Goal: Task Accomplishment & Management: Use online tool/utility

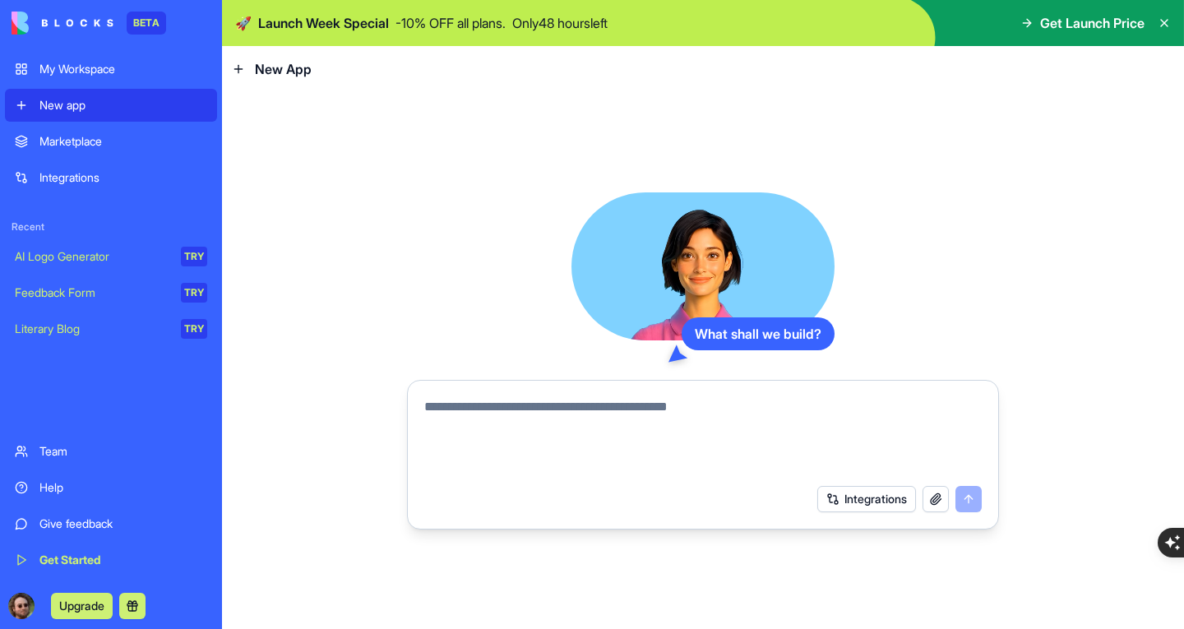
click at [533, 414] on textarea at bounding box center [703, 436] width 558 height 79
click at [642, 416] on textarea at bounding box center [703, 436] width 558 height 79
type textarea "*"
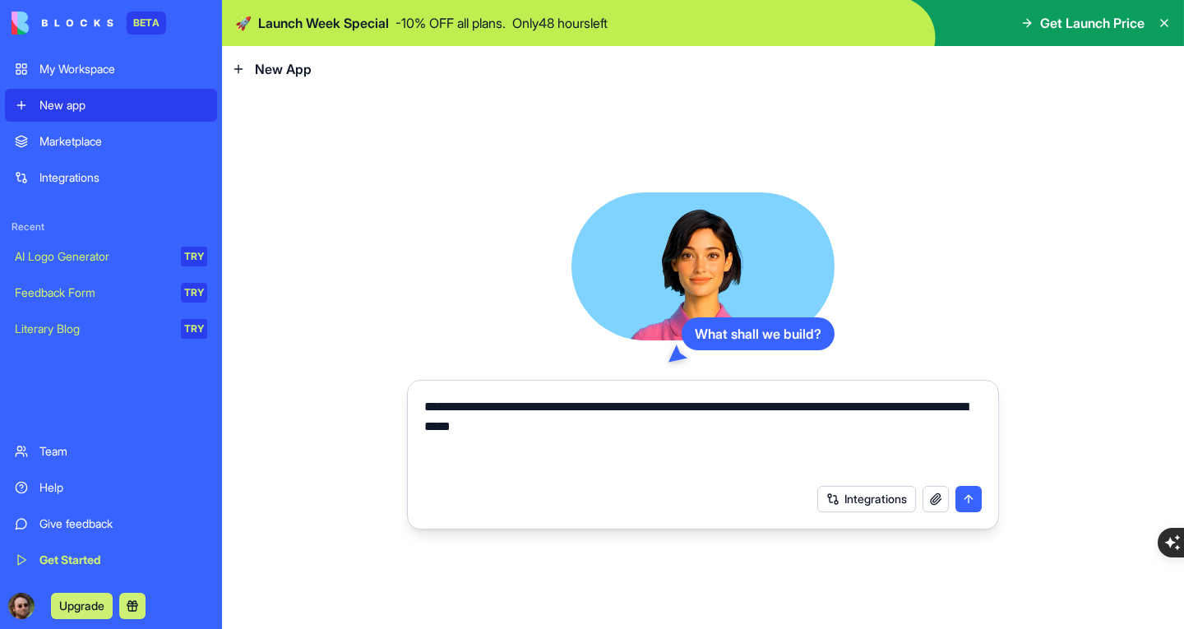
type textarea "**********"
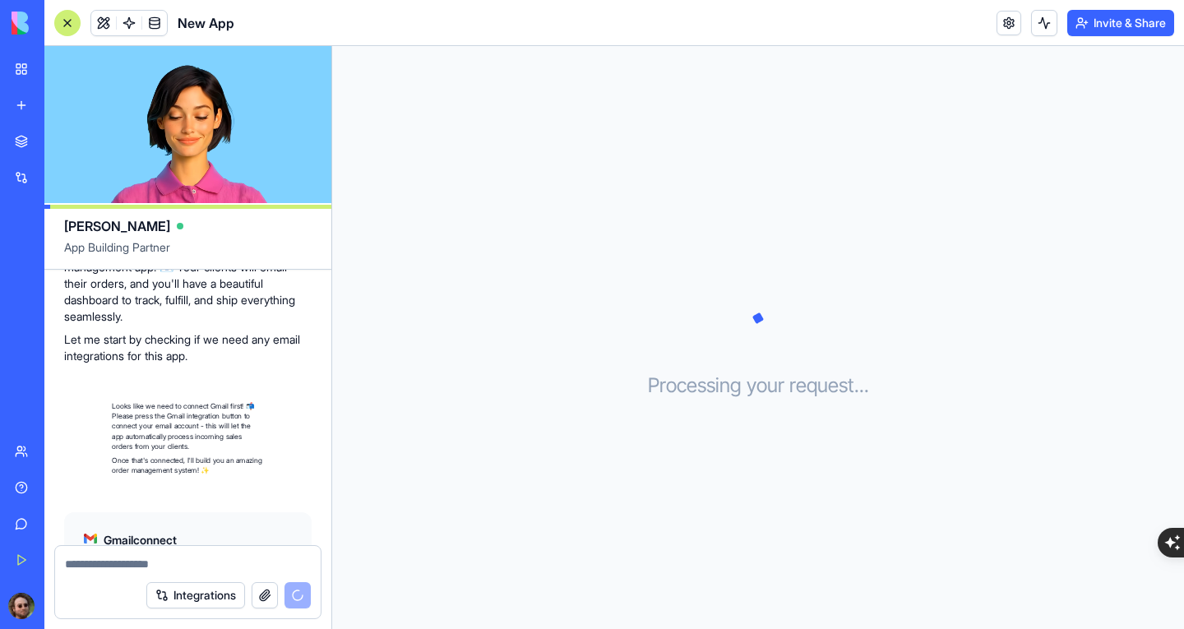
scroll to position [320, 0]
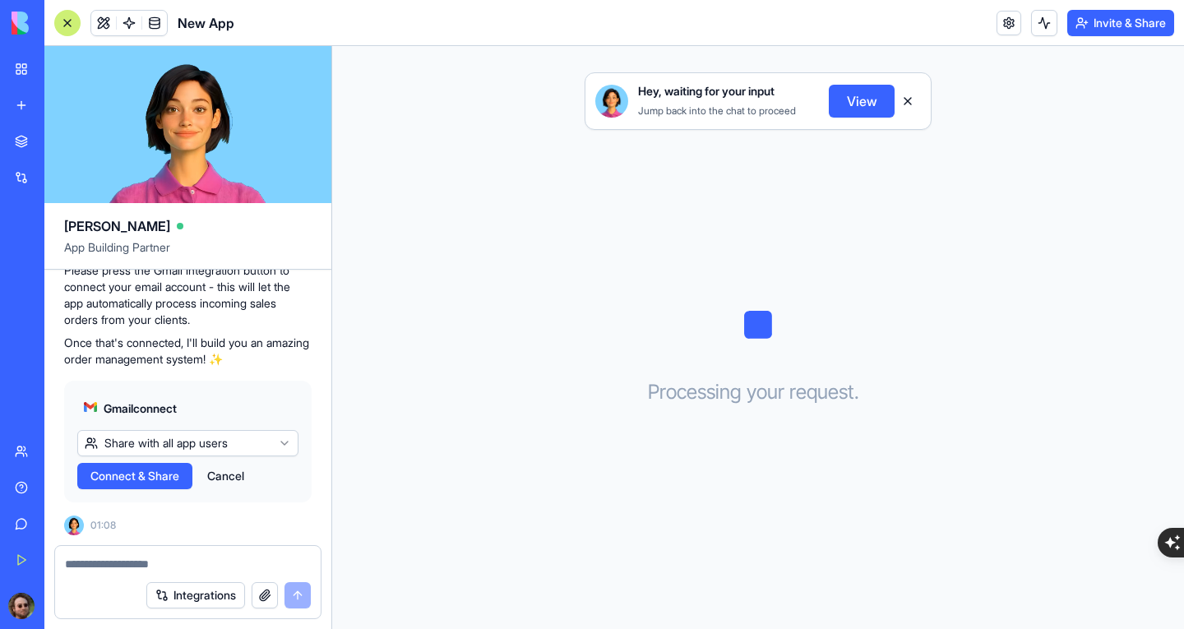
click at [234, 440] on html "BETA My Workspace New app Marketplace Integrations Recent New App AI Logo Gener…" at bounding box center [592, 314] width 1184 height 629
click at [235, 442] on html "BETA My Workspace New app Marketplace Integrations Recent New App AI Logo Gener…" at bounding box center [592, 314] width 1184 height 629
click at [169, 480] on span "Connect & Share" at bounding box center [134, 476] width 89 height 16
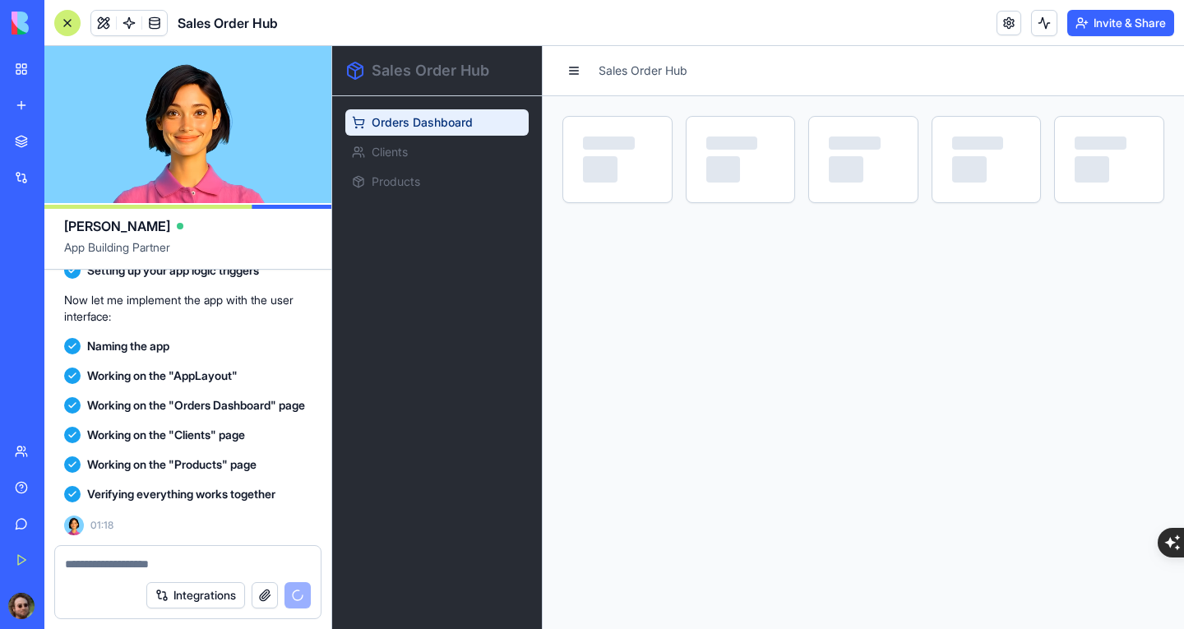
scroll to position [1001, 0]
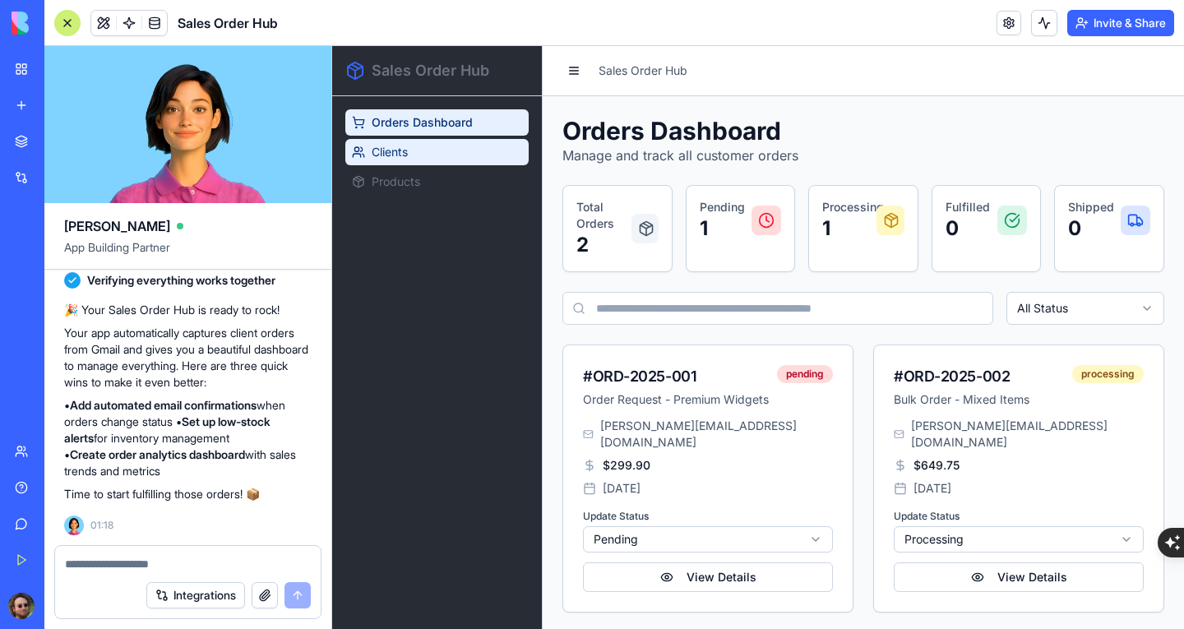
click at [419, 158] on link "Clients" at bounding box center [436, 152] width 183 height 26
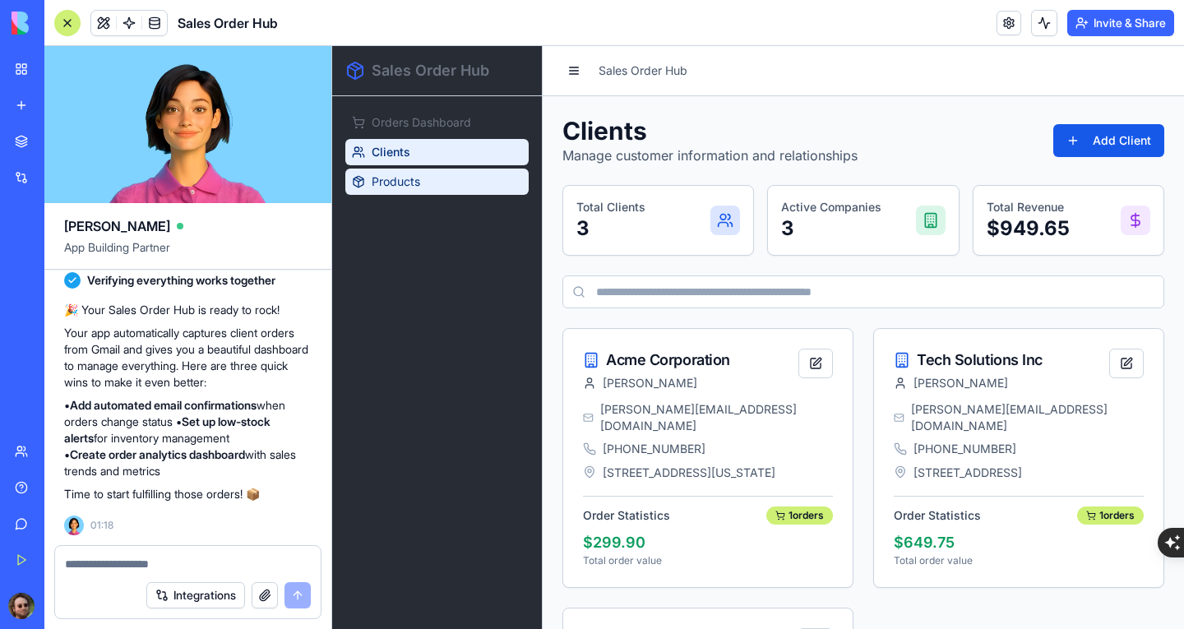
click at [431, 187] on link "Products" at bounding box center [436, 182] width 183 height 26
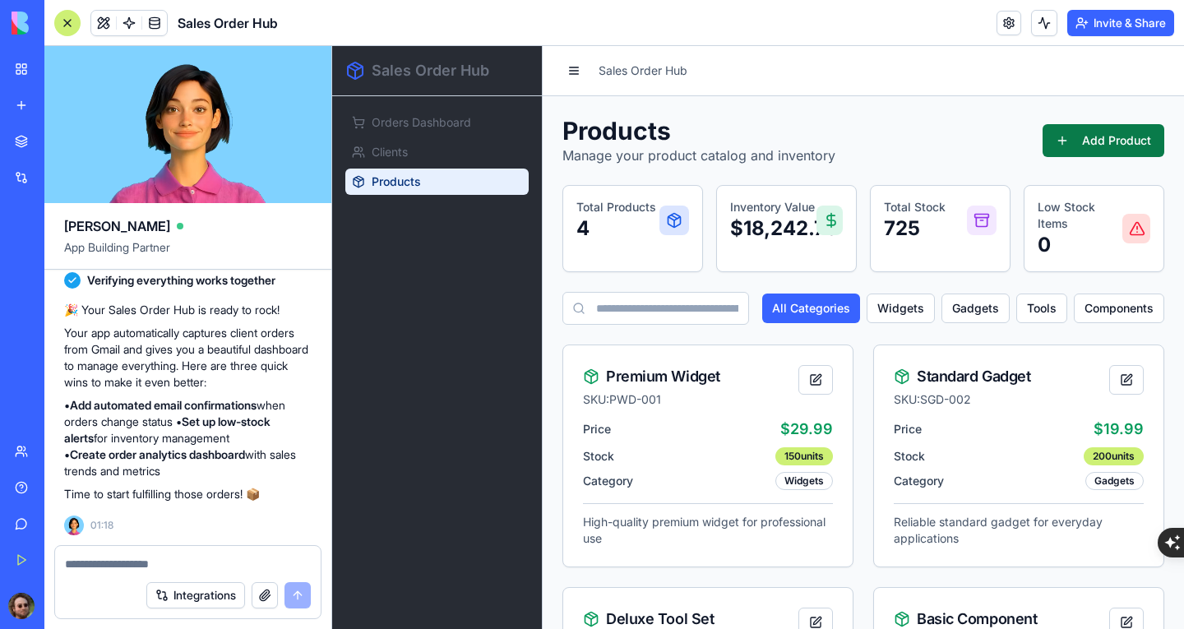
click at [1104, 139] on button "Add Product" at bounding box center [1104, 140] width 122 height 33
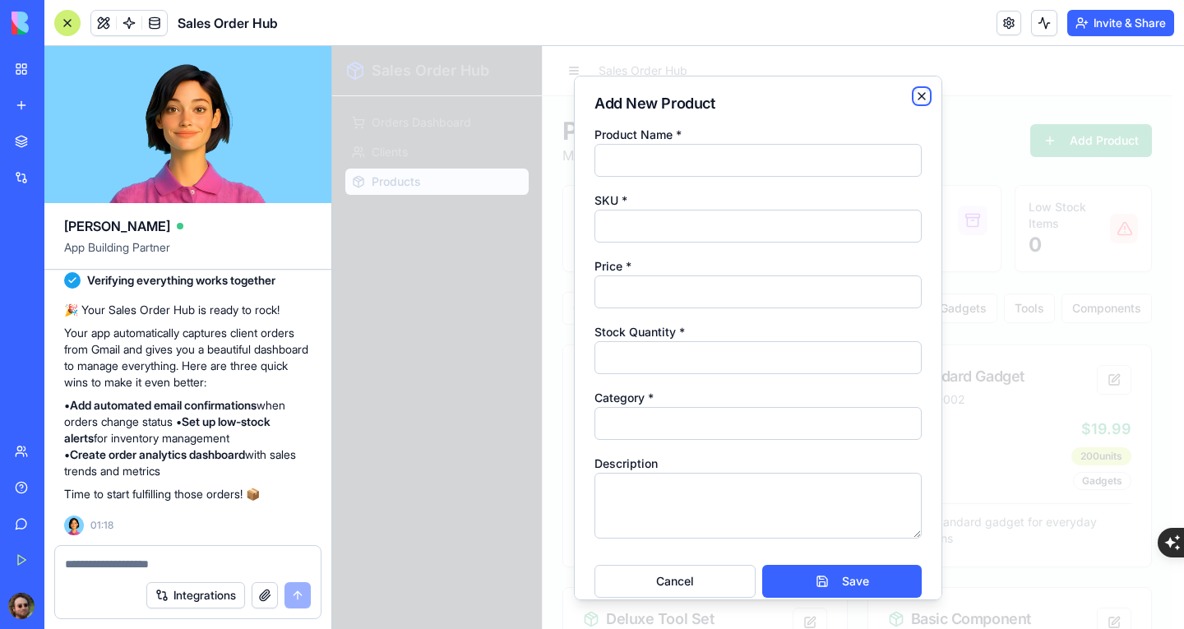
click at [915, 93] on icon "button" at bounding box center [921, 95] width 13 height 13
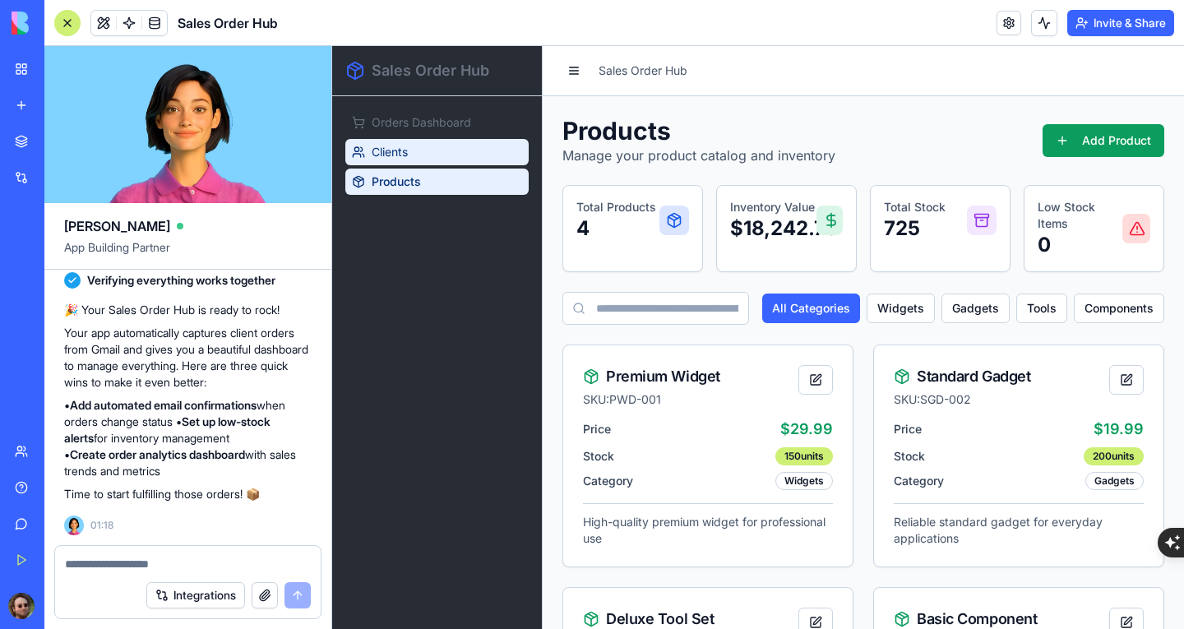
click at [391, 146] on span "Clients" at bounding box center [390, 152] width 36 height 16
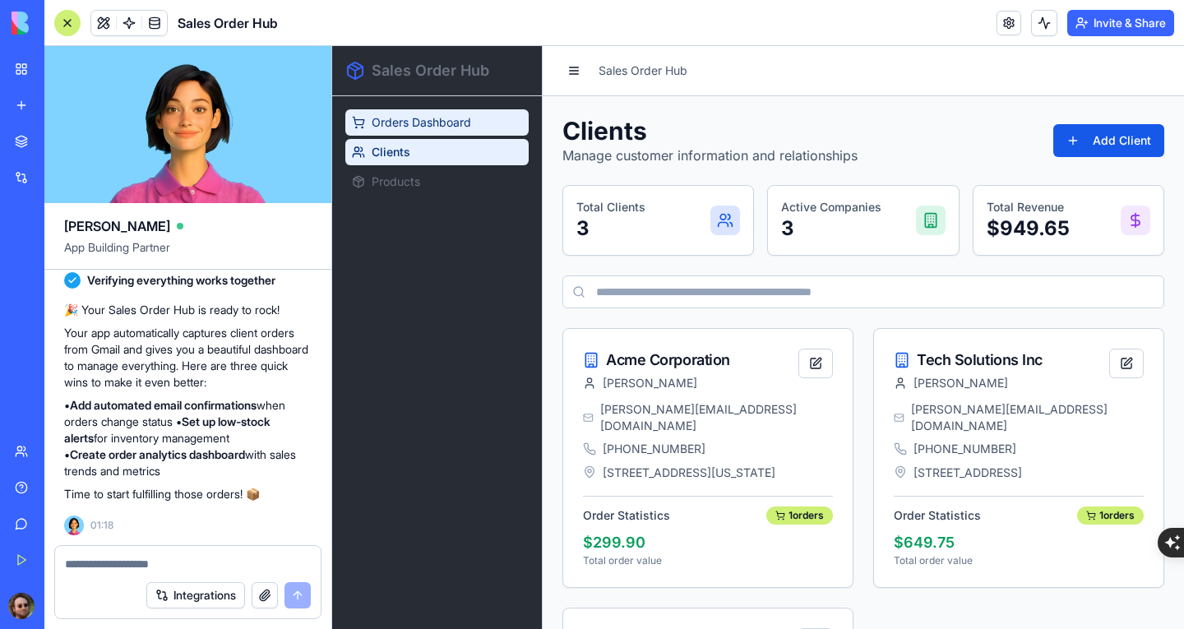
click at [389, 118] on span "Orders Dashboard" at bounding box center [422, 122] width 100 height 16
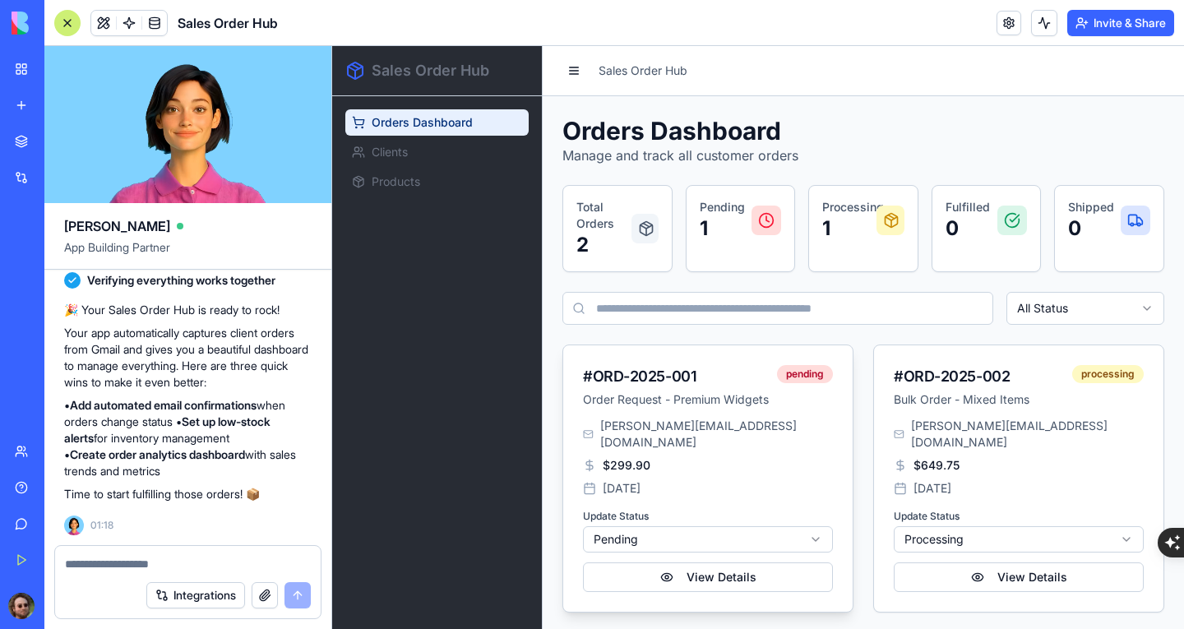
click at [822, 530] on html "Sales Order Hub Orders Dashboard Clients Products Sales Order Hub Orders Dashbo…" at bounding box center [758, 339] width 852 height 586
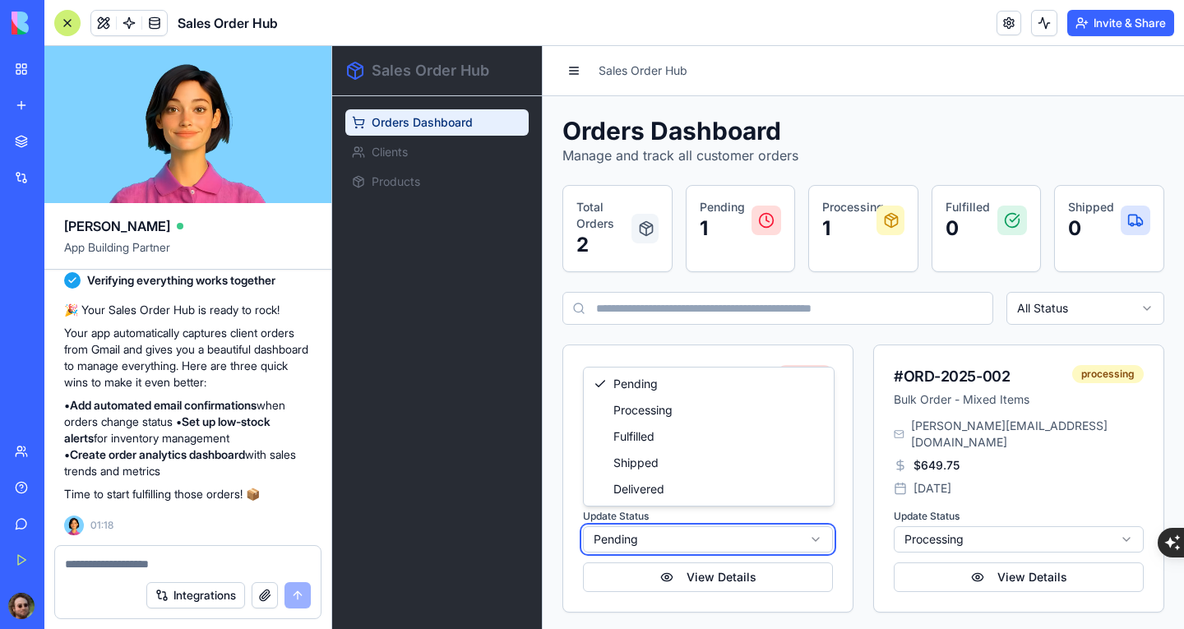
click at [847, 539] on html "Sales Order Hub Orders Dashboard Clients Products Sales Order Hub Orders Dashbo…" at bounding box center [758, 339] width 852 height 586
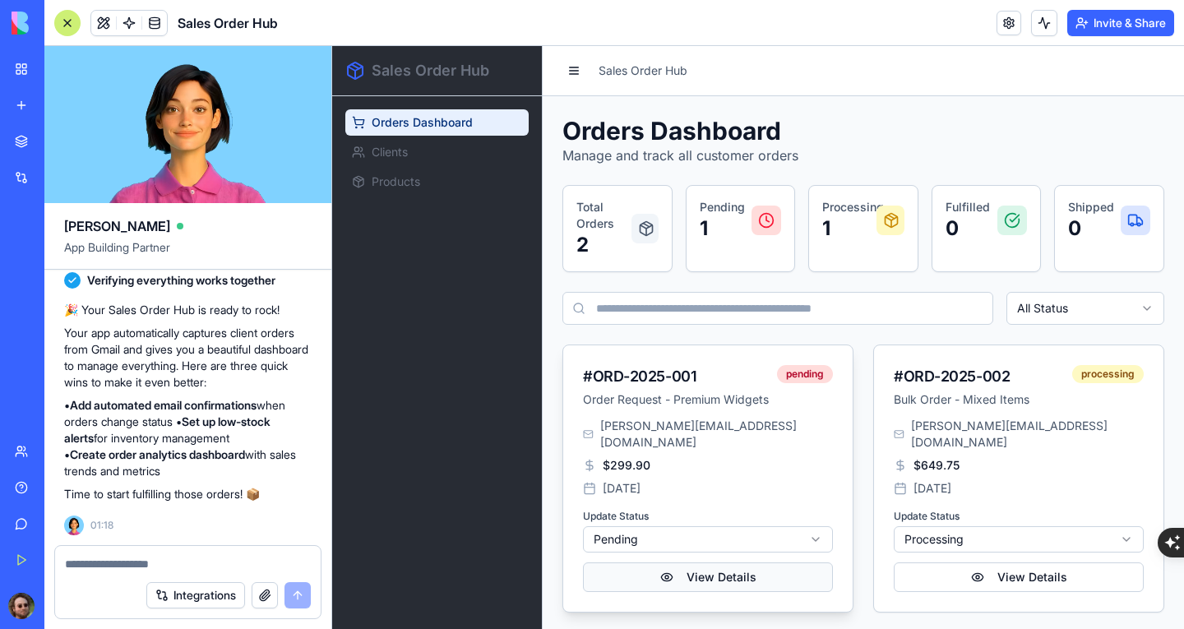
click at [775, 568] on button "View Details" at bounding box center [708, 577] width 250 height 30
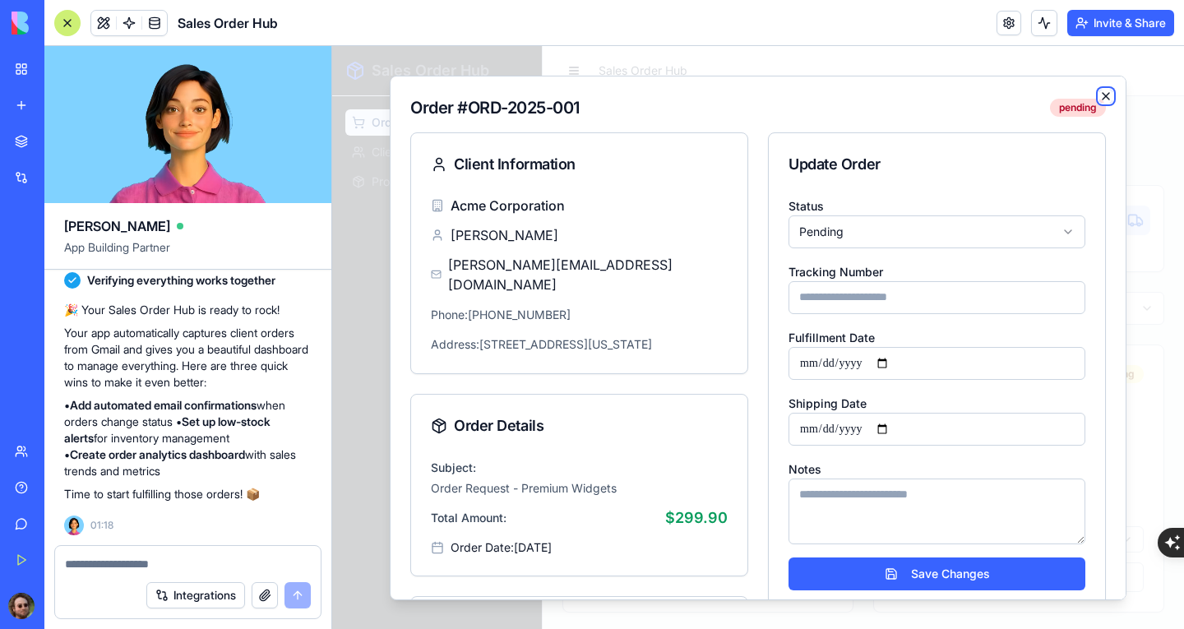
click at [1103, 99] on icon "button" at bounding box center [1106, 95] width 7 height 7
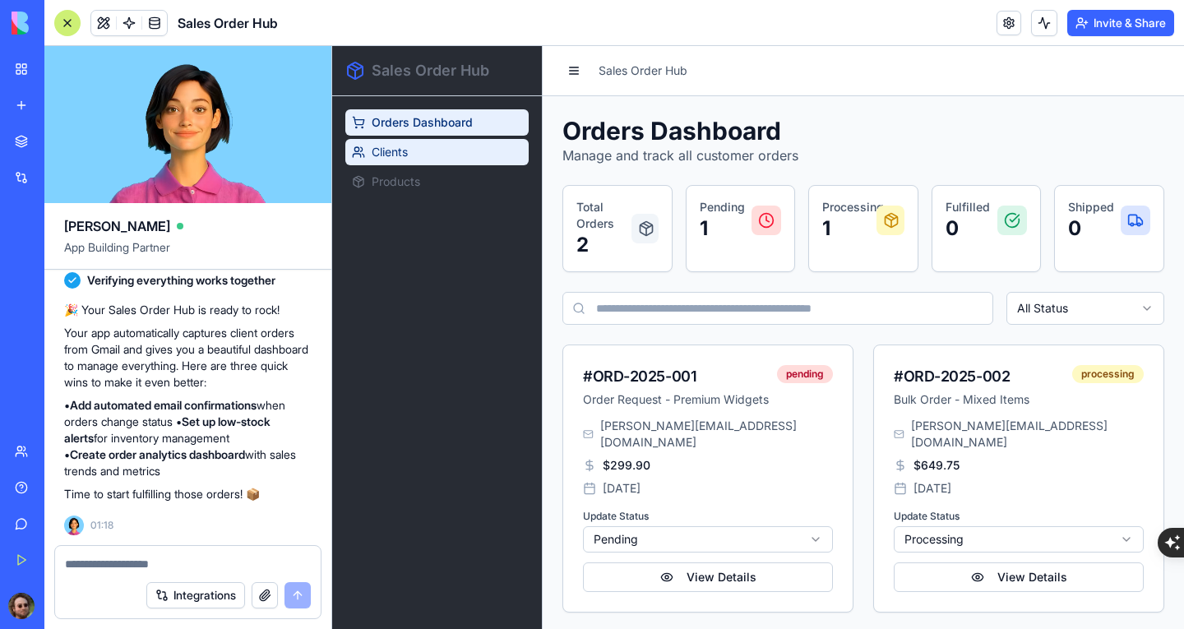
click at [429, 154] on link "Clients" at bounding box center [436, 152] width 183 height 26
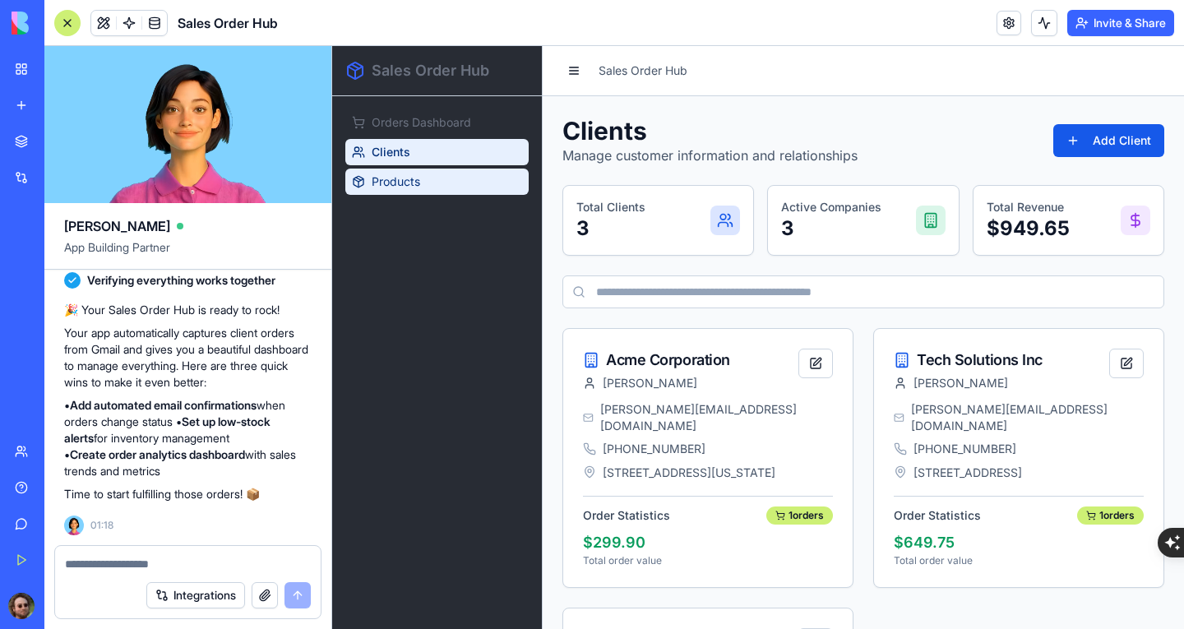
click at [419, 187] on span "Products" at bounding box center [396, 182] width 49 height 16
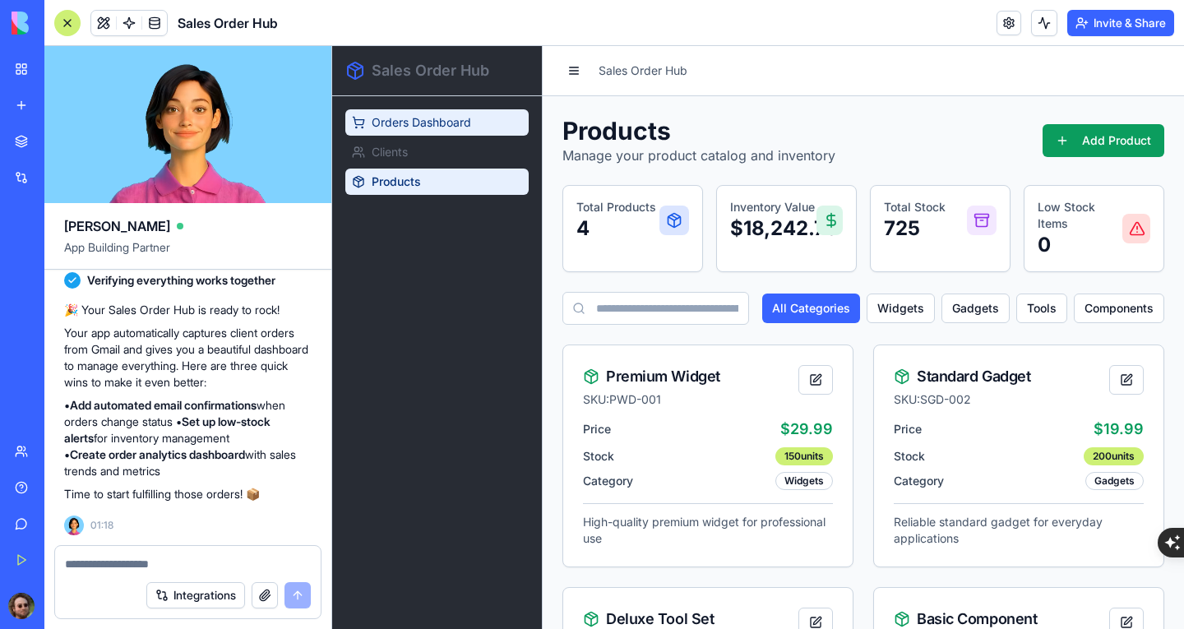
click at [441, 117] on span "Orders Dashboard" at bounding box center [422, 122] width 100 height 16
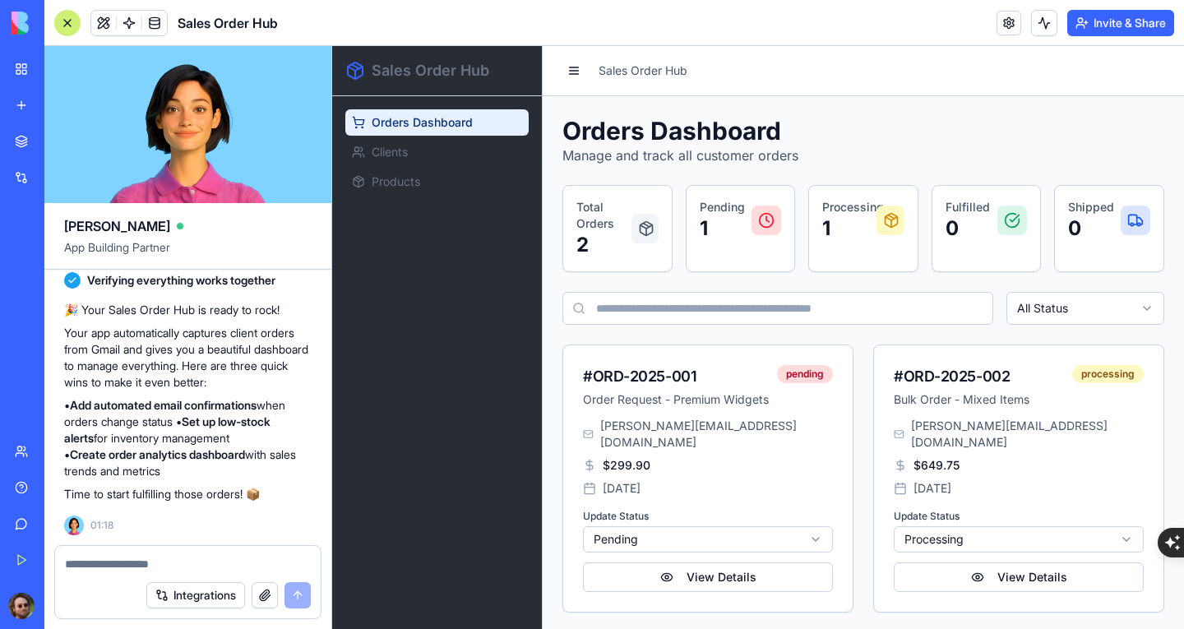
click at [609, 230] on p "Total Orders" at bounding box center [603, 215] width 55 height 33
click at [725, 233] on p "1" at bounding box center [722, 228] width 45 height 26
click at [426, 157] on link "Clients" at bounding box center [436, 152] width 183 height 26
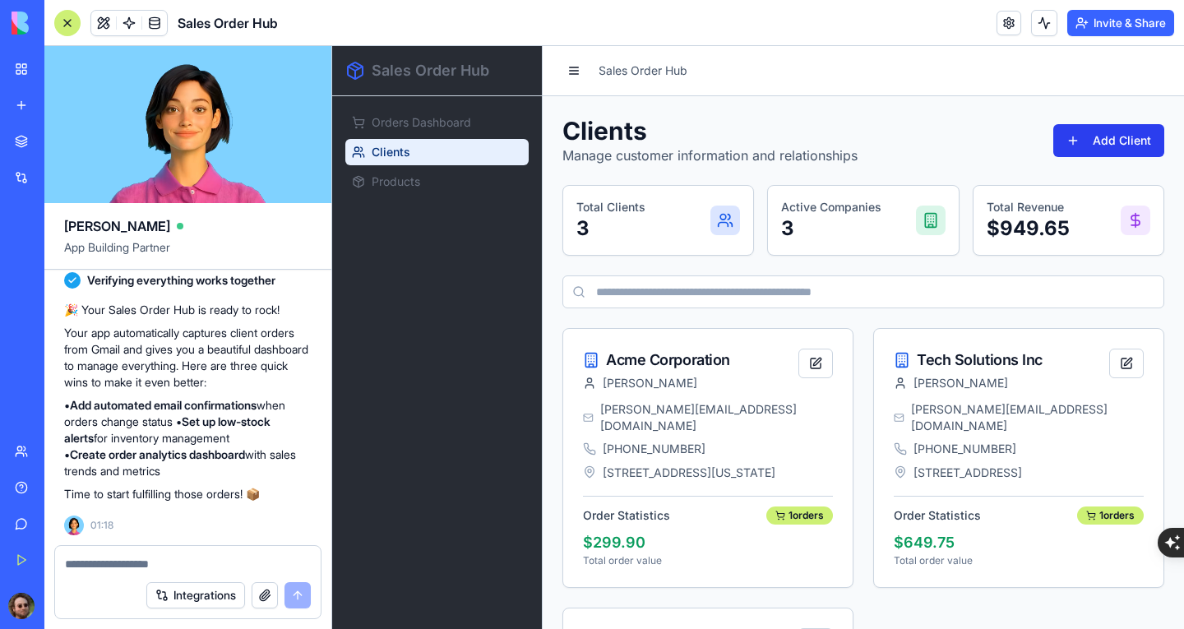
click at [1074, 138] on button "Add Client" at bounding box center [1108, 140] width 111 height 33
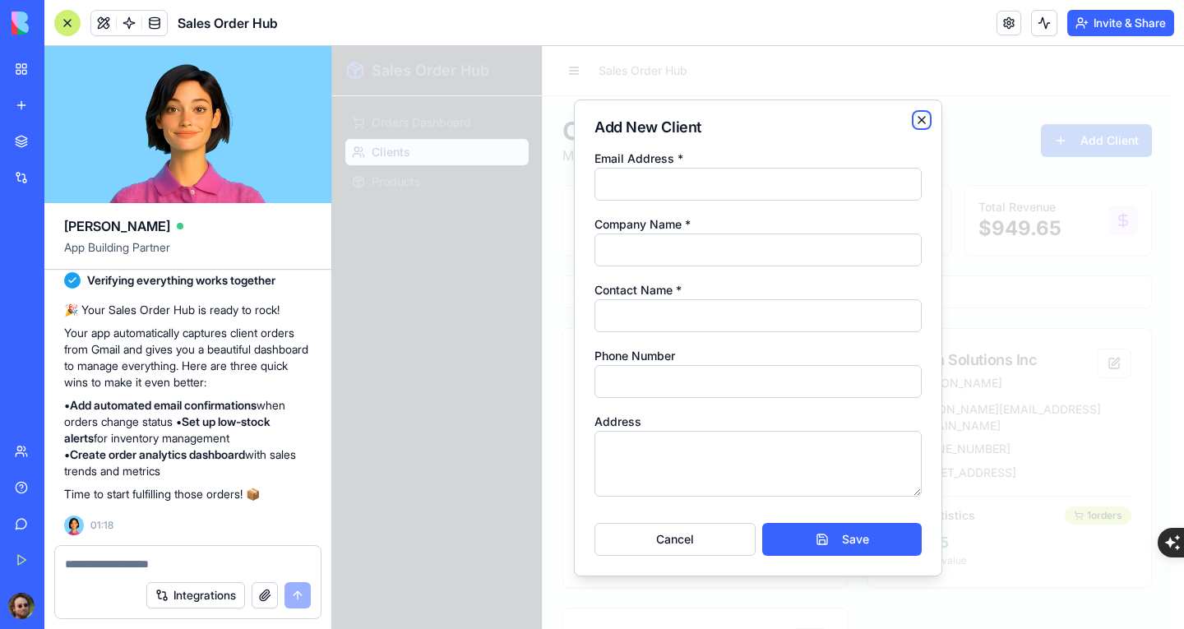
click at [919, 117] on icon "button" at bounding box center [922, 120] width 7 height 7
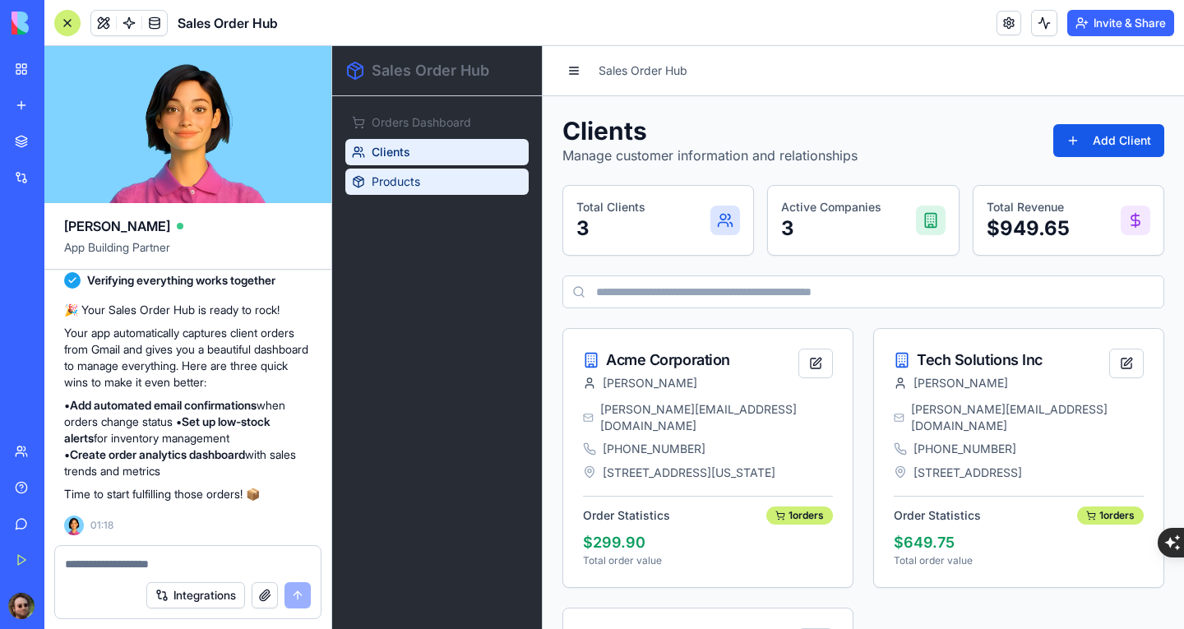
click at [400, 180] on span "Products" at bounding box center [396, 182] width 49 height 16
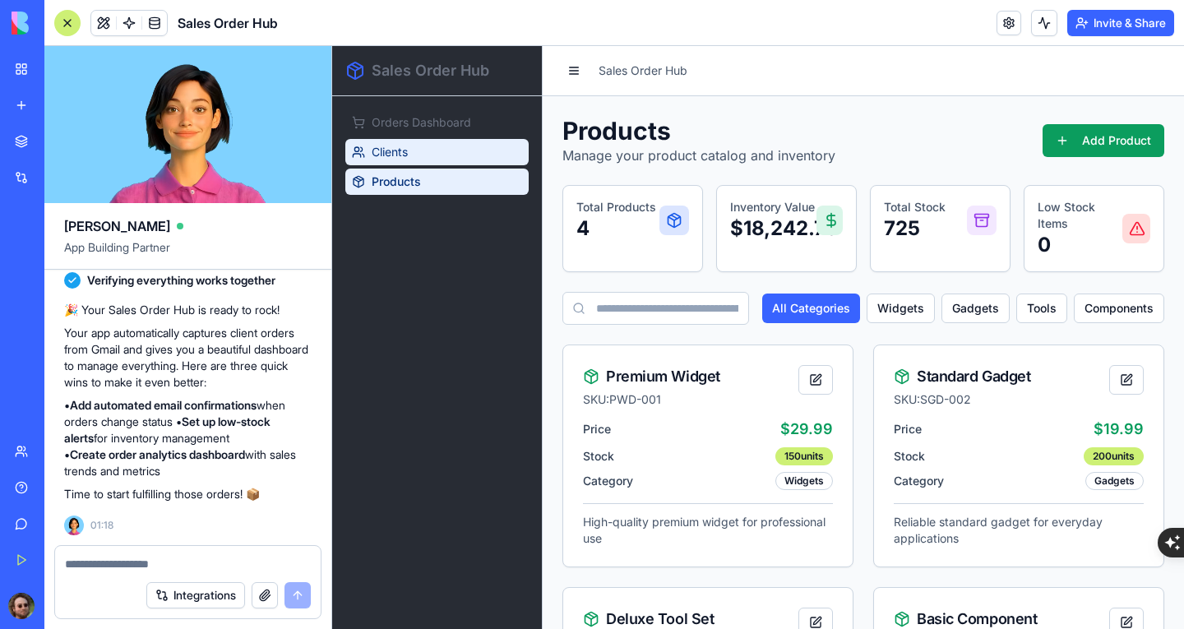
click at [440, 155] on link "Clients" at bounding box center [436, 152] width 183 height 26
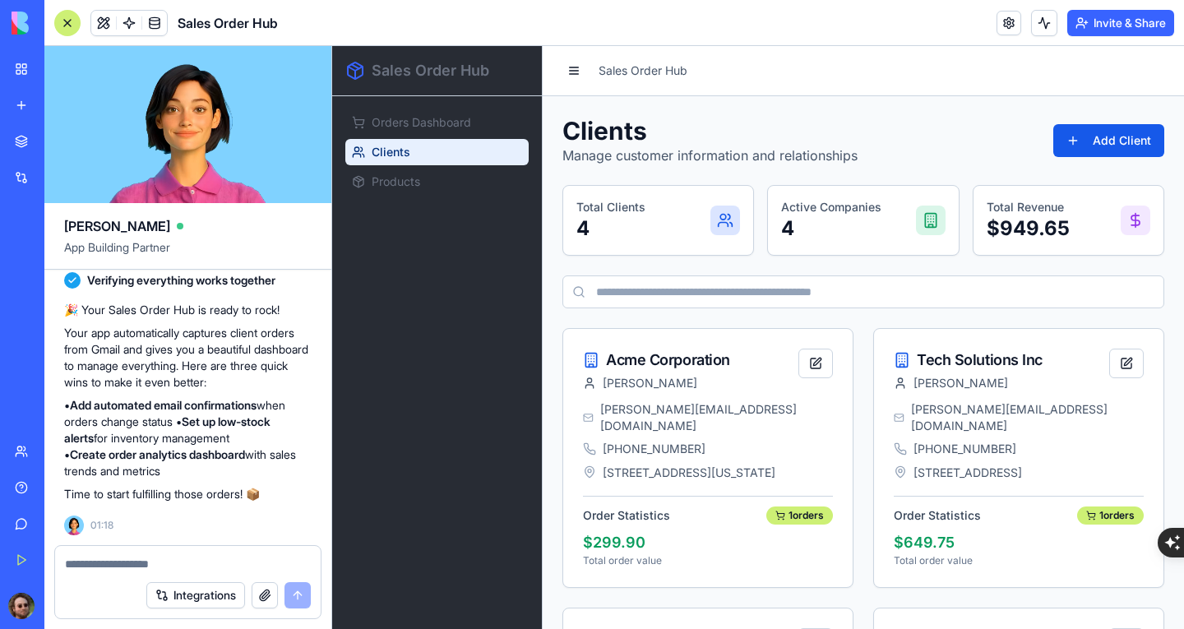
click at [445, 127] on span "Orders Dashboard" at bounding box center [422, 122] width 100 height 16
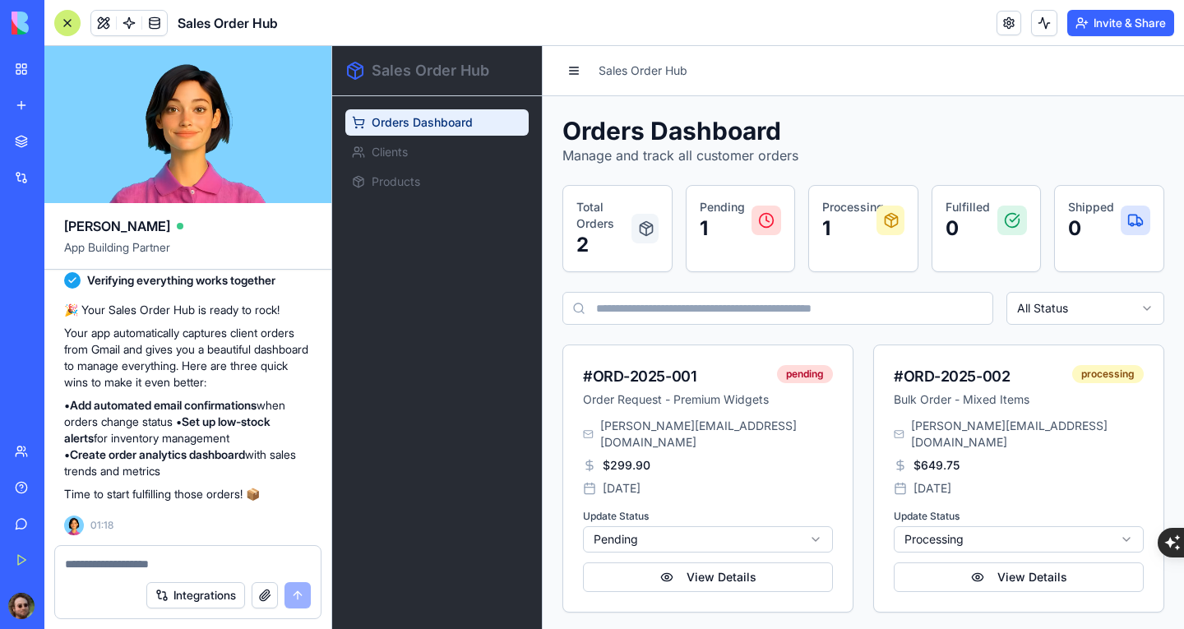
click at [622, 312] on input at bounding box center [777, 308] width 431 height 33
click at [821, 113] on div "Orders Dashboard Manage and track all customer orders Total Orders 2 Pending 1 …" at bounding box center [863, 364] width 641 height 536
click at [387, 152] on span "Clients" at bounding box center [390, 152] width 36 height 16
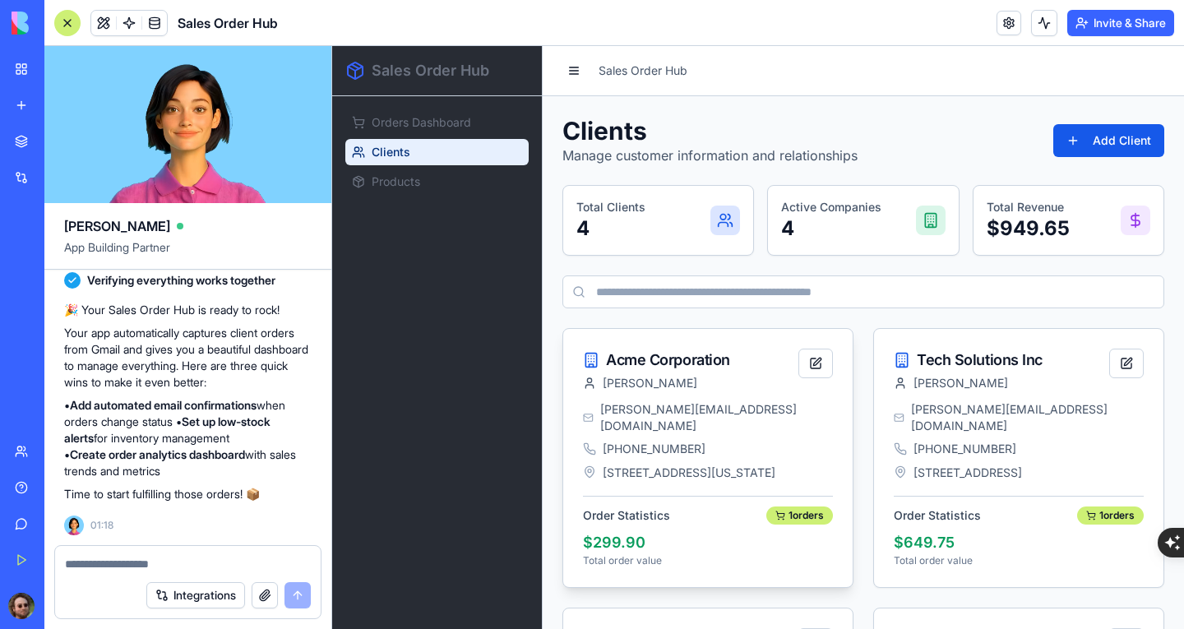
scroll to position [164, 0]
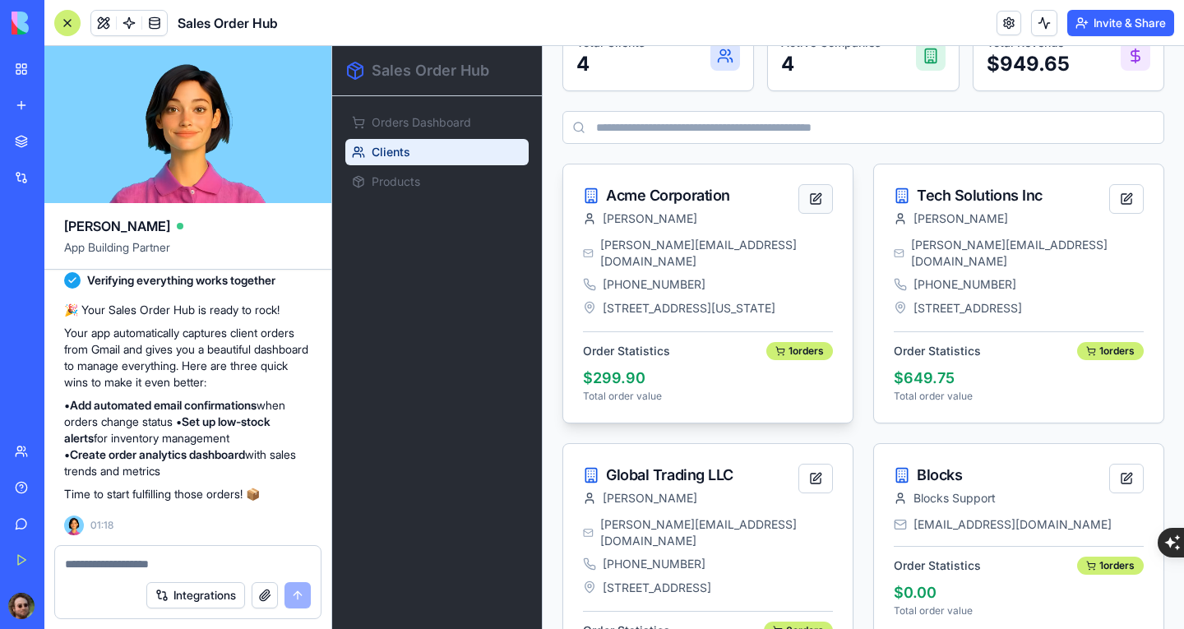
click at [808, 200] on button at bounding box center [816, 199] width 35 height 30
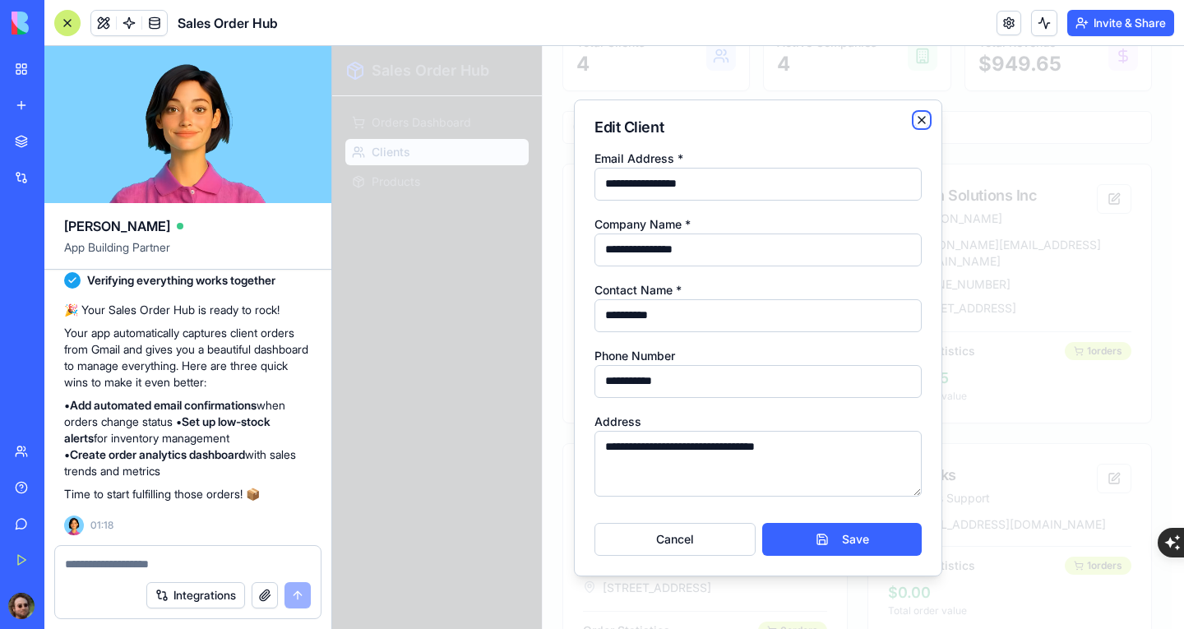
click at [926, 116] on icon "button" at bounding box center [921, 119] width 13 height 13
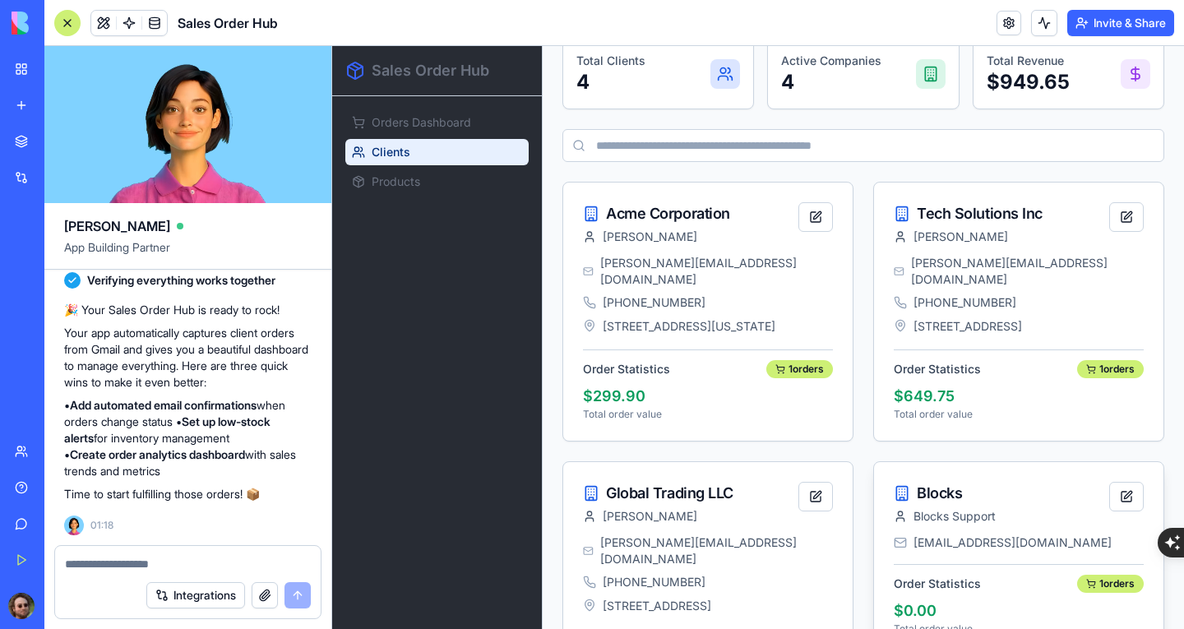
scroll to position [0, 0]
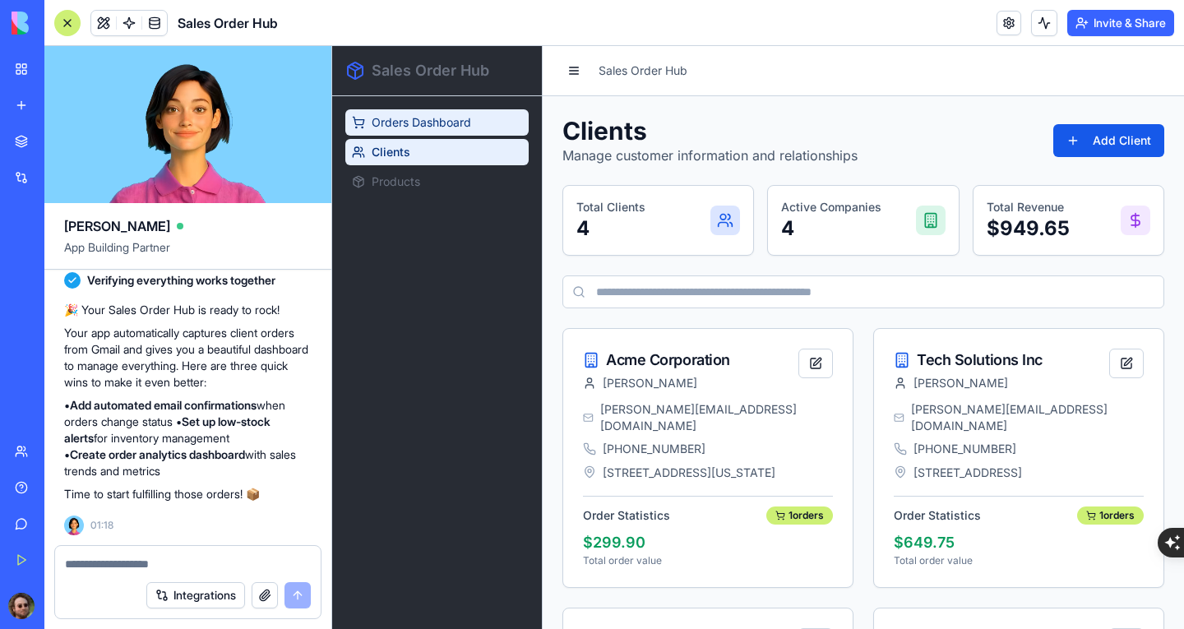
click at [451, 114] on span "Orders Dashboard" at bounding box center [422, 122] width 100 height 16
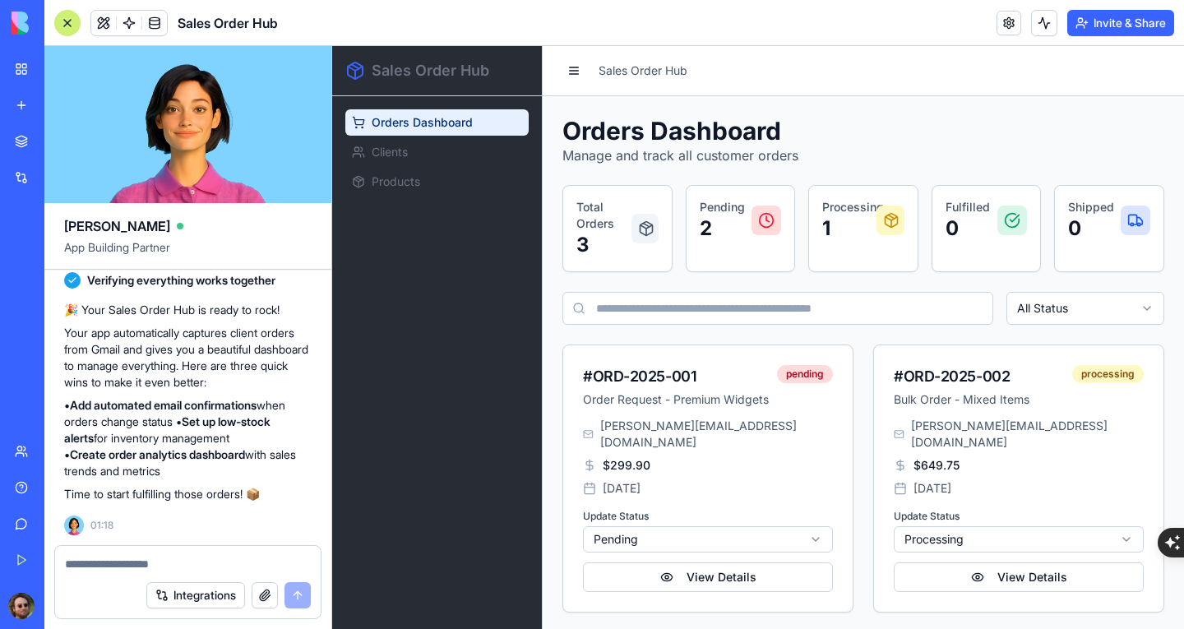
click at [230, 558] on textarea at bounding box center [188, 564] width 246 height 16
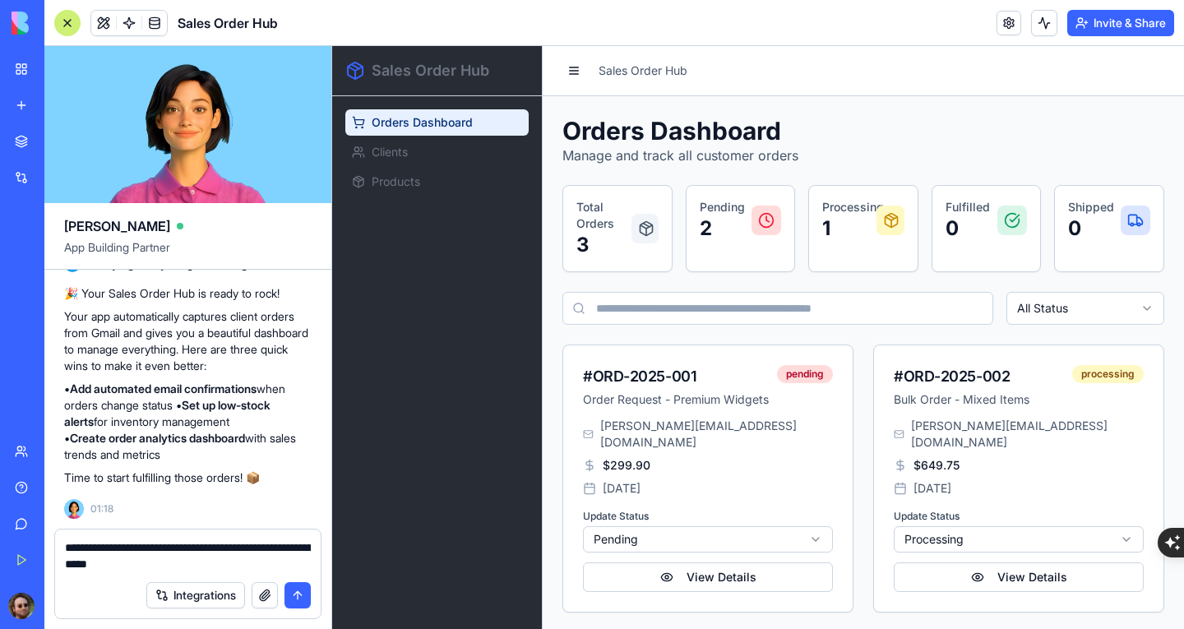
type textarea "**********"
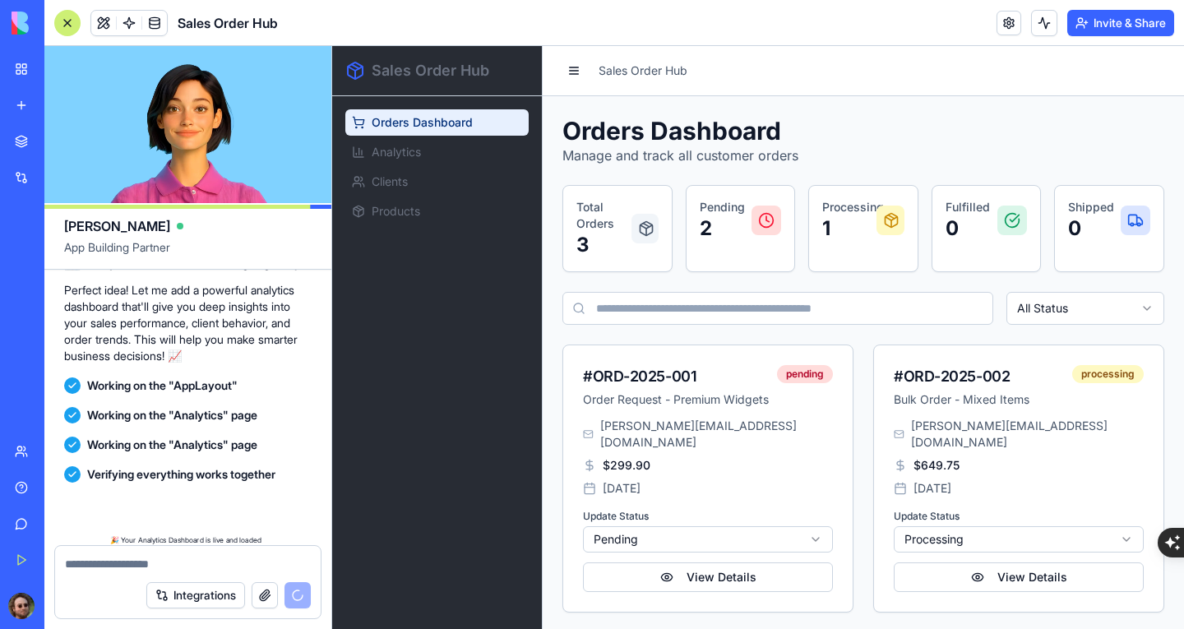
scroll to position [1580, 0]
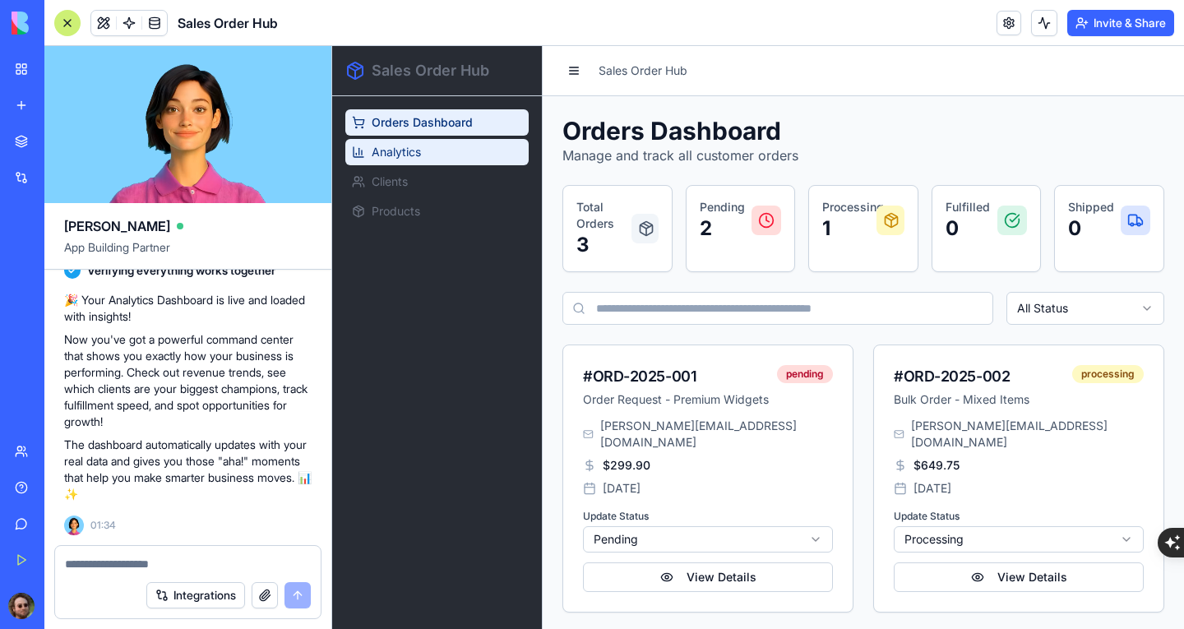
click at [452, 142] on link "Analytics" at bounding box center [436, 152] width 183 height 26
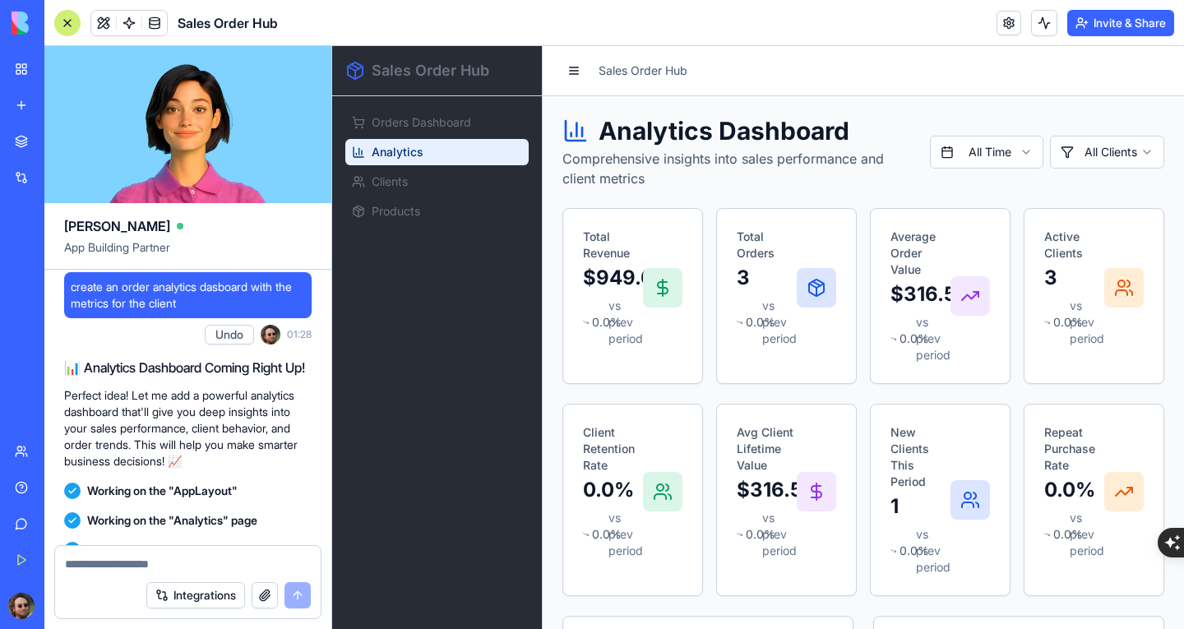
scroll to position [1580, 0]
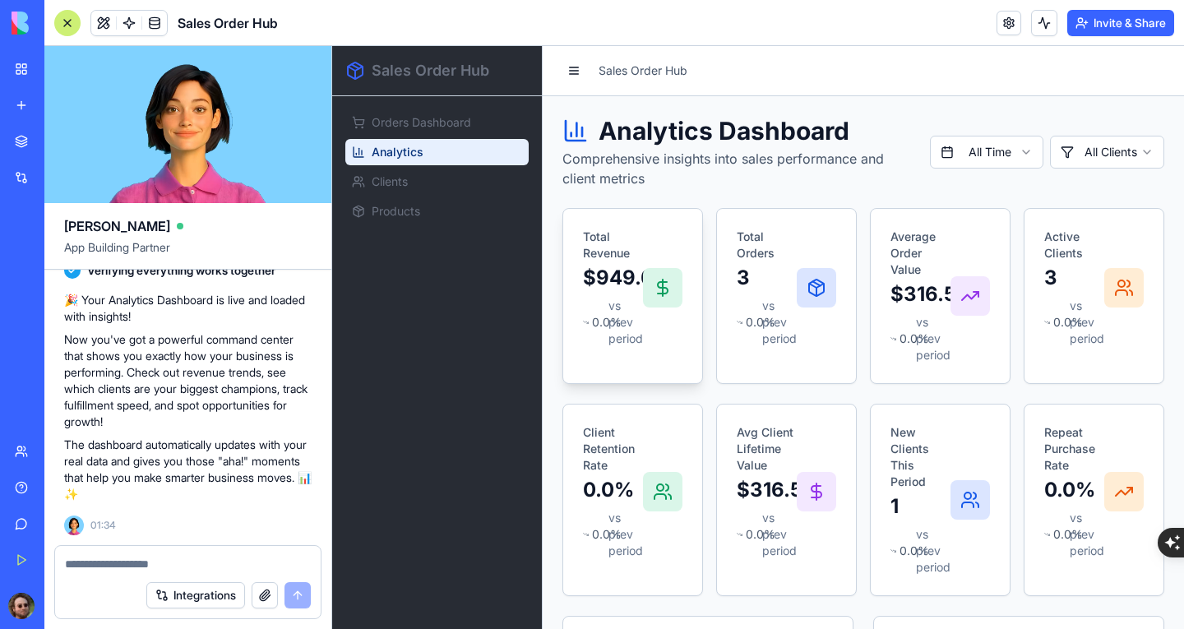
click at [615, 288] on p "$949.65" at bounding box center [613, 278] width 60 height 26
click at [780, 306] on span "vs prev period" at bounding box center [779, 322] width 35 height 49
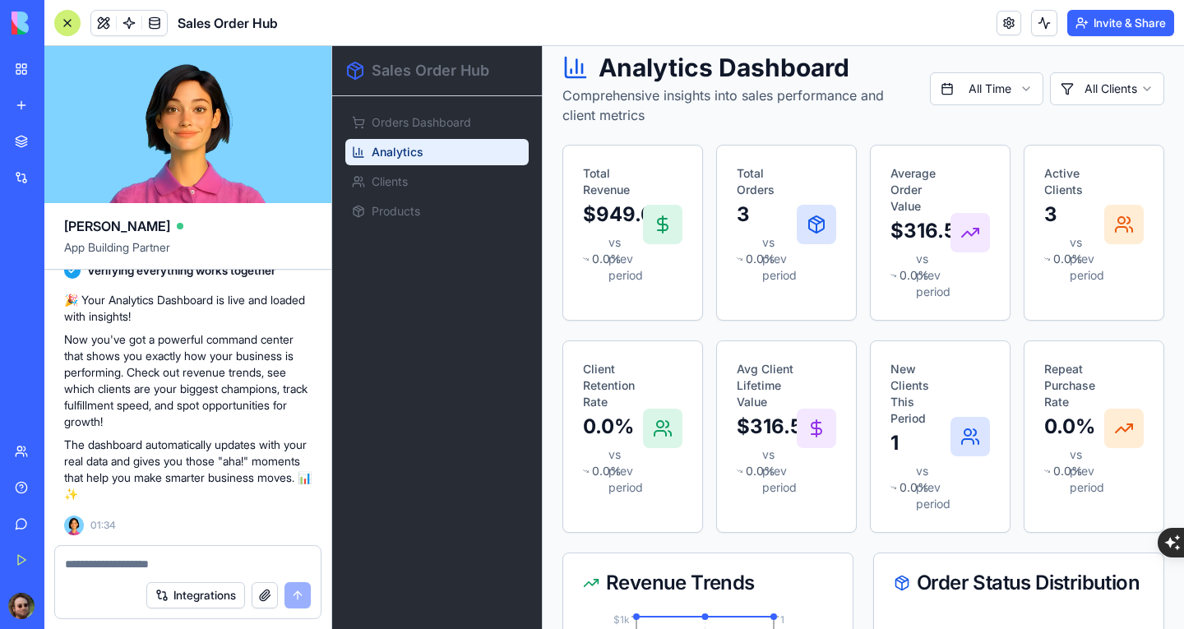
scroll to position [0, 0]
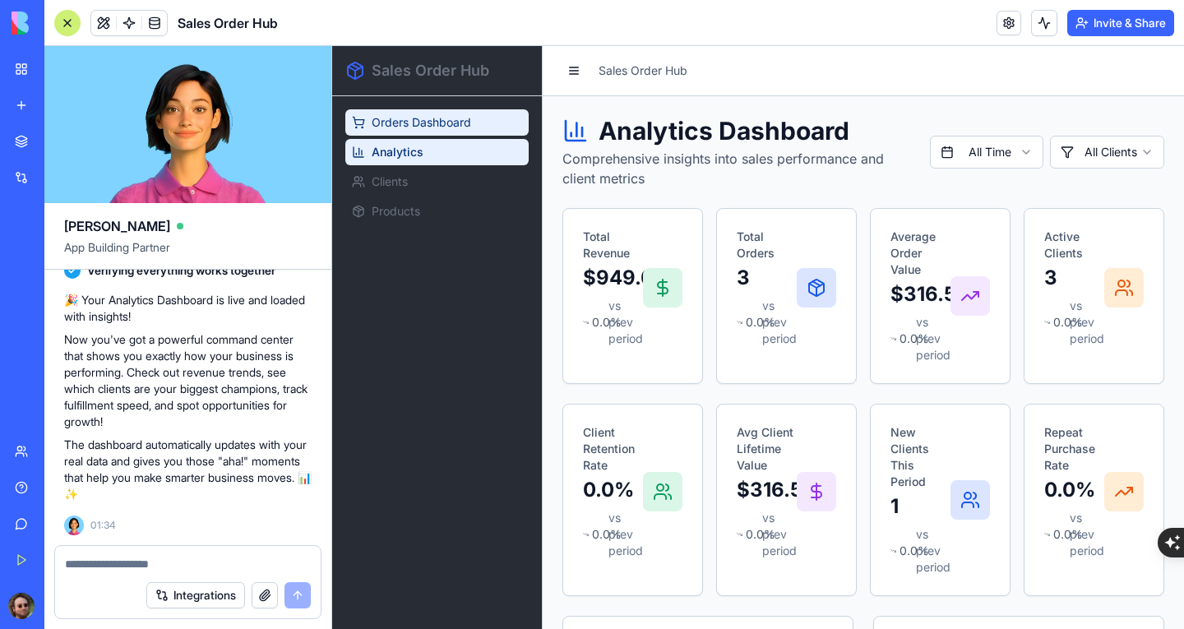
click at [390, 119] on span "Orders Dashboard" at bounding box center [422, 122] width 100 height 16
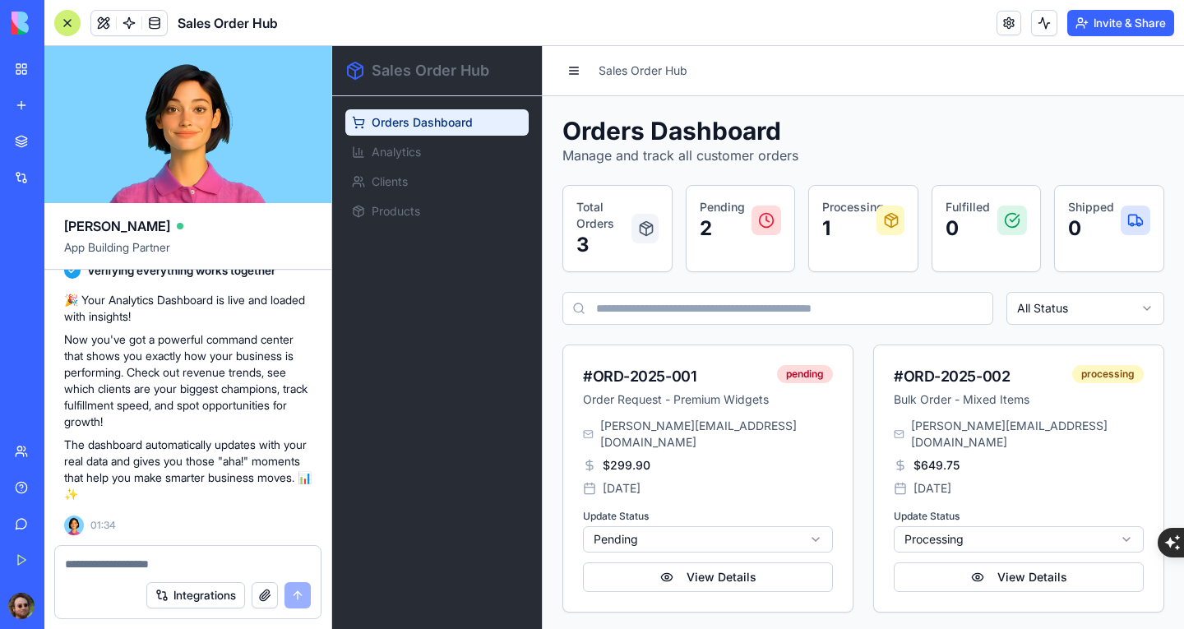
click at [68, 96] on link "New app" at bounding box center [38, 105] width 66 height 33
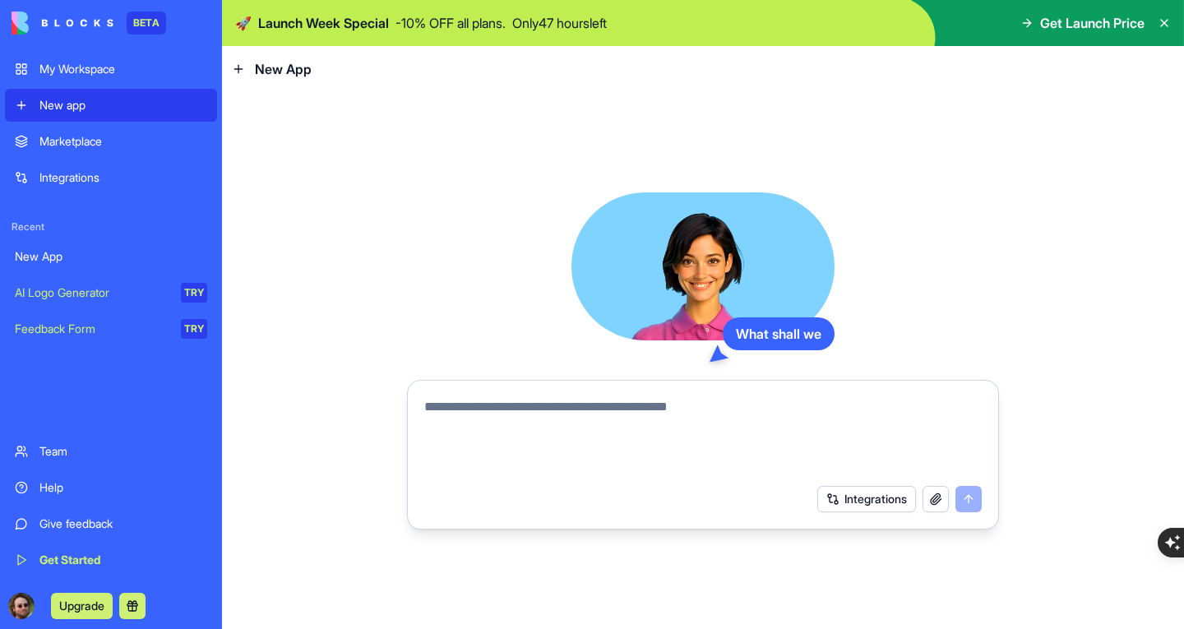
click at [529, 415] on textarea at bounding box center [703, 436] width 558 height 79
click at [522, 405] on textarea at bounding box center [703, 436] width 558 height 79
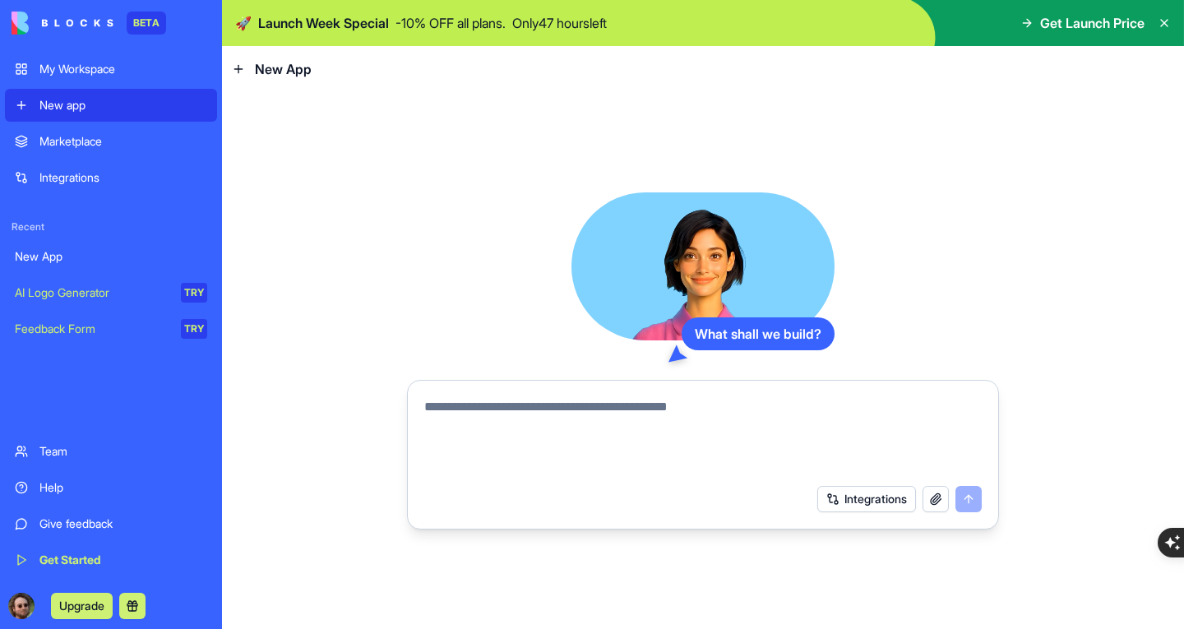
click at [643, 417] on textarea at bounding box center [703, 436] width 558 height 79
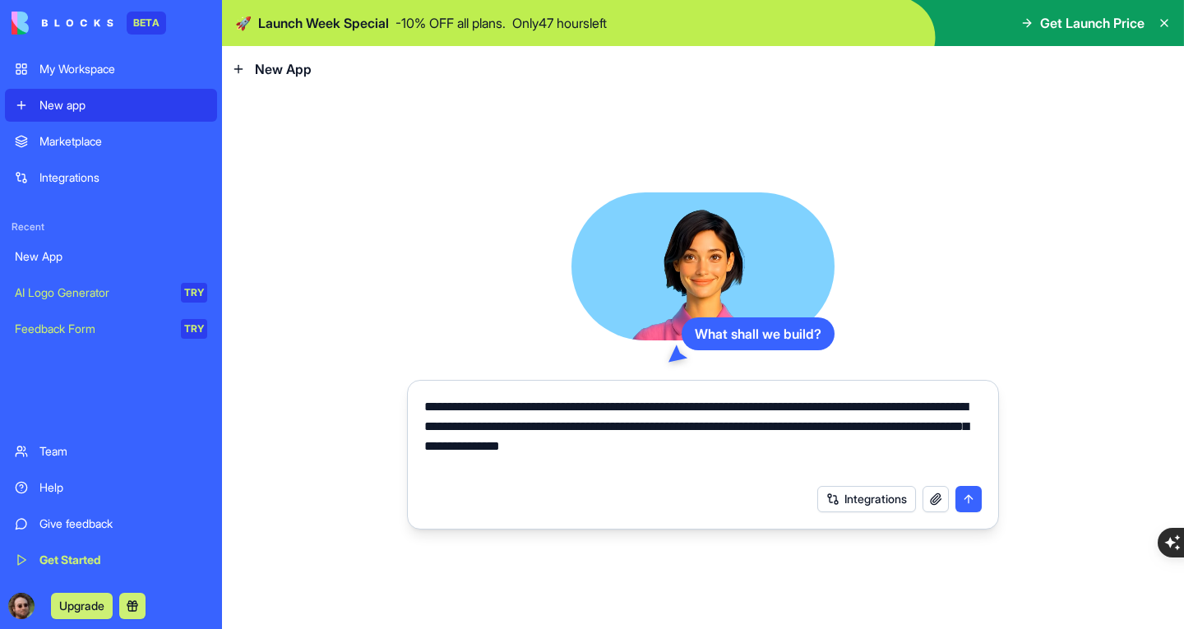
type textarea "**********"
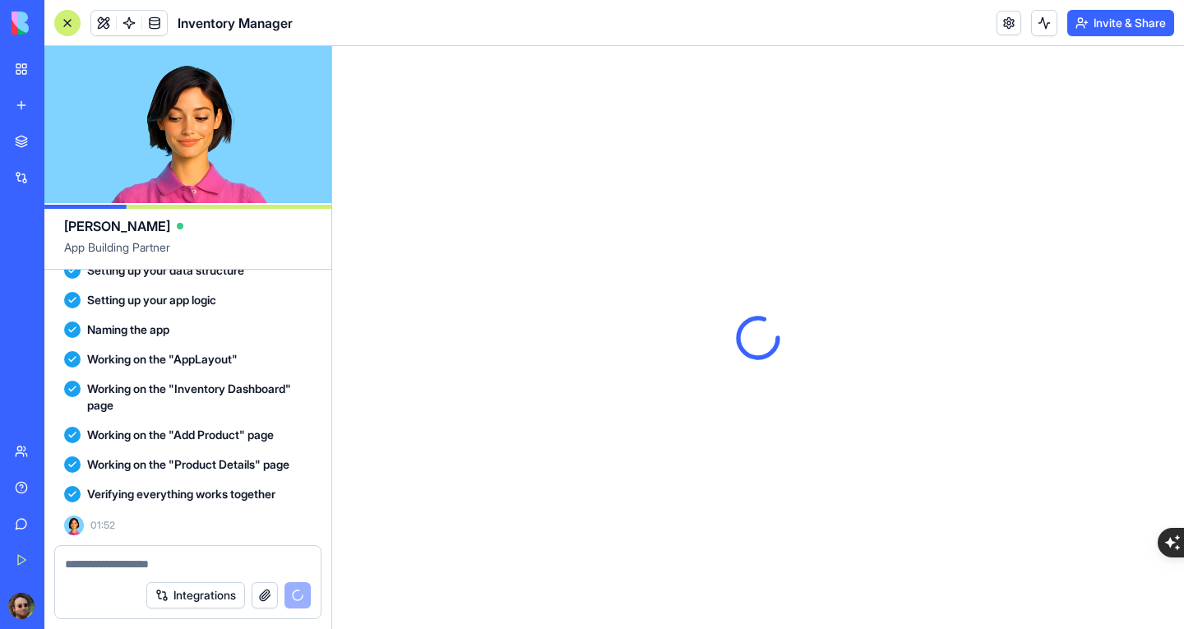
scroll to position [547, 0]
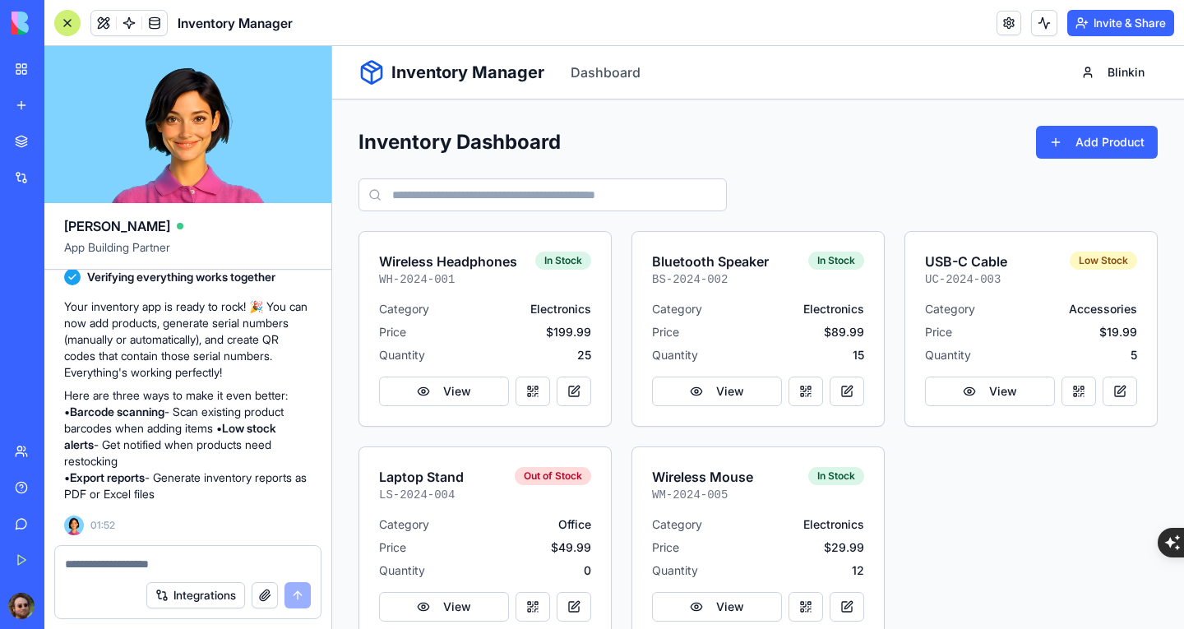
click at [637, 205] on input at bounding box center [543, 194] width 368 height 33
click at [1085, 135] on button "Add Product" at bounding box center [1097, 142] width 122 height 33
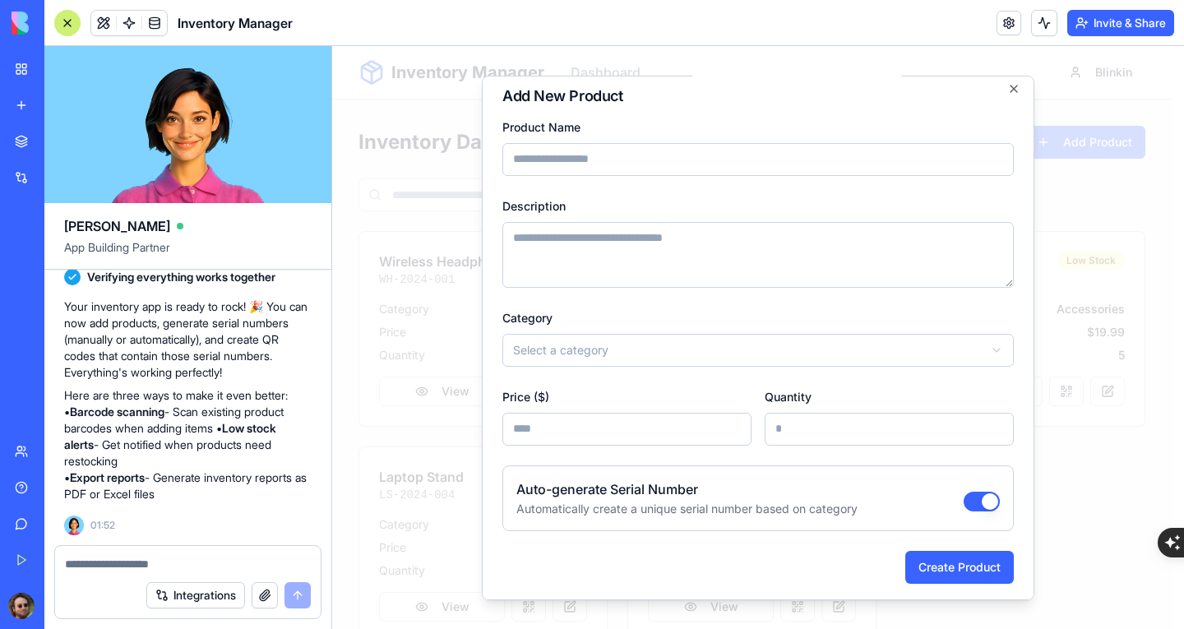
scroll to position [12, 0]
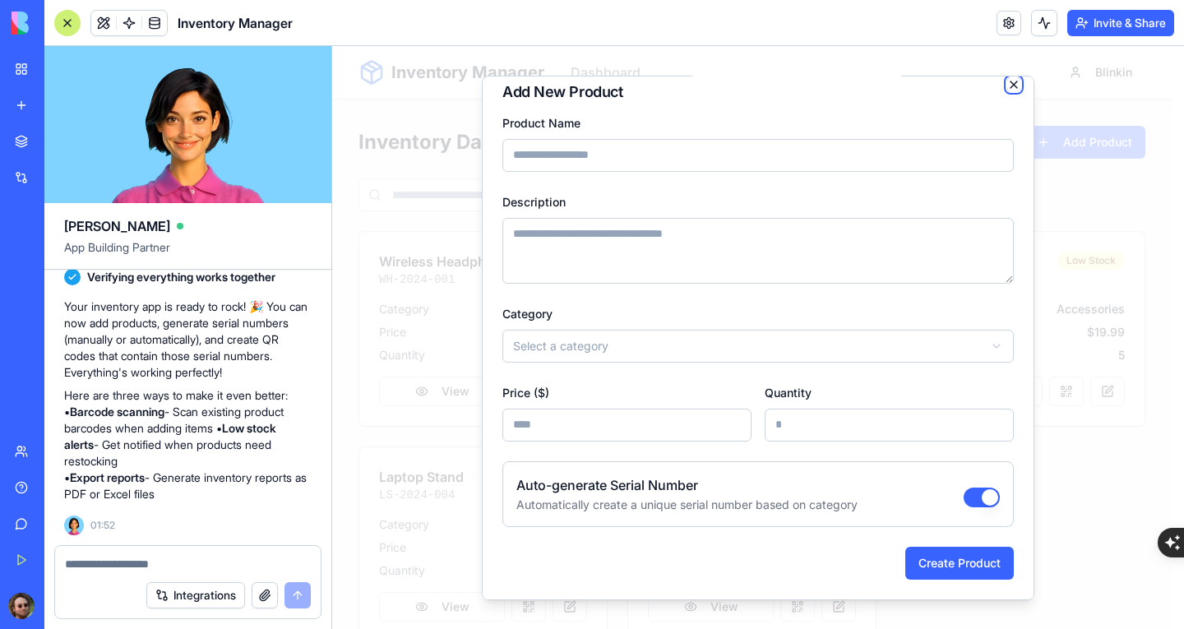
click at [1011, 87] on icon "button" at bounding box center [1014, 84] width 7 height 7
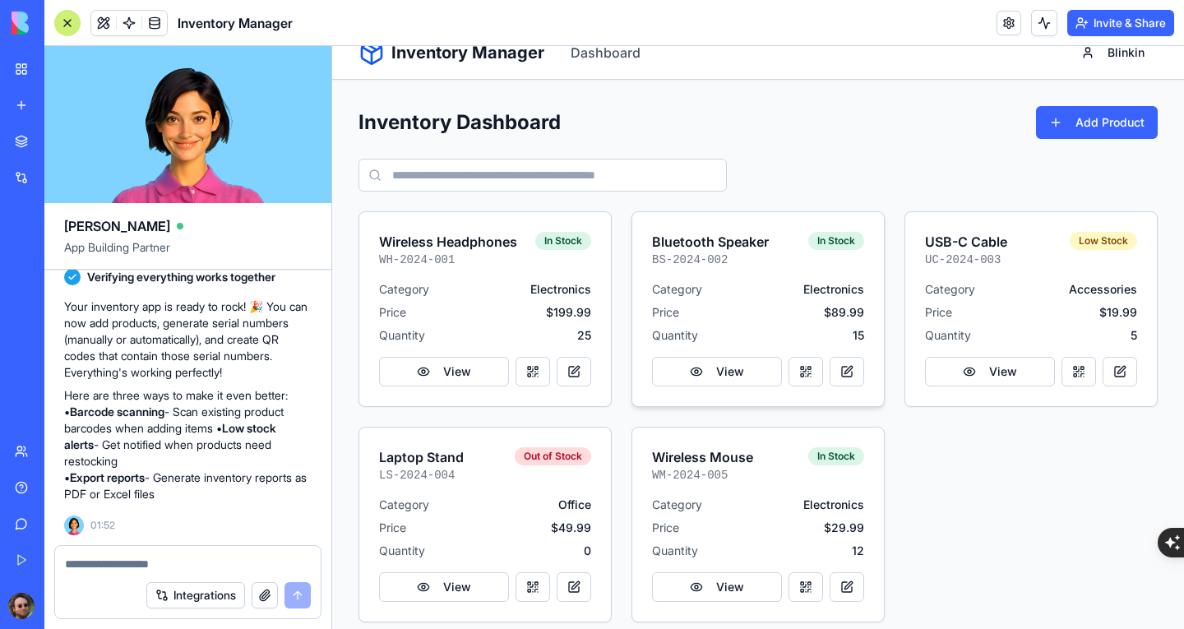
scroll to position [39, 0]
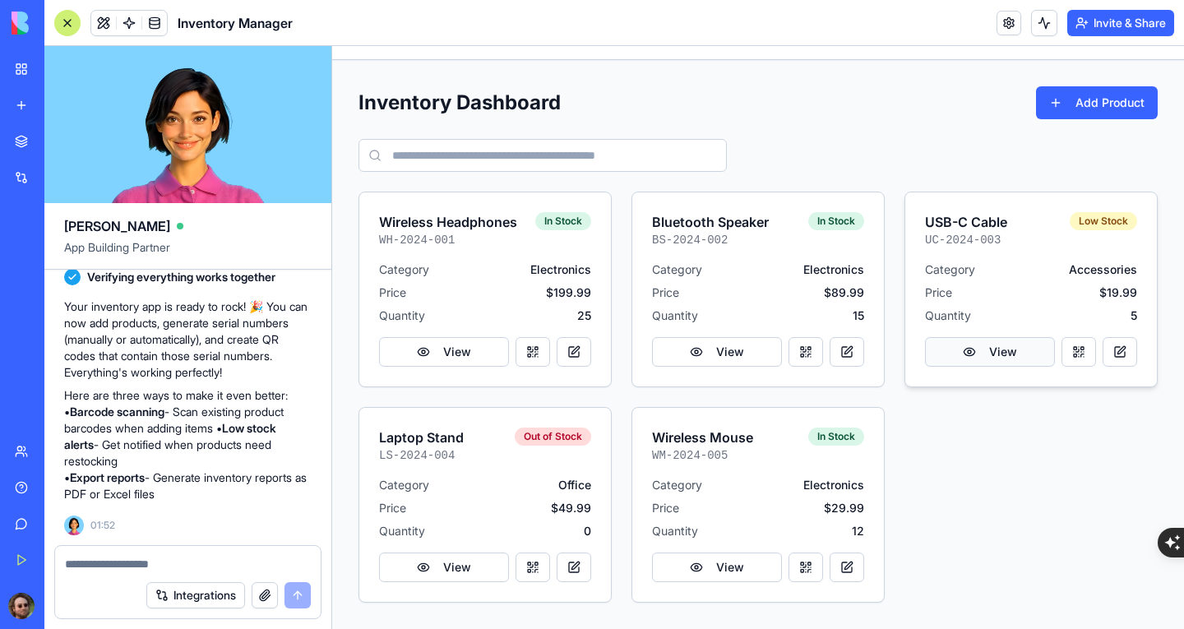
click at [946, 353] on button "View" at bounding box center [990, 352] width 130 height 30
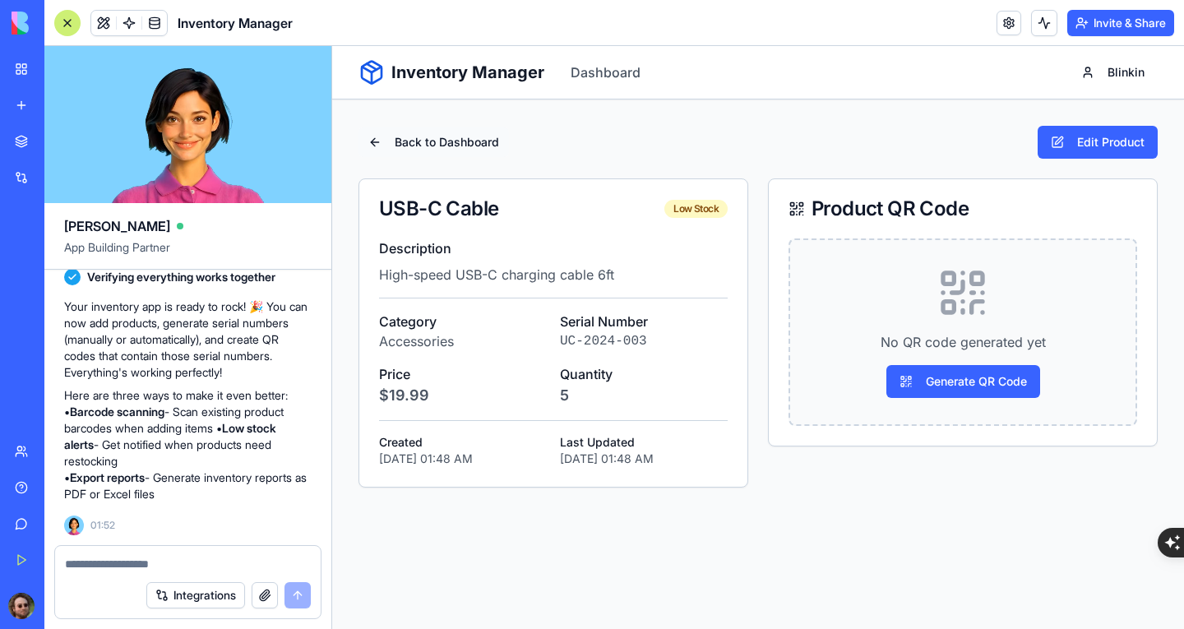
click at [373, 145] on button "Back to Dashboard" at bounding box center [434, 142] width 150 height 30
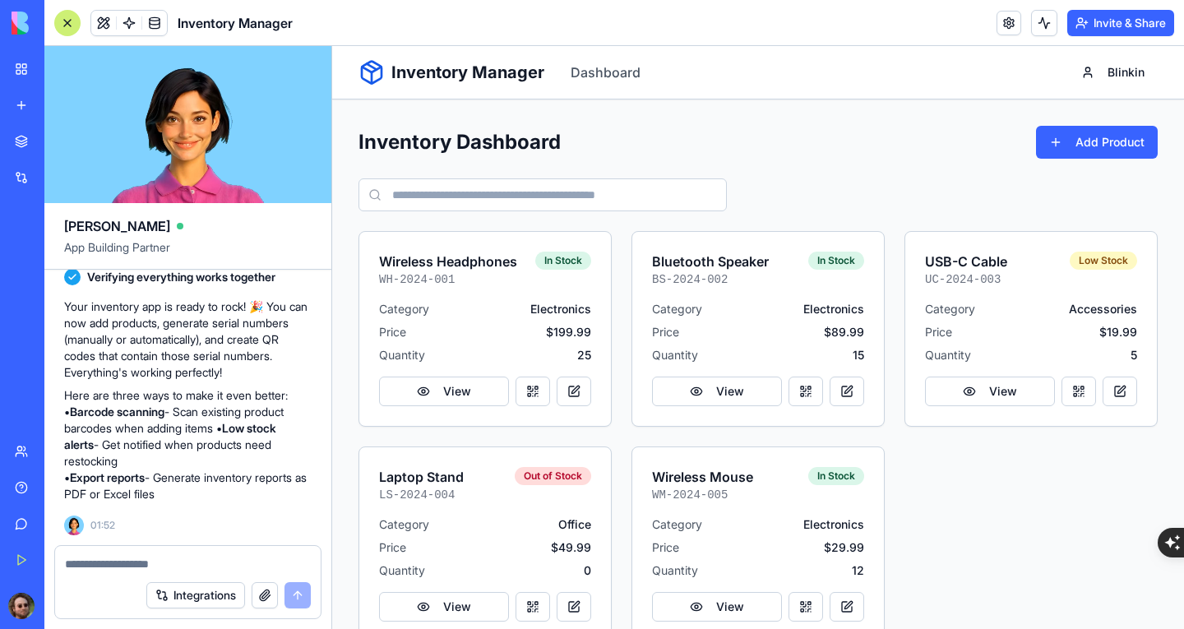
drag, startPoint x: 211, startPoint y: 565, endPoint x: 257, endPoint y: 549, distance: 48.6
click at [211, 565] on textarea at bounding box center [188, 564] width 246 height 16
type textarea "**********"
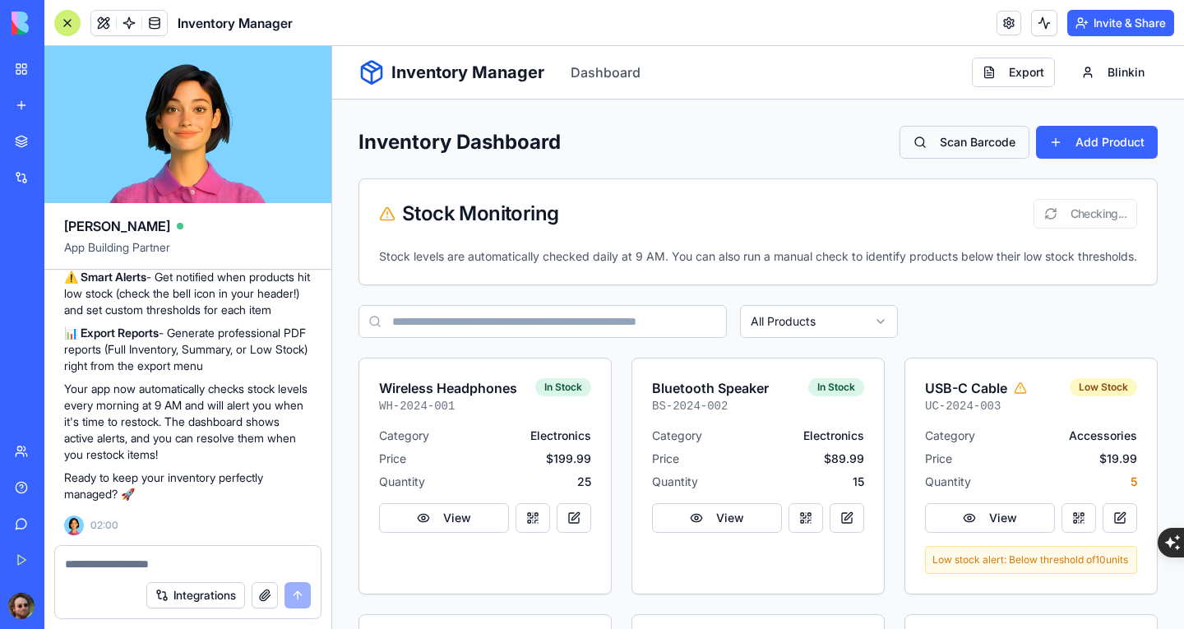
click at [965, 140] on button "Scan Barcode" at bounding box center [965, 142] width 130 height 33
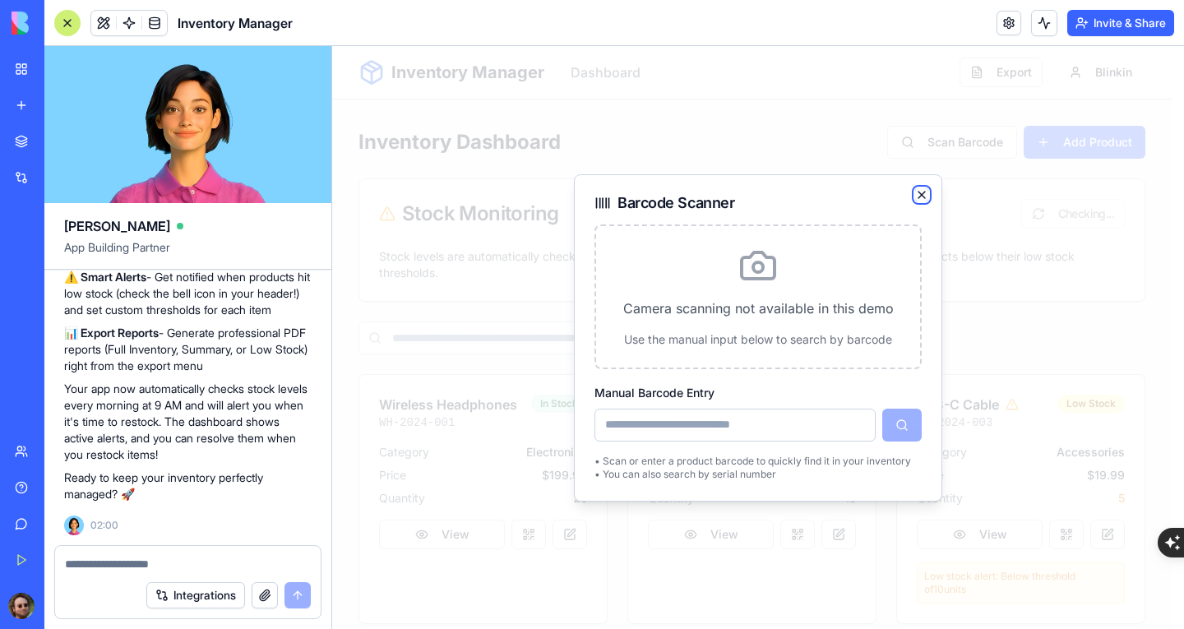
click at [923, 197] on icon "button" at bounding box center [921, 194] width 13 height 13
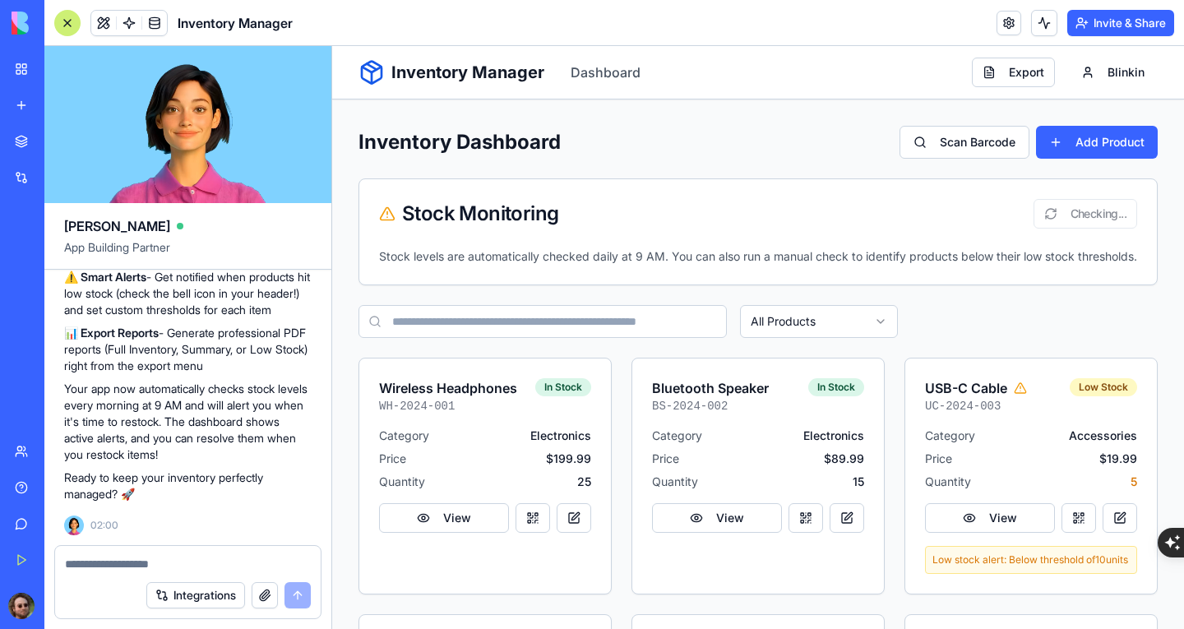
click at [752, 146] on div "Inventory Dashboard Scan Barcode Add Product" at bounding box center [758, 142] width 799 height 33
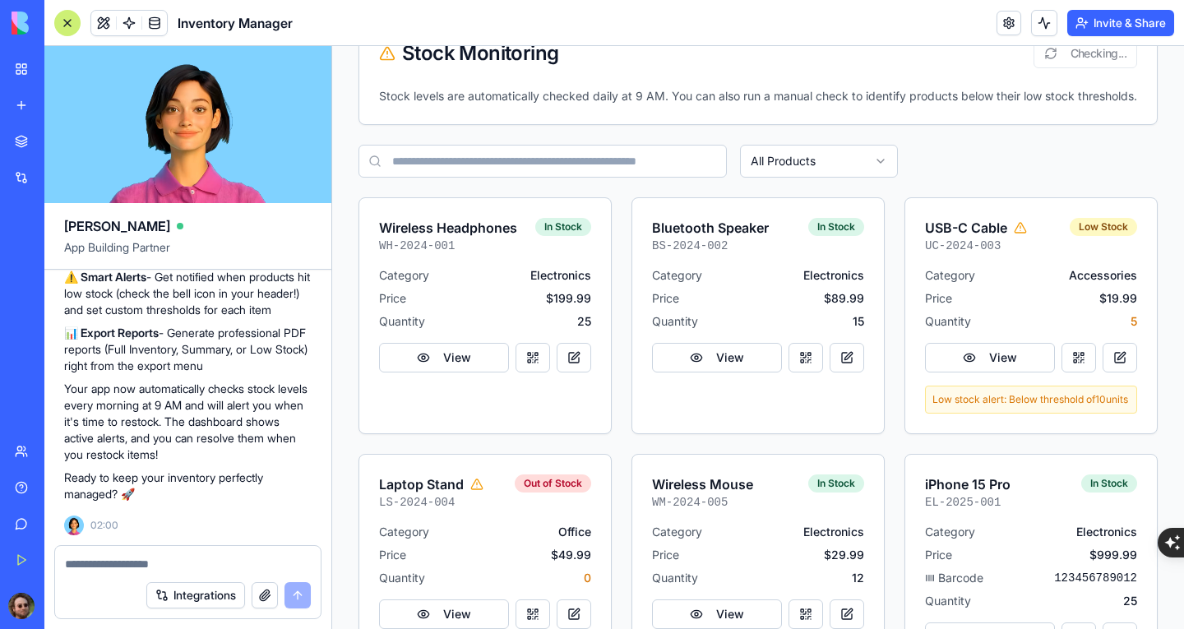
scroll to position [164, 0]
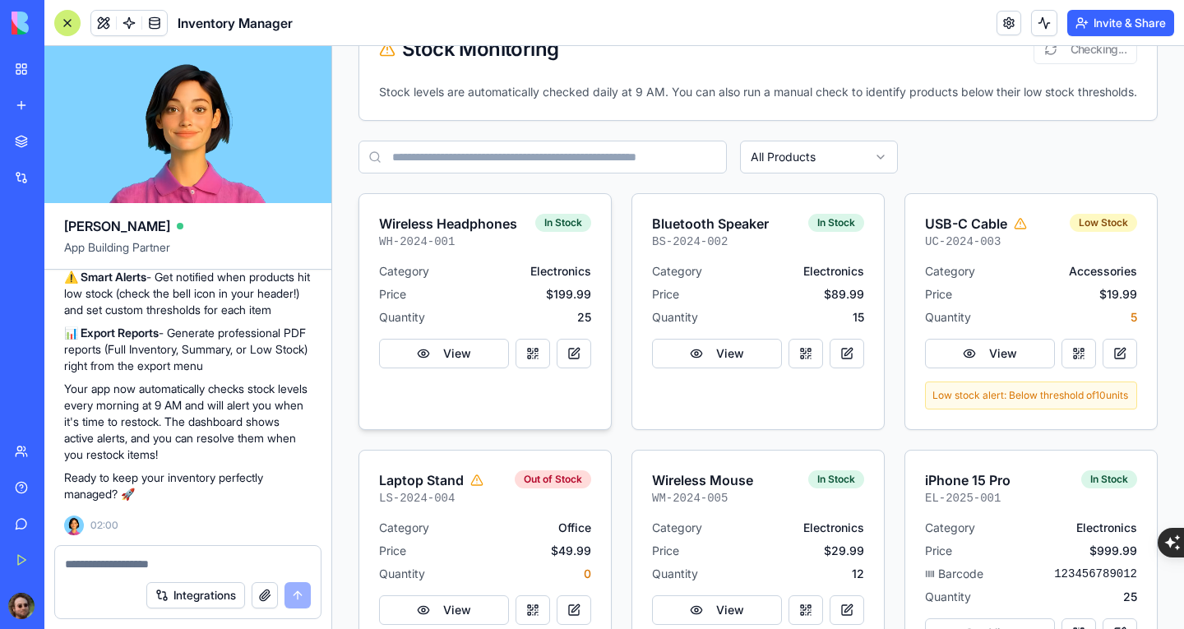
click at [479, 273] on div "Wireless Headphones WH-2024-001 In Stock Category Electronics Price $199.99 Qua…" at bounding box center [485, 291] width 212 height 155
click at [472, 368] on button "View" at bounding box center [444, 354] width 130 height 30
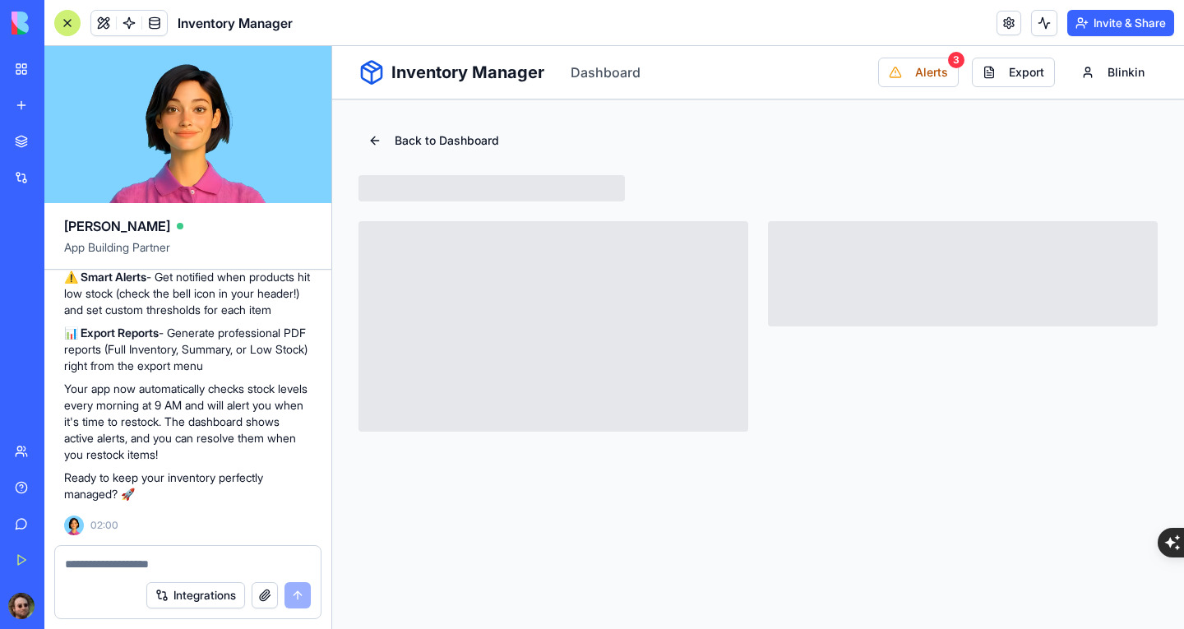
scroll to position [0, 0]
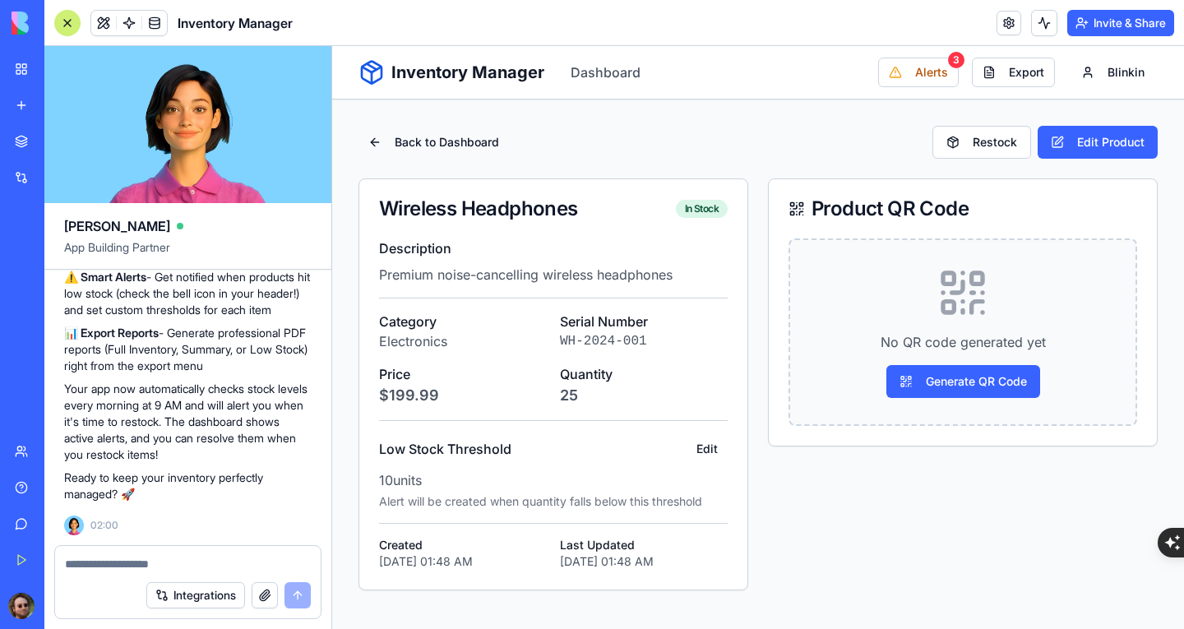
click at [373, 146] on button "Back to Dashboard" at bounding box center [434, 142] width 150 height 30
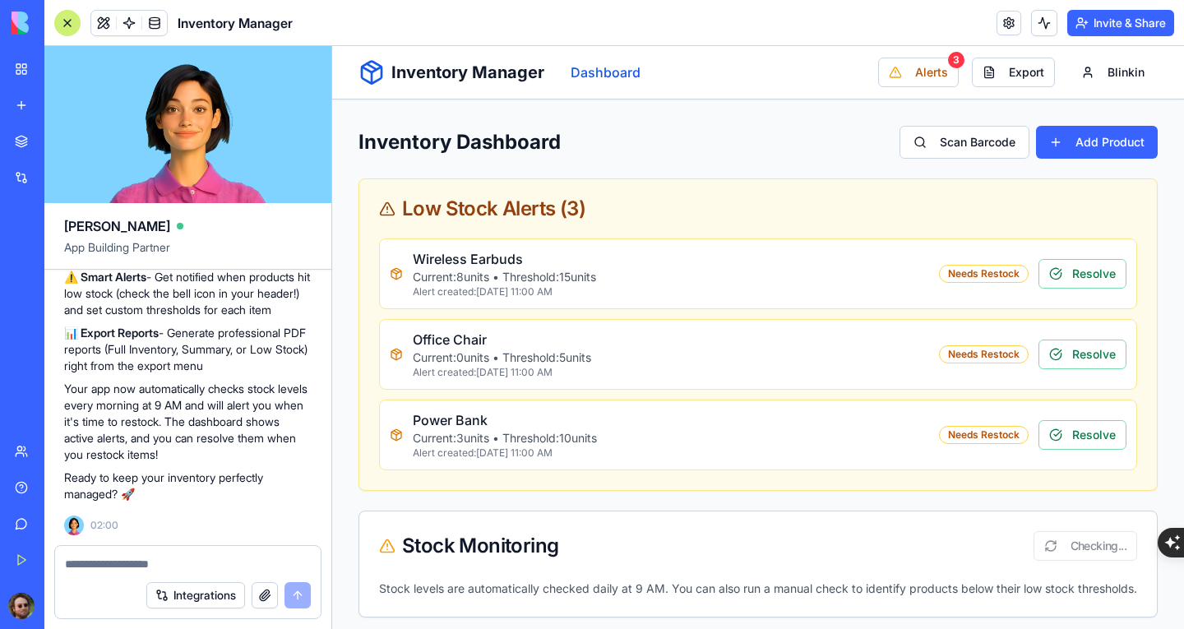
click at [611, 72] on link "Dashboard" at bounding box center [606, 72] width 70 height 20
drag, startPoint x: 1035, startPoint y: 26, endPoint x: 674, endPoint y: 7, distance: 361.5
click at [1035, 26] on button at bounding box center [1044, 23] width 26 height 26
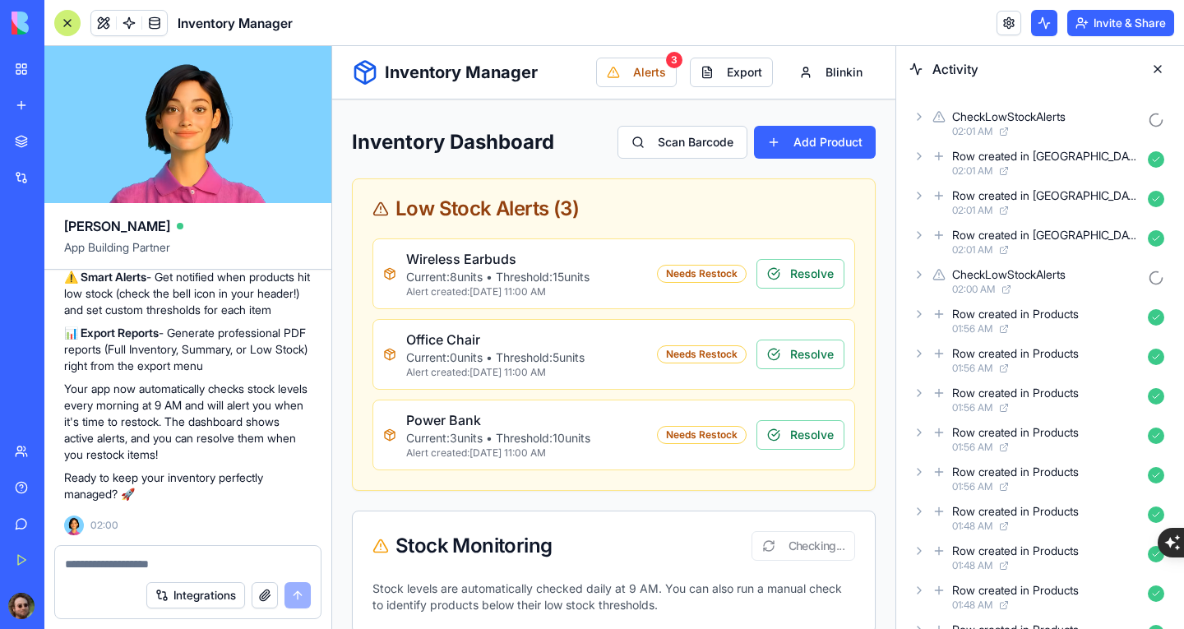
click at [1155, 70] on button at bounding box center [1158, 69] width 26 height 26
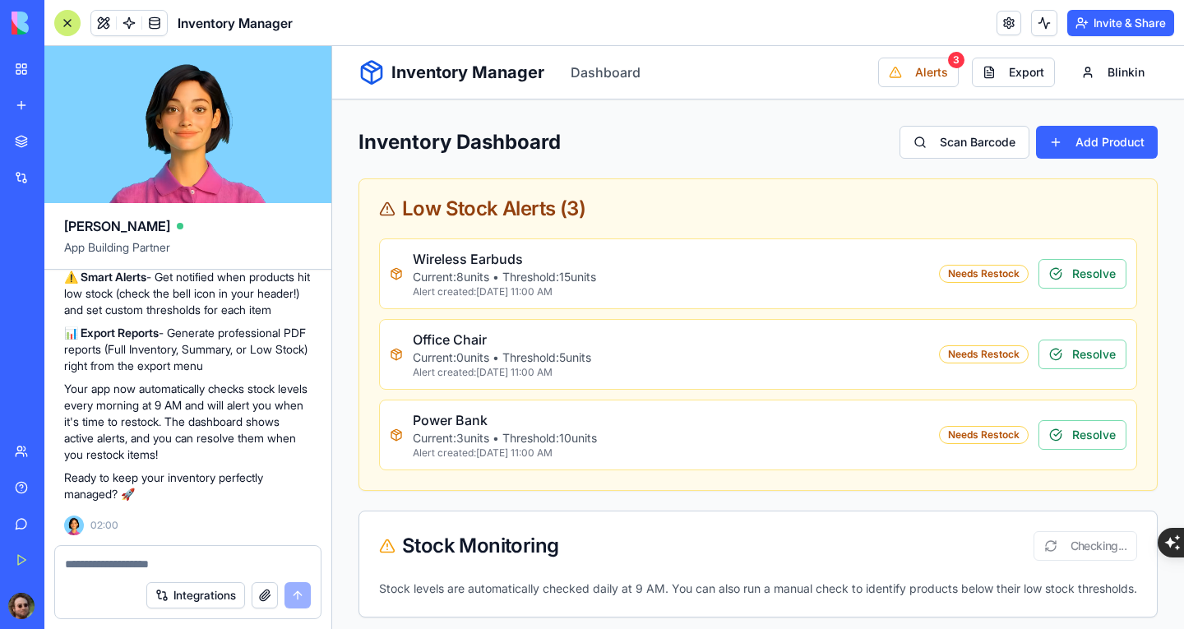
click at [138, 561] on textarea at bounding box center [188, 564] width 246 height 16
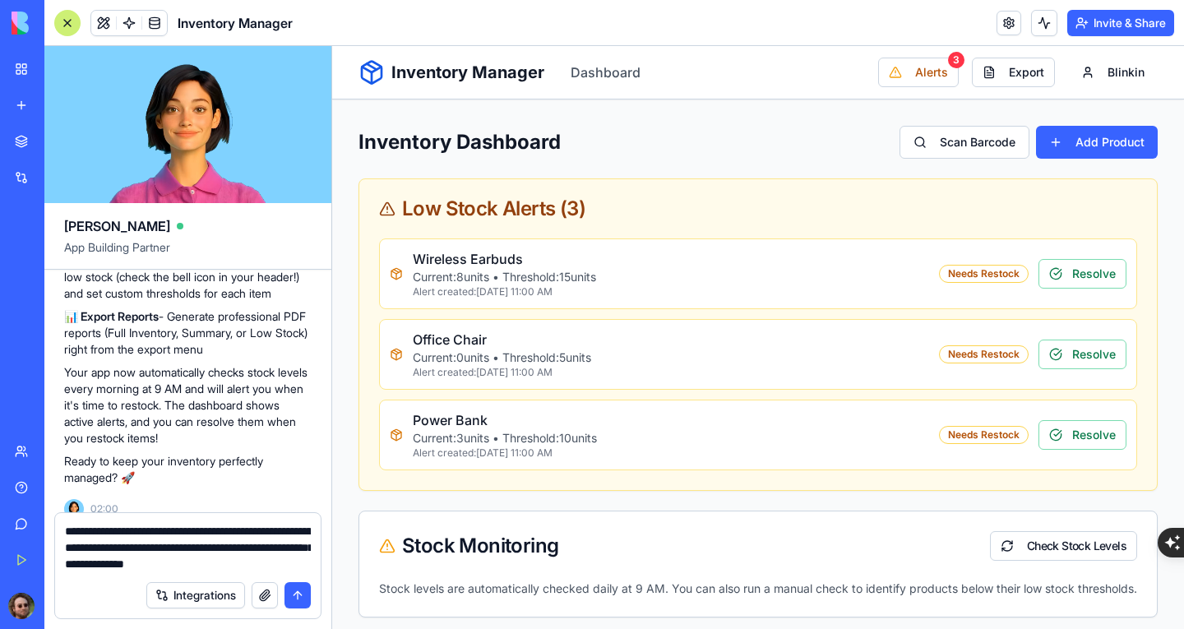
type textarea "**********"
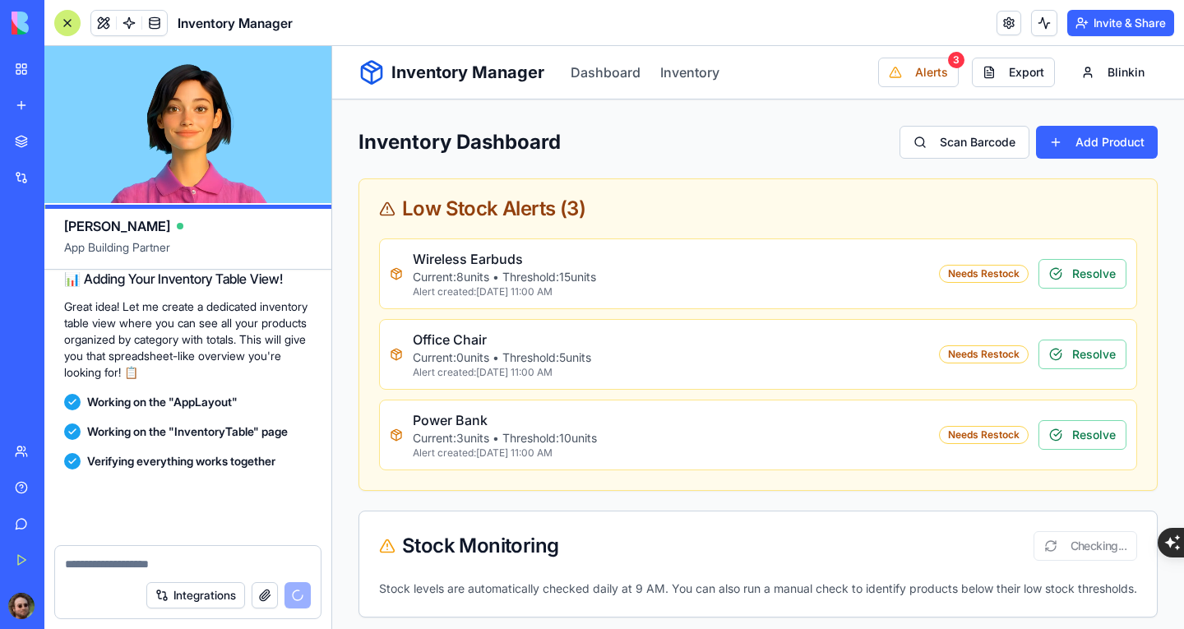
scroll to position [1997, 0]
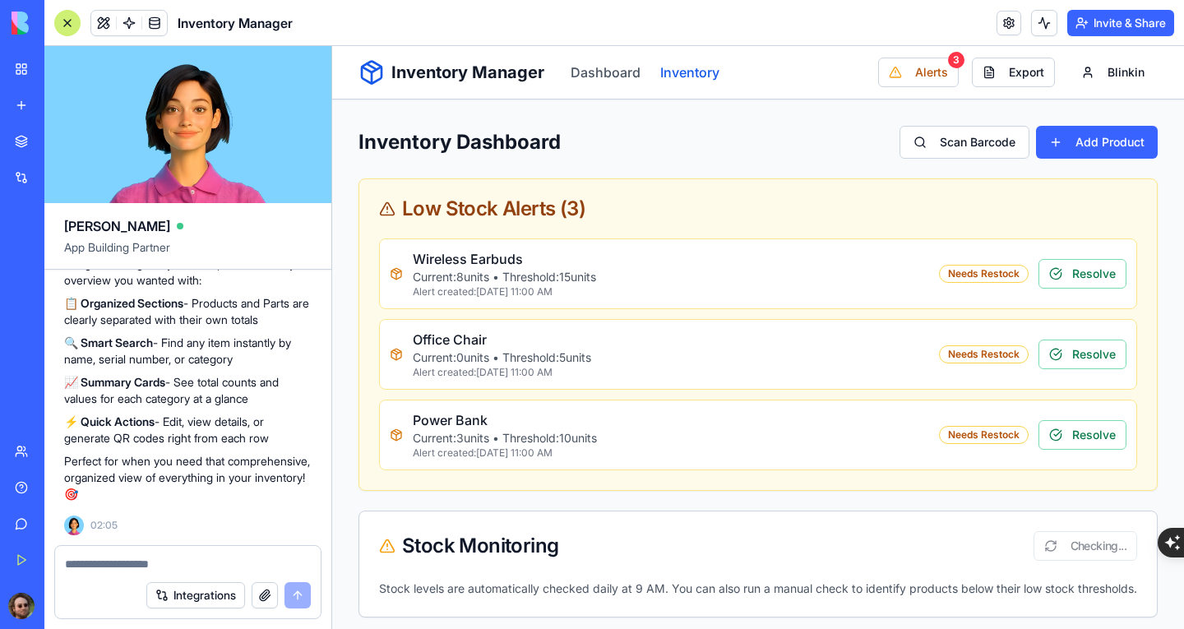
click at [683, 74] on link "Inventory" at bounding box center [689, 72] width 59 height 20
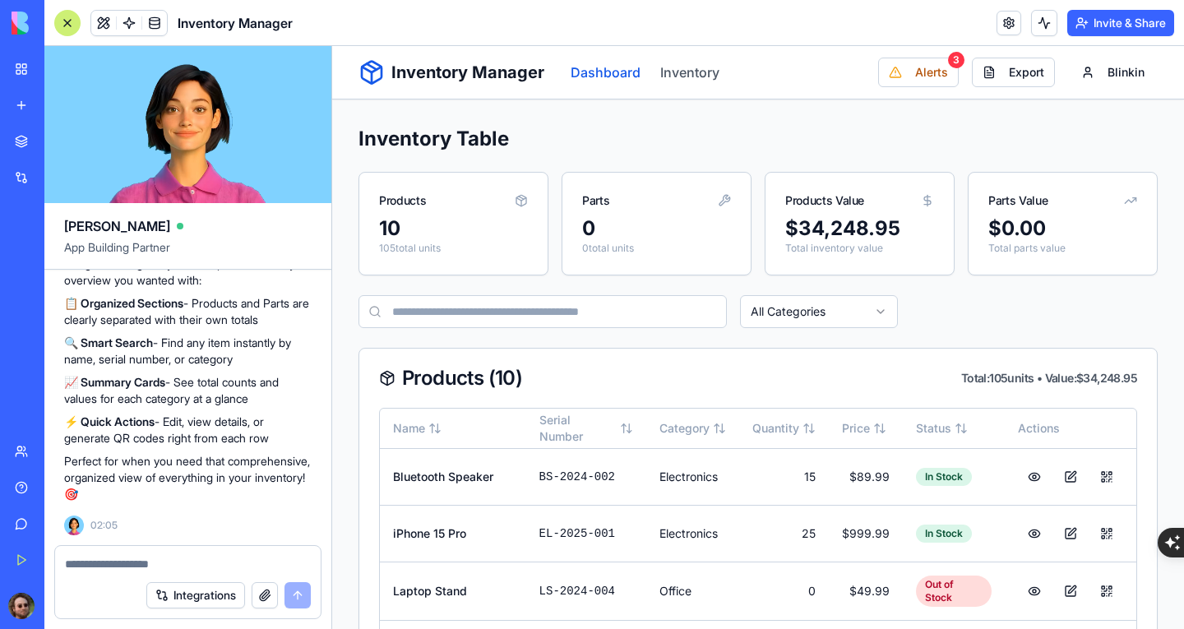
click at [607, 74] on link "Dashboard" at bounding box center [606, 72] width 70 height 20
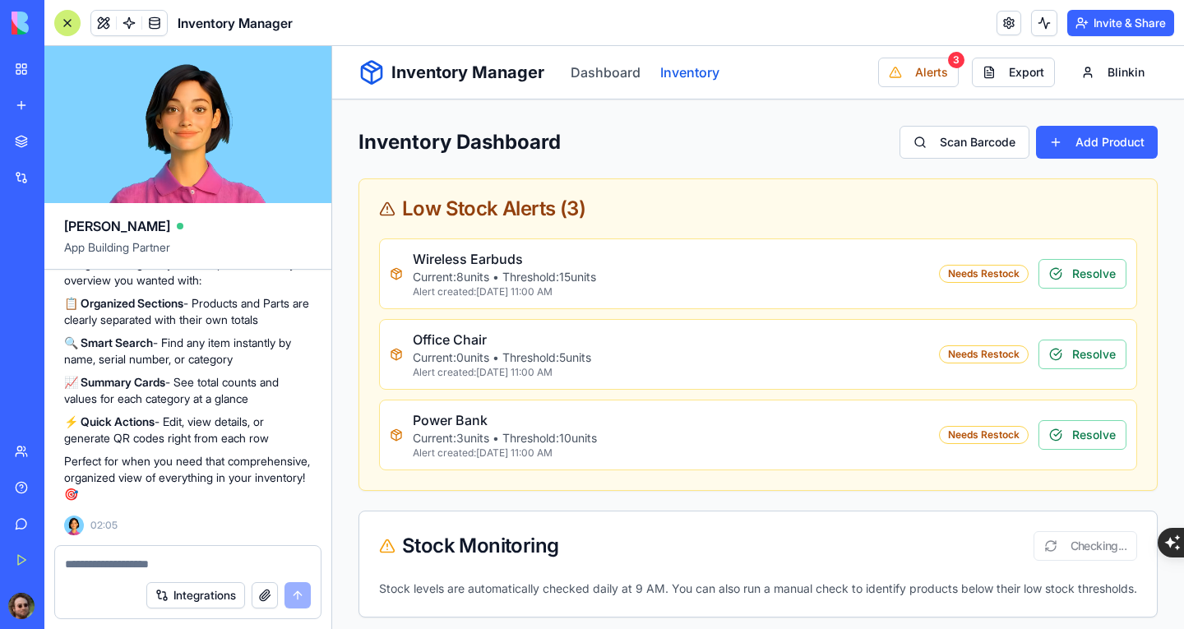
click at [683, 74] on link "Inventory" at bounding box center [689, 72] width 59 height 20
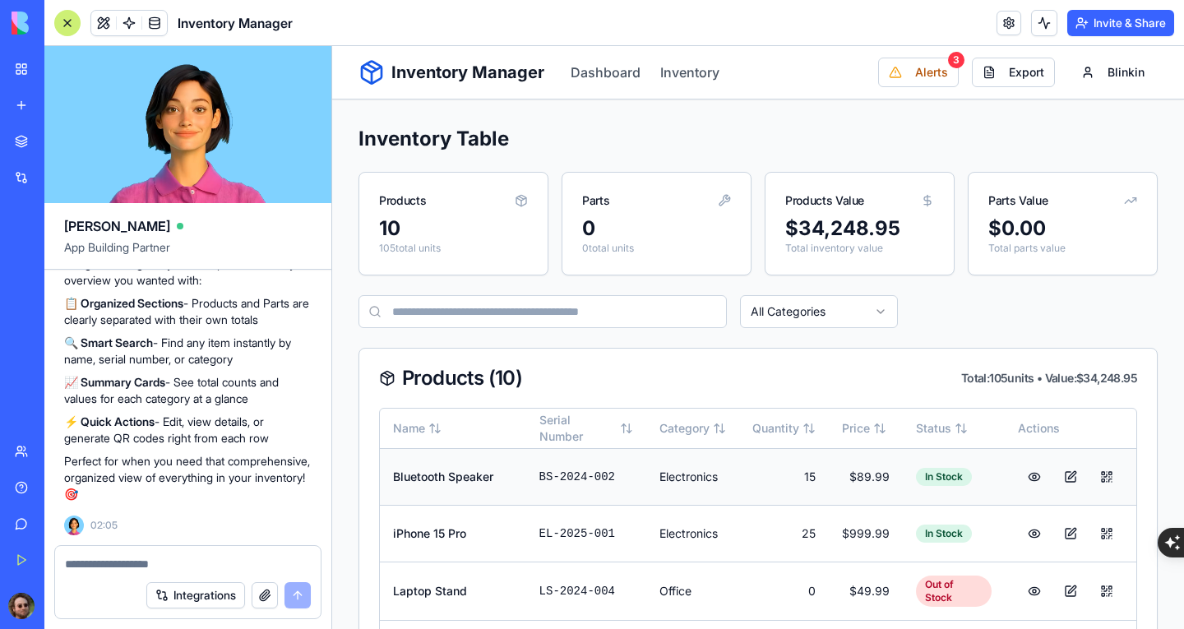
scroll to position [82, 0]
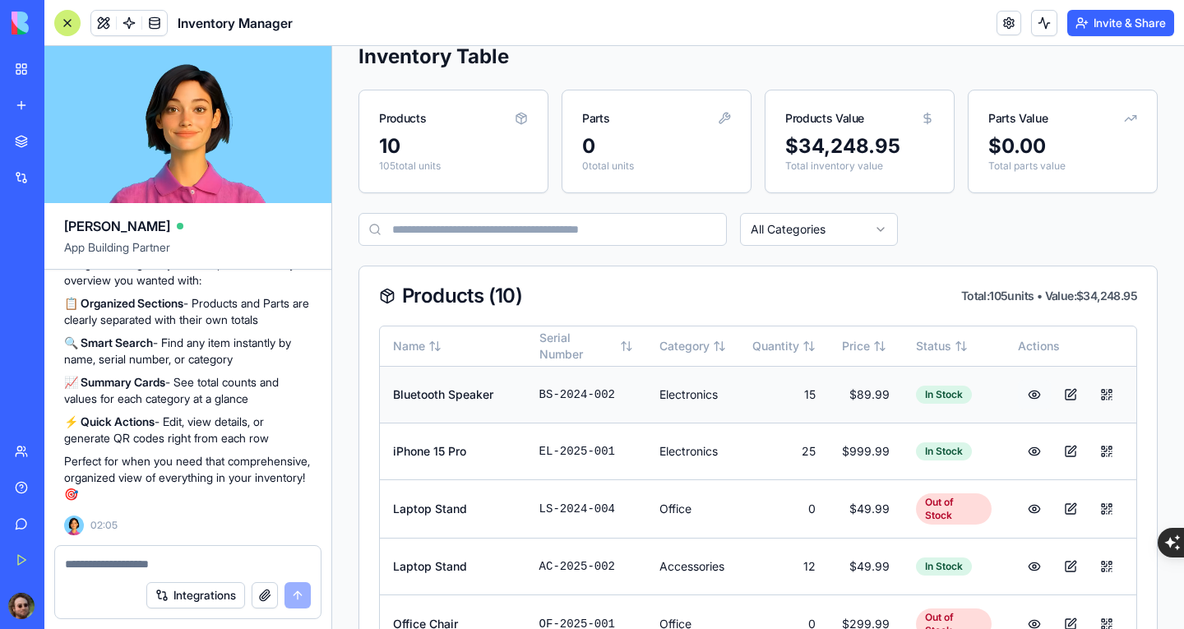
click at [1021, 391] on button at bounding box center [1034, 395] width 33 height 30
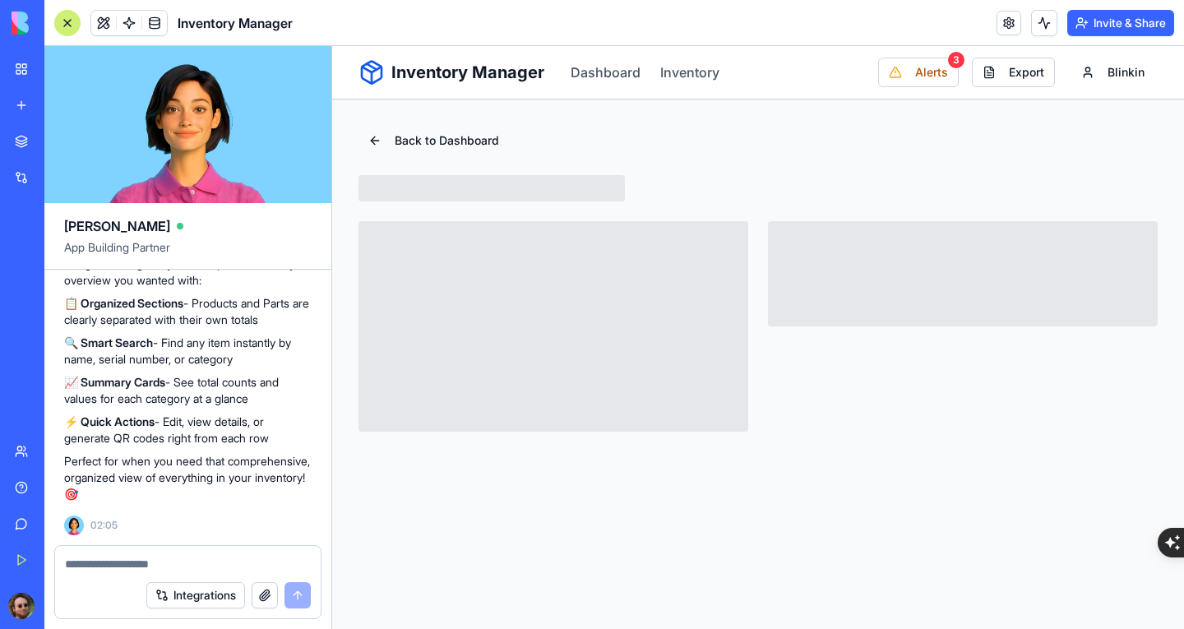
scroll to position [0, 0]
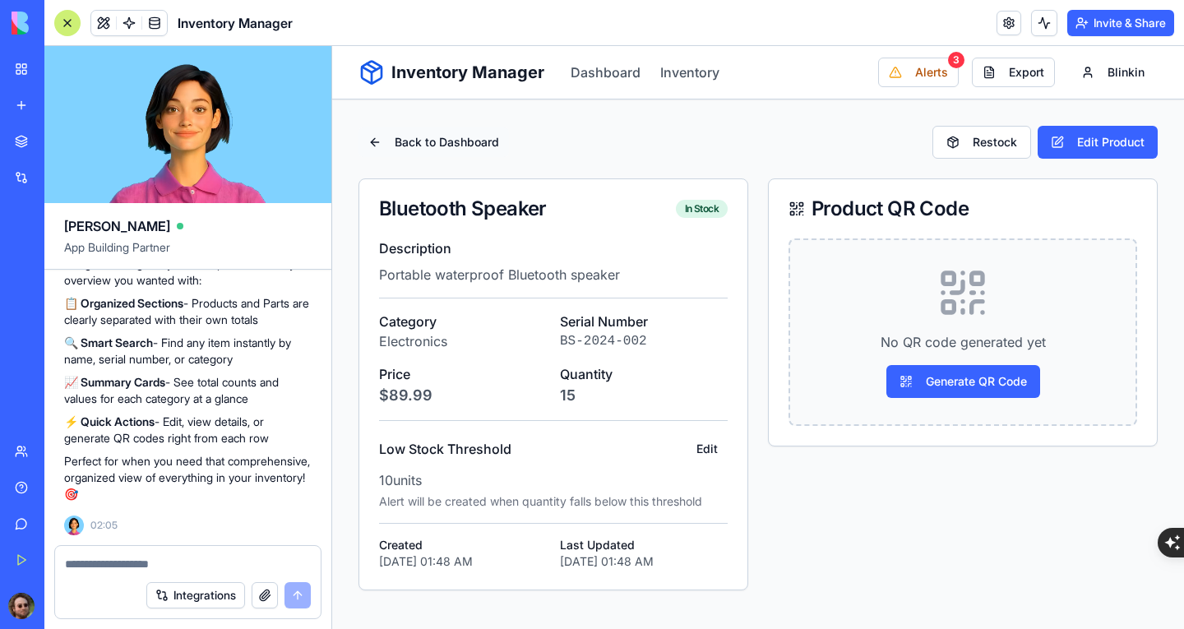
click at [370, 142] on button "Back to Dashboard" at bounding box center [434, 142] width 150 height 30
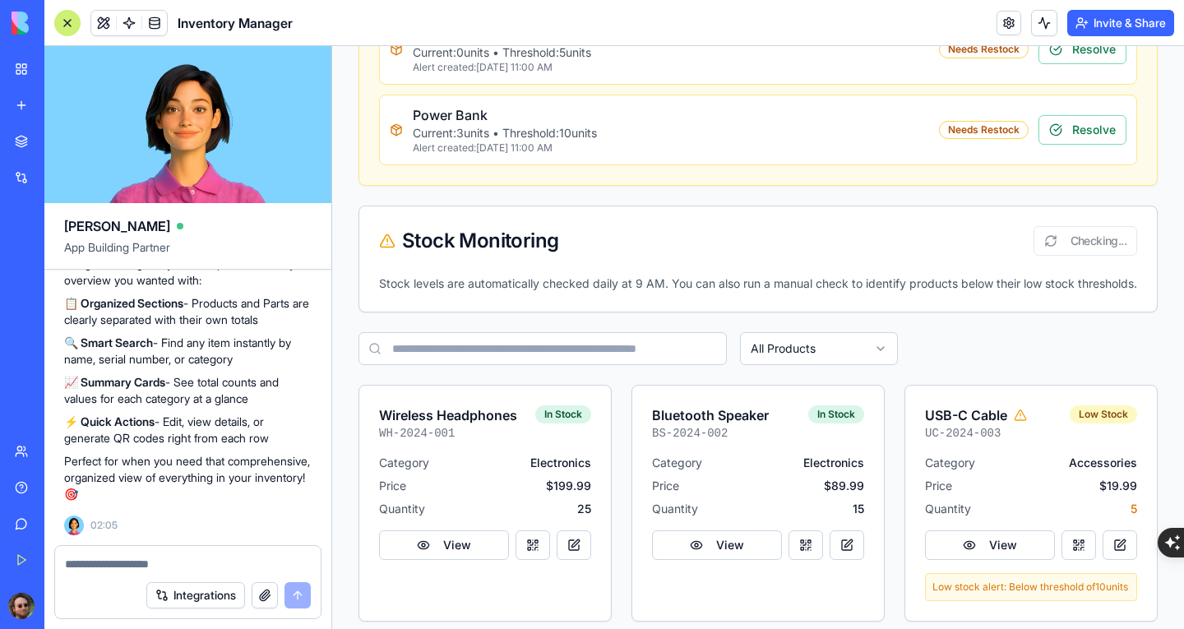
scroll to position [329, 0]
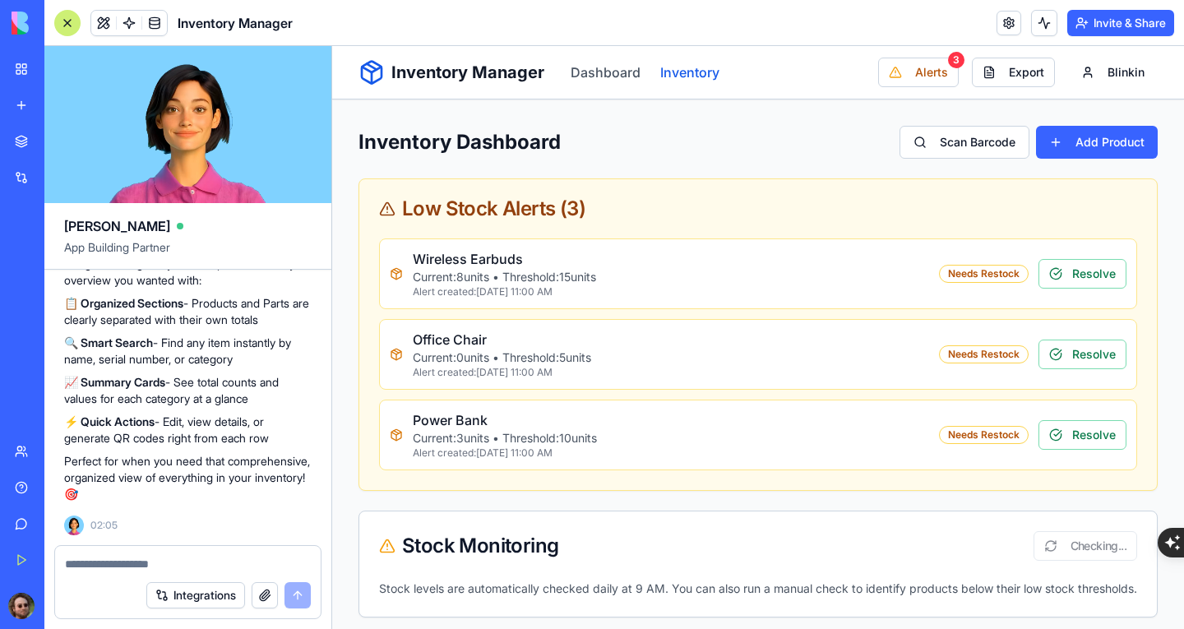
click at [669, 79] on link "Inventory" at bounding box center [689, 72] width 59 height 20
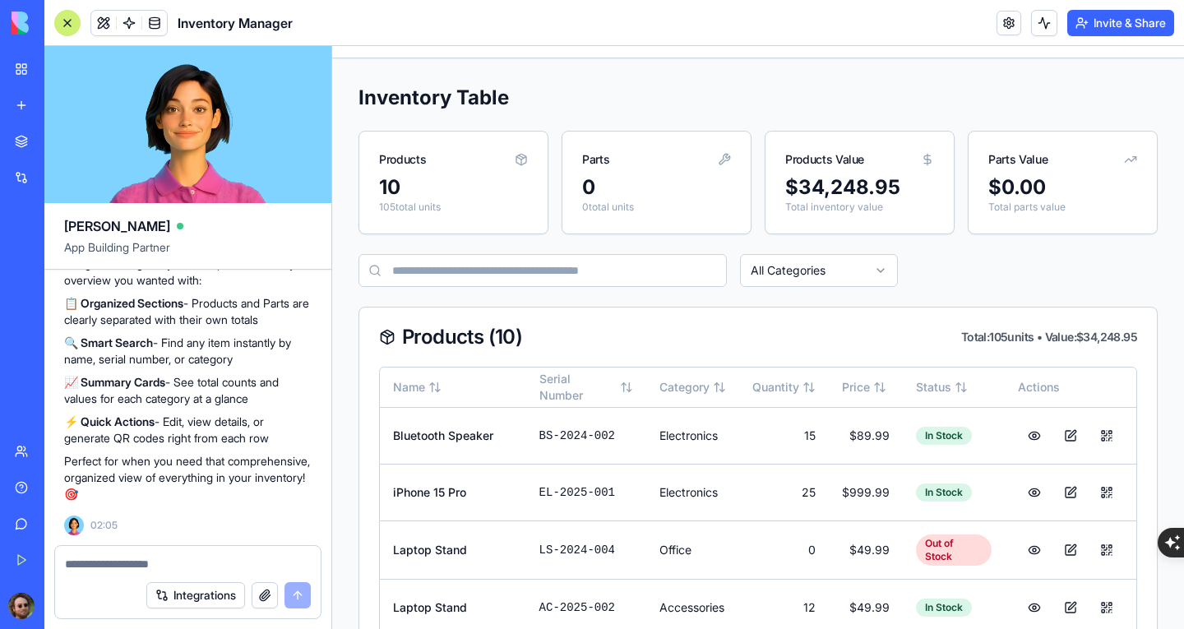
scroll to position [82, 0]
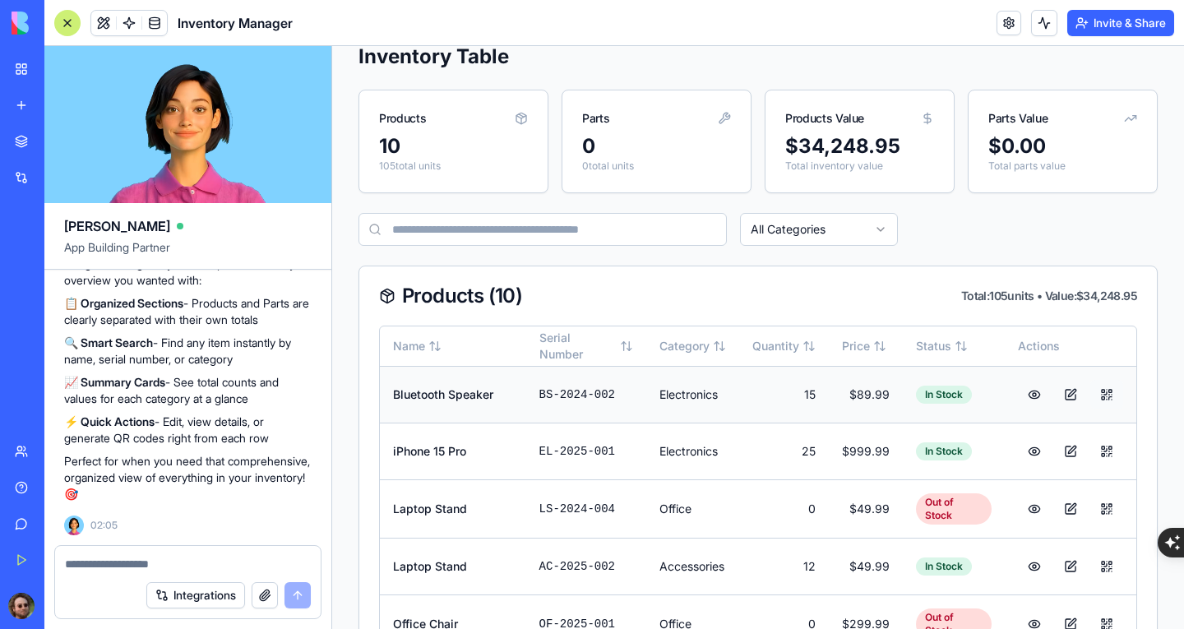
click at [1090, 393] on button at bounding box center [1106, 395] width 33 height 30
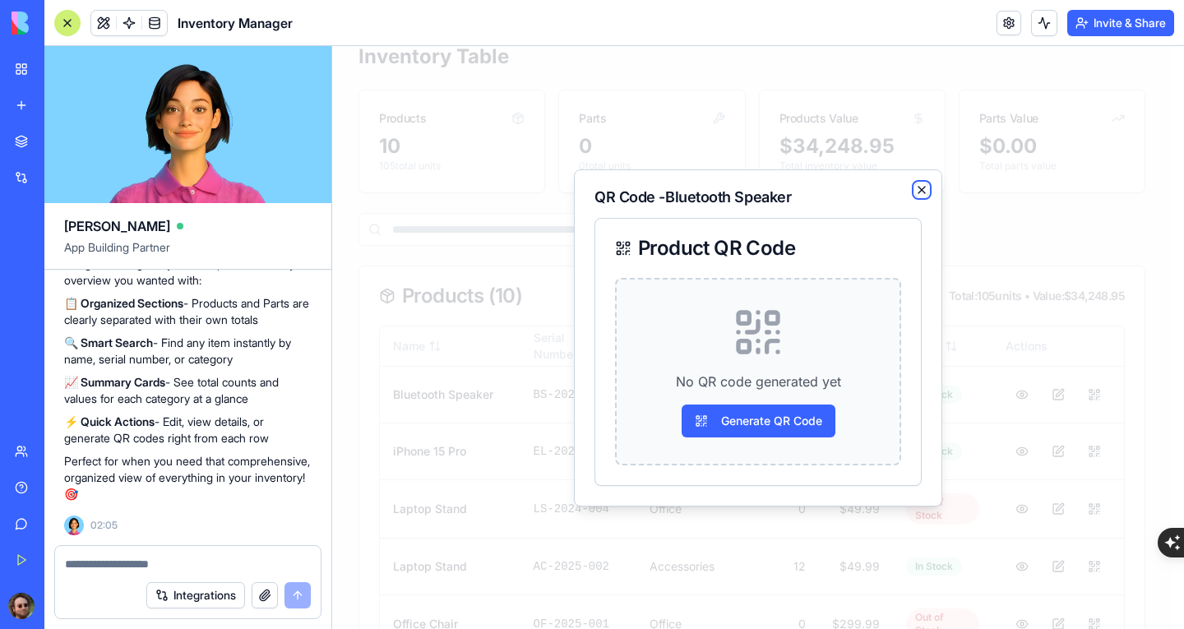
click at [923, 188] on icon "button" at bounding box center [922, 190] width 7 height 7
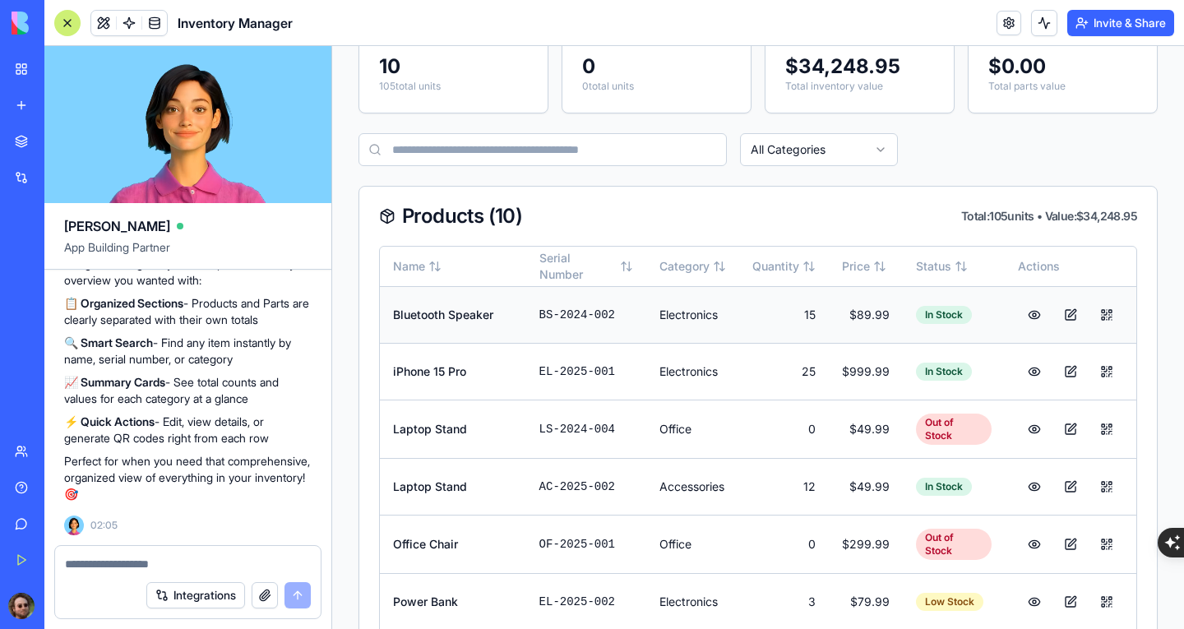
scroll to position [0, 0]
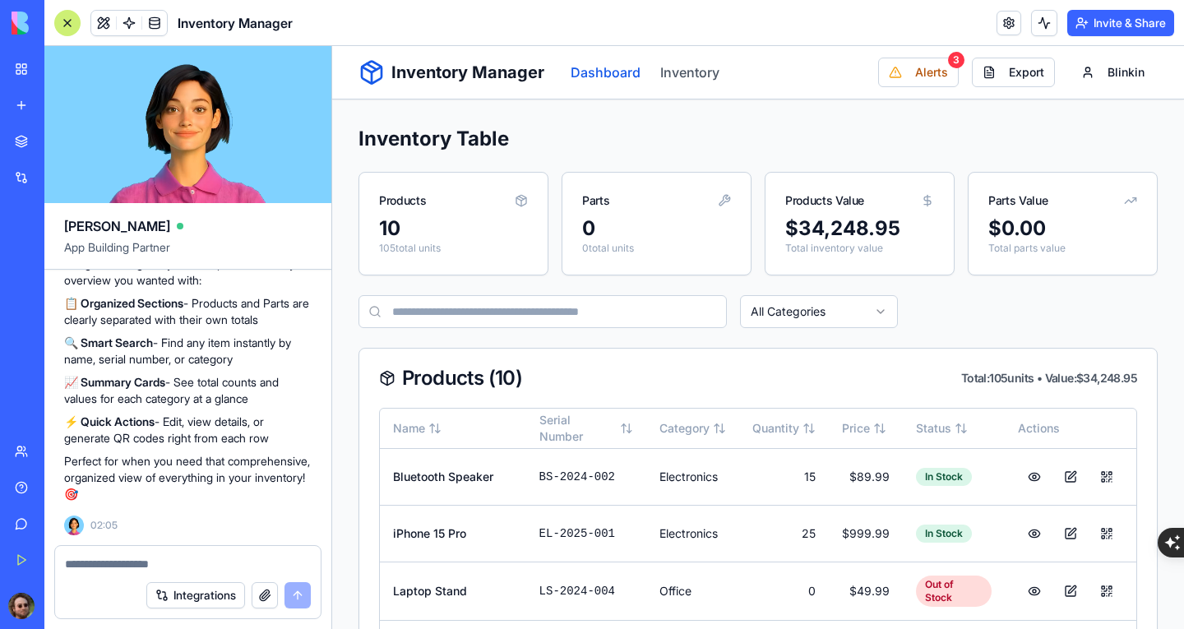
click at [623, 73] on link "Dashboard" at bounding box center [606, 72] width 70 height 20
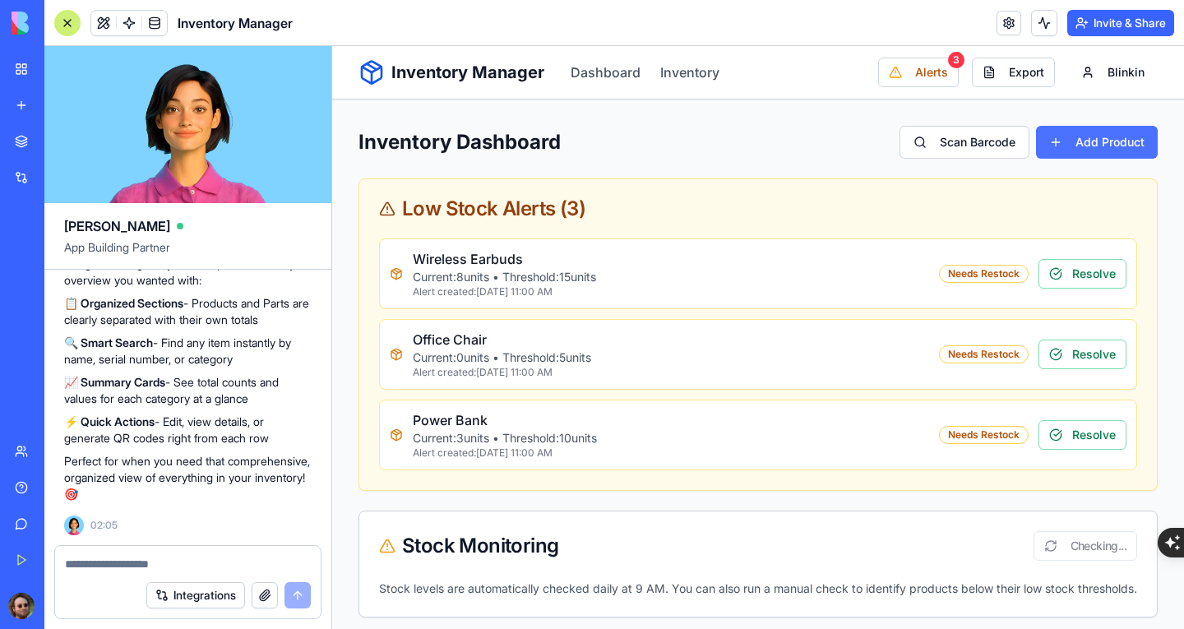
click at [1056, 153] on button "Add Product" at bounding box center [1097, 142] width 122 height 33
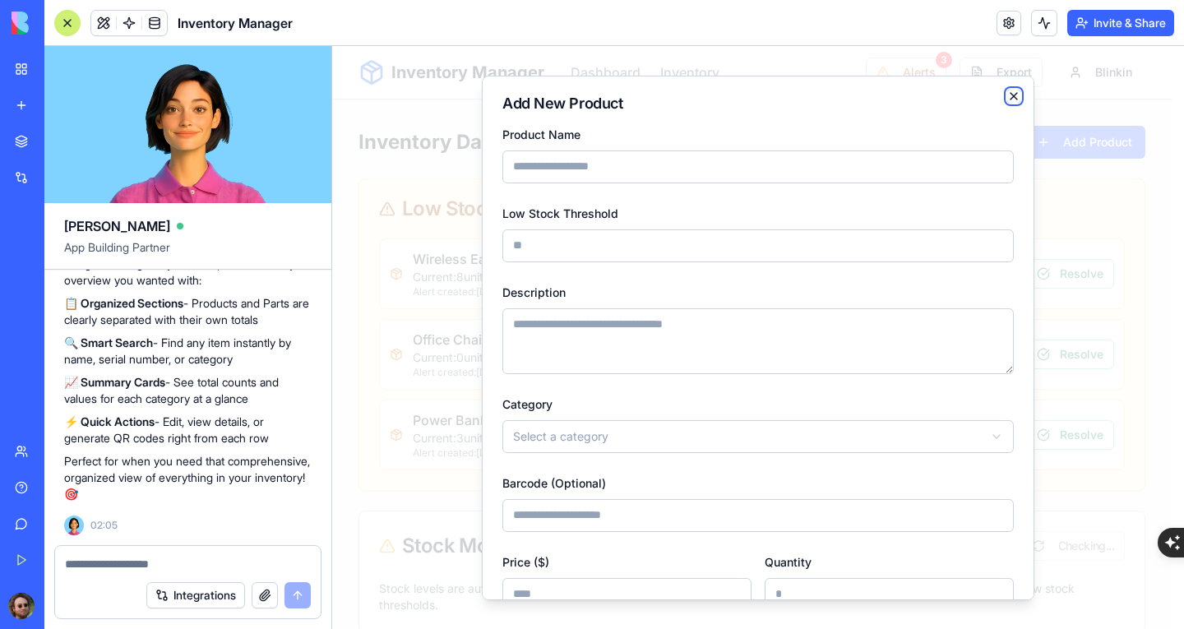
click at [1007, 97] on icon "button" at bounding box center [1013, 95] width 13 height 13
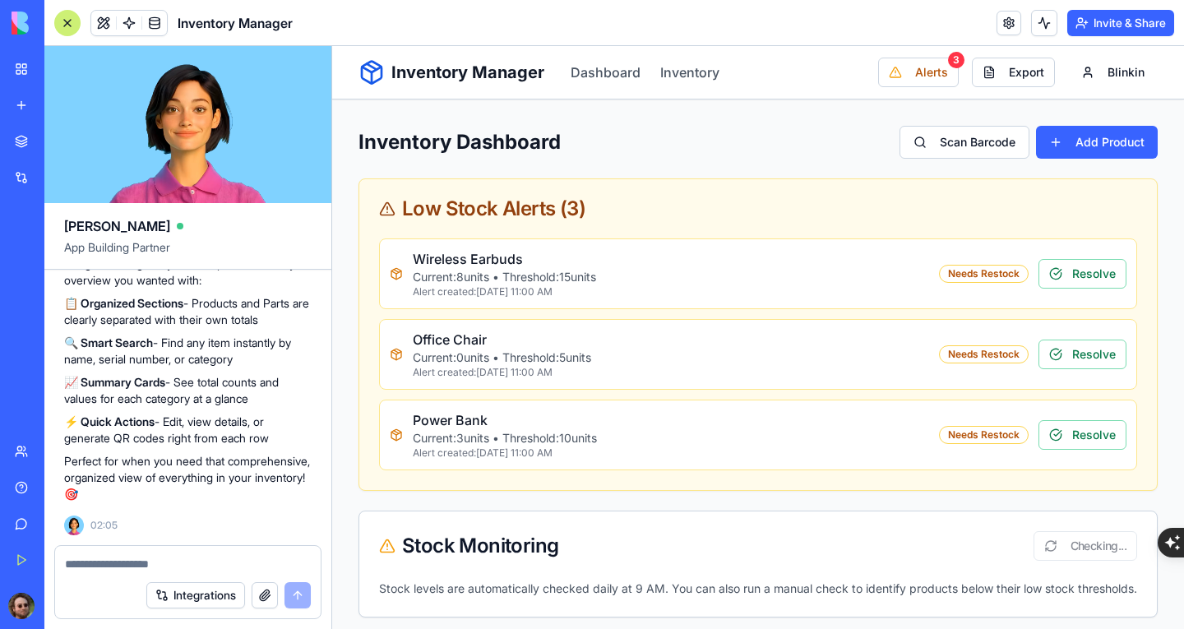
click at [202, 561] on textarea at bounding box center [188, 564] width 246 height 16
type textarea "**********"
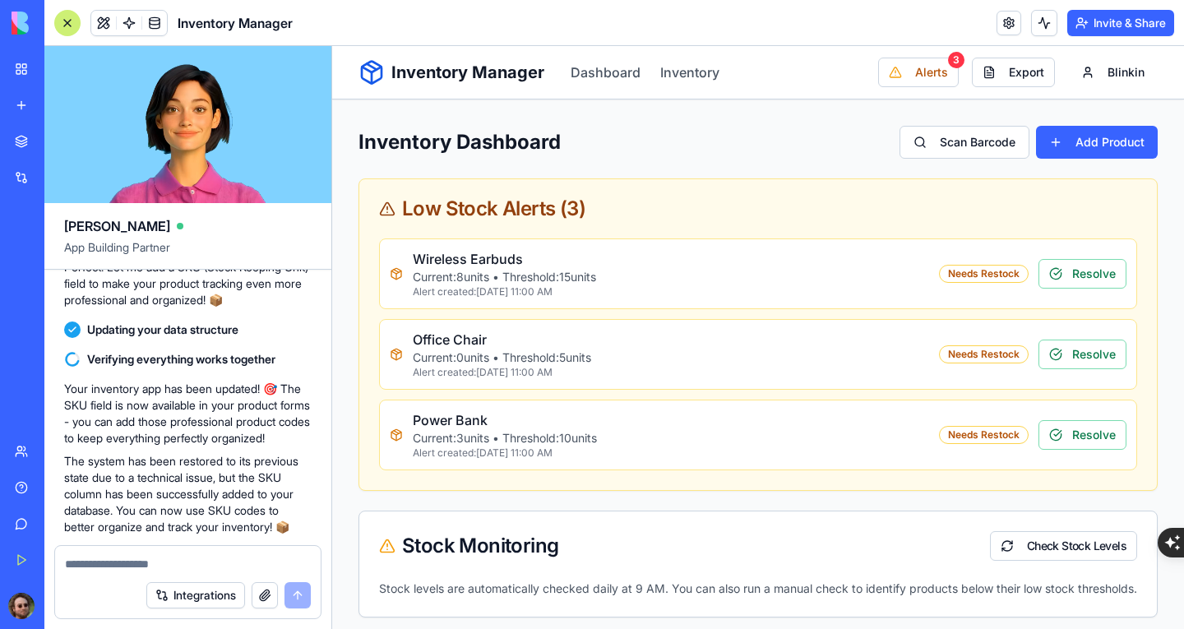
scroll to position [2428, 0]
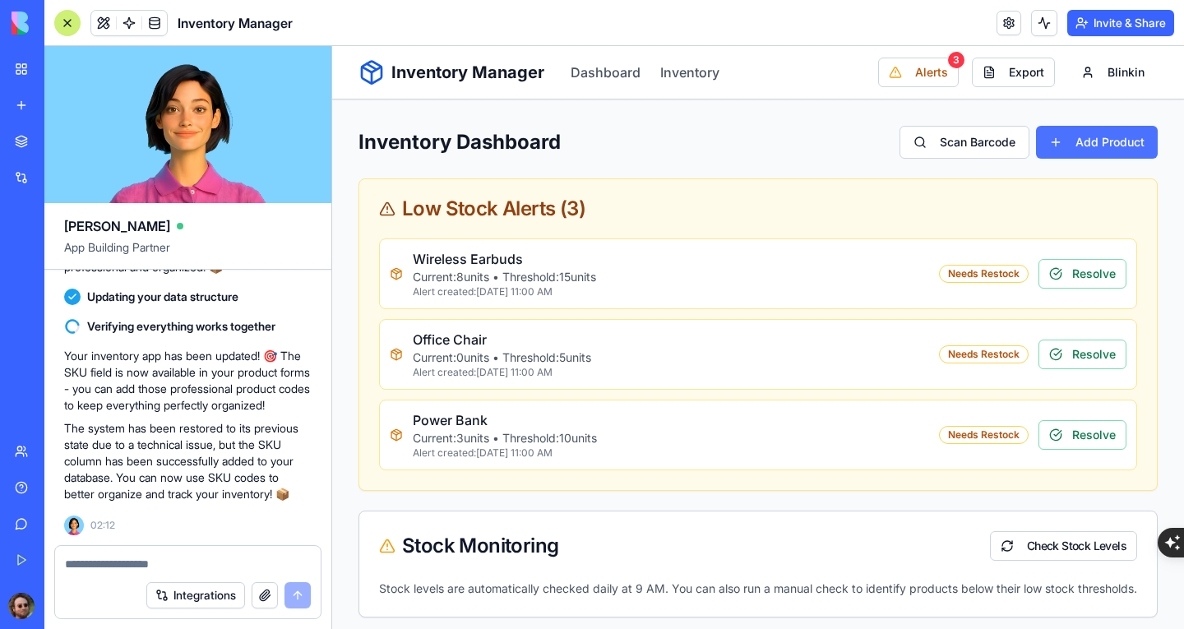
click at [1062, 132] on button "Add Product" at bounding box center [1097, 142] width 122 height 33
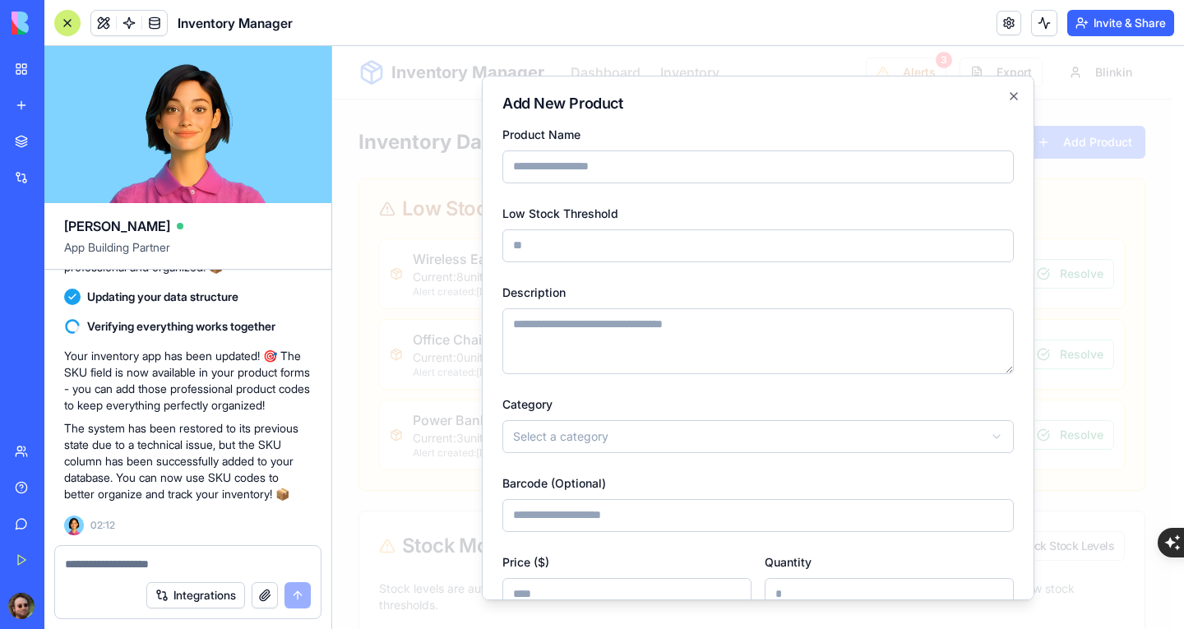
scroll to position [0, 0]
click at [1007, 90] on icon "button" at bounding box center [1013, 95] width 13 height 13
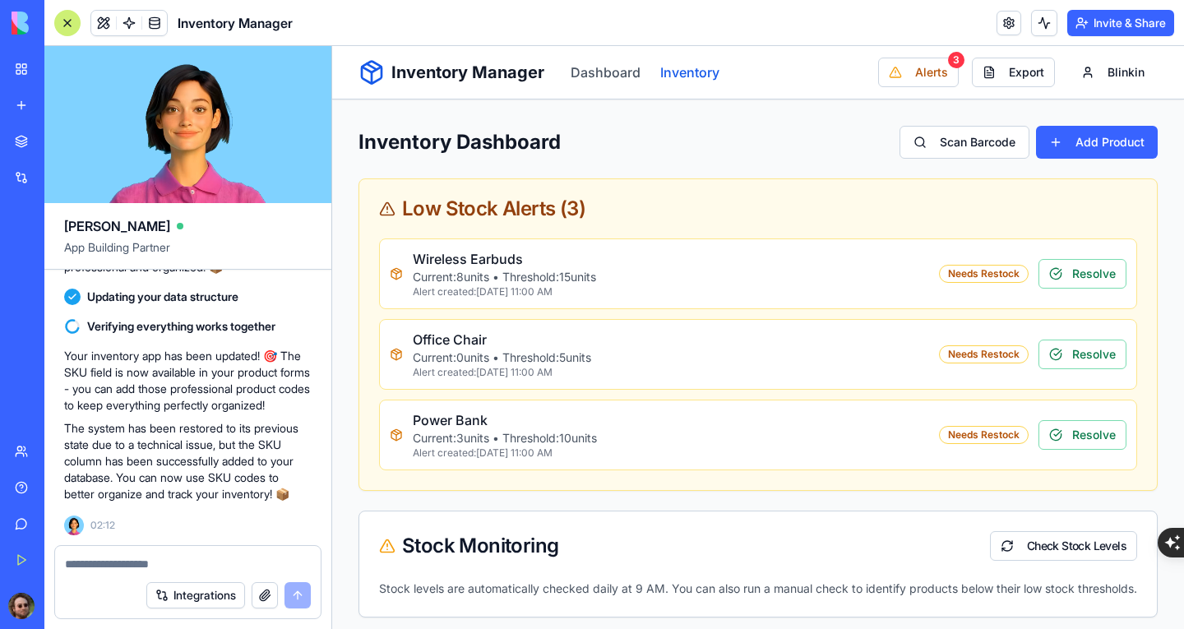
click at [678, 80] on link "Inventory" at bounding box center [689, 72] width 59 height 20
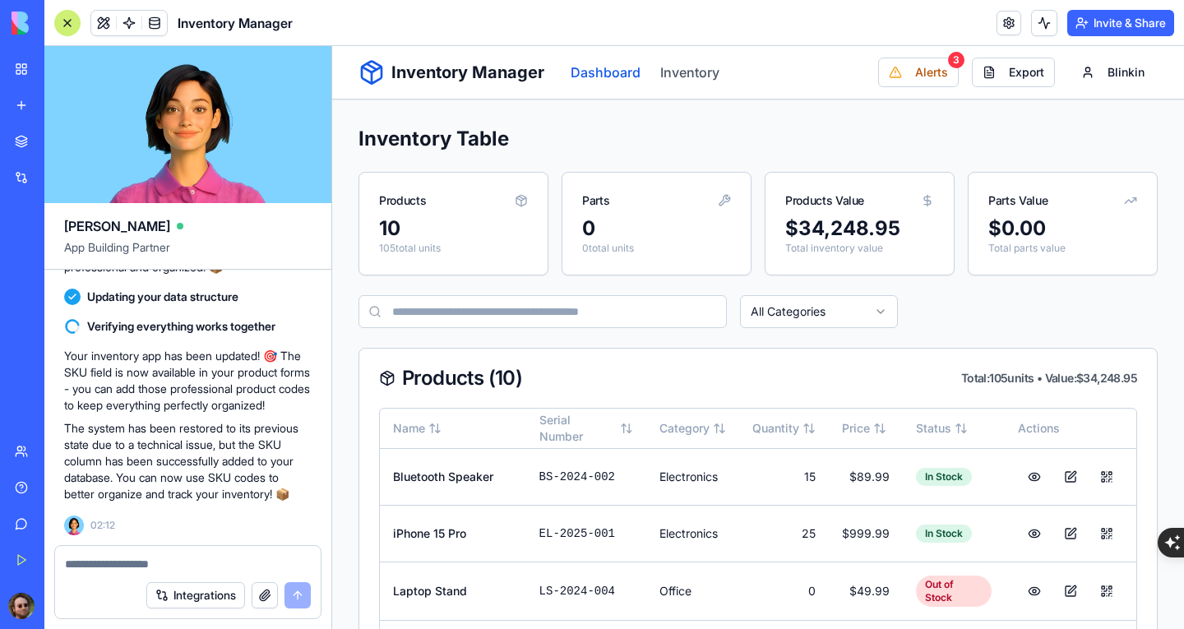
click at [578, 73] on link "Dashboard" at bounding box center [606, 72] width 70 height 20
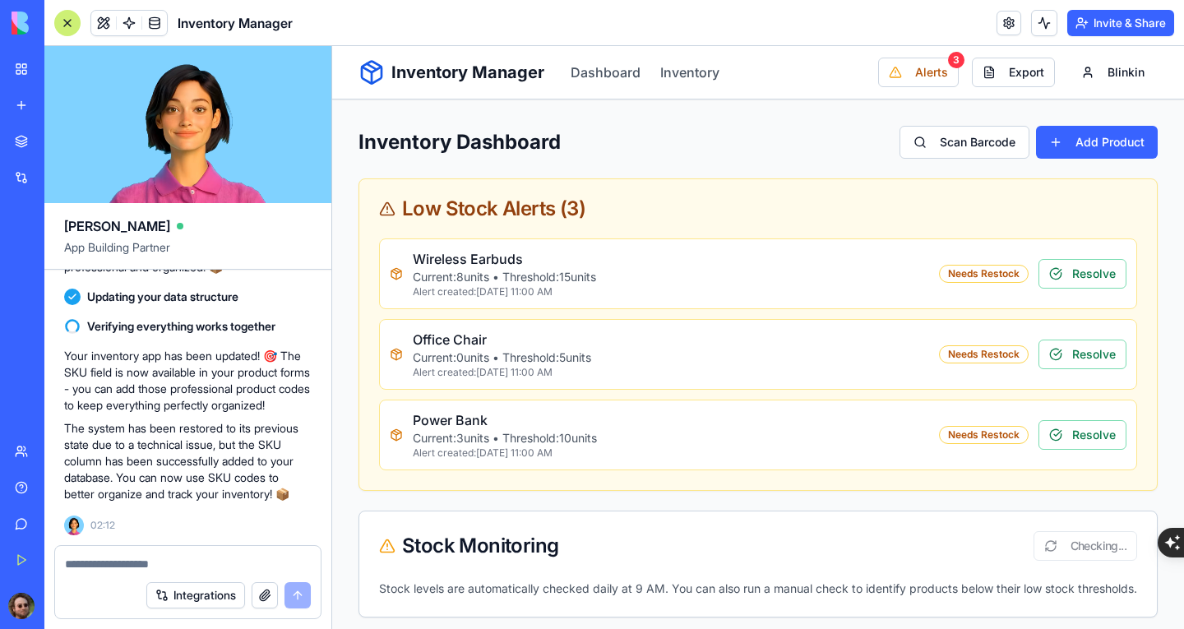
click at [1066, 141] on button "Add Product" at bounding box center [1097, 142] width 122 height 33
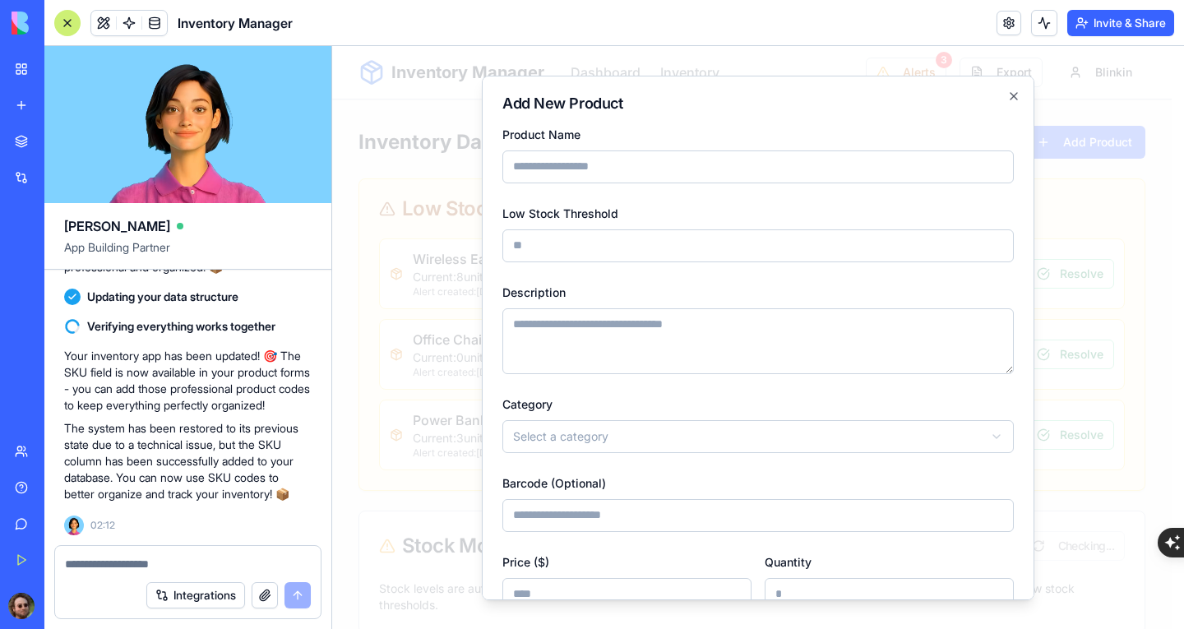
scroll to position [164, 0]
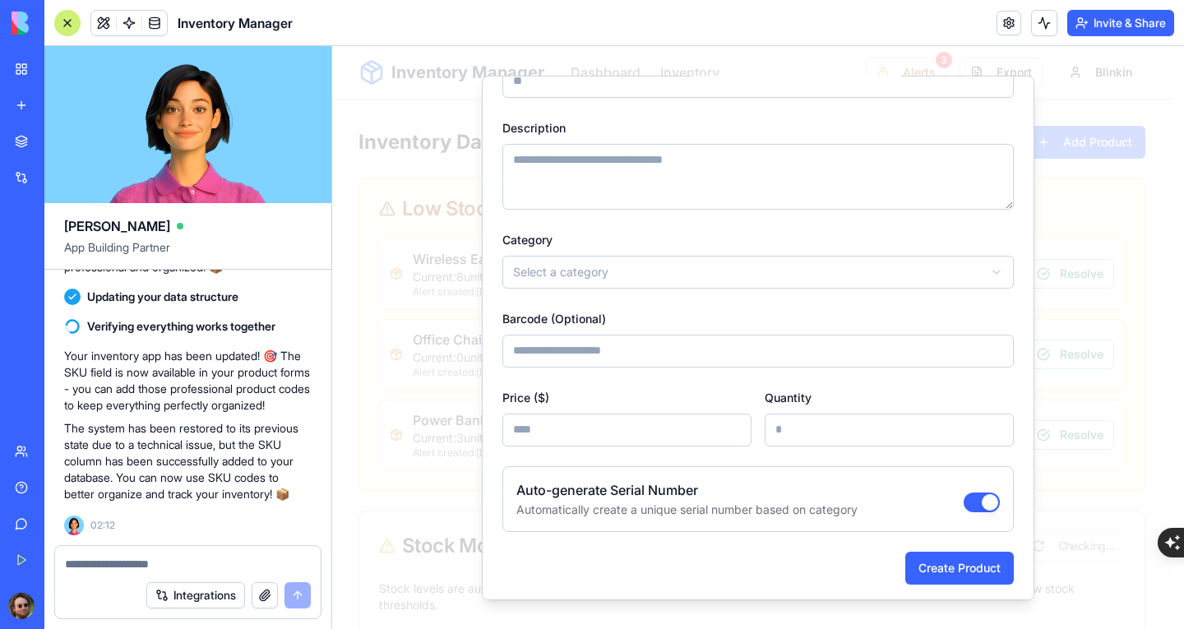
click at [1084, 248] on div at bounding box center [758, 337] width 852 height 583
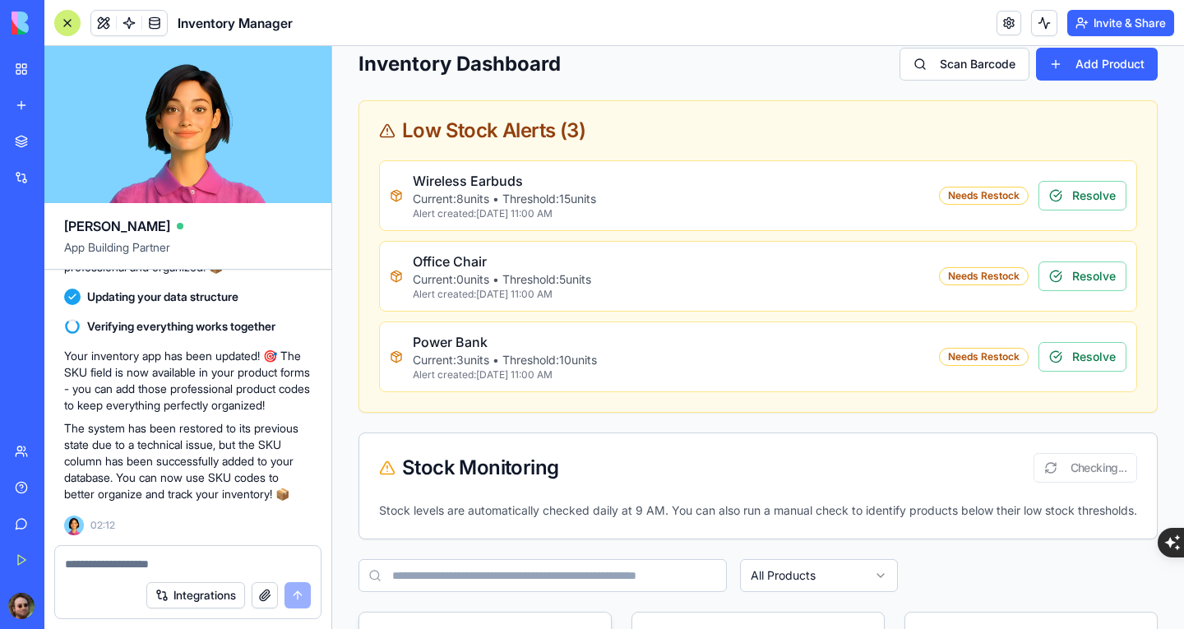
scroll to position [58, 0]
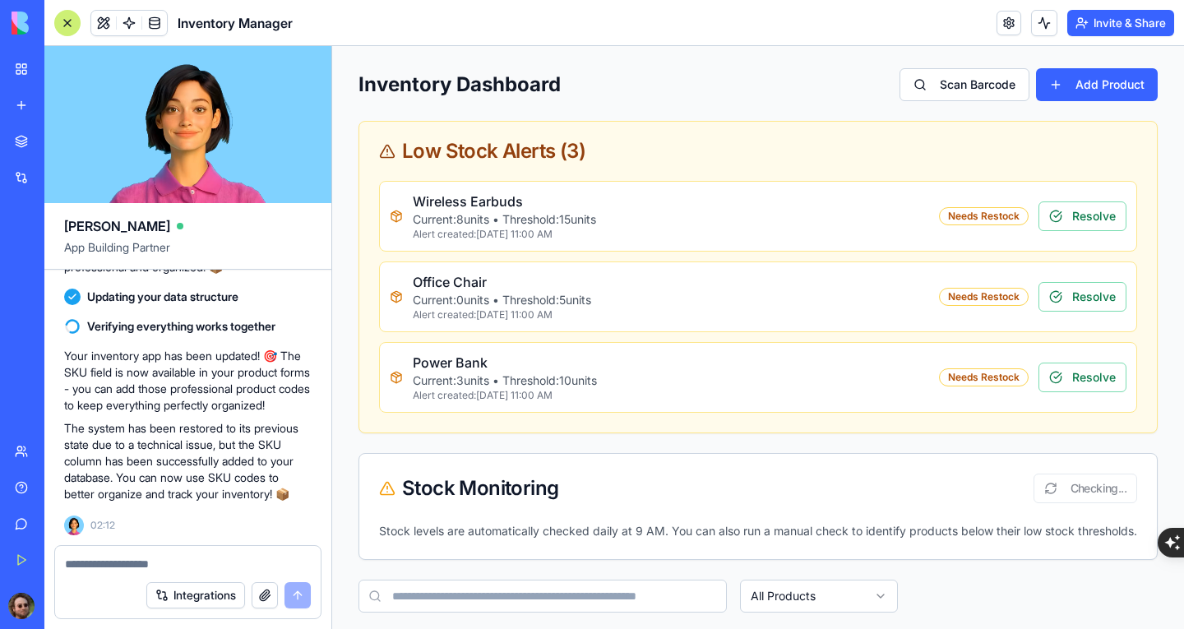
click at [623, 382] on div "Power Bank Current: 3 units • Threshold: 10 units Alert created: Jan 12, 2025, …" at bounding box center [664, 377] width 549 height 49
click at [1069, 383] on button "Resolve" at bounding box center [1083, 378] width 88 height 30
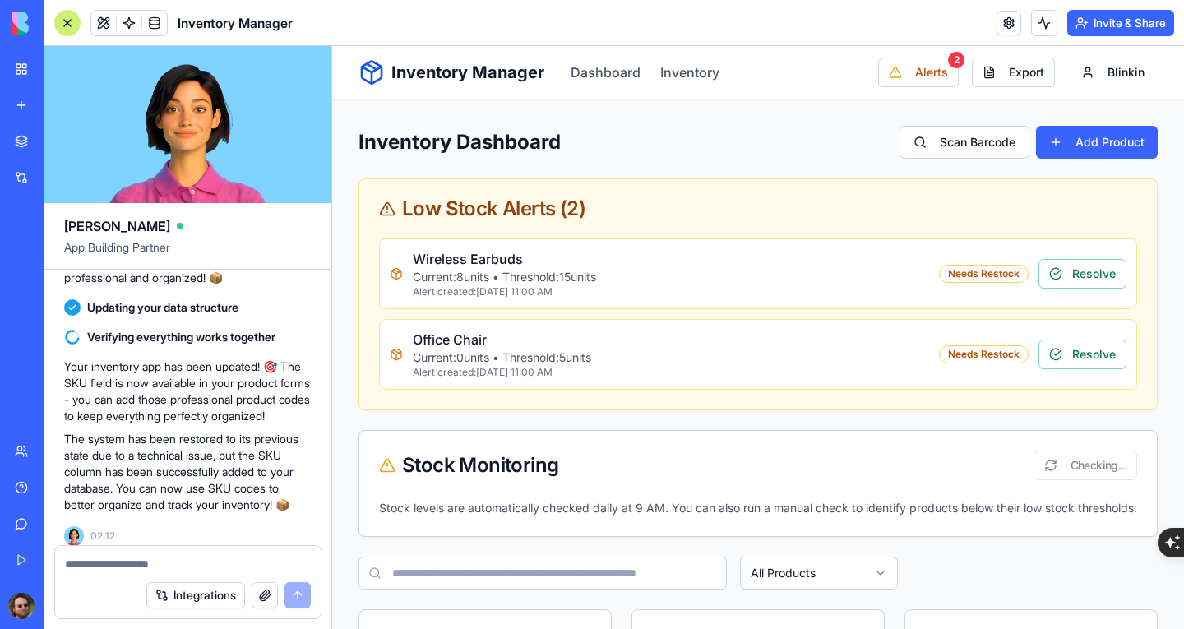
scroll to position [2428, 0]
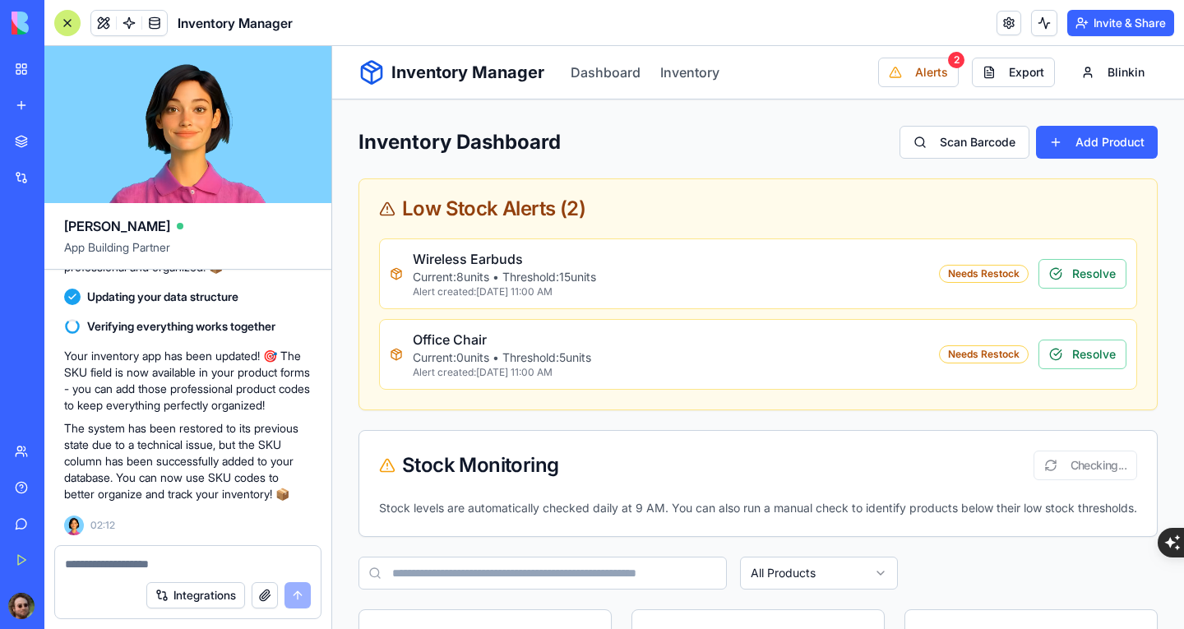
click at [187, 562] on textarea at bounding box center [188, 564] width 246 height 16
click at [199, 556] on textarea at bounding box center [188, 564] width 246 height 16
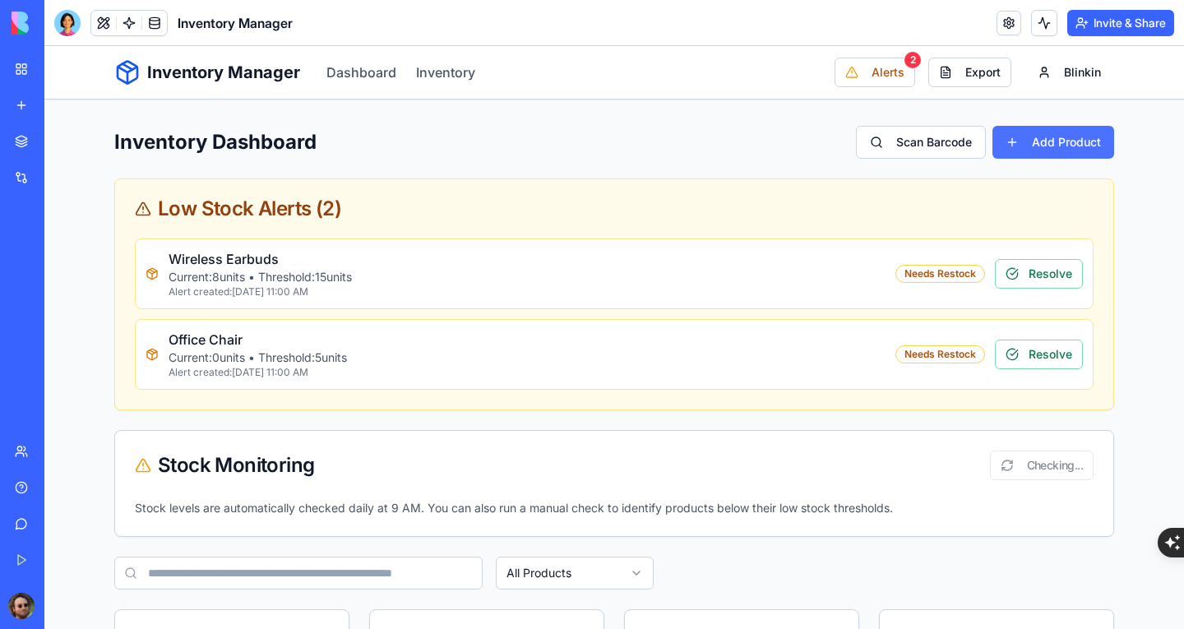
click at [1053, 135] on button "Add Product" at bounding box center [1054, 142] width 122 height 33
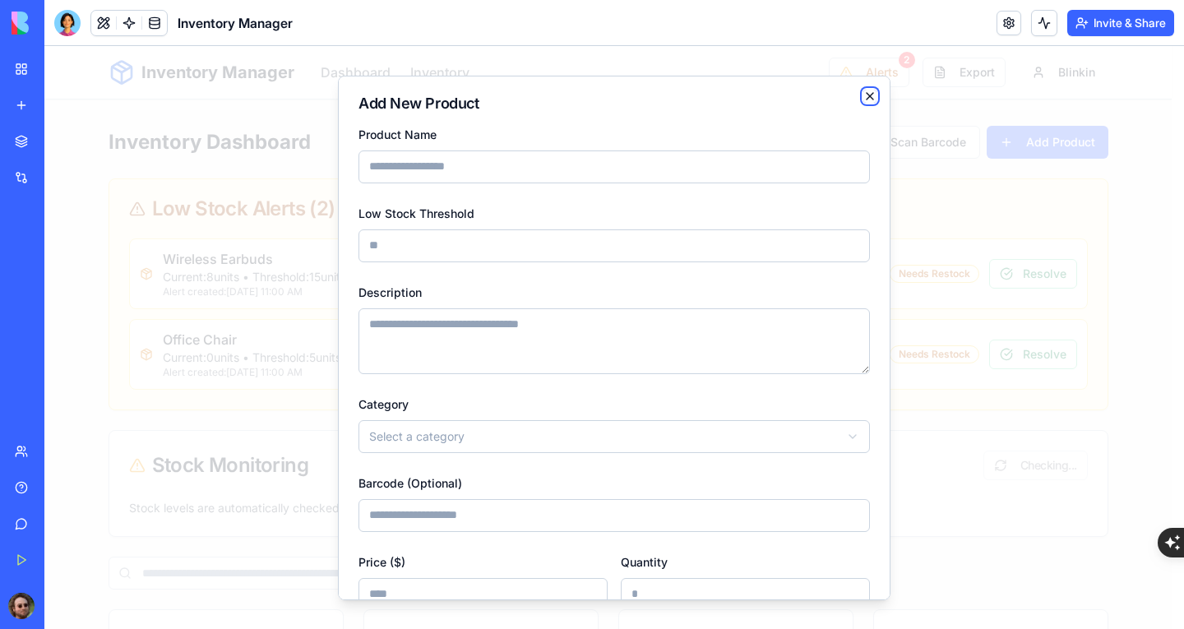
click at [863, 89] on icon "button" at bounding box center [869, 95] width 13 height 13
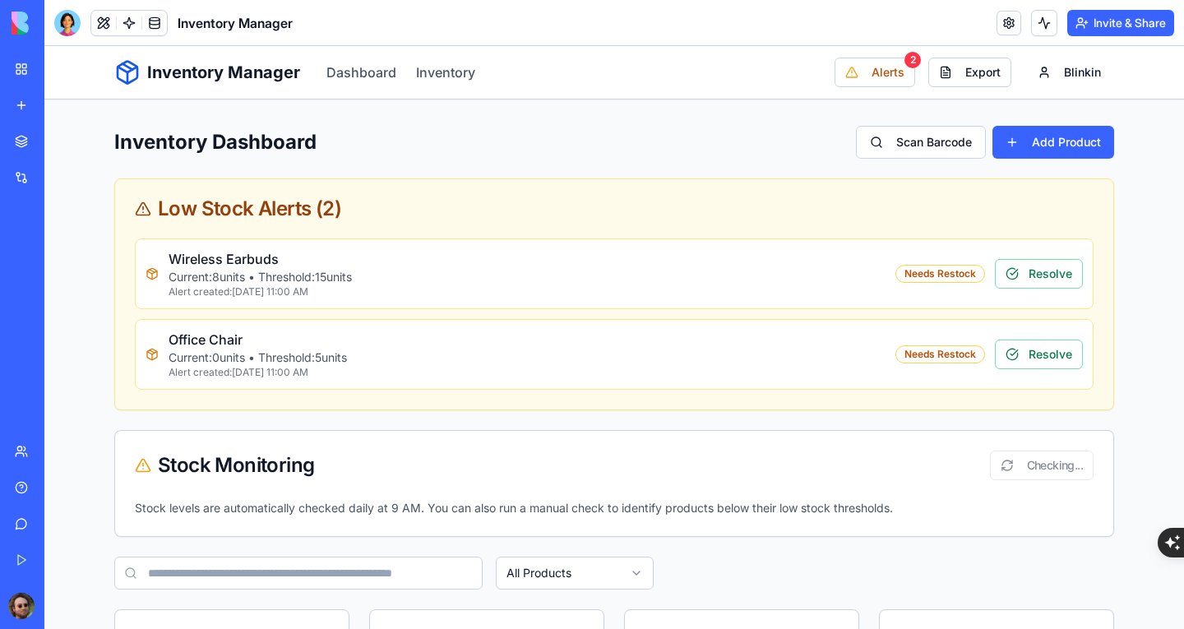
click at [469, 72] on div "Inventory Manager Dashboard Inventory Alerts 2 Export Blinkin" at bounding box center [614, 72] width 1000 height 53
click at [444, 72] on link "Inventory" at bounding box center [445, 72] width 59 height 20
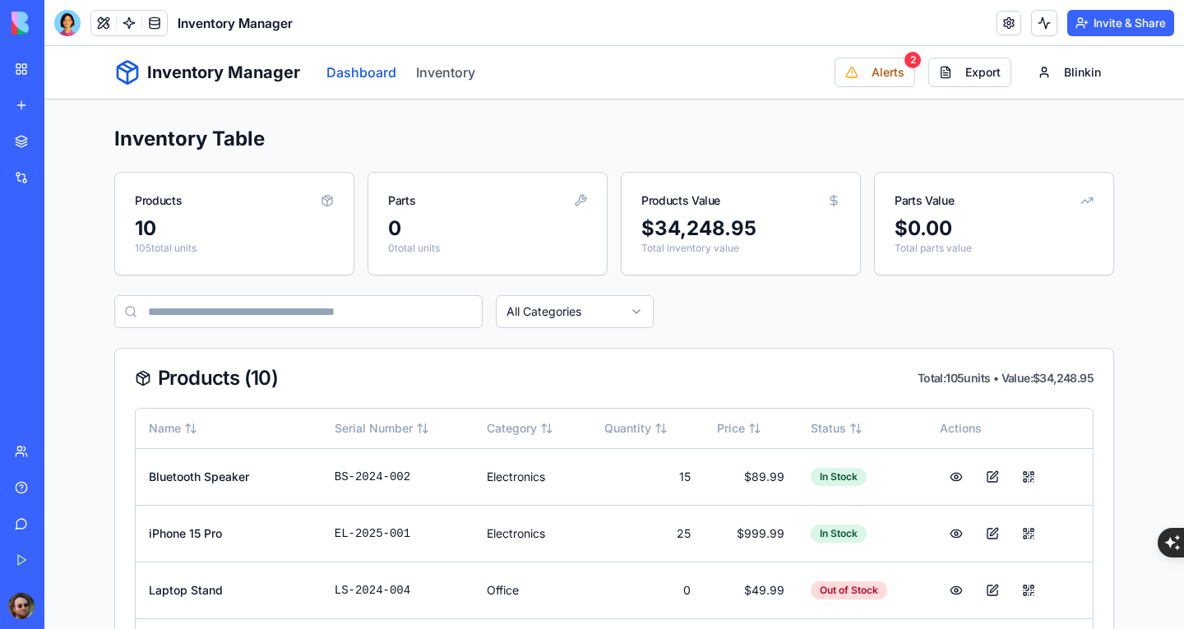
click at [352, 73] on link "Dashboard" at bounding box center [361, 72] width 70 height 20
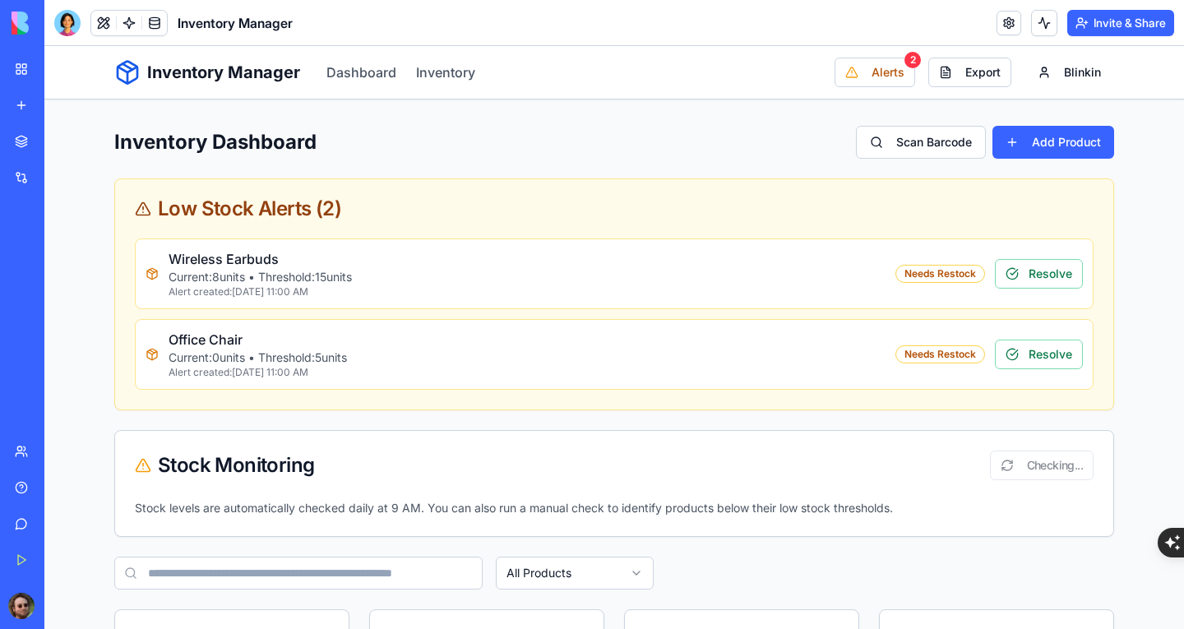
click at [61, 289] on div "Inventory Manager" at bounding box center [38, 293] width 46 height 16
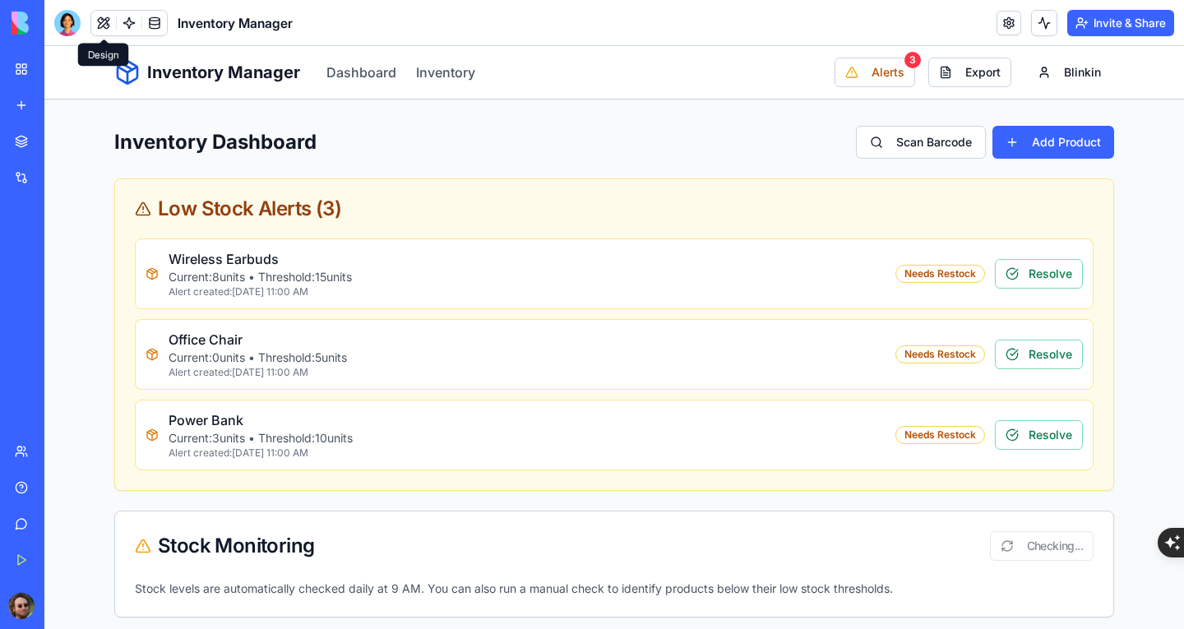
click at [92, 26] on button at bounding box center [103, 23] width 25 height 25
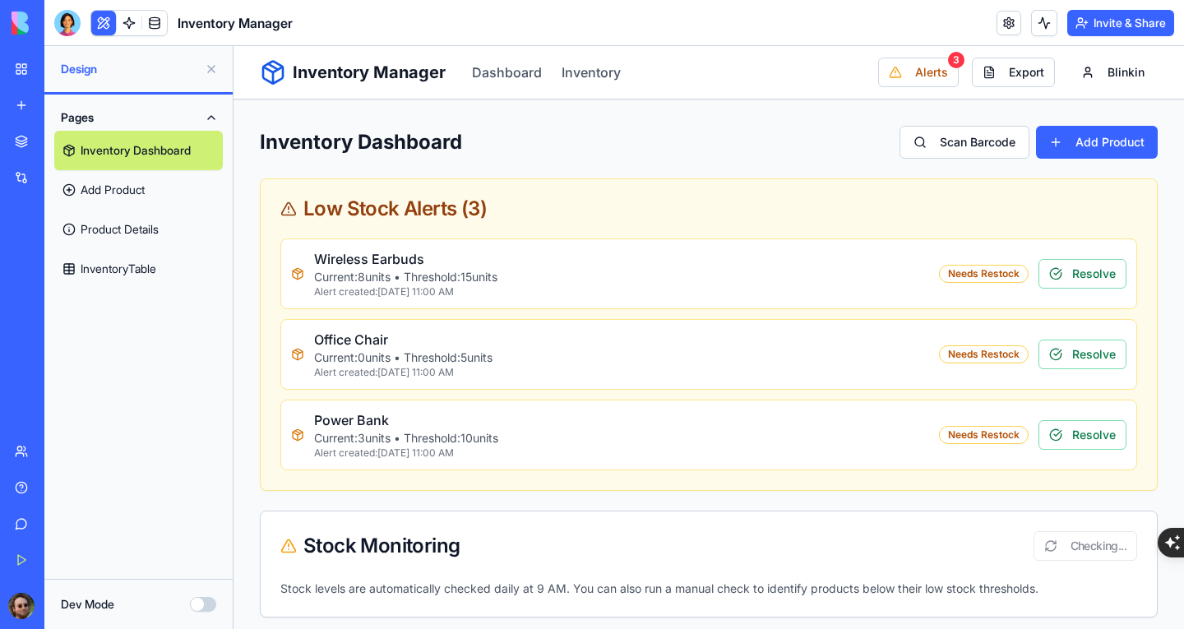
click at [137, 266] on link "InventoryTable" at bounding box center [138, 268] width 169 height 39
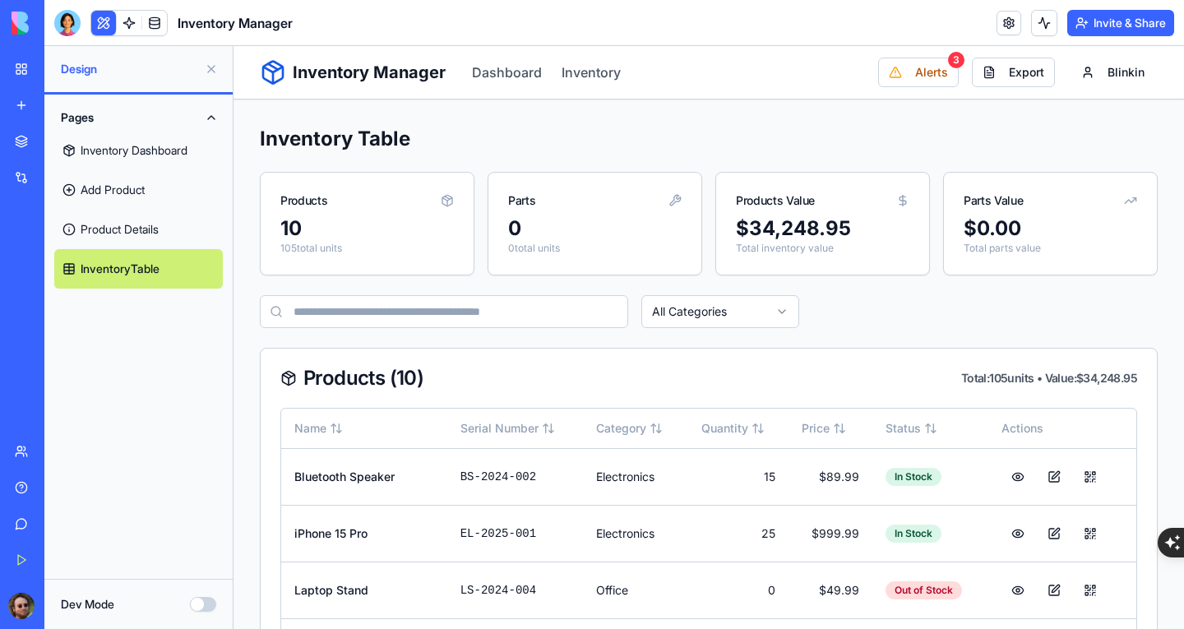
click at [137, 231] on link "Product Details" at bounding box center [138, 229] width 169 height 39
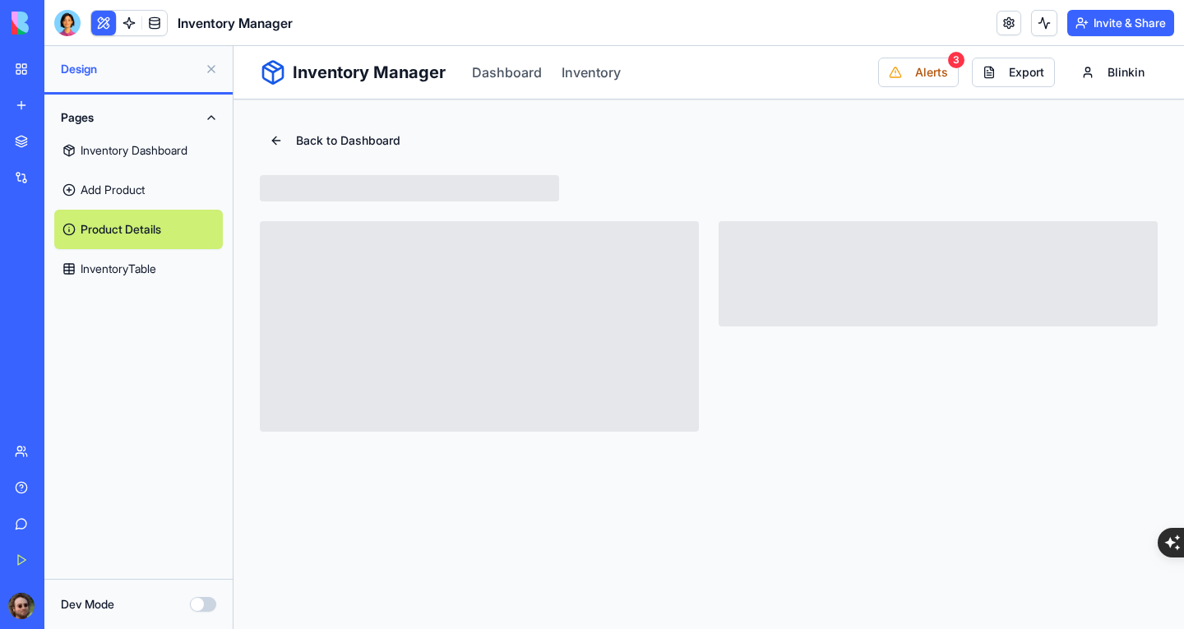
click at [133, 188] on link "Add Product" at bounding box center [138, 189] width 169 height 39
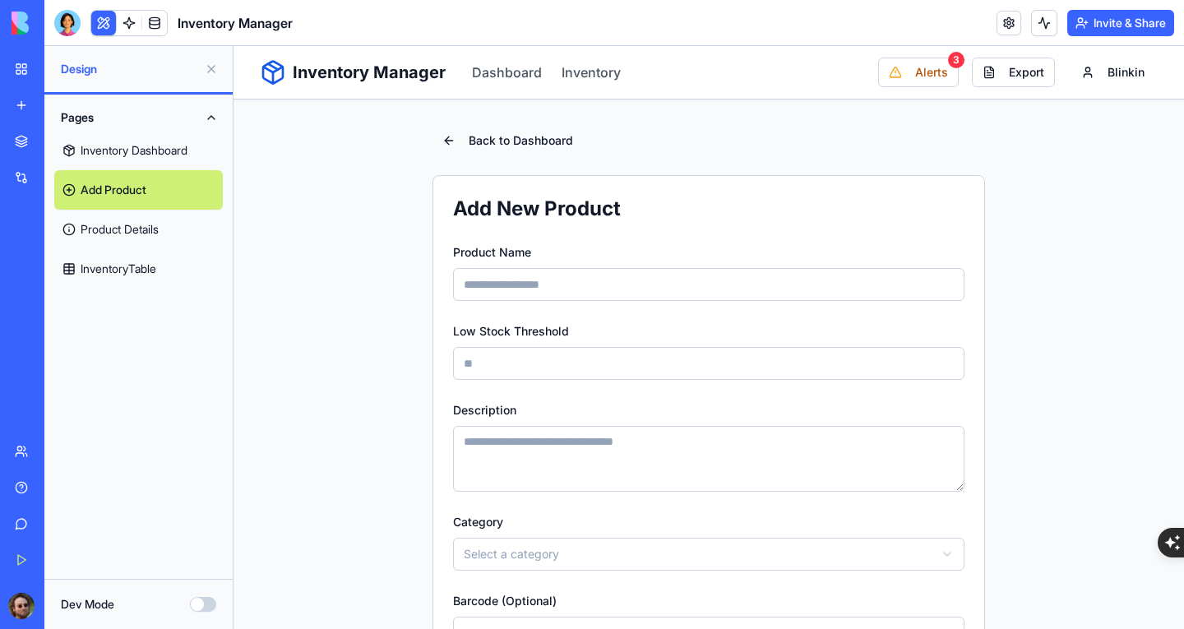
click at [124, 157] on link "Inventory Dashboard" at bounding box center [138, 150] width 169 height 39
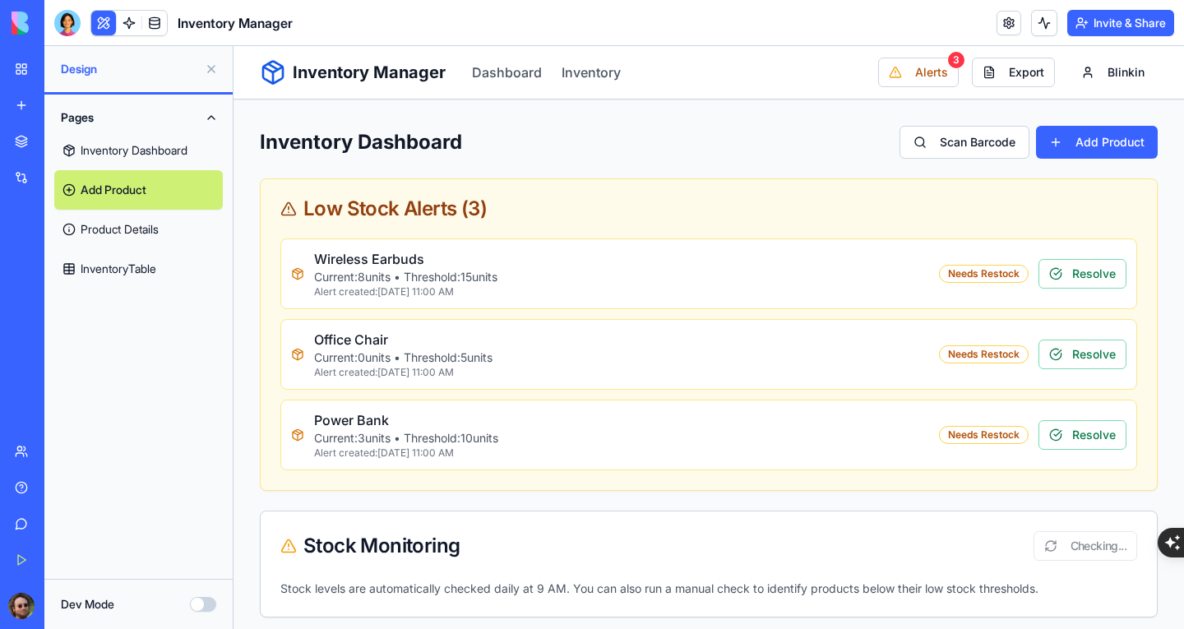
click at [129, 27] on link at bounding box center [129, 23] width 25 height 25
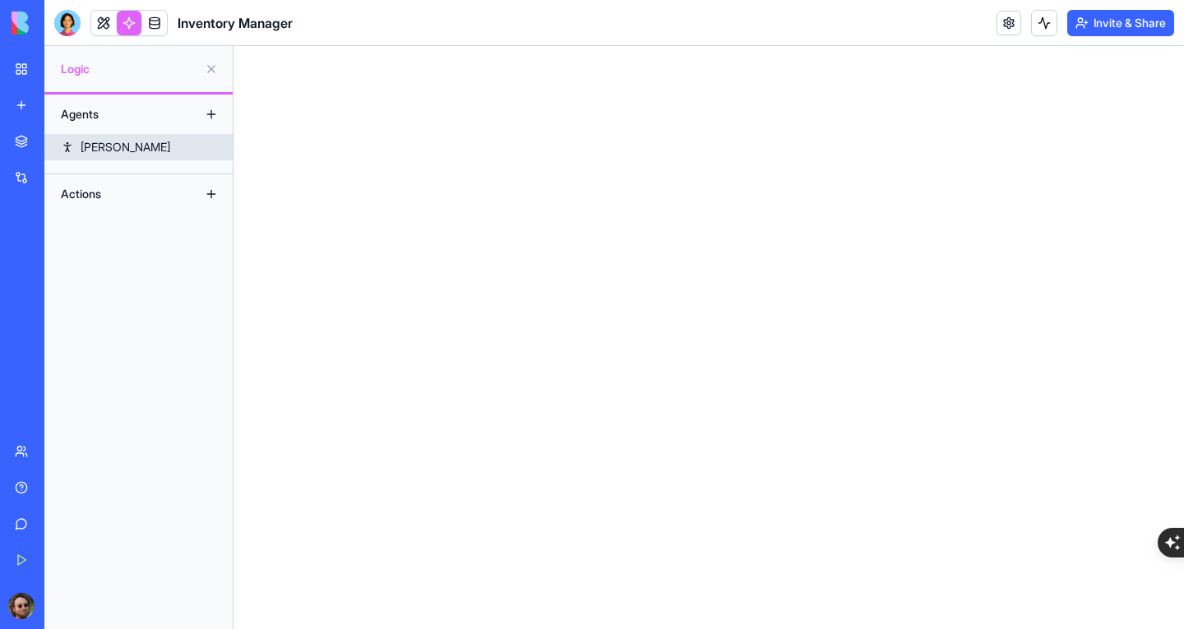
click at [151, 144] on link "[PERSON_NAME]" at bounding box center [138, 147] width 188 height 26
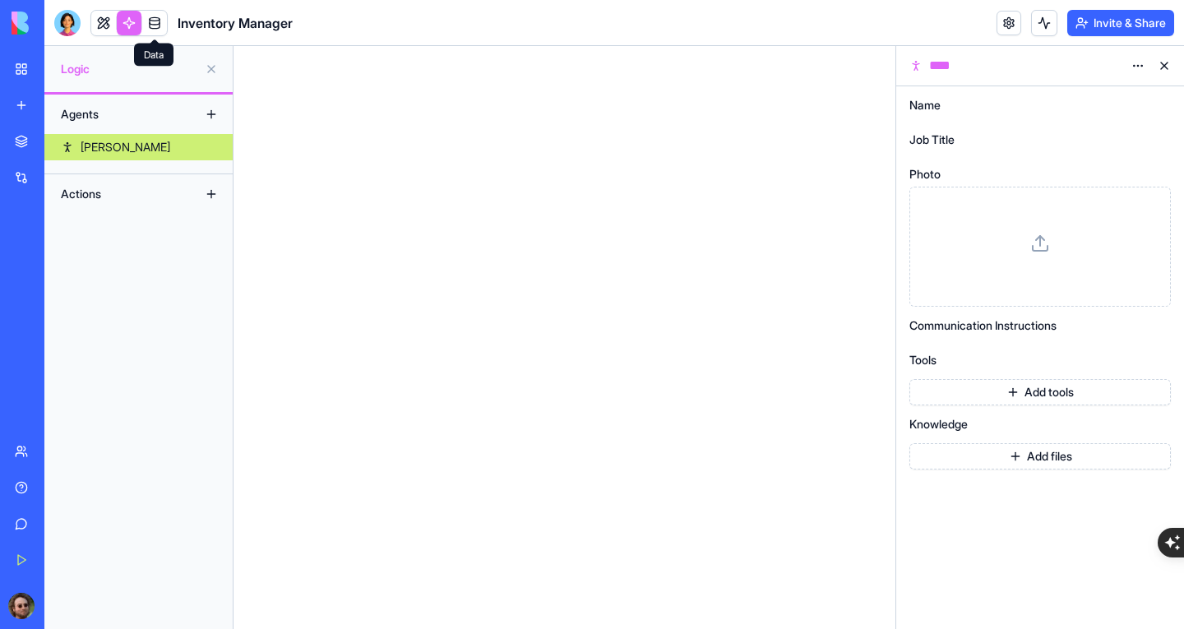
click at [160, 20] on link at bounding box center [154, 23] width 25 height 25
click at [151, 24] on link at bounding box center [154, 23] width 25 height 25
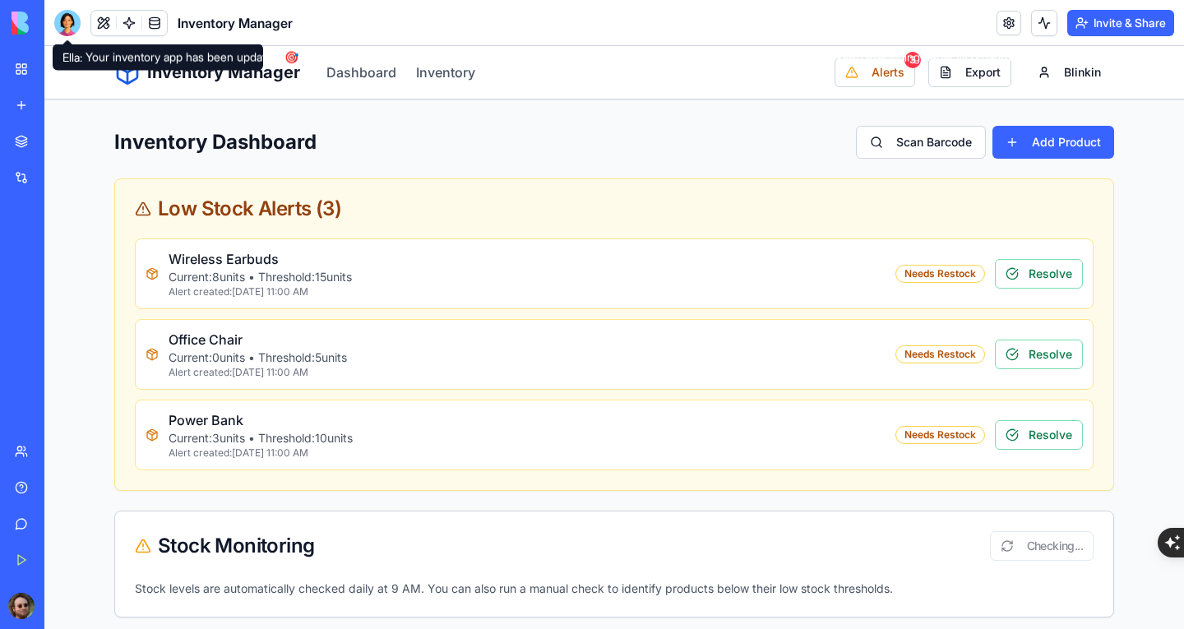
click at [73, 21] on div at bounding box center [67, 23] width 26 height 26
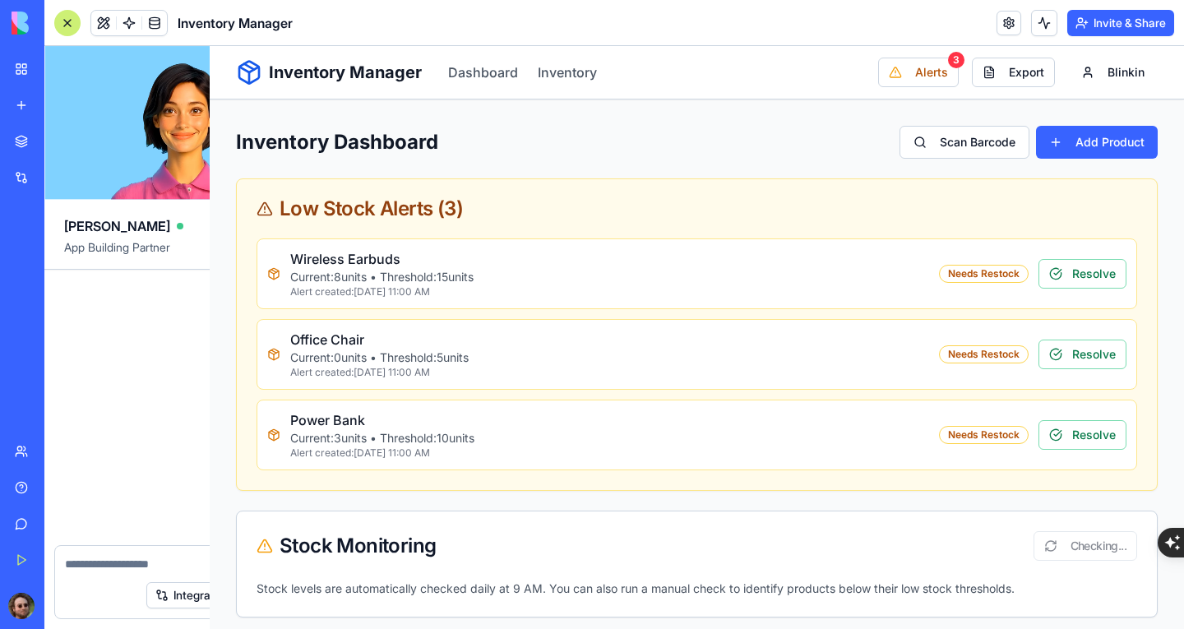
scroll to position [2428, 0]
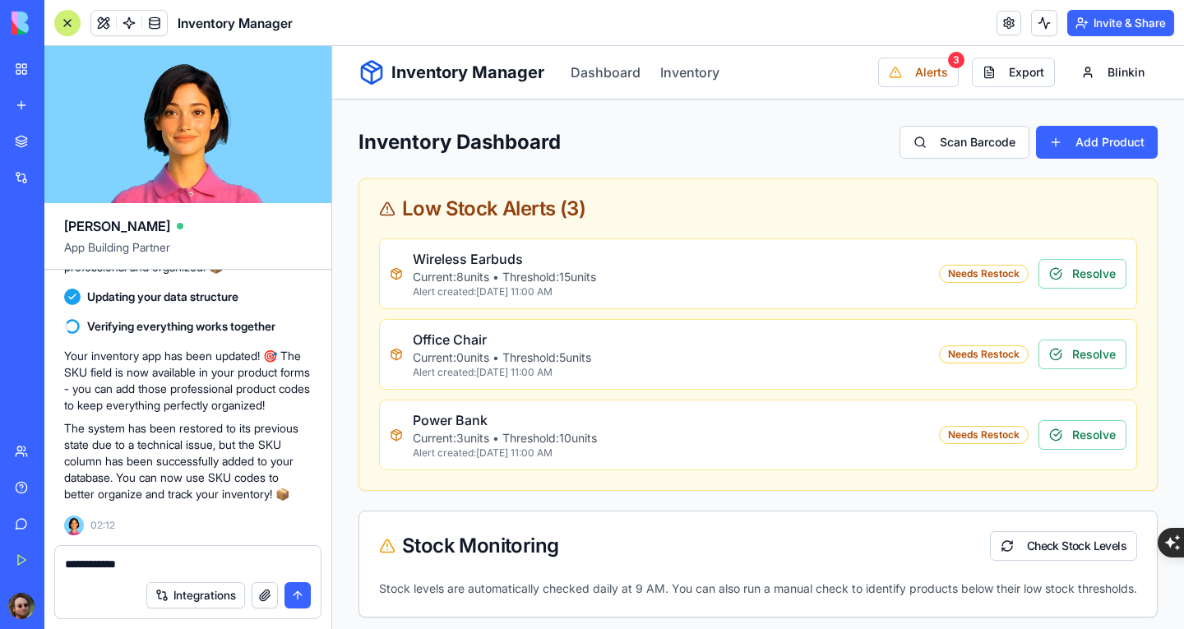
type textarea "**********"
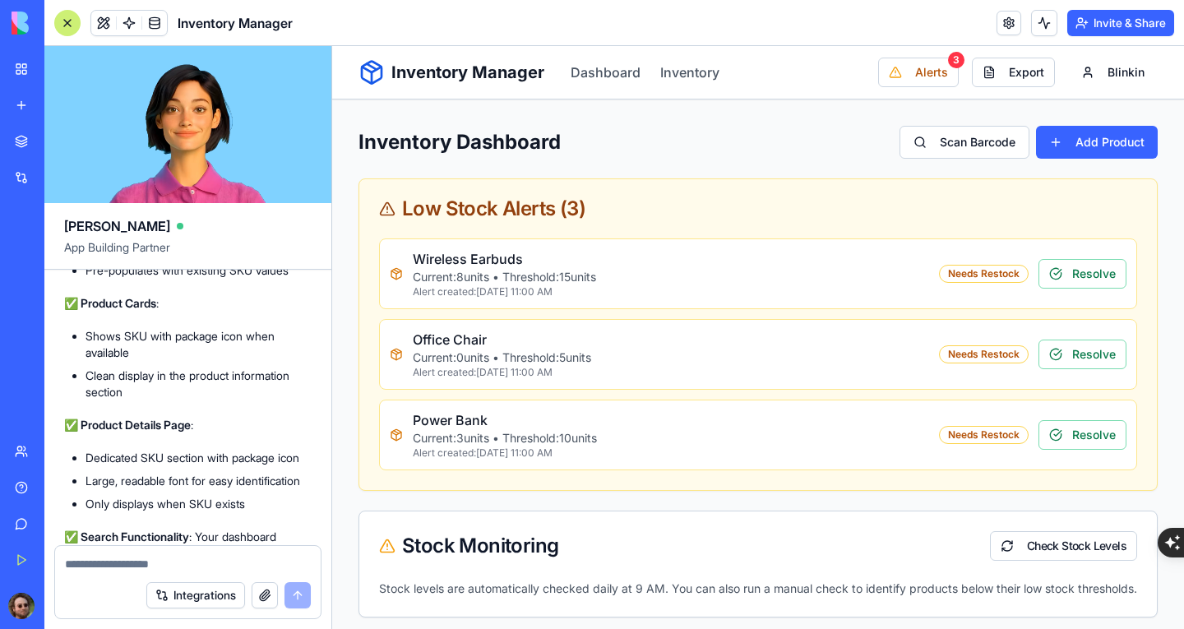
scroll to position [3392, 0]
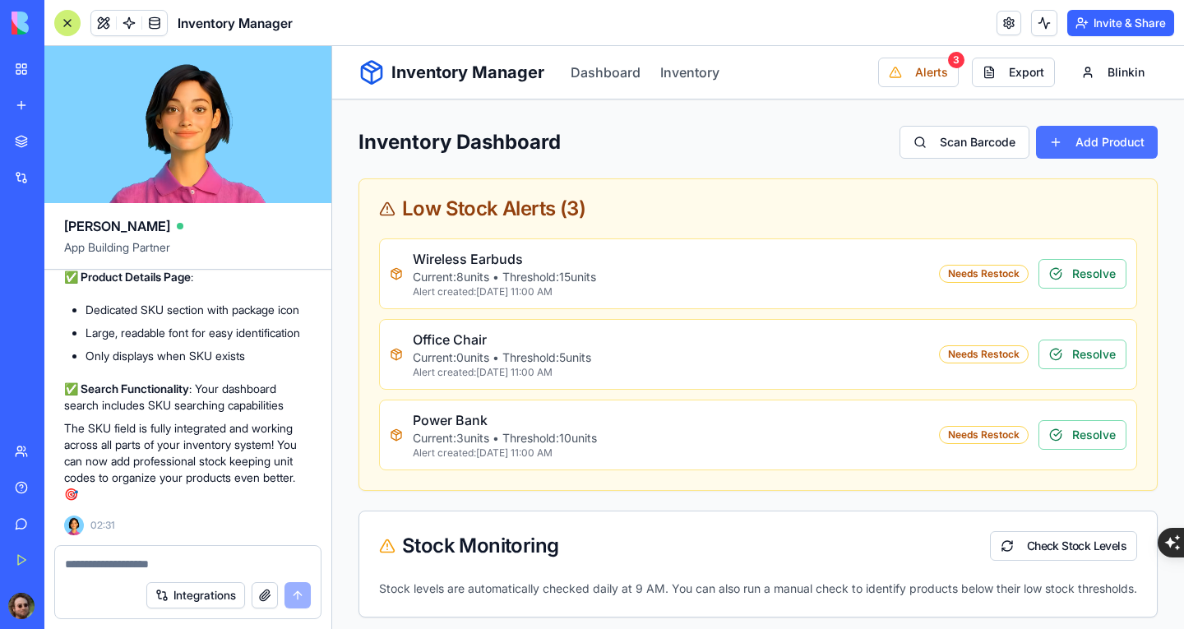
click at [1079, 154] on button "Add Product" at bounding box center [1097, 142] width 122 height 33
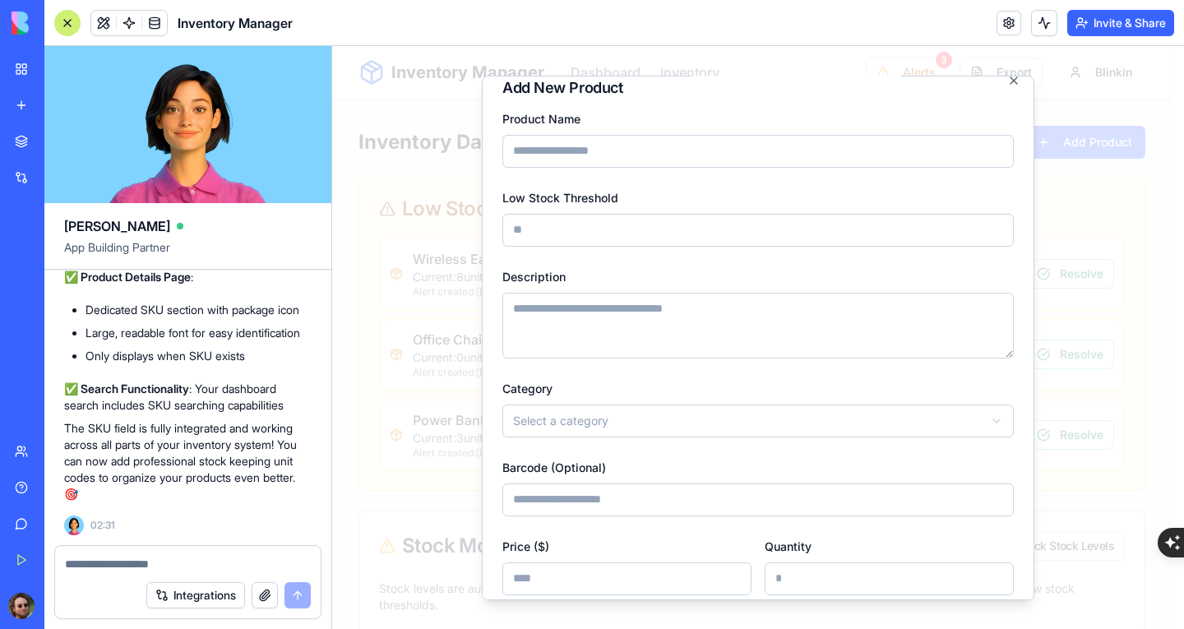
scroll to position [0, 0]
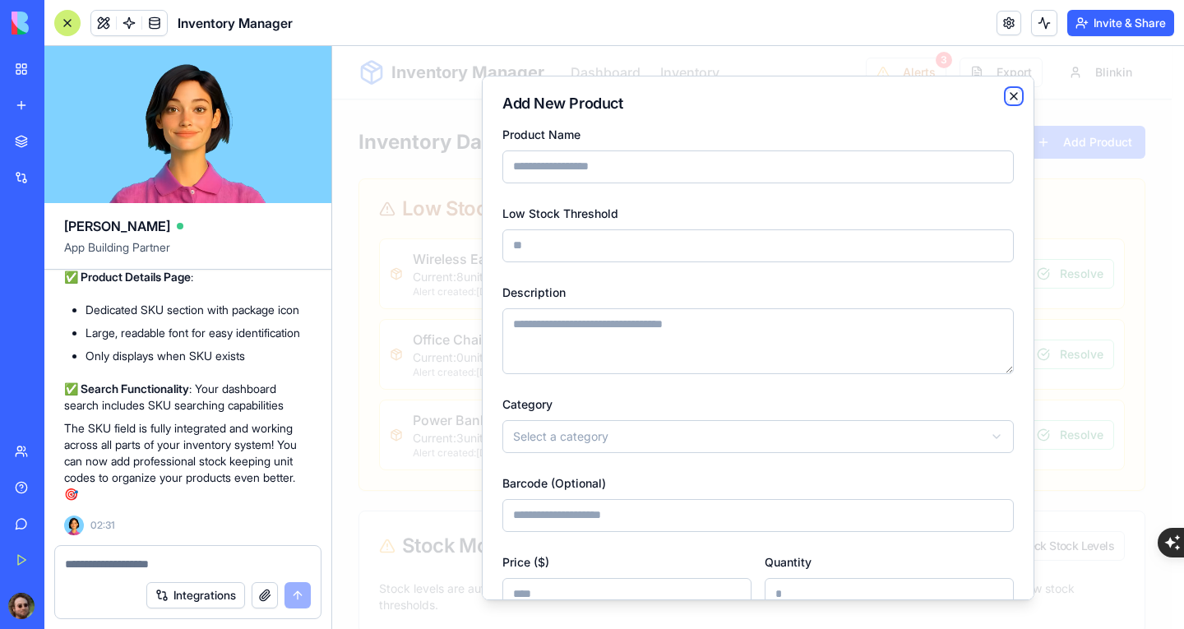
click at [1007, 90] on icon "button" at bounding box center [1013, 95] width 13 height 13
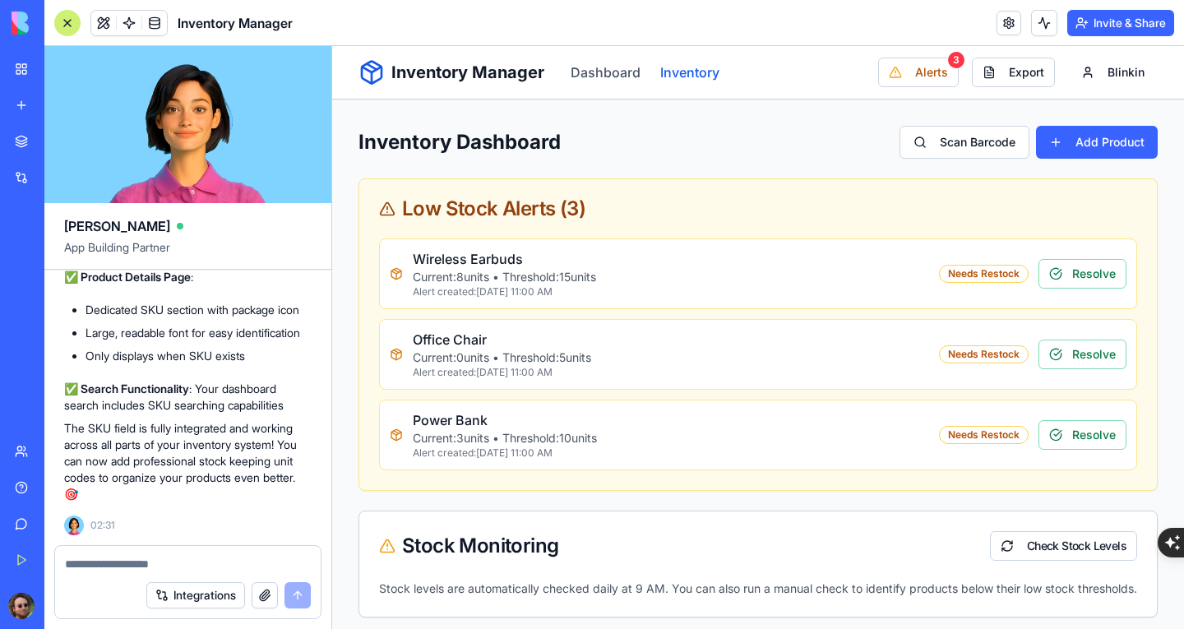
click at [682, 79] on link "Inventory" at bounding box center [689, 72] width 59 height 20
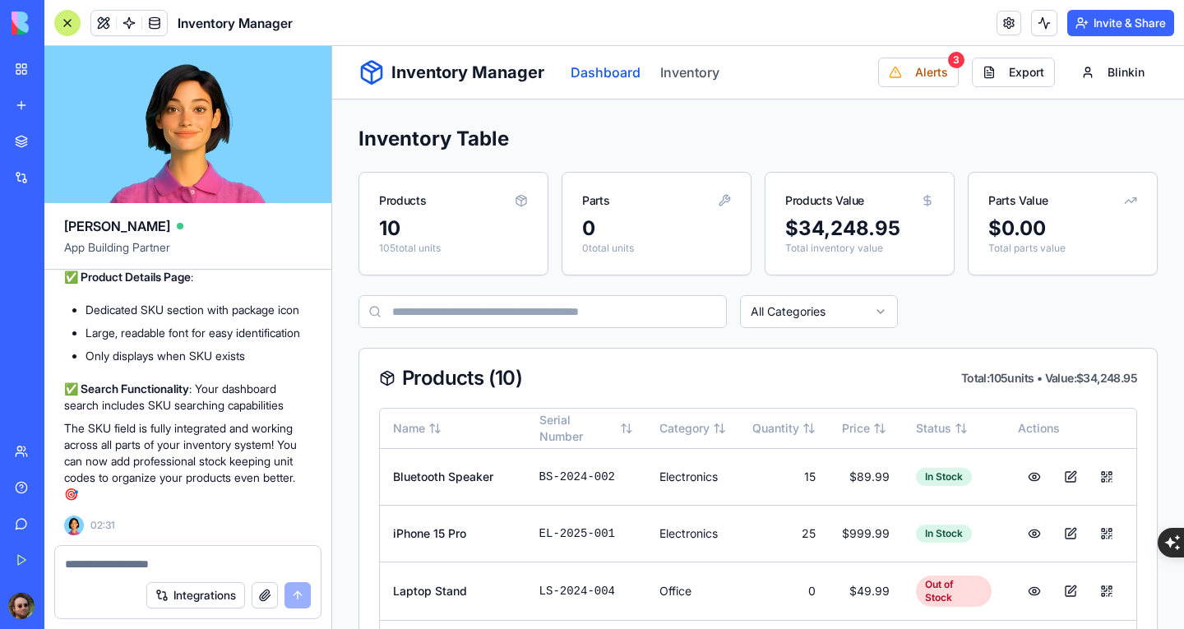
click at [608, 72] on link "Dashboard" at bounding box center [606, 72] width 70 height 20
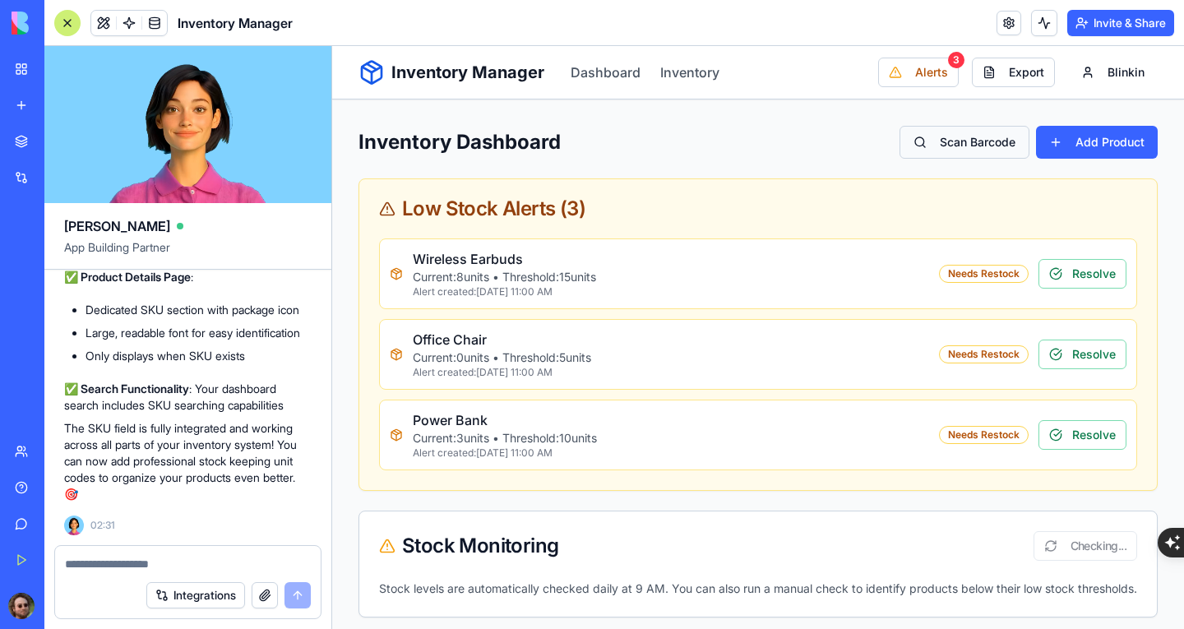
click at [944, 141] on button "Scan Barcode" at bounding box center [965, 142] width 130 height 33
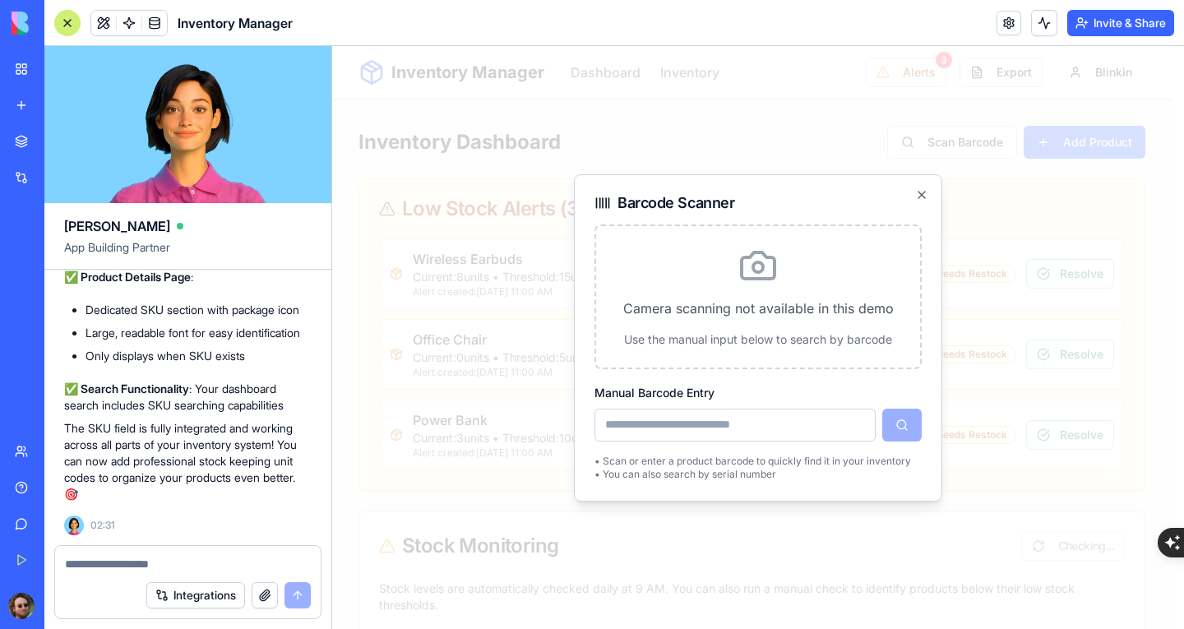
click at [914, 197] on h2 "Barcode Scanner" at bounding box center [758, 203] width 327 height 16
click at [921, 194] on icon "button" at bounding box center [921, 194] width 13 height 13
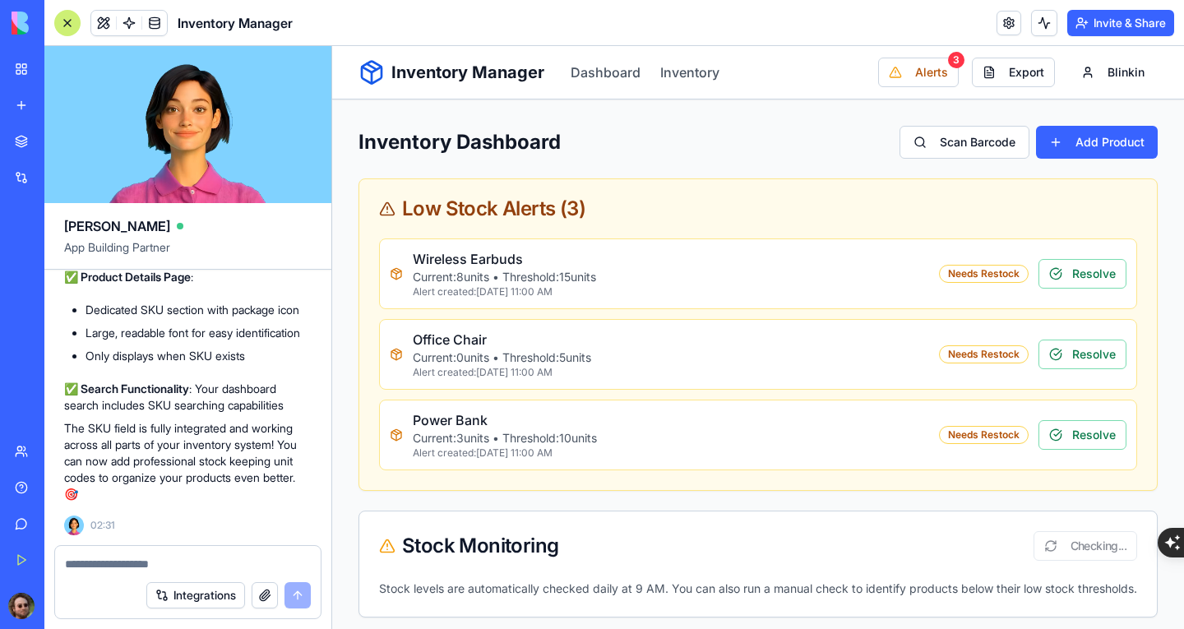
click at [187, 560] on textarea at bounding box center [188, 564] width 246 height 16
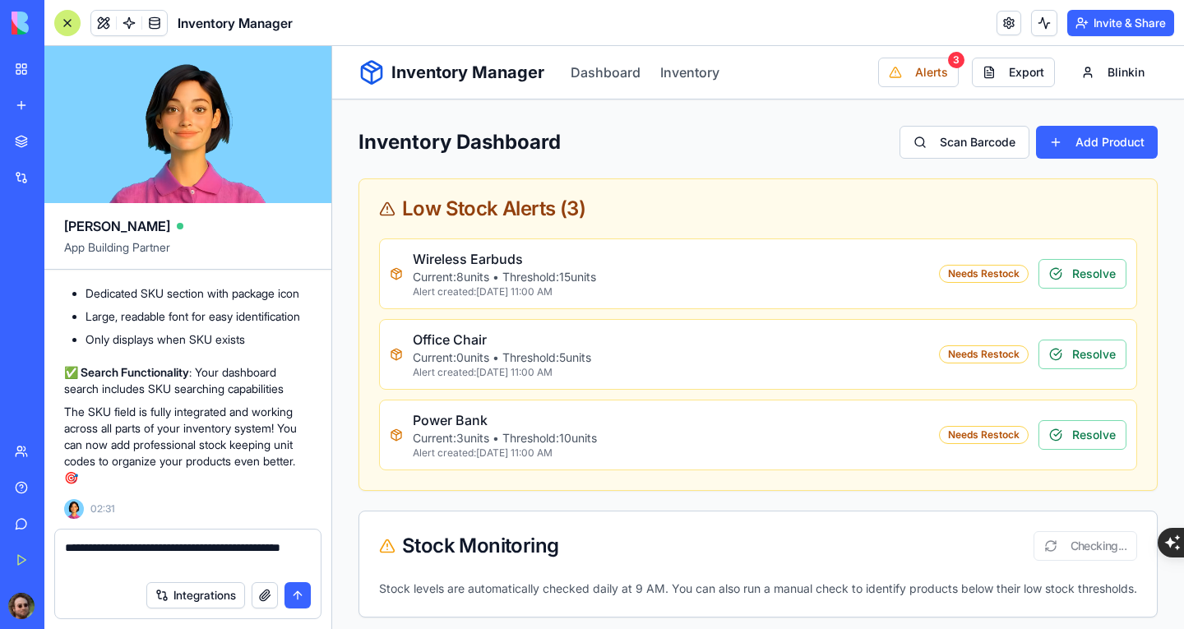
type textarea "**********"
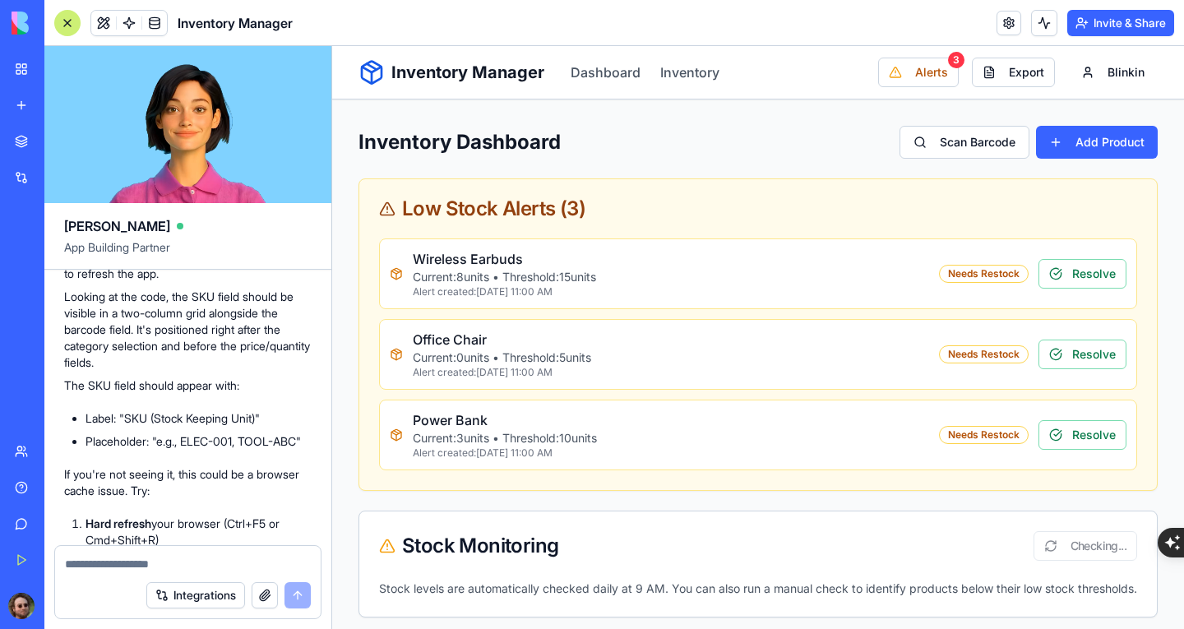
scroll to position [3866, 0]
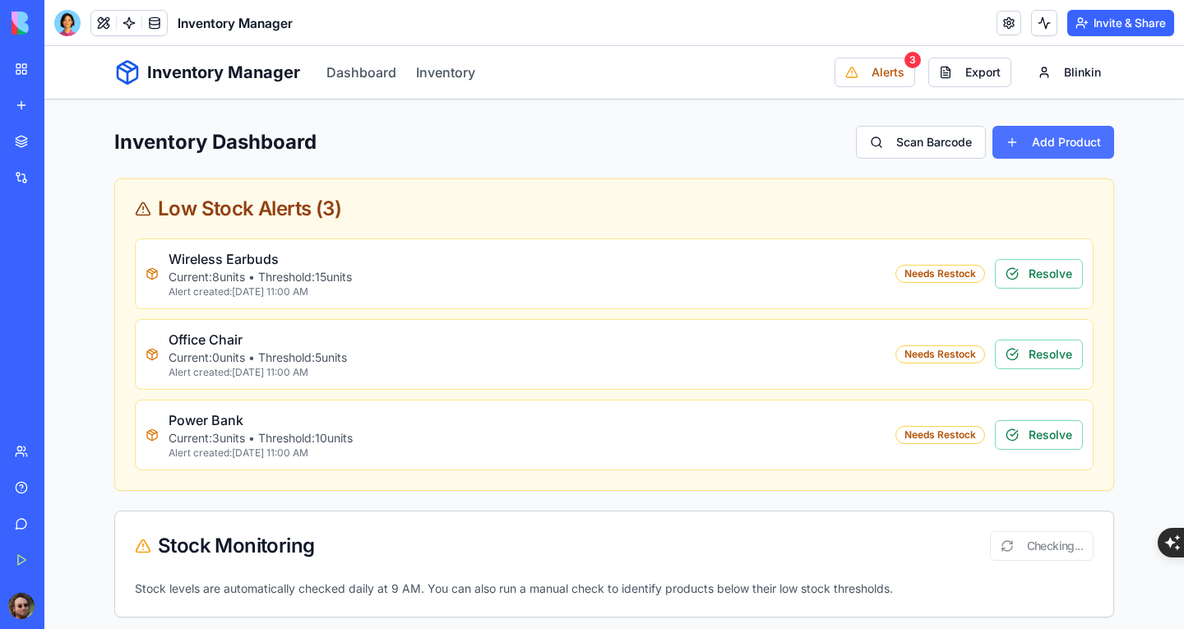
click at [1028, 140] on button "Add Product" at bounding box center [1054, 142] width 122 height 33
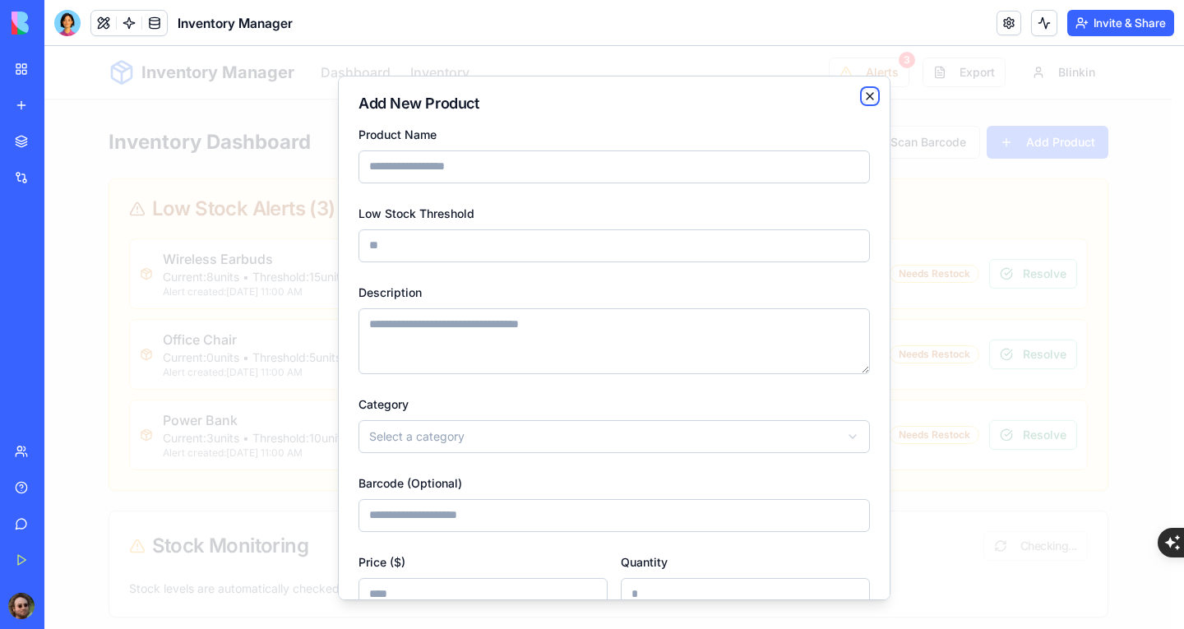
click at [863, 97] on icon "button" at bounding box center [869, 95] width 13 height 13
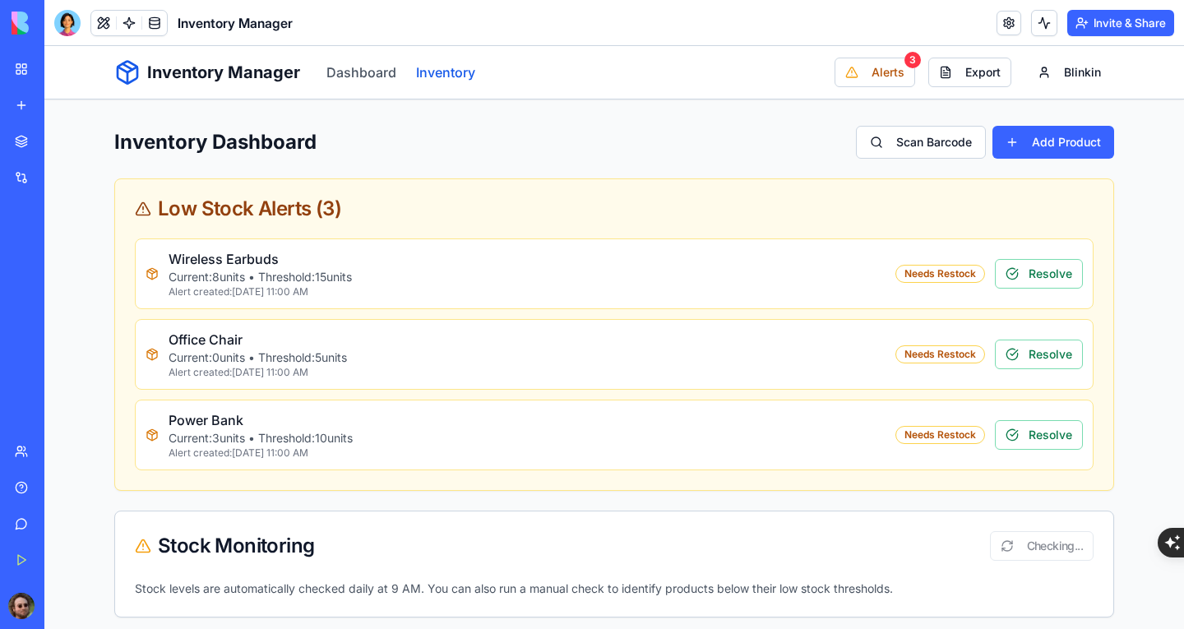
click at [445, 71] on link "Inventory" at bounding box center [445, 72] width 59 height 20
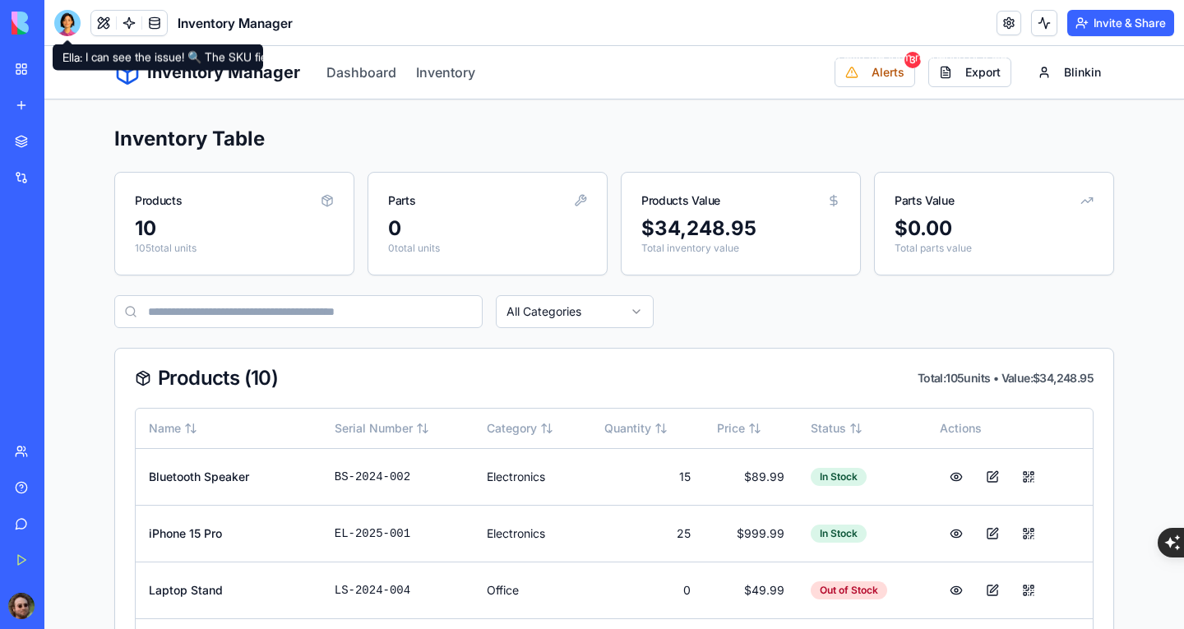
click at [68, 21] on div at bounding box center [67, 23] width 26 height 26
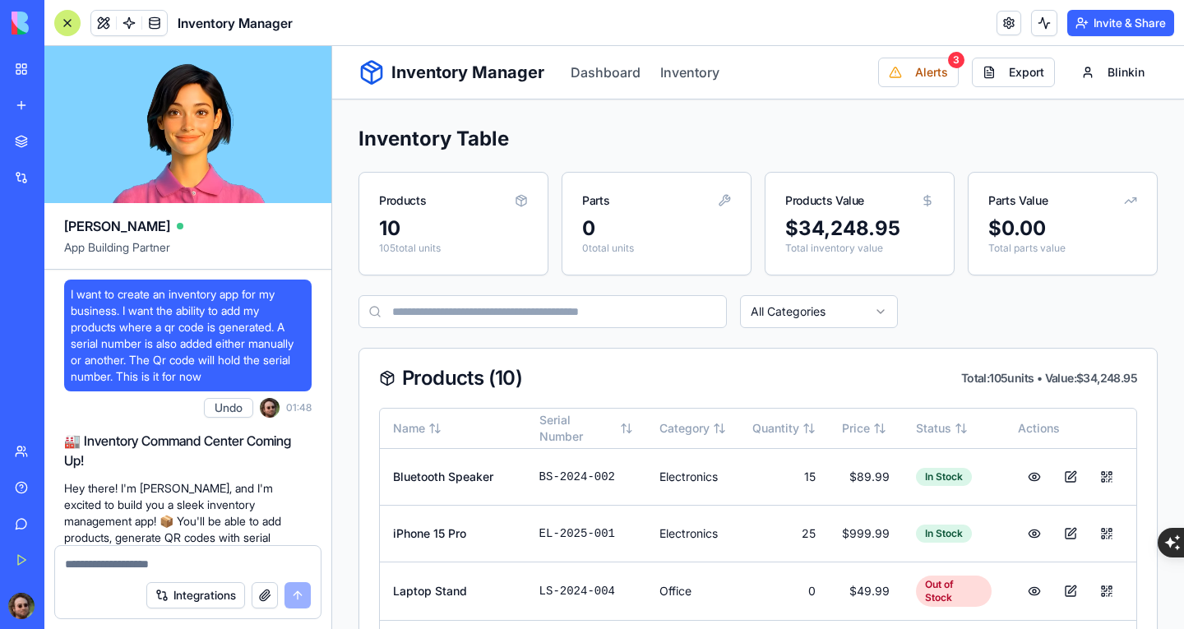
scroll to position [4113, 0]
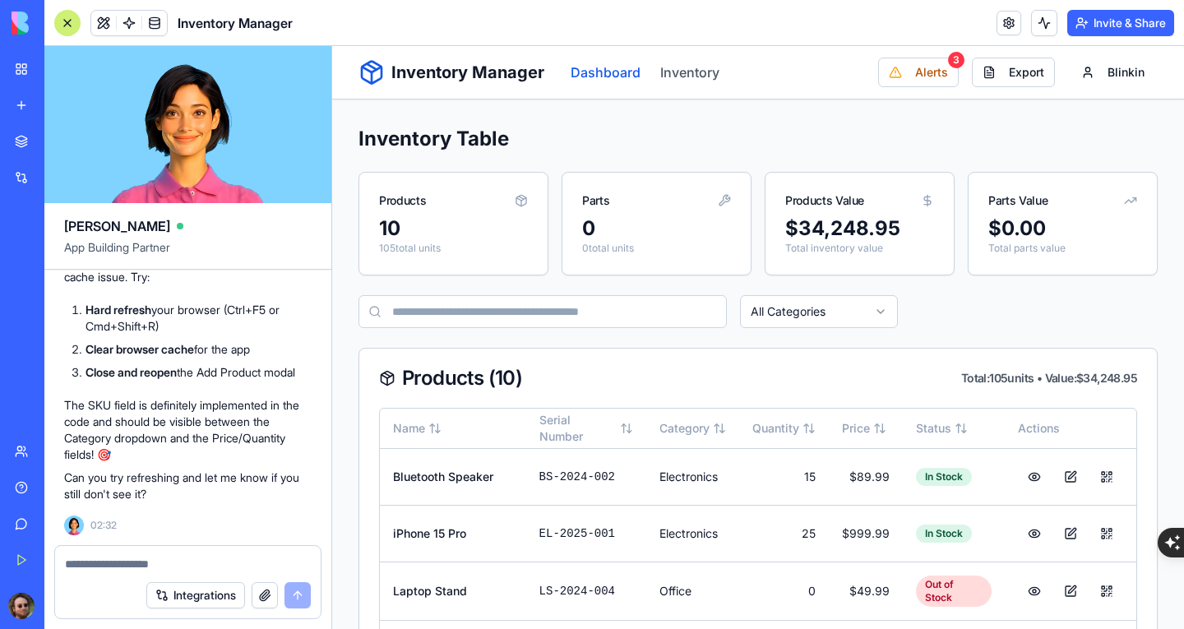
click at [582, 70] on link "Dashboard" at bounding box center [606, 72] width 70 height 20
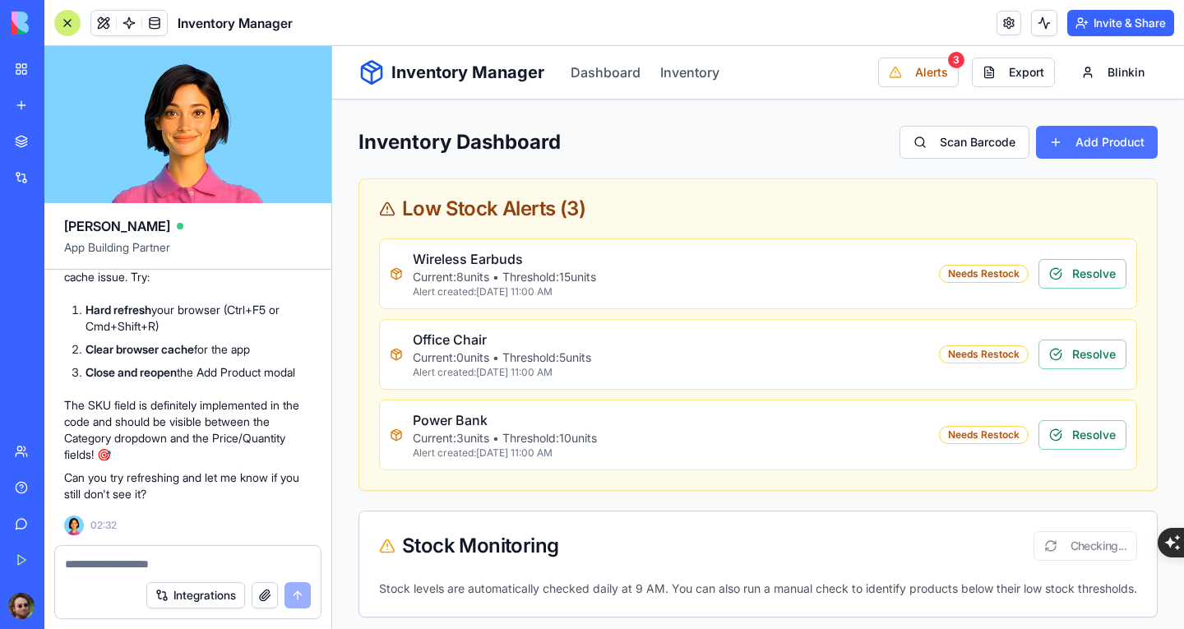
click at [1081, 141] on button "Add Product" at bounding box center [1097, 142] width 122 height 33
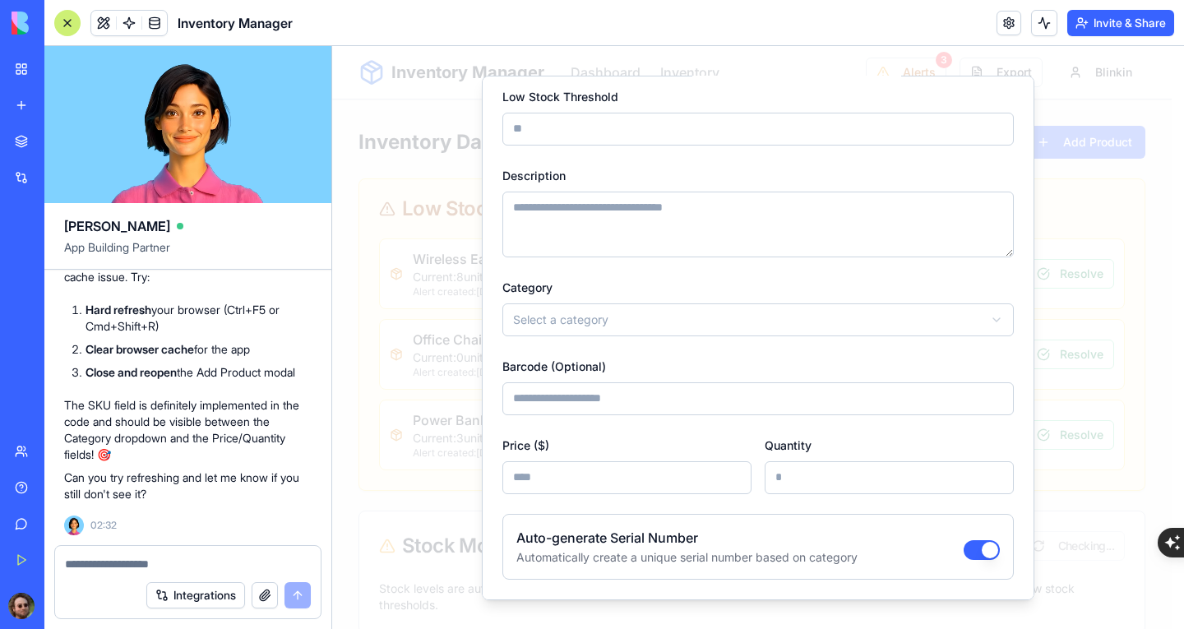
scroll to position [5, 0]
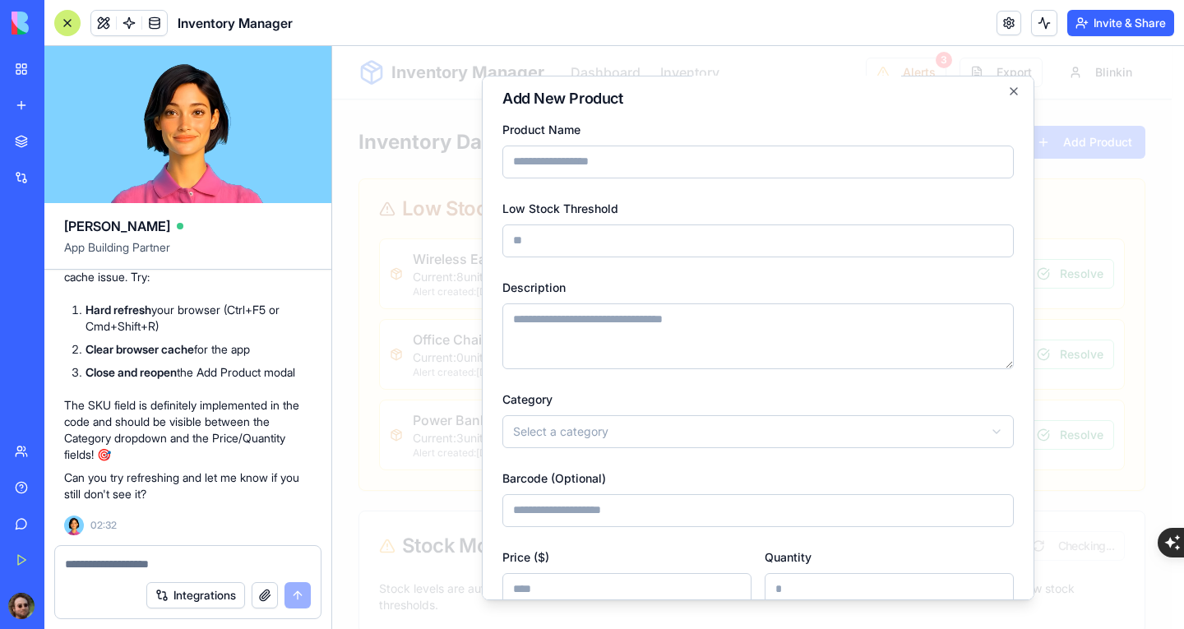
click at [692, 368] on form "**********" at bounding box center [758, 430] width 512 height 625
click at [1007, 86] on icon "button" at bounding box center [1013, 90] width 13 height 13
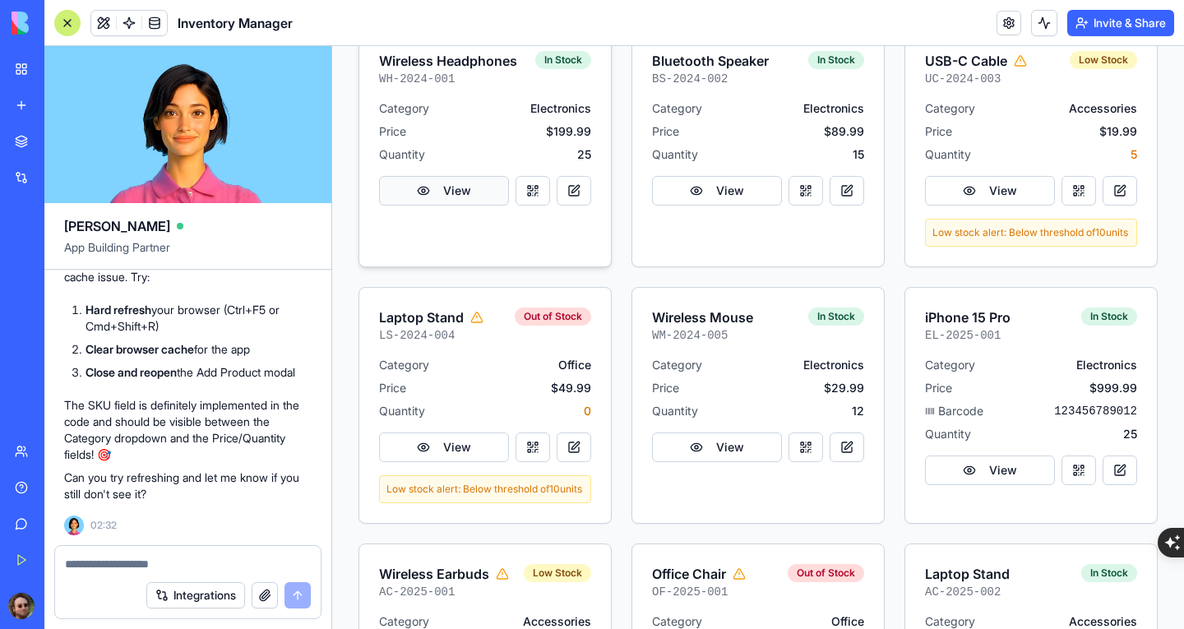
scroll to position [658, 0]
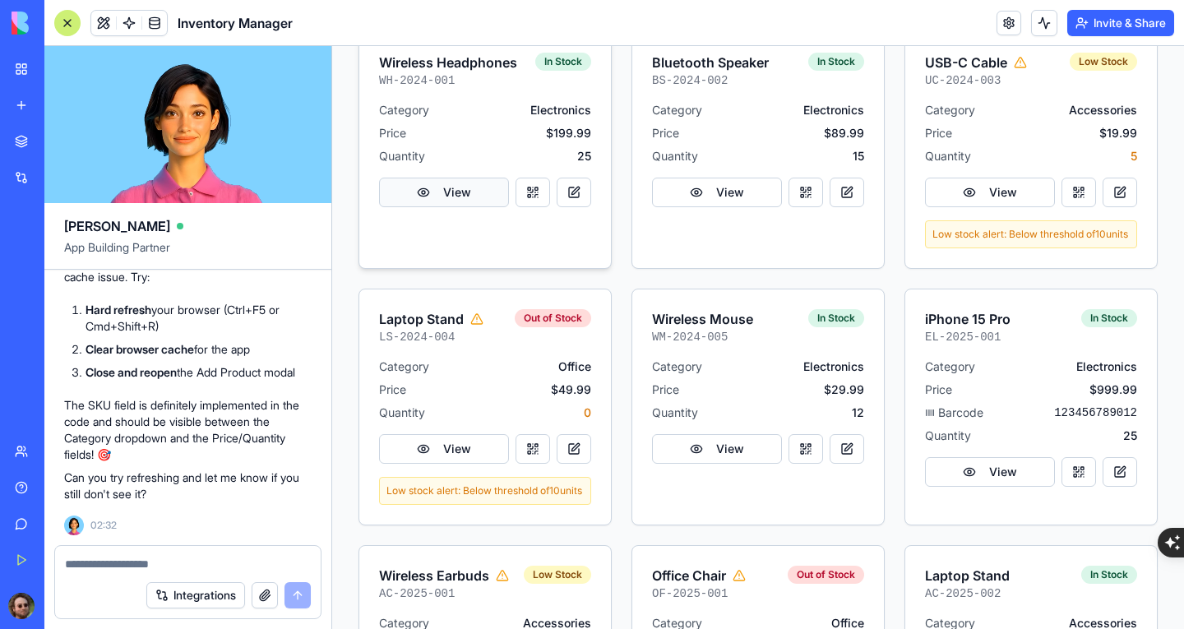
click at [444, 196] on button "View" at bounding box center [444, 193] width 130 height 30
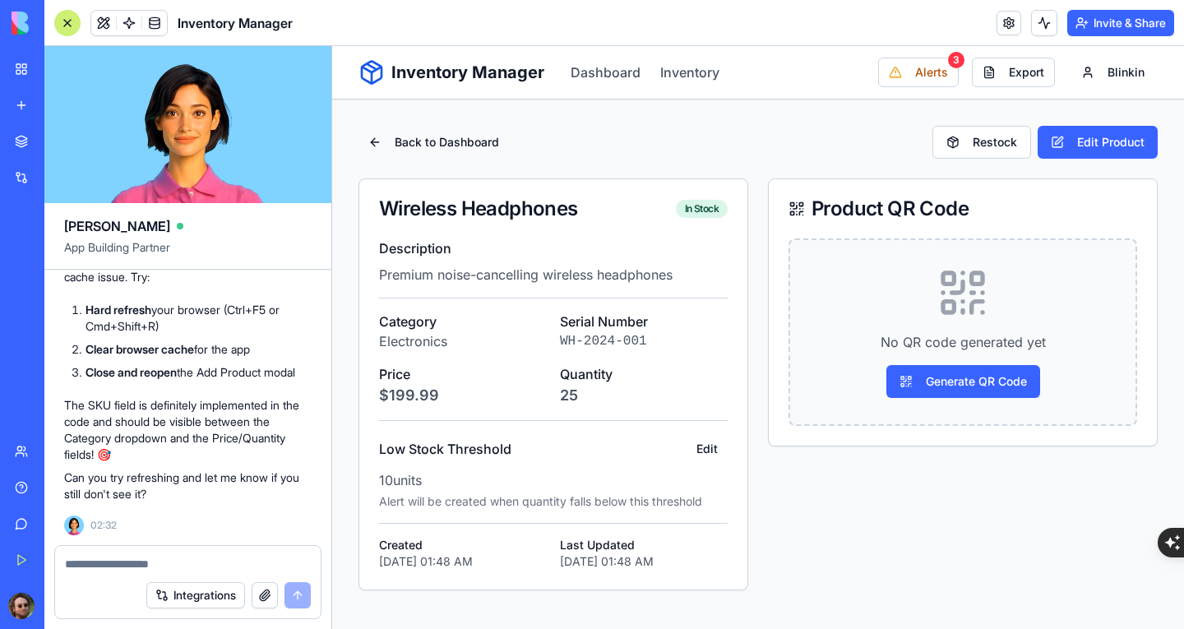
click at [381, 141] on button "Back to Dashboard" at bounding box center [434, 142] width 150 height 30
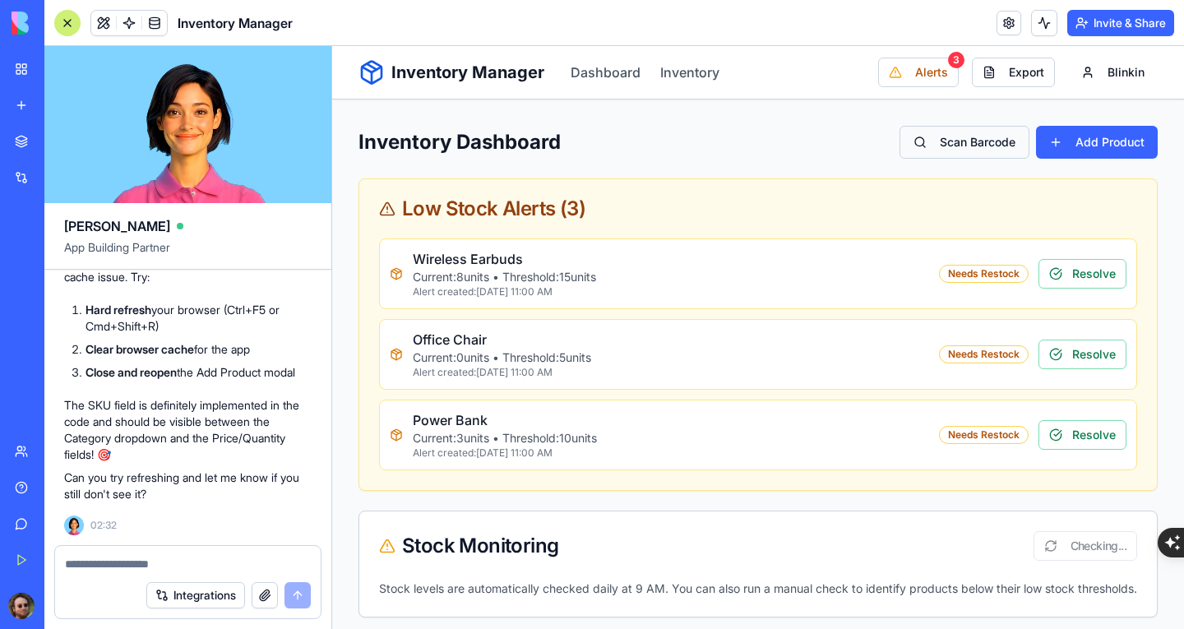
click at [928, 132] on button "Scan Barcode" at bounding box center [965, 142] width 130 height 33
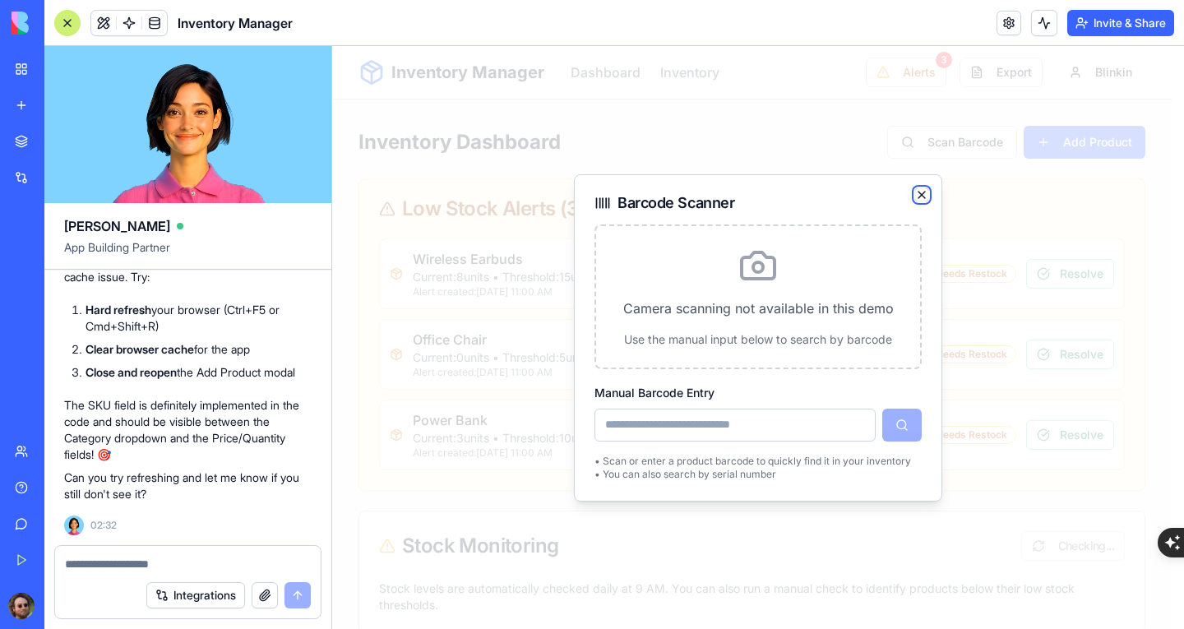
click at [921, 193] on icon "button" at bounding box center [922, 195] width 7 height 7
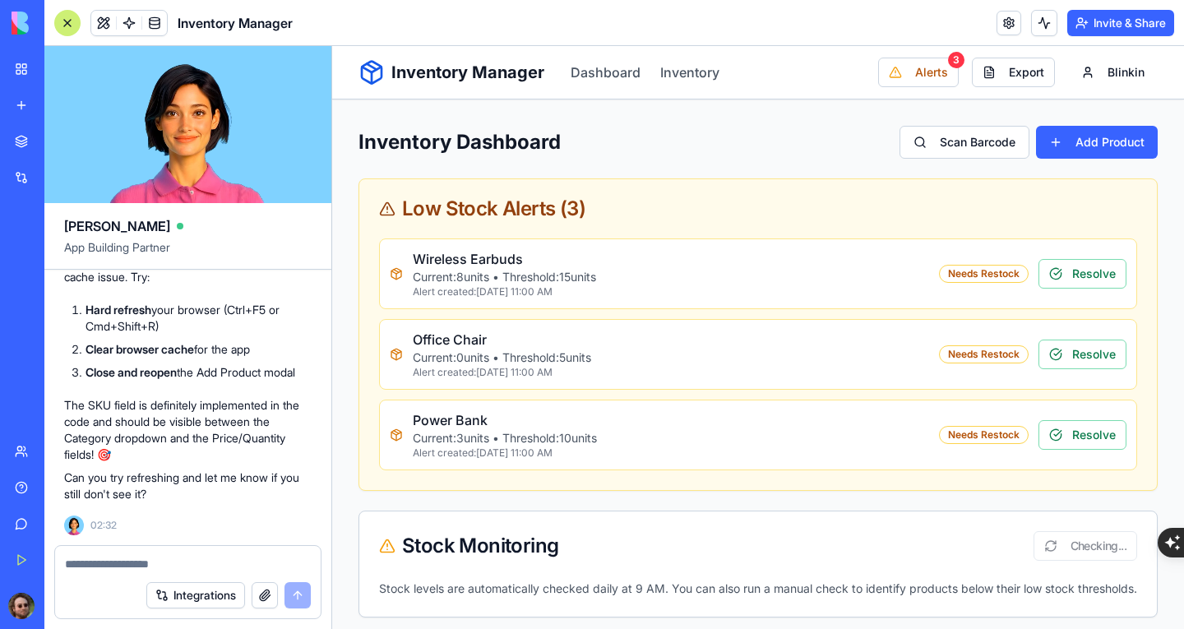
click at [221, 557] on textarea at bounding box center [188, 564] width 246 height 16
click at [178, 572] on textarea at bounding box center [188, 564] width 246 height 16
type textarea "**********"
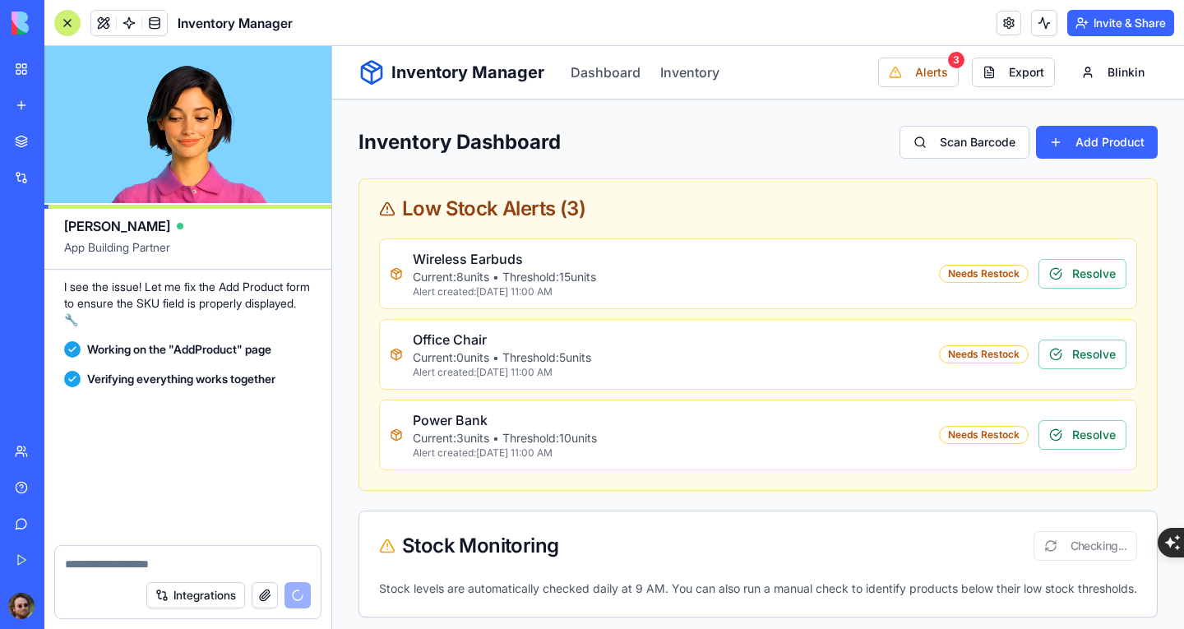
scroll to position [4705, 0]
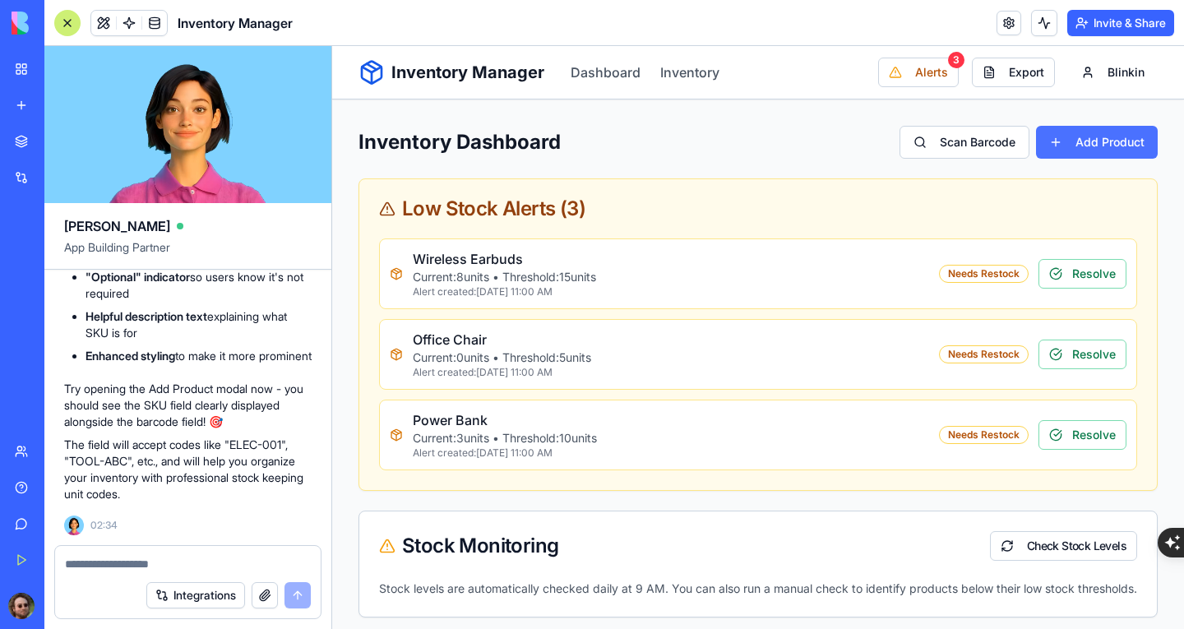
click at [1099, 150] on button "Add Product" at bounding box center [1097, 142] width 122 height 33
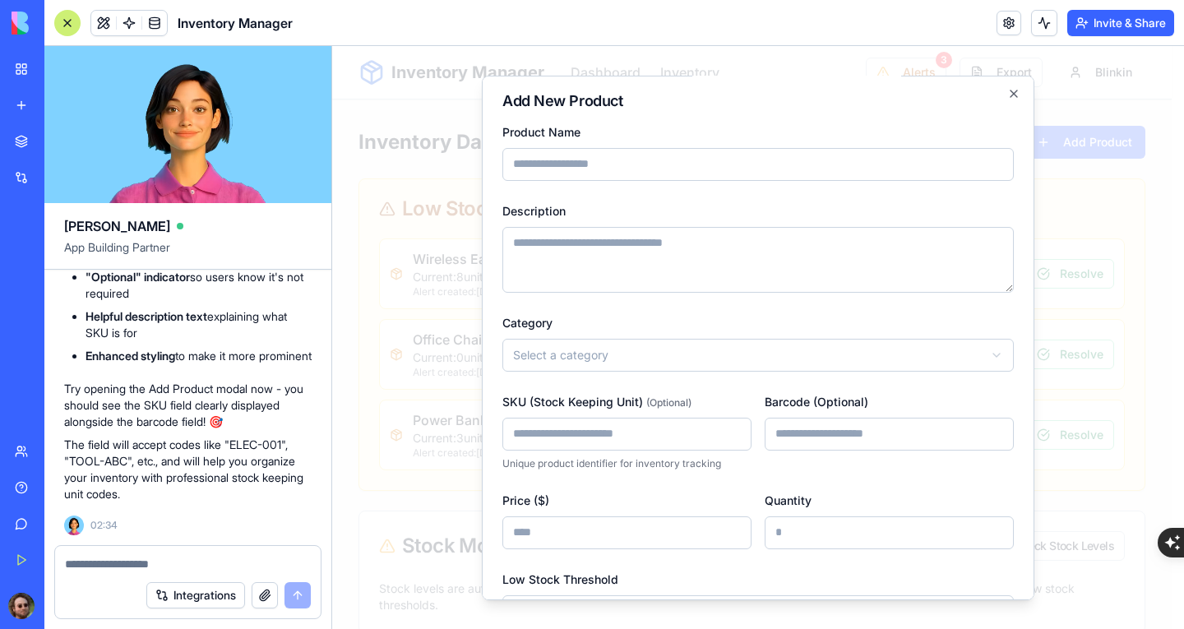
scroll to position [0, 0]
click at [1007, 98] on icon "button" at bounding box center [1013, 95] width 13 height 13
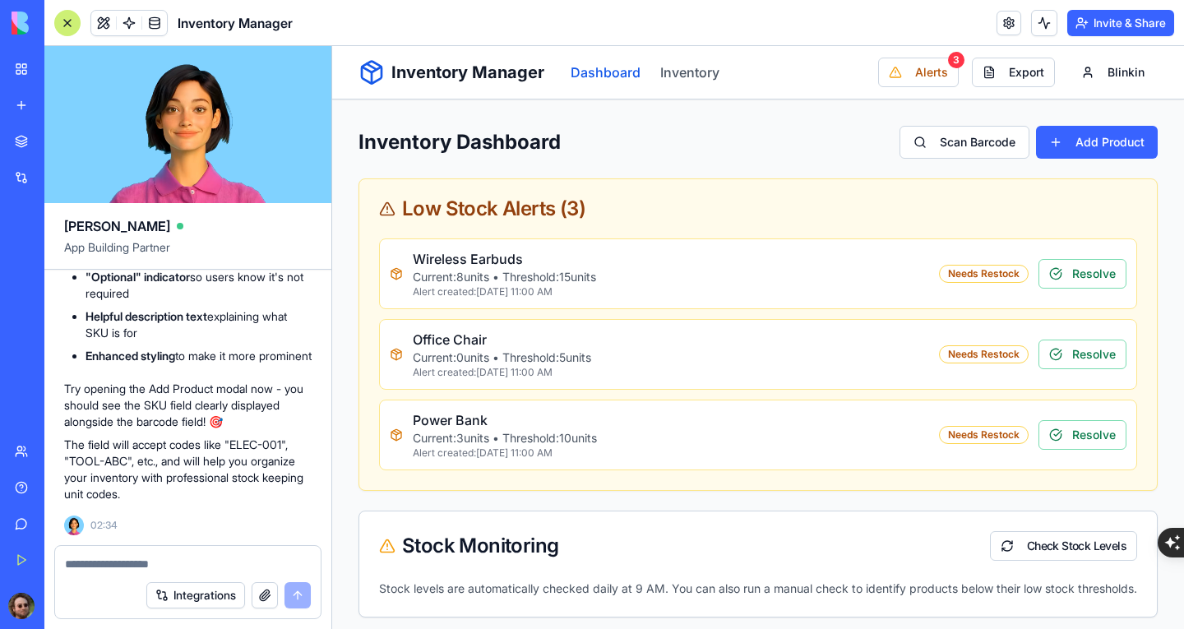
click at [635, 73] on link "Dashboard" at bounding box center [606, 72] width 70 height 20
click at [696, 68] on link "Inventory" at bounding box center [689, 72] width 59 height 20
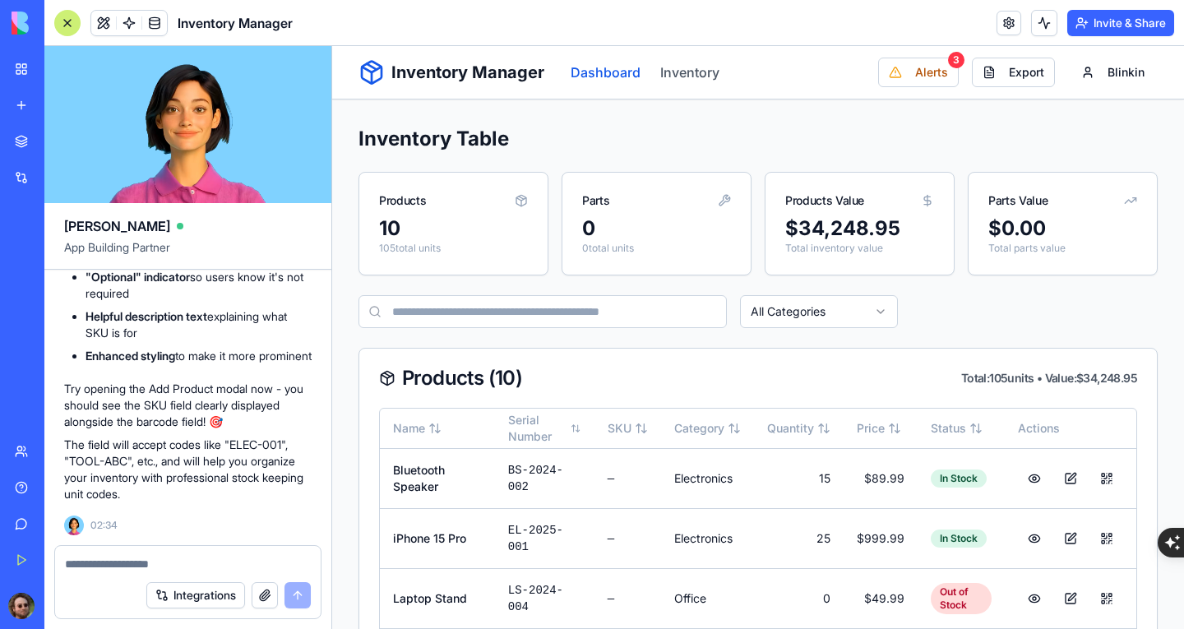
click at [609, 73] on link "Dashboard" at bounding box center [606, 72] width 70 height 20
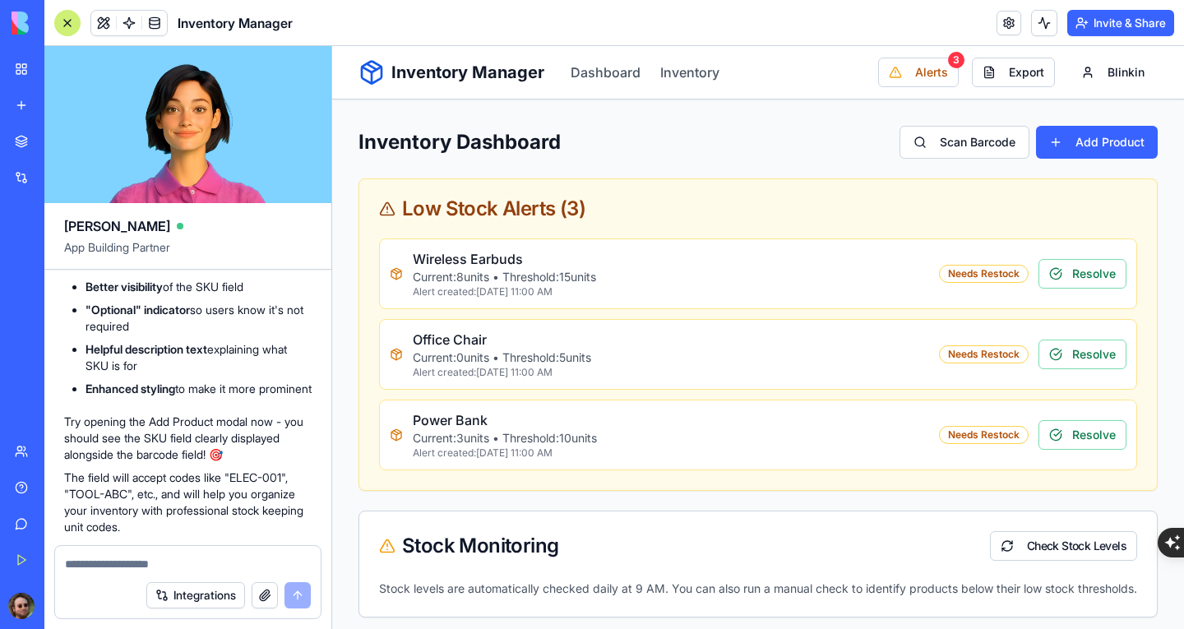
scroll to position [4705, 0]
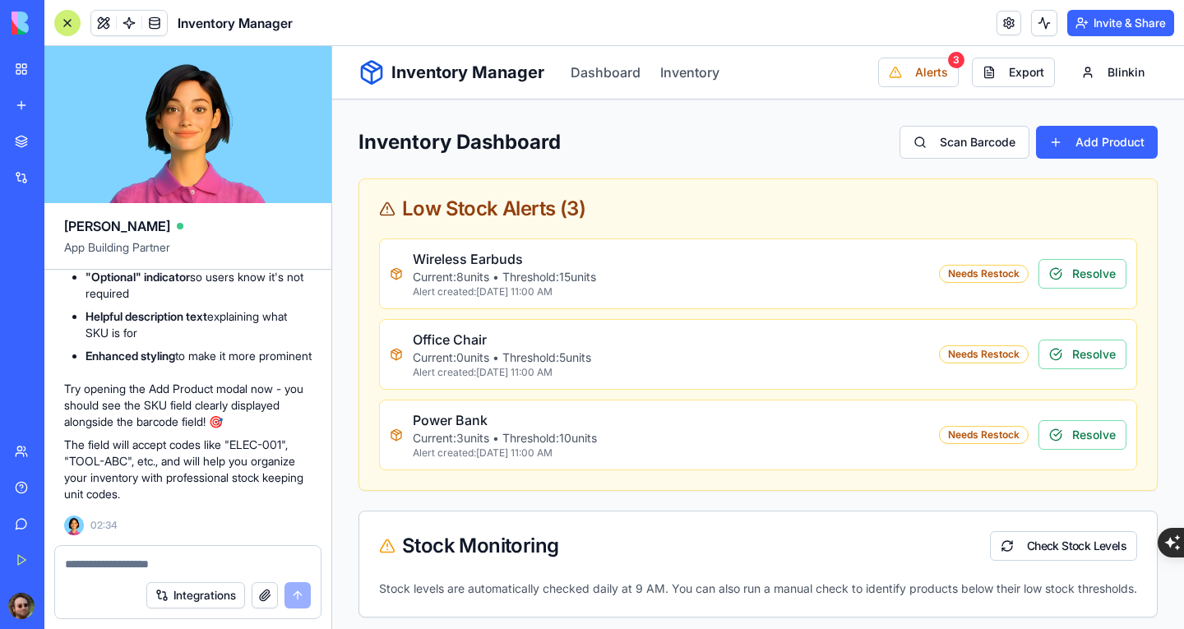
click at [210, 552] on div at bounding box center [188, 559] width 266 height 26
click at [207, 558] on textarea at bounding box center [188, 564] width 246 height 16
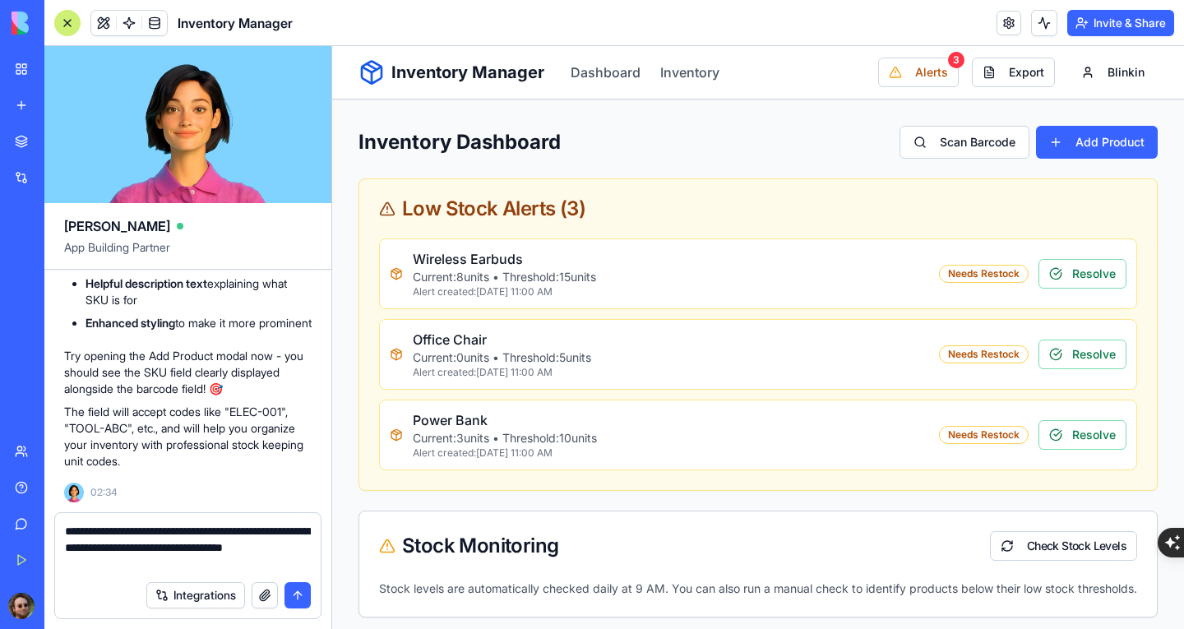
type textarea "**********"
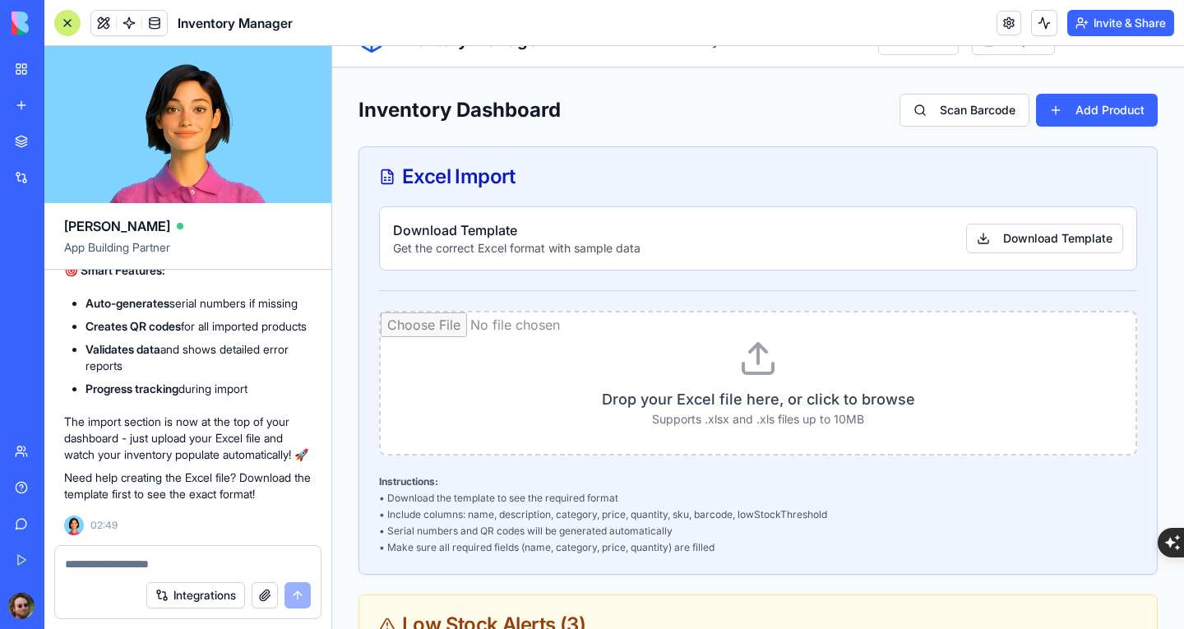
scroll to position [0, 0]
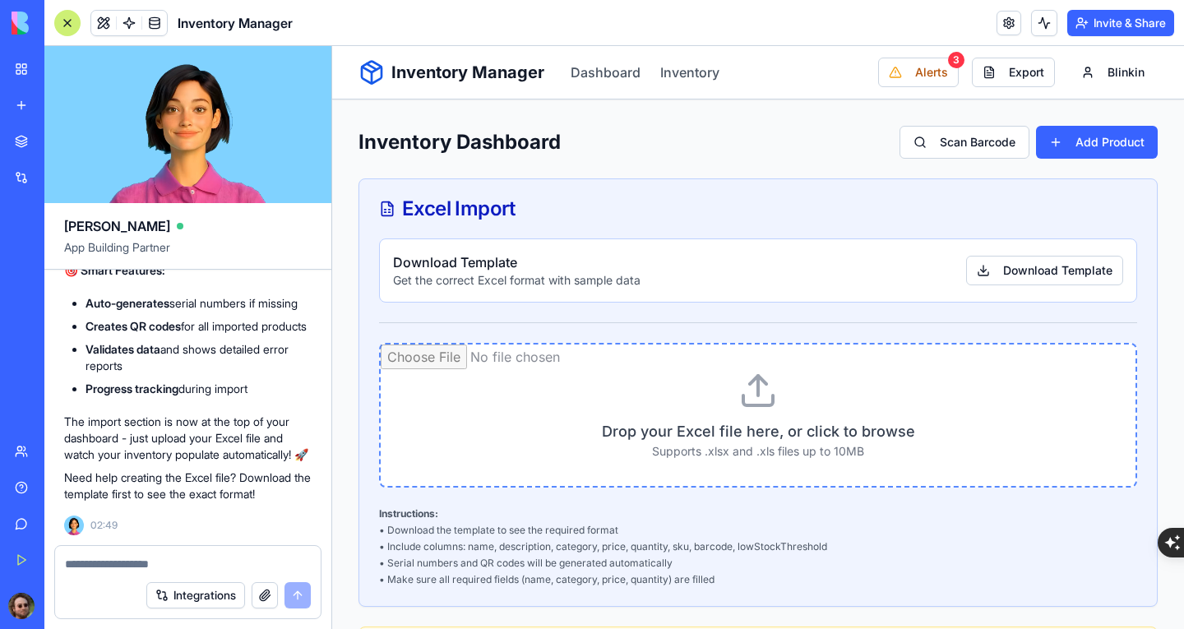
click at [778, 382] on input "file" at bounding box center [758, 415] width 755 height 141
click at [900, 147] on button "Scan Barcode" at bounding box center [965, 142] width 130 height 33
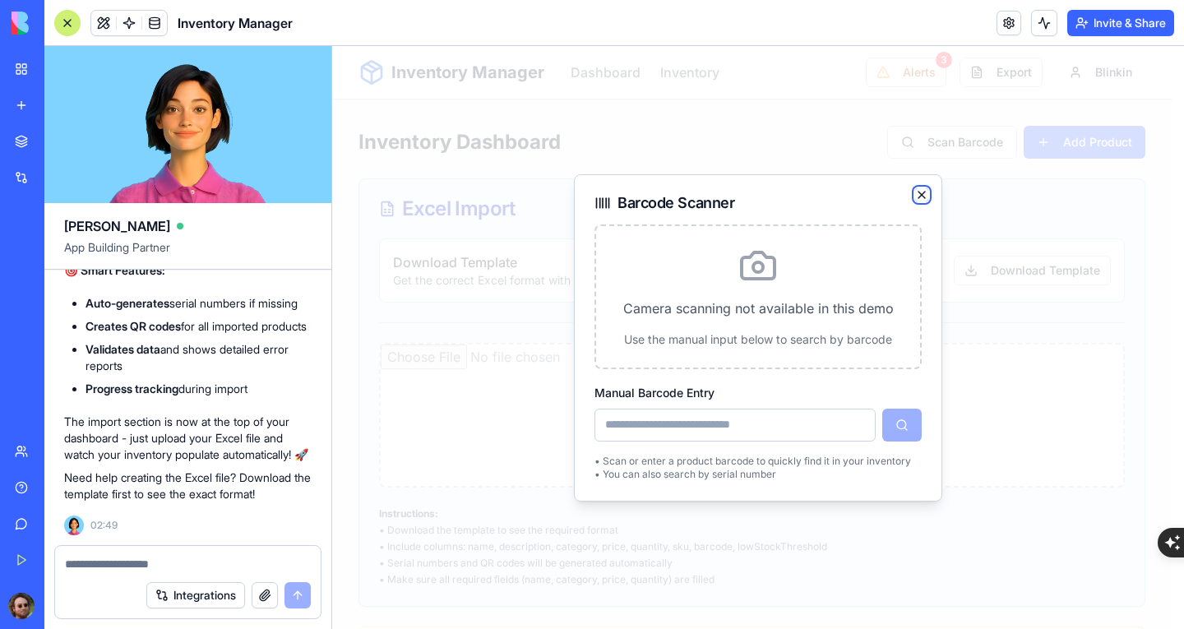
click at [919, 196] on icon "button" at bounding box center [921, 194] width 13 height 13
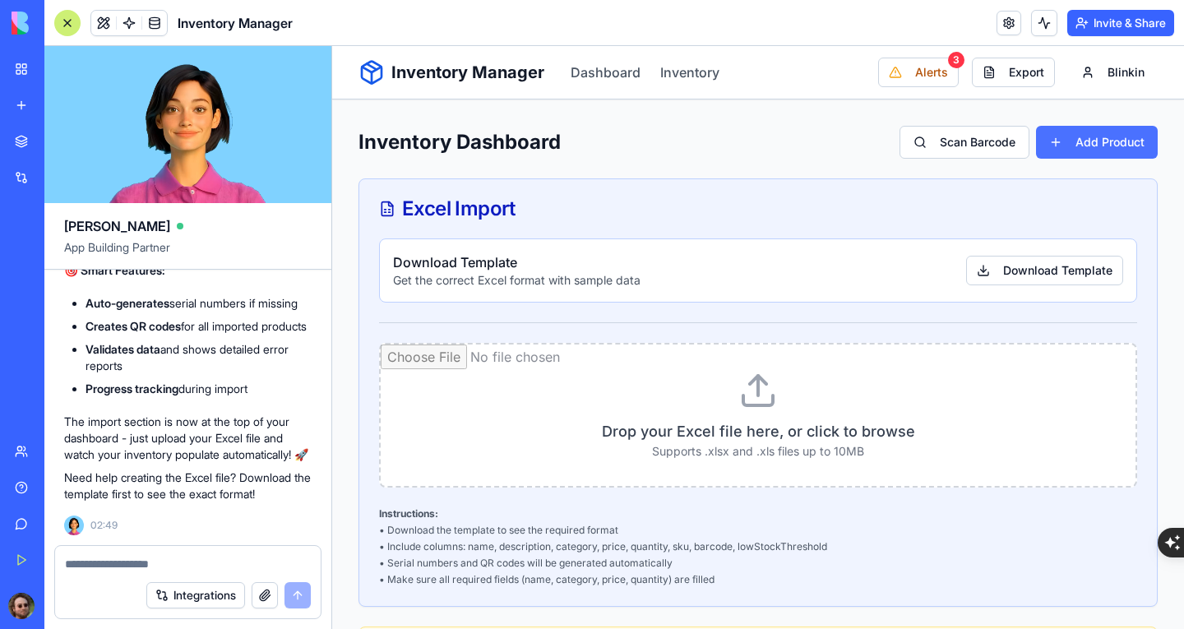
click at [1059, 141] on button "Add Product" at bounding box center [1097, 142] width 122 height 33
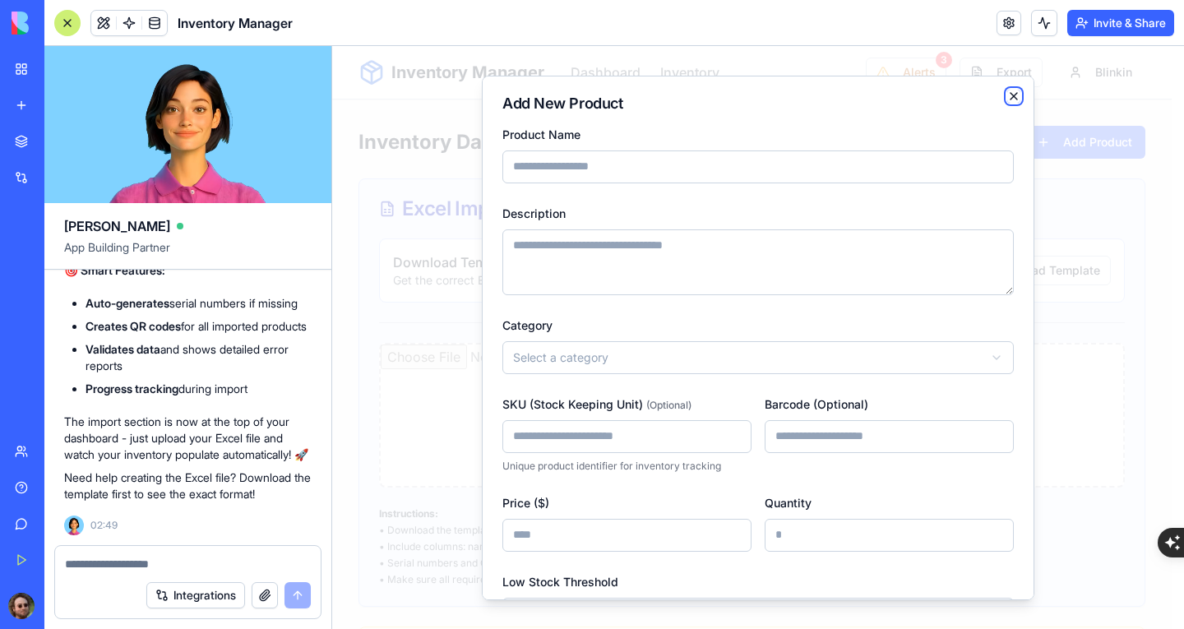
click at [1007, 100] on icon "button" at bounding box center [1013, 95] width 13 height 13
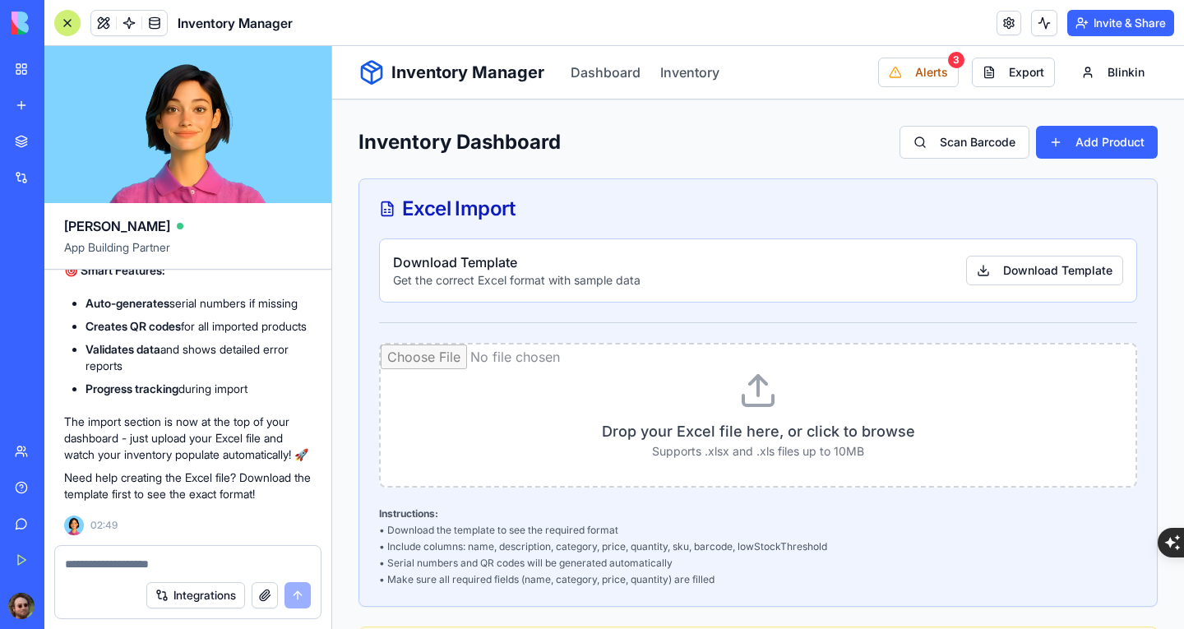
click at [234, 555] on div at bounding box center [188, 559] width 266 height 26
click at [216, 566] on textarea at bounding box center [188, 564] width 246 height 16
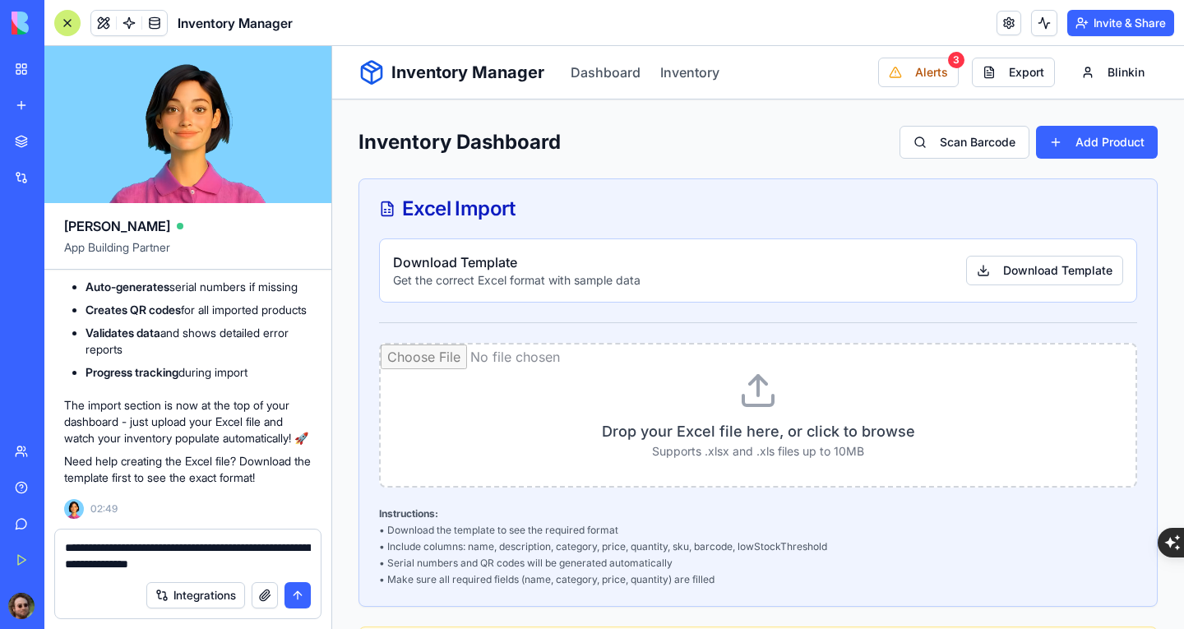
type textarea "**********"
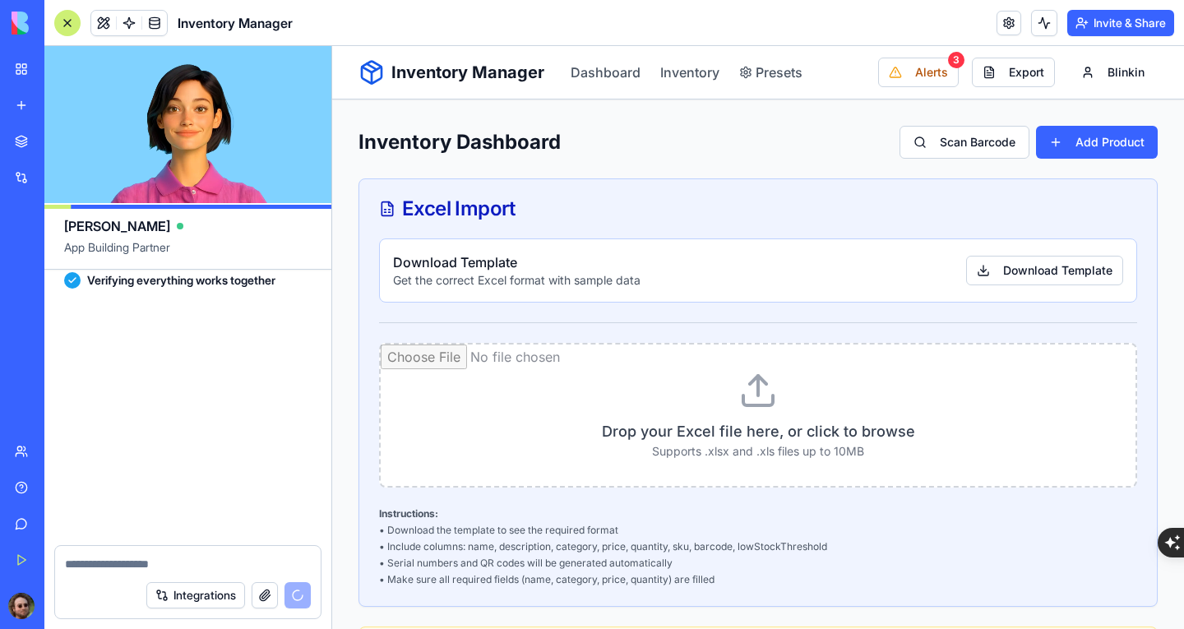
scroll to position [6830, 0]
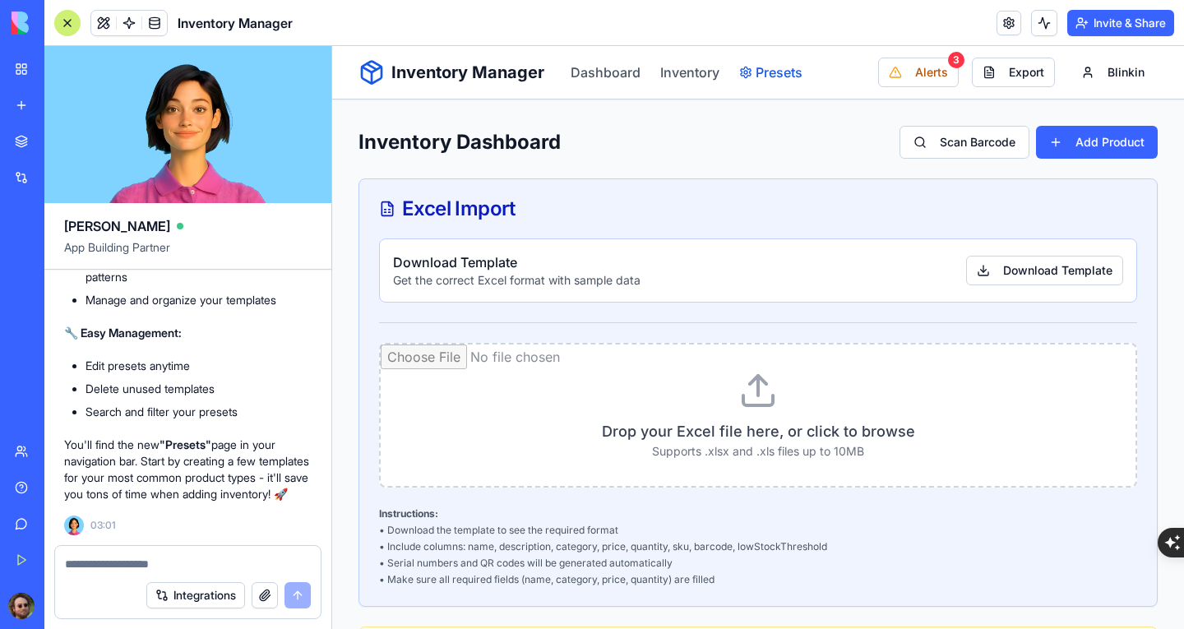
click at [767, 62] on link "Presets" at bounding box center [770, 72] width 63 height 20
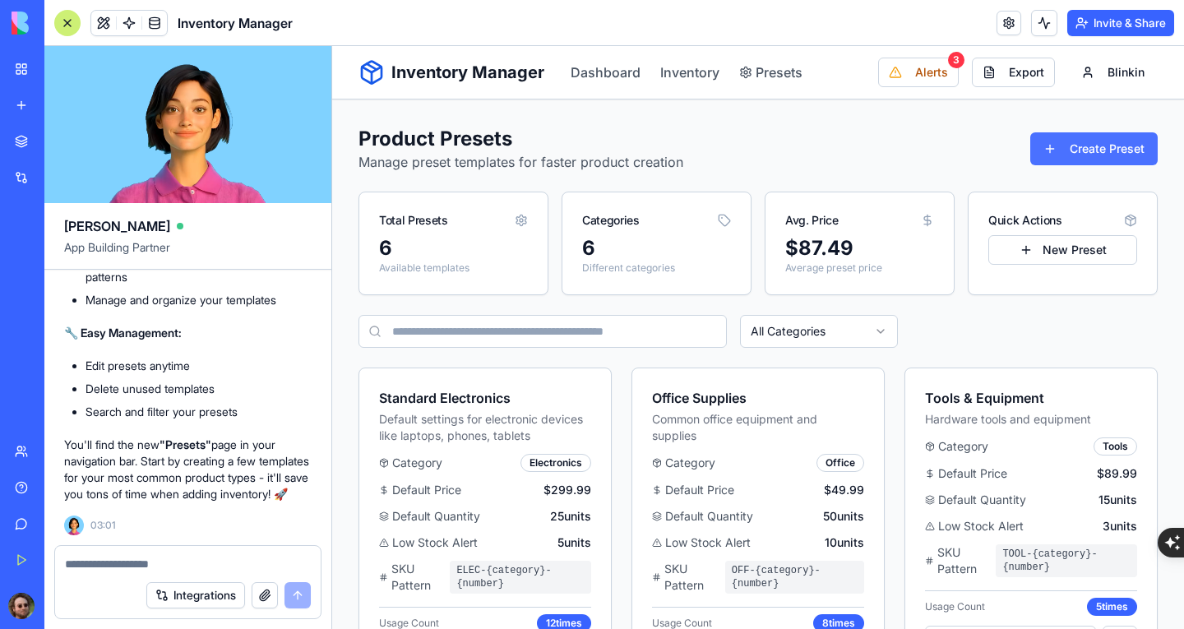
click at [1085, 141] on button "Create Preset" at bounding box center [1093, 148] width 127 height 33
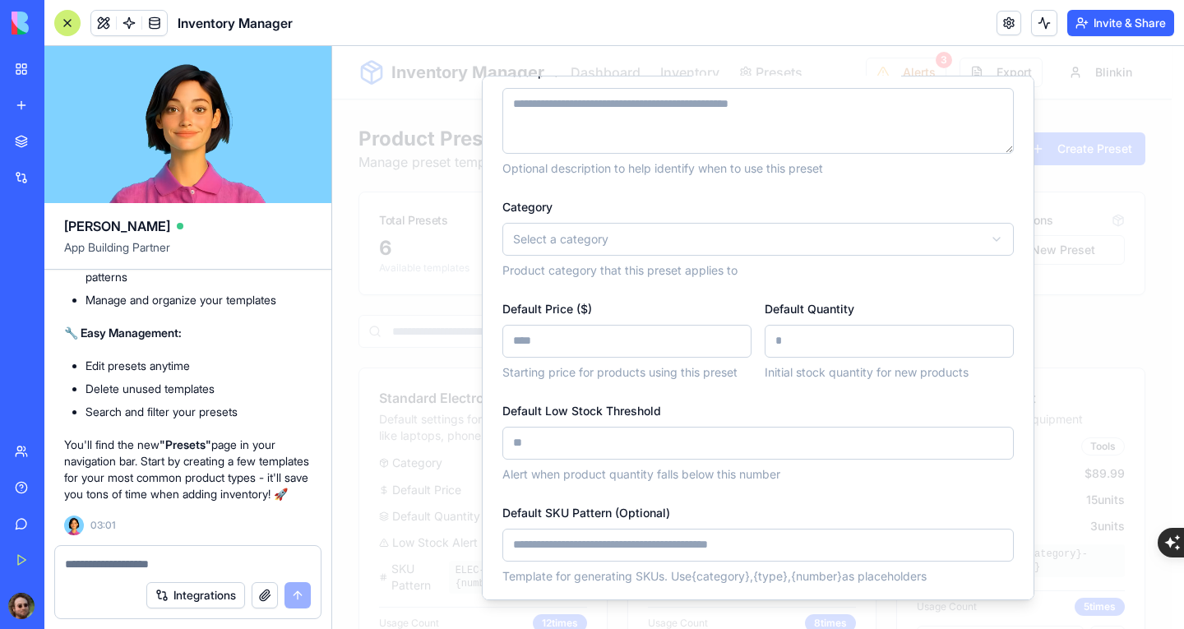
scroll to position [308, 0]
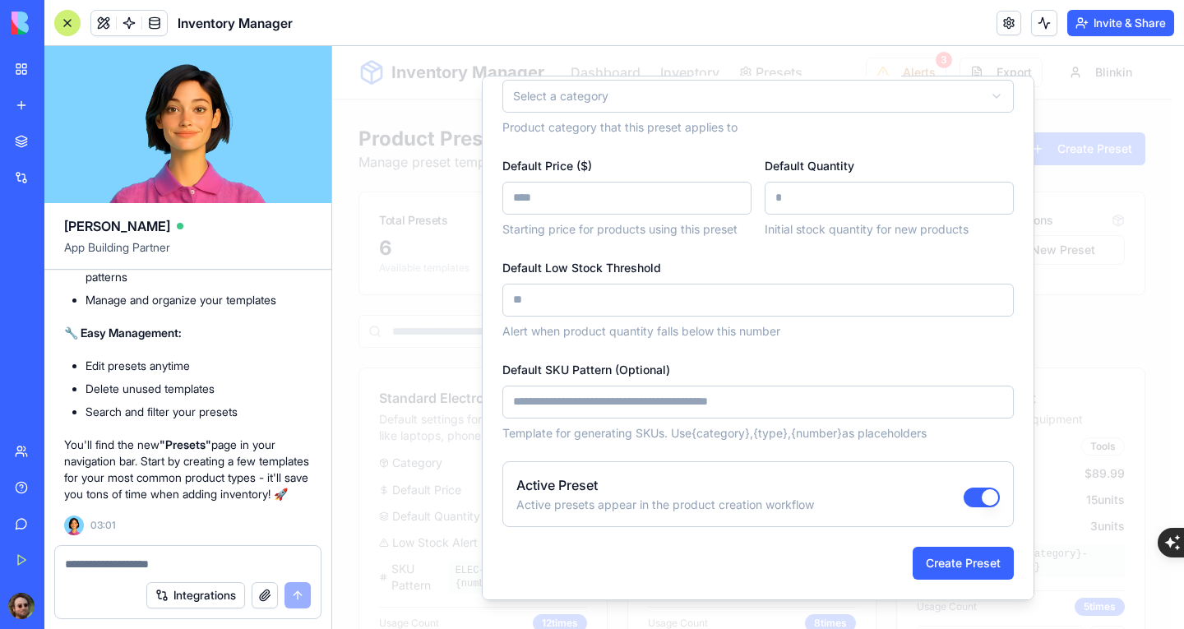
click at [1079, 245] on div at bounding box center [758, 337] width 852 height 583
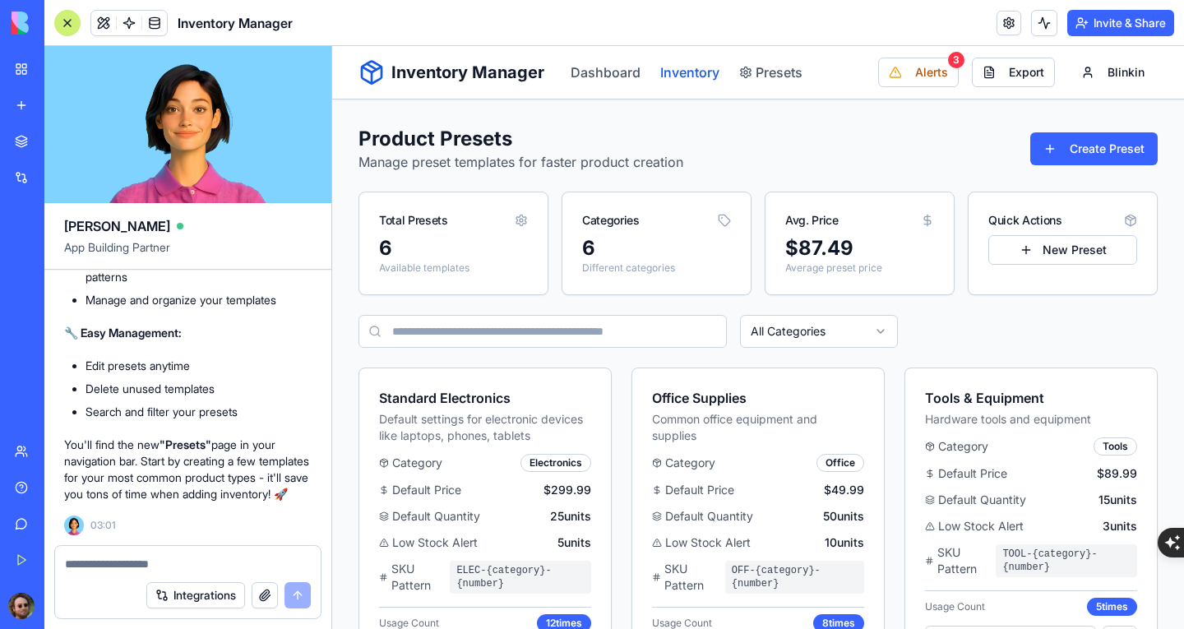
click at [698, 74] on link "Inventory" at bounding box center [689, 72] width 59 height 20
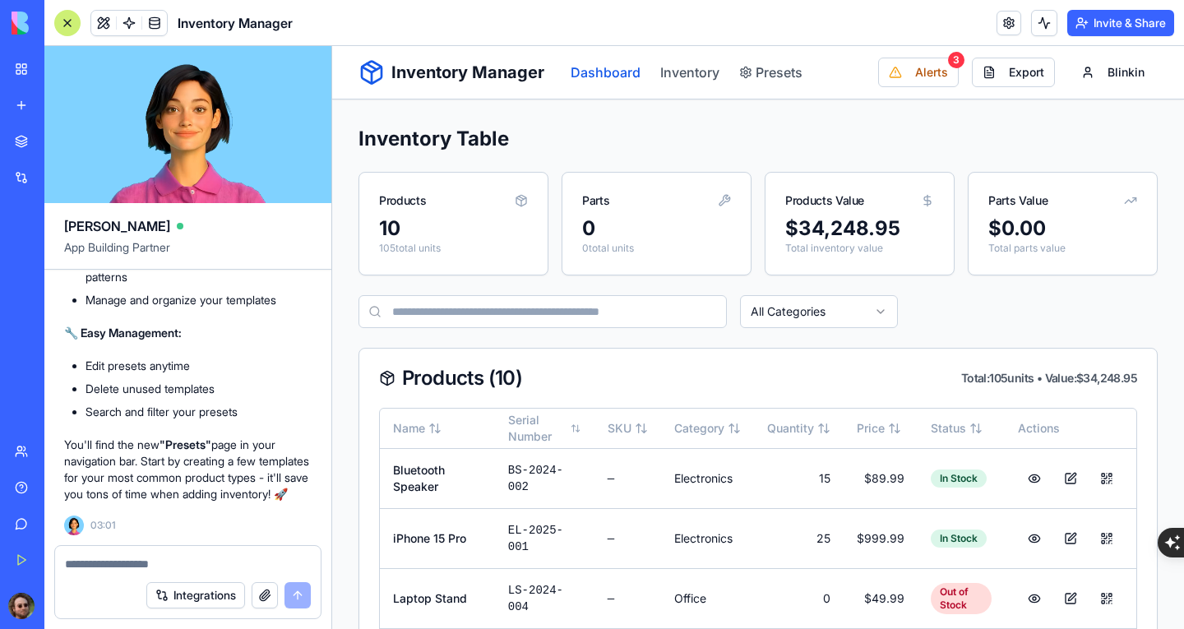
click at [620, 73] on link "Dashboard" at bounding box center [606, 72] width 70 height 20
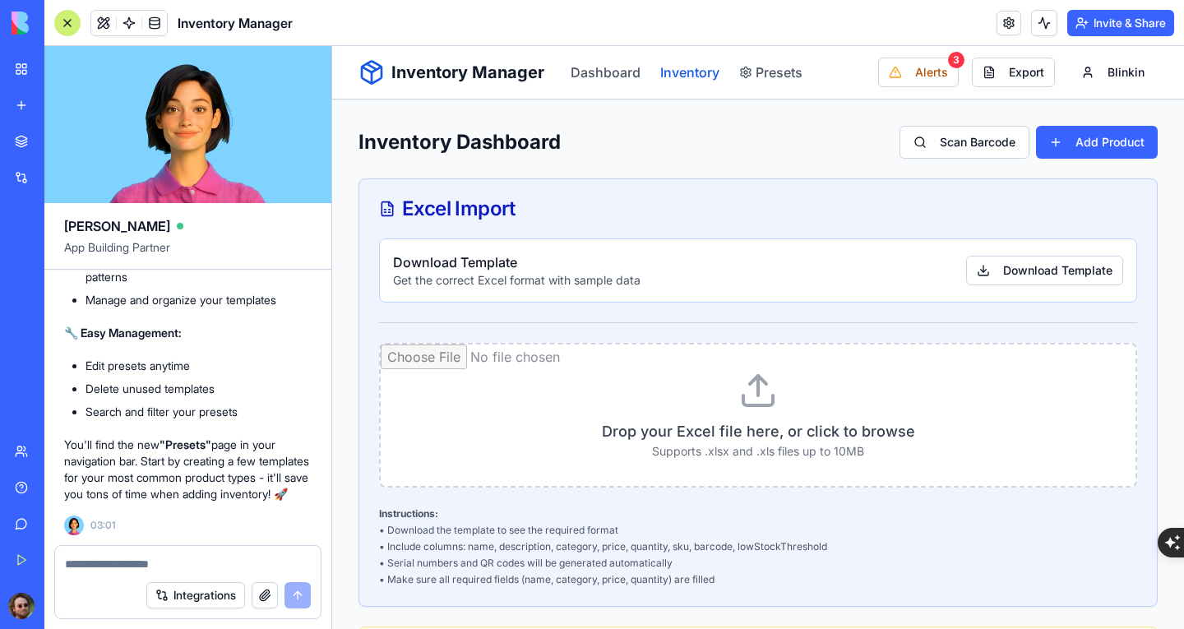
click at [676, 73] on link "Inventory" at bounding box center [689, 72] width 59 height 20
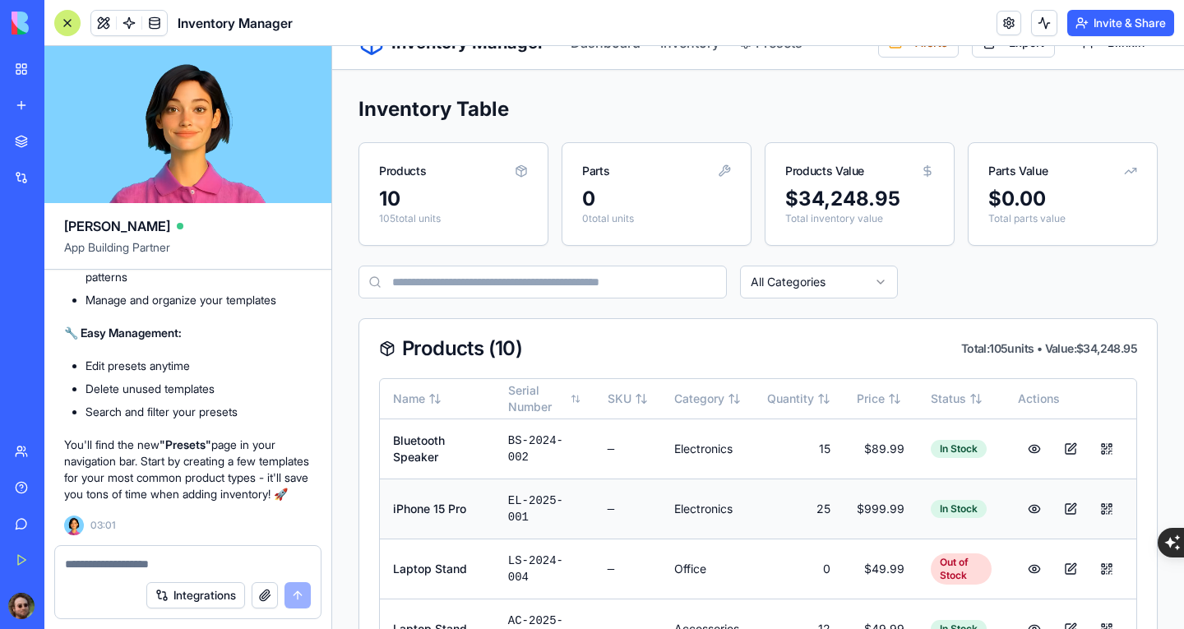
scroll to position [164, 0]
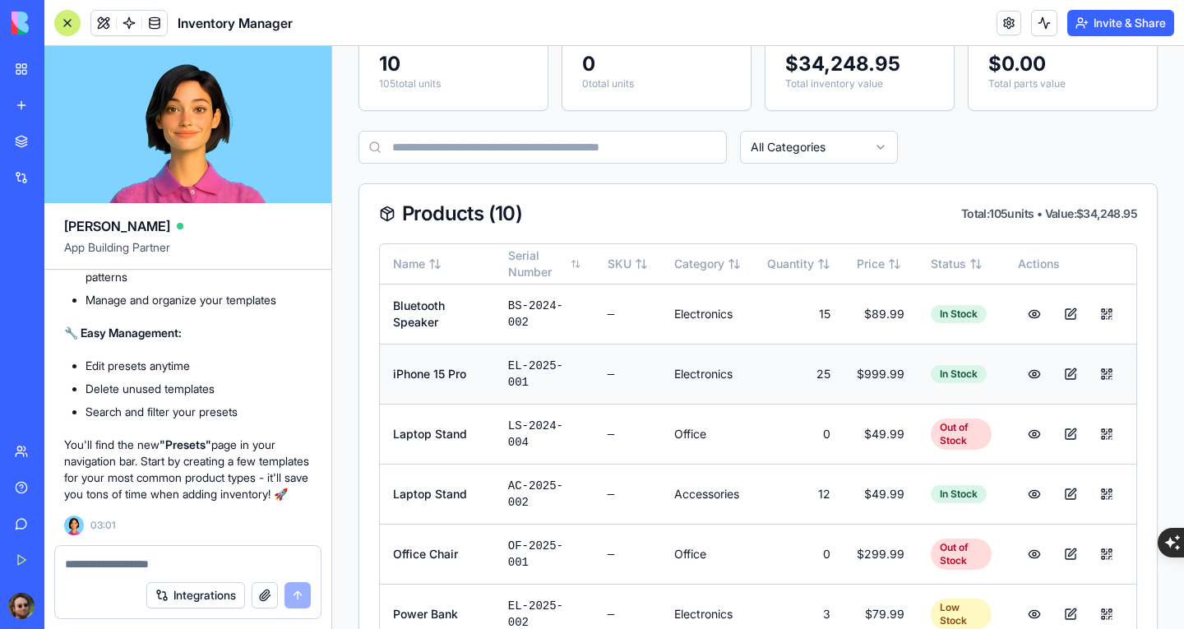
click at [638, 383] on td "—" at bounding box center [628, 374] width 67 height 60
click at [1062, 371] on button at bounding box center [1070, 374] width 33 height 30
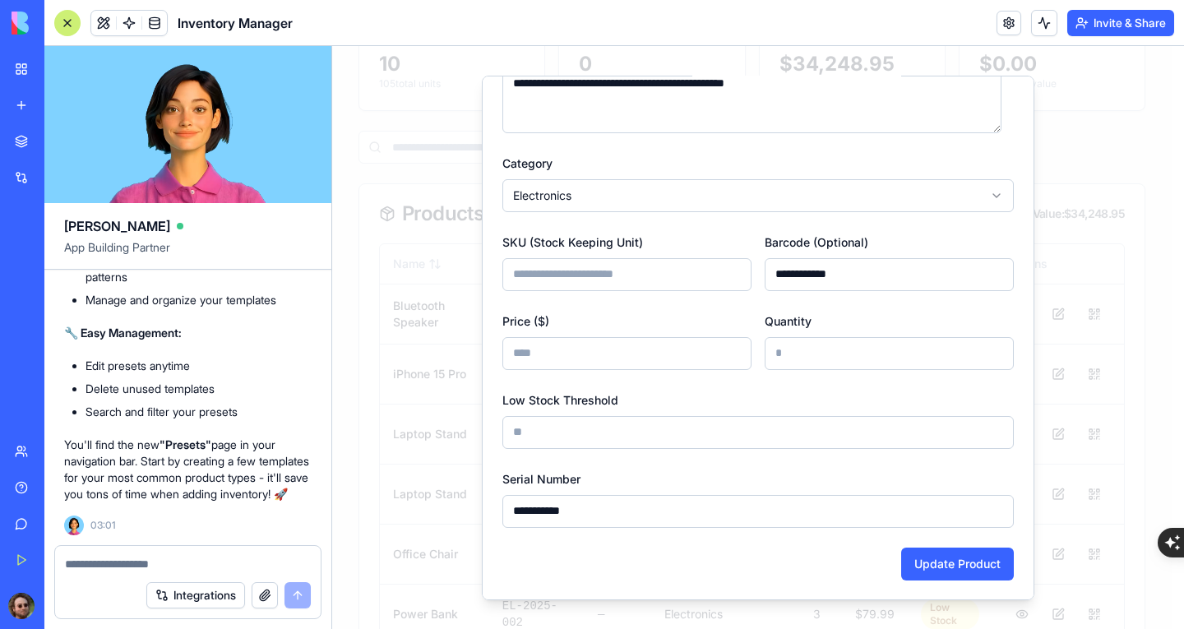
scroll to position [163, 0]
click at [796, 354] on input "**" at bounding box center [889, 352] width 249 height 33
click at [984, 349] on input "**" at bounding box center [889, 352] width 249 height 33
click at [984, 366] on input "**" at bounding box center [889, 352] width 249 height 33
click at [981, 359] on input "**" at bounding box center [889, 352] width 249 height 33
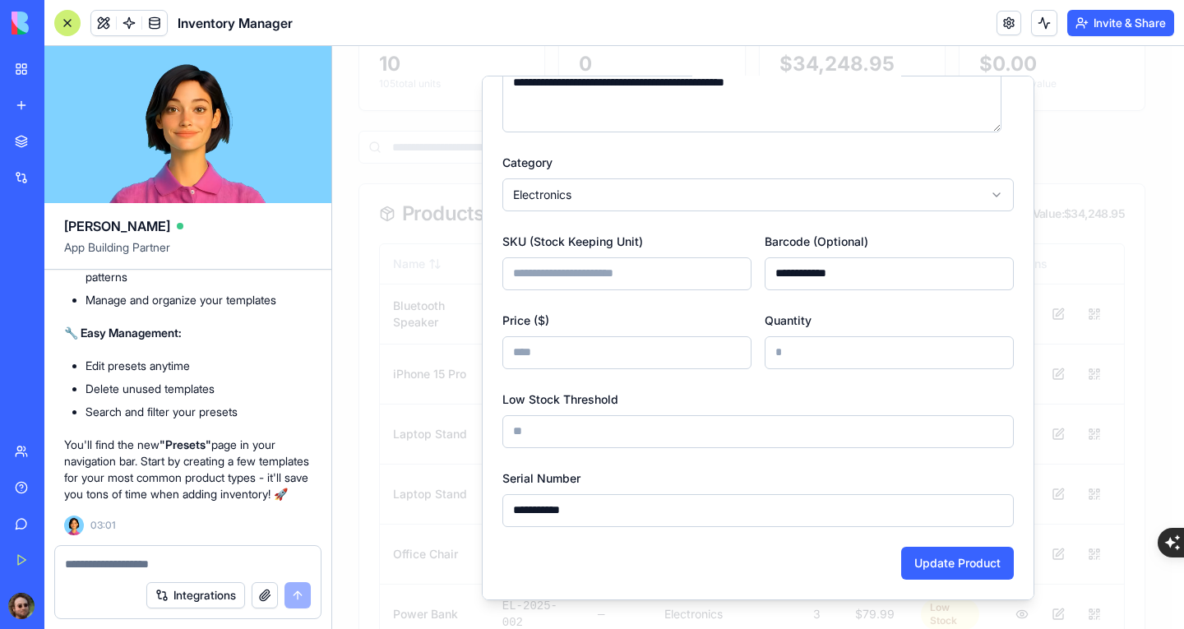
type input "**"
click at [988, 356] on input "**" at bounding box center [889, 352] width 249 height 33
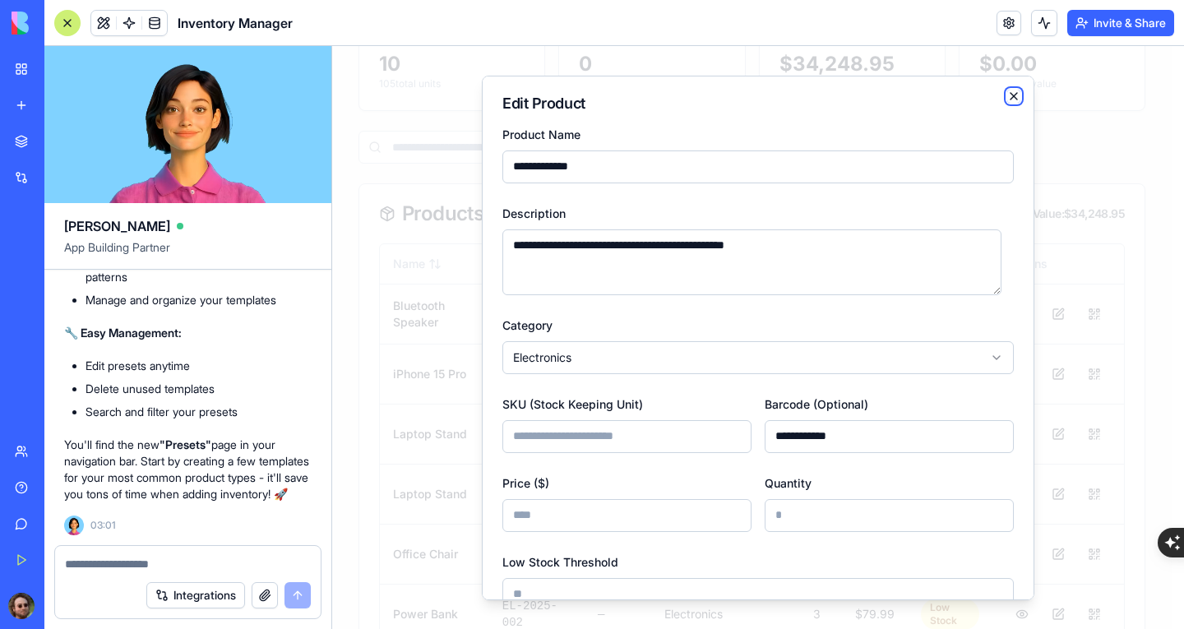
click at [1007, 99] on icon "button" at bounding box center [1013, 95] width 13 height 13
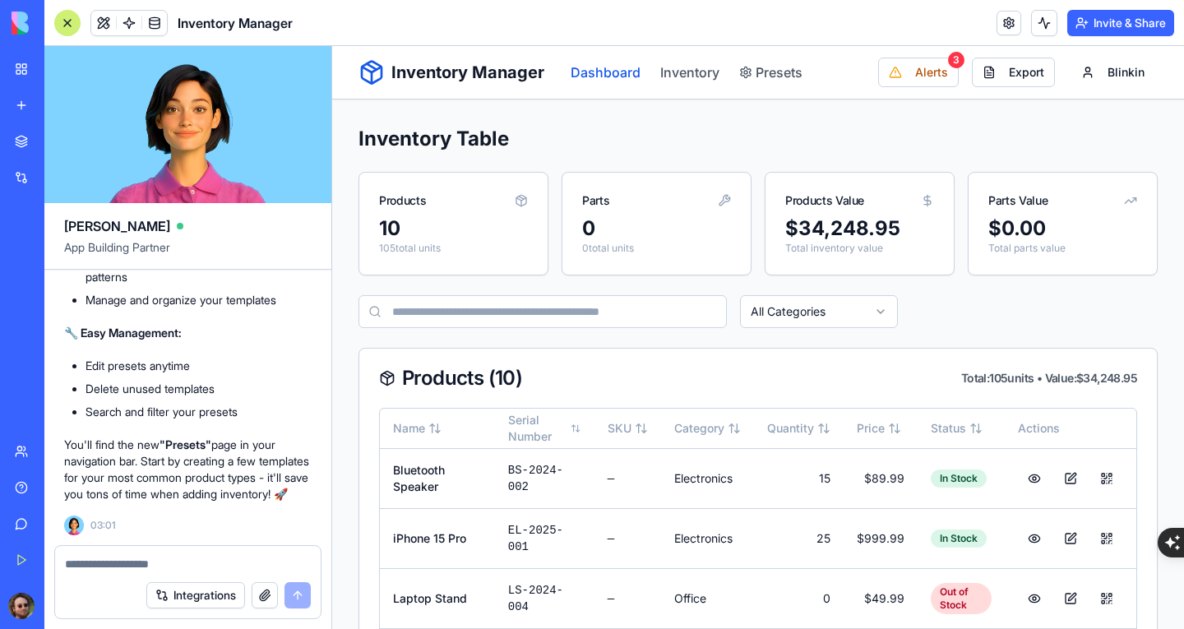
click at [606, 64] on link "Dashboard" at bounding box center [606, 72] width 70 height 20
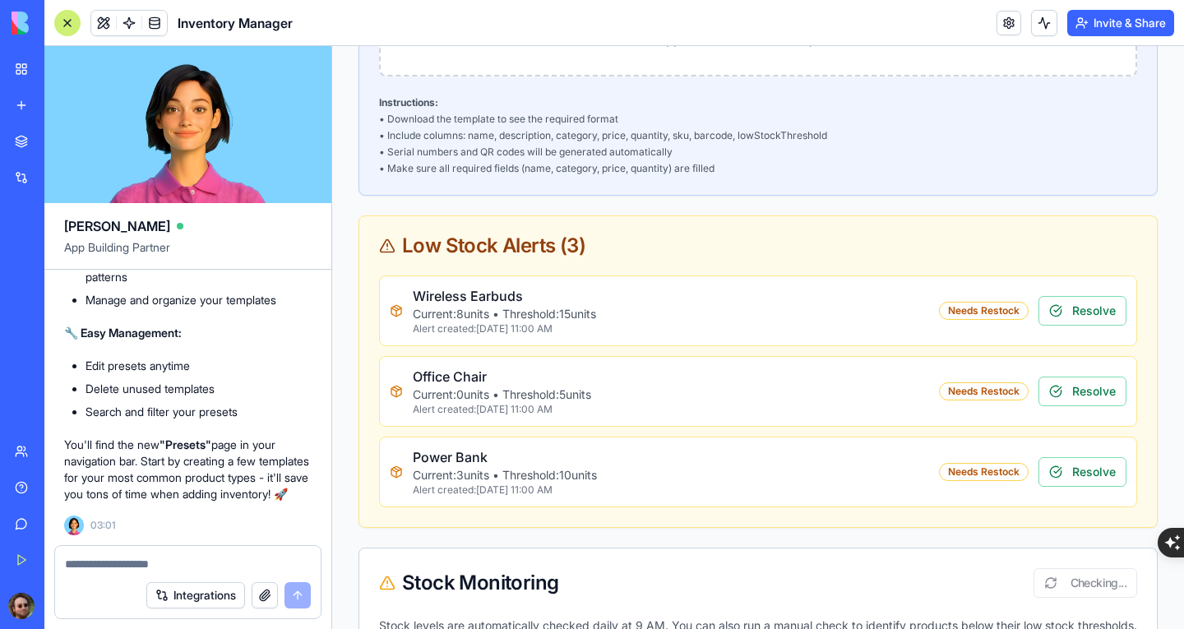
scroll to position [822, 0]
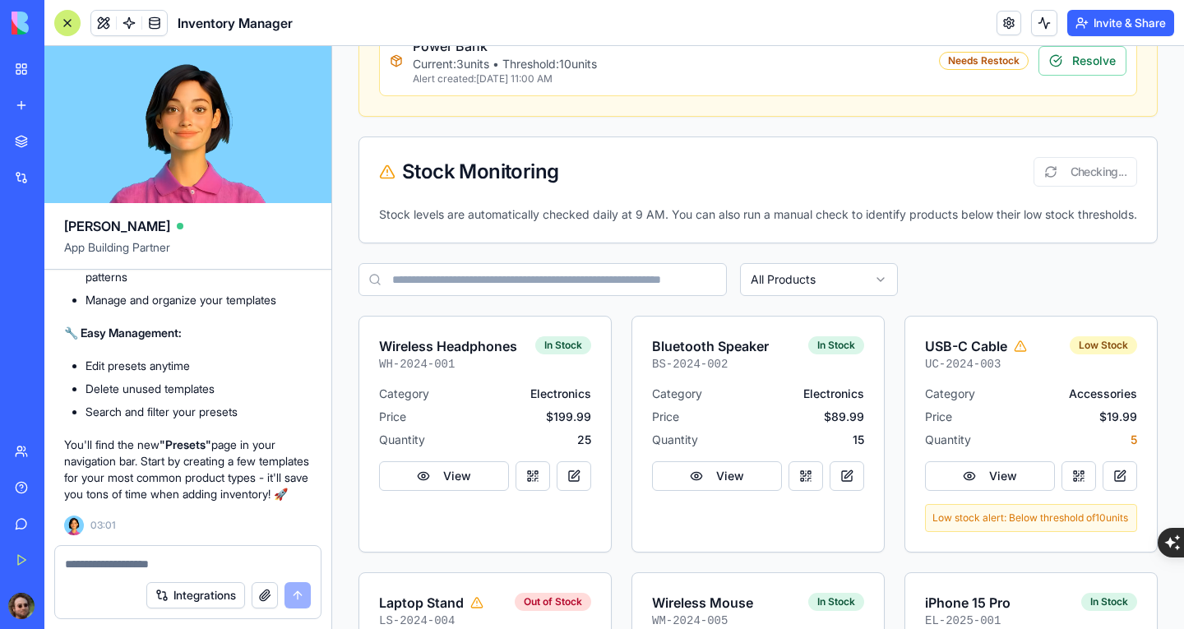
click at [258, 551] on div at bounding box center [188, 559] width 266 height 26
click at [116, 552] on div at bounding box center [188, 559] width 266 height 26
click at [106, 562] on textarea at bounding box center [188, 564] width 246 height 16
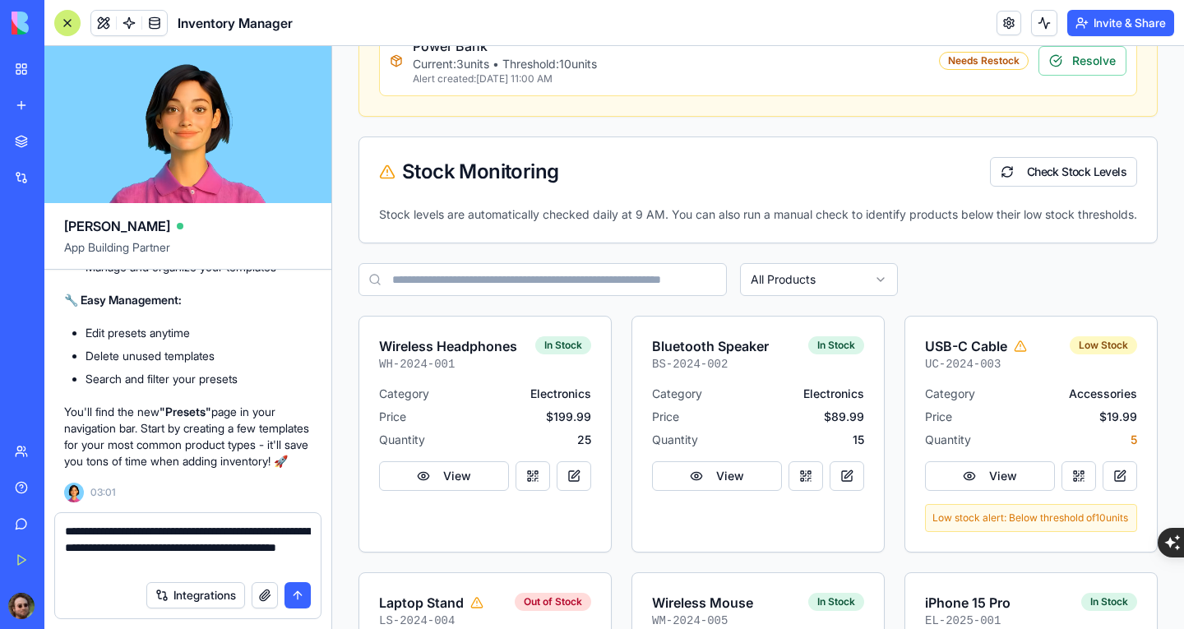
type textarea "**********"
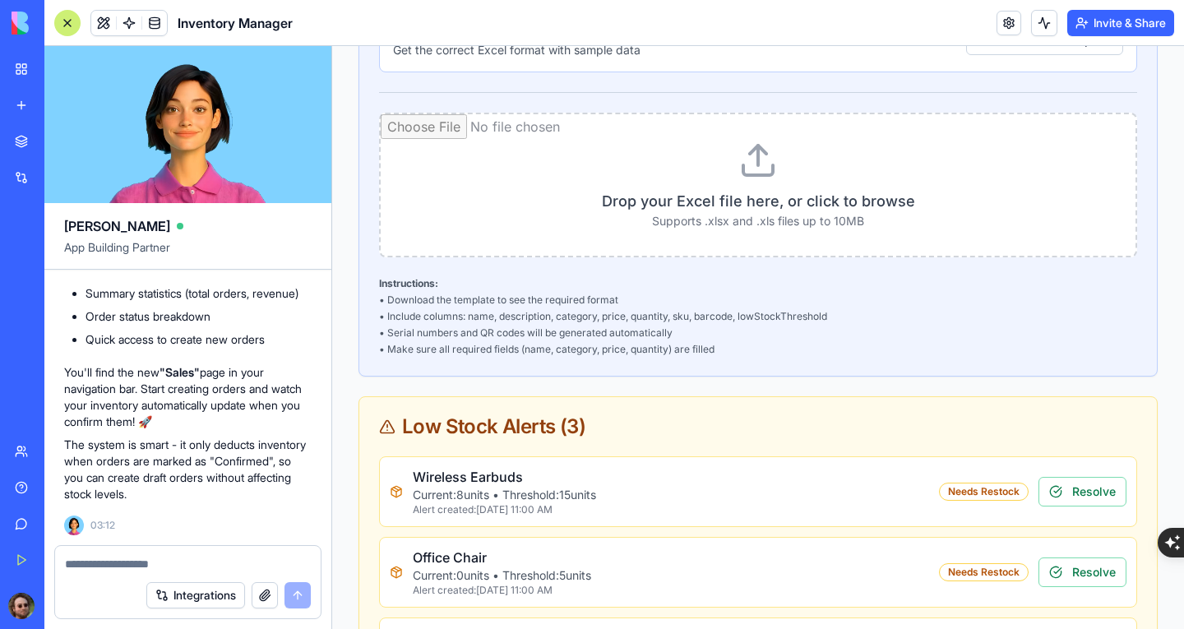
scroll to position [0, 0]
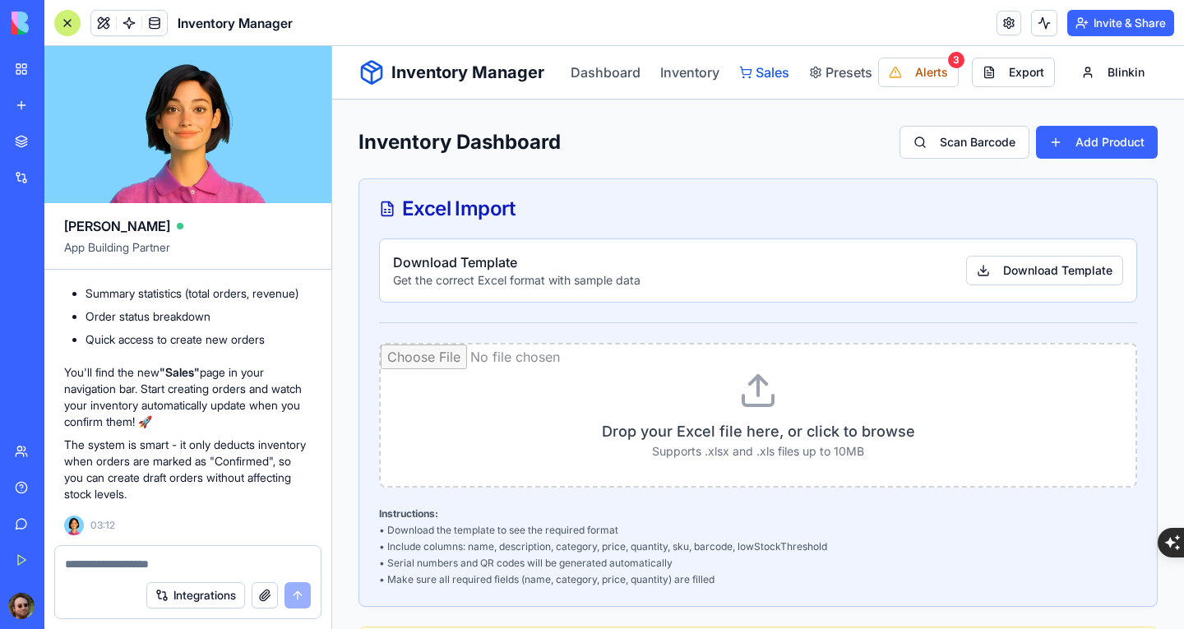
click at [770, 72] on link "Sales" at bounding box center [764, 72] width 50 height 20
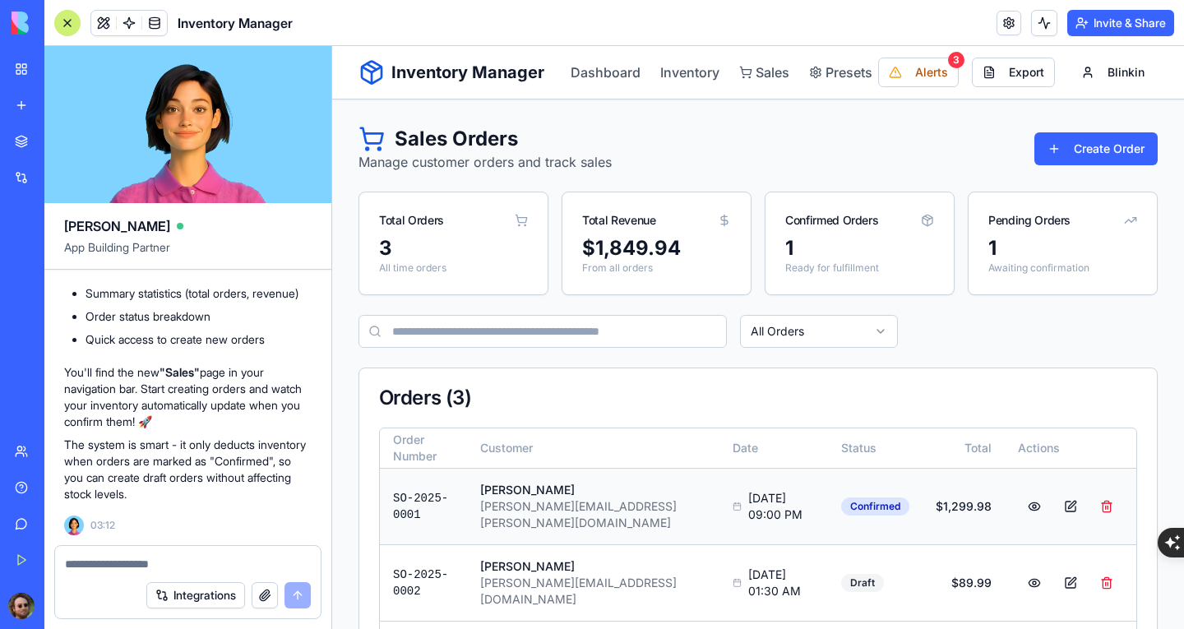
click at [1024, 498] on button at bounding box center [1034, 507] width 33 height 30
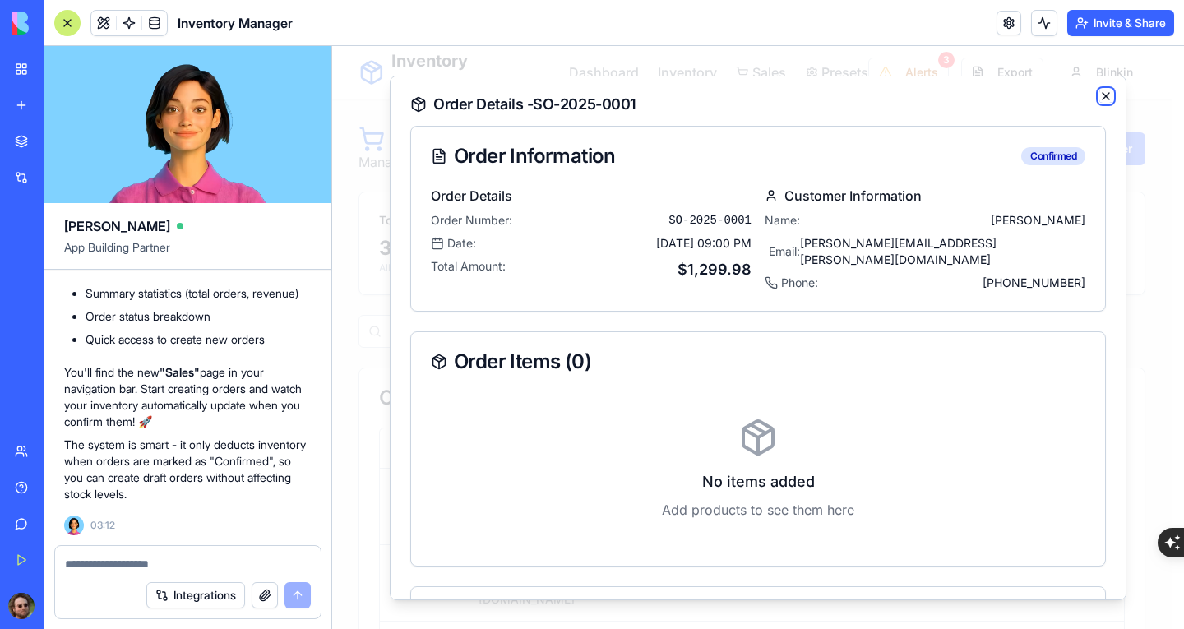
click at [1099, 100] on icon "button" at bounding box center [1105, 95] width 13 height 13
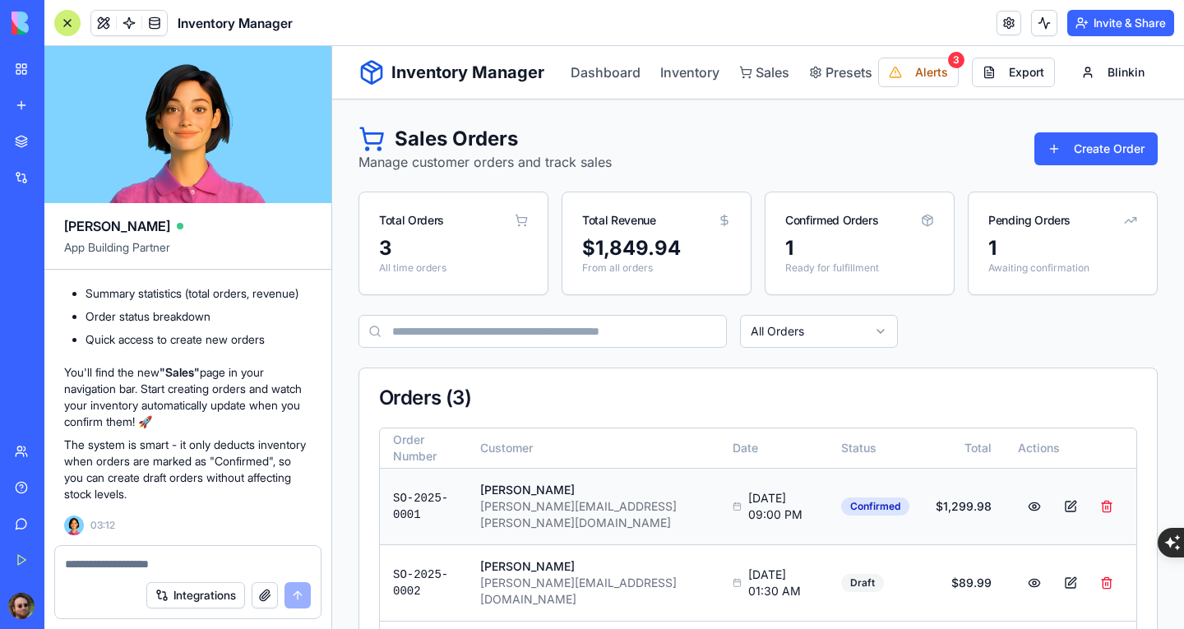
click at [1055, 496] on button at bounding box center [1070, 507] width 33 height 30
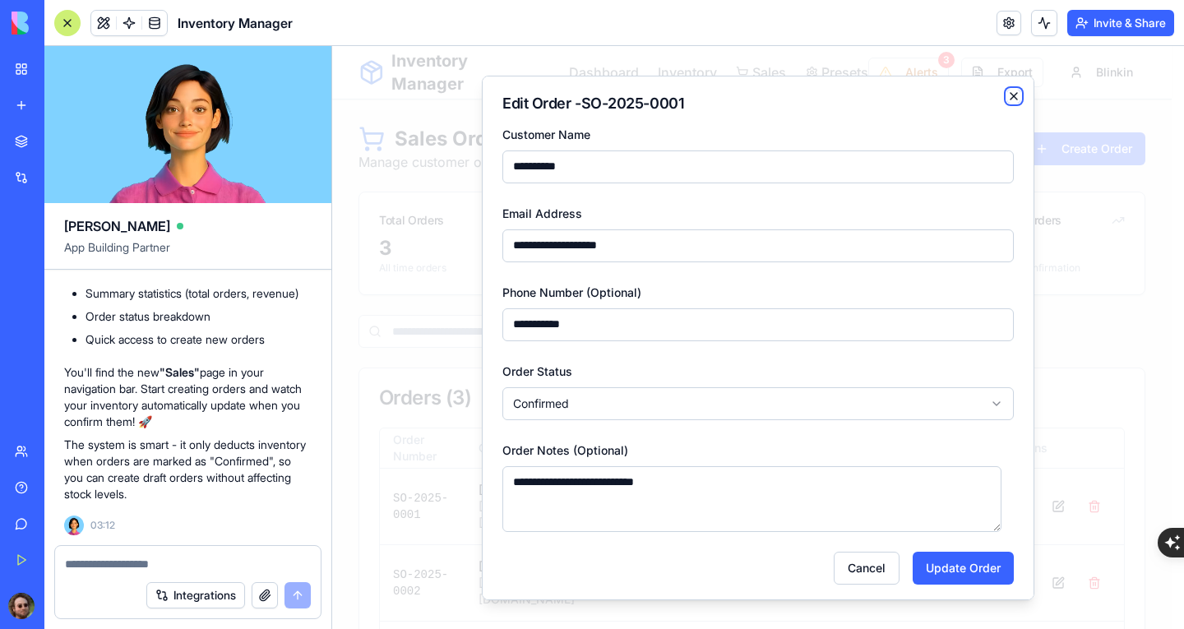
click at [1007, 92] on icon "button" at bounding box center [1013, 95] width 13 height 13
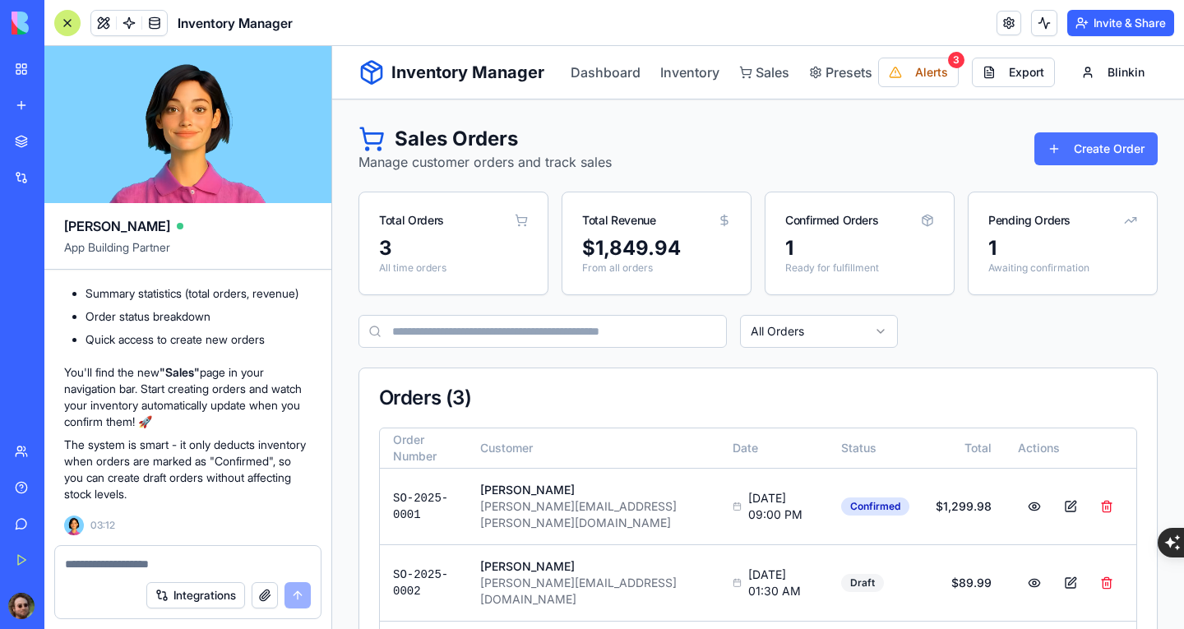
click at [1037, 145] on button "Create Order" at bounding box center [1096, 148] width 123 height 33
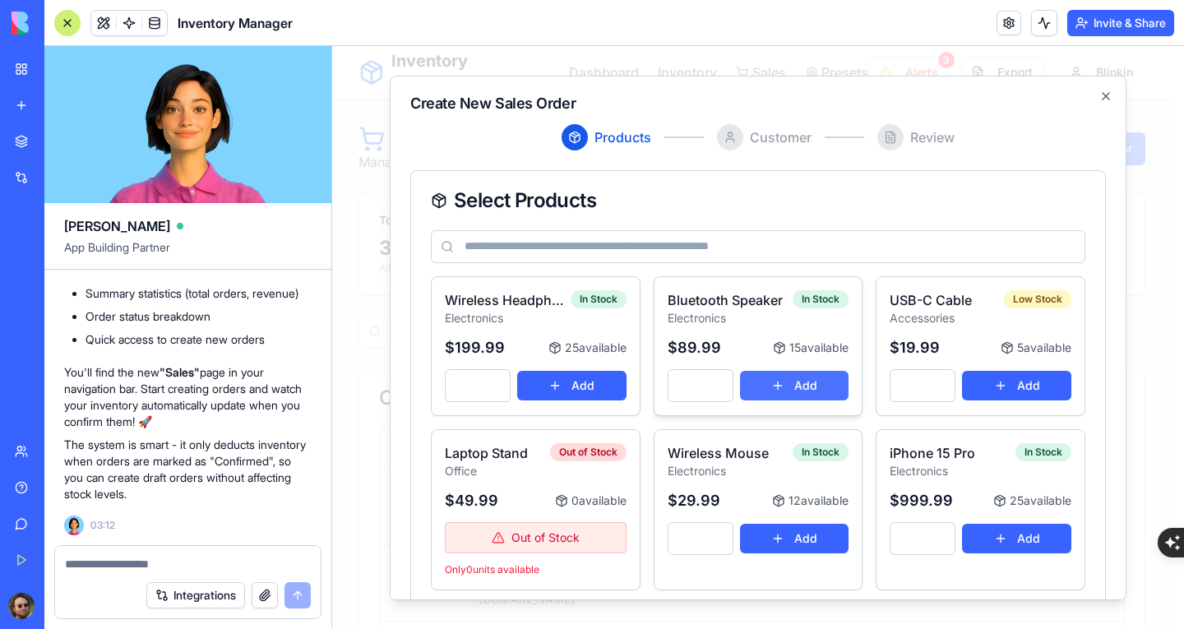
click at [785, 382] on button "Add" at bounding box center [794, 385] width 109 height 30
click at [750, 141] on span "Customer" at bounding box center [781, 137] width 62 height 20
click at [805, 384] on button "Add" at bounding box center [794, 385] width 109 height 30
type input "*"
click at [828, 256] on input at bounding box center [758, 245] width 655 height 33
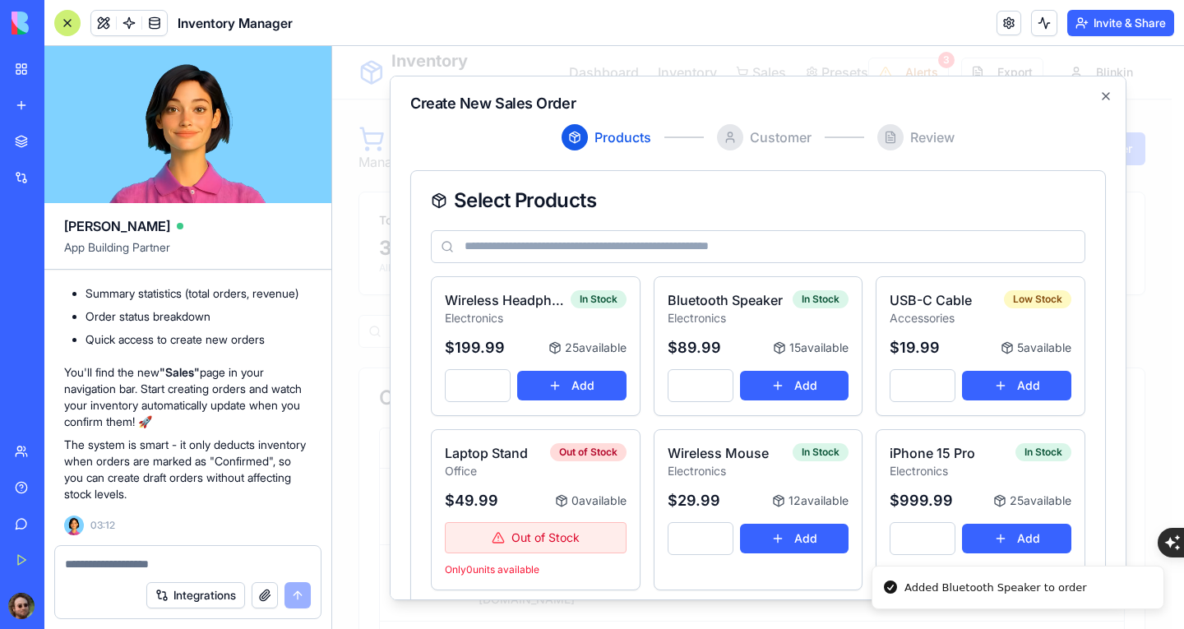
click at [761, 140] on span "Customer" at bounding box center [781, 137] width 62 height 20
click at [1099, 91] on icon "button" at bounding box center [1105, 95] width 13 height 13
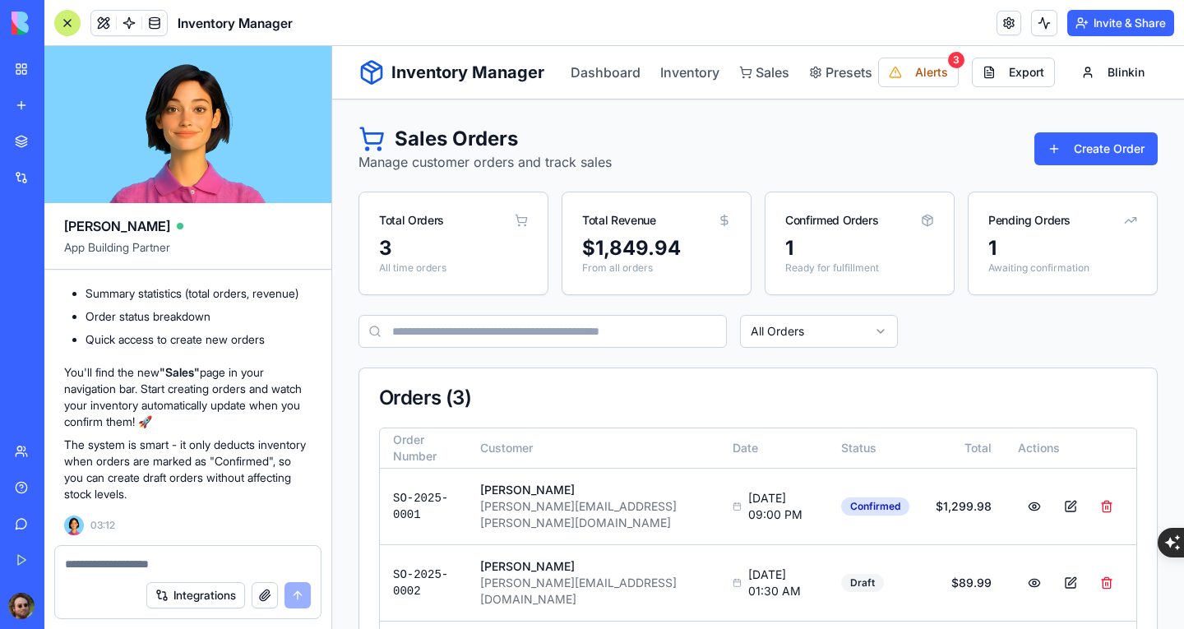
click at [828, 337] on html "Inventory Manager Dashboard Inventory Sales Presets Alerts 3 Export Blinkin Sal…" at bounding box center [758, 395] width 852 height 699
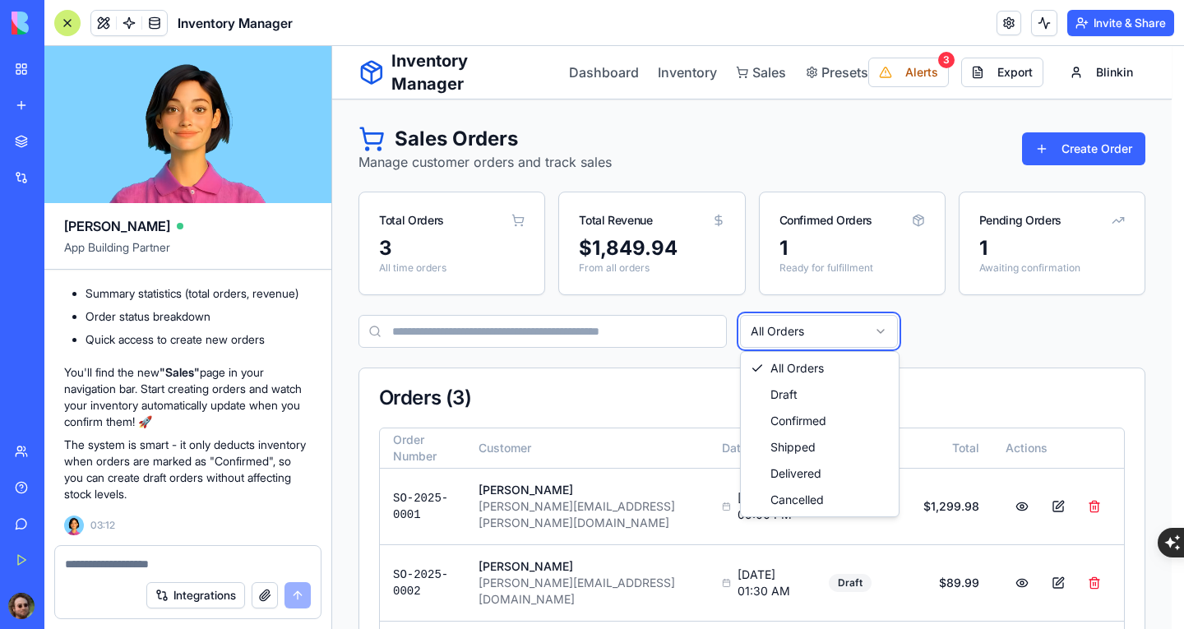
click at [828, 337] on html "Inventory Manager Dashboard Inventory Sales Presets Alerts 3 Export Blinkin Sal…" at bounding box center [758, 395] width 852 height 699
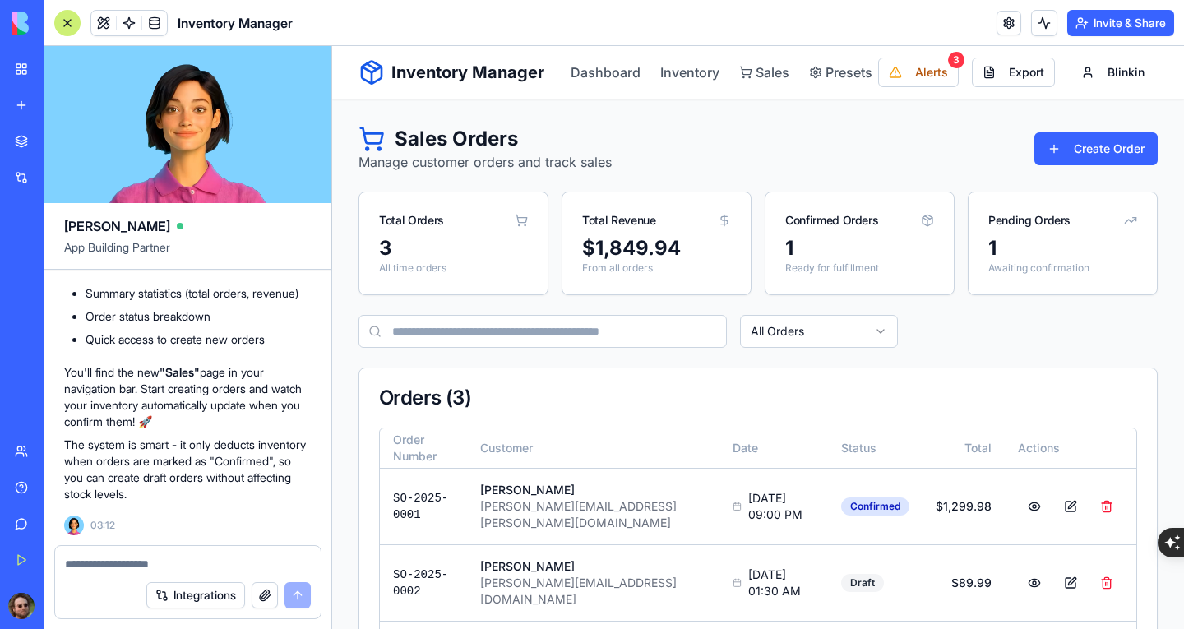
click at [817, 231] on div "Confirmed Orders" at bounding box center [860, 213] width 188 height 43
click at [1026, 239] on div "1" at bounding box center [1062, 248] width 149 height 26
click at [1124, 220] on icon at bounding box center [1130, 220] width 13 height 13
click at [829, 238] on div "1" at bounding box center [859, 248] width 149 height 26
click at [409, 248] on div "3" at bounding box center [453, 248] width 149 height 26
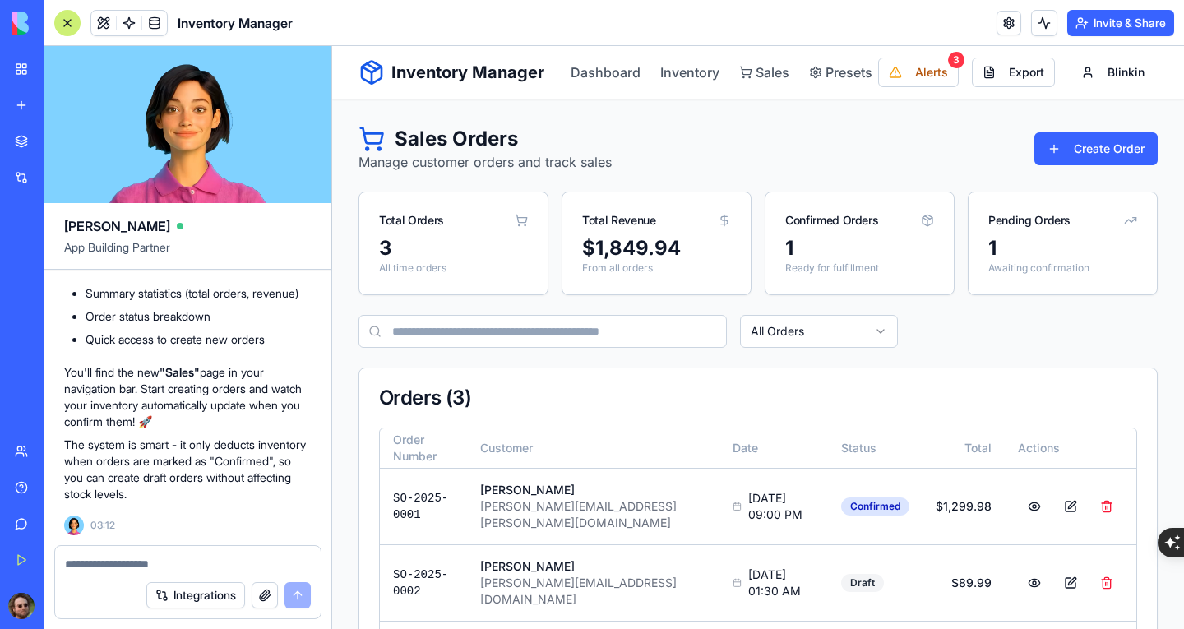
click at [460, 142] on h1 "Sales Orders" at bounding box center [485, 139] width 253 height 26
click at [838, 248] on div "1" at bounding box center [859, 248] width 149 height 26
click at [446, 258] on div "3" at bounding box center [453, 248] width 149 height 26
click at [854, 273] on p "Ready for fulfillment" at bounding box center [859, 268] width 149 height 13
click at [924, 220] on icon at bounding box center [927, 220] width 13 height 13
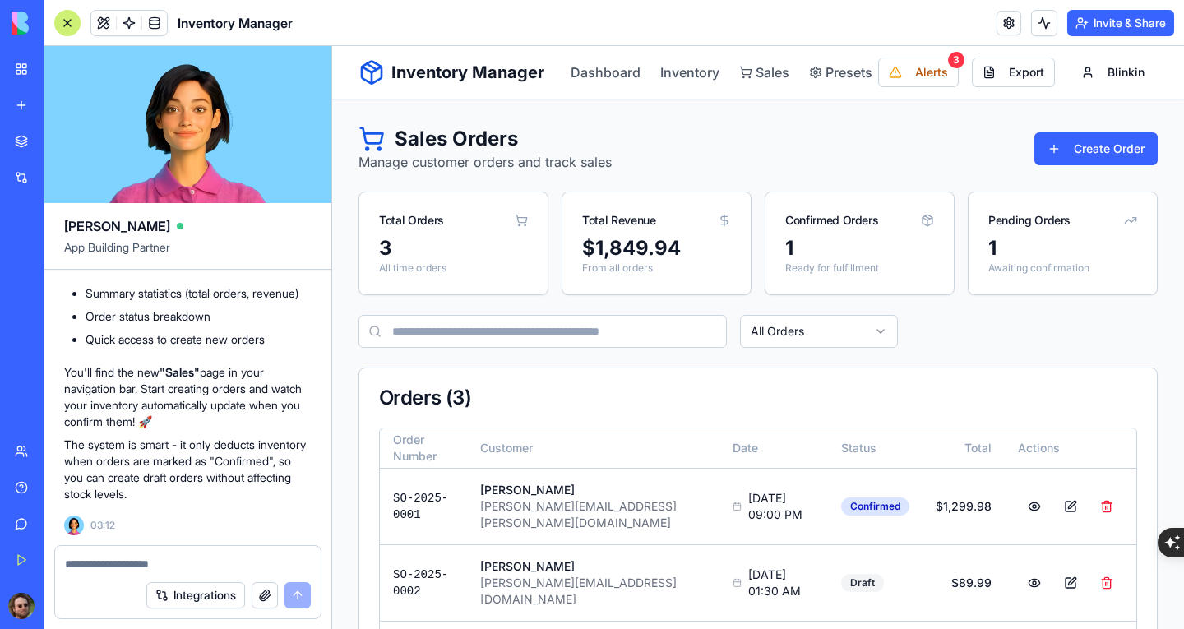
scroll to position [8162, 0]
click at [1066, 139] on button "Create Order" at bounding box center [1096, 148] width 123 height 33
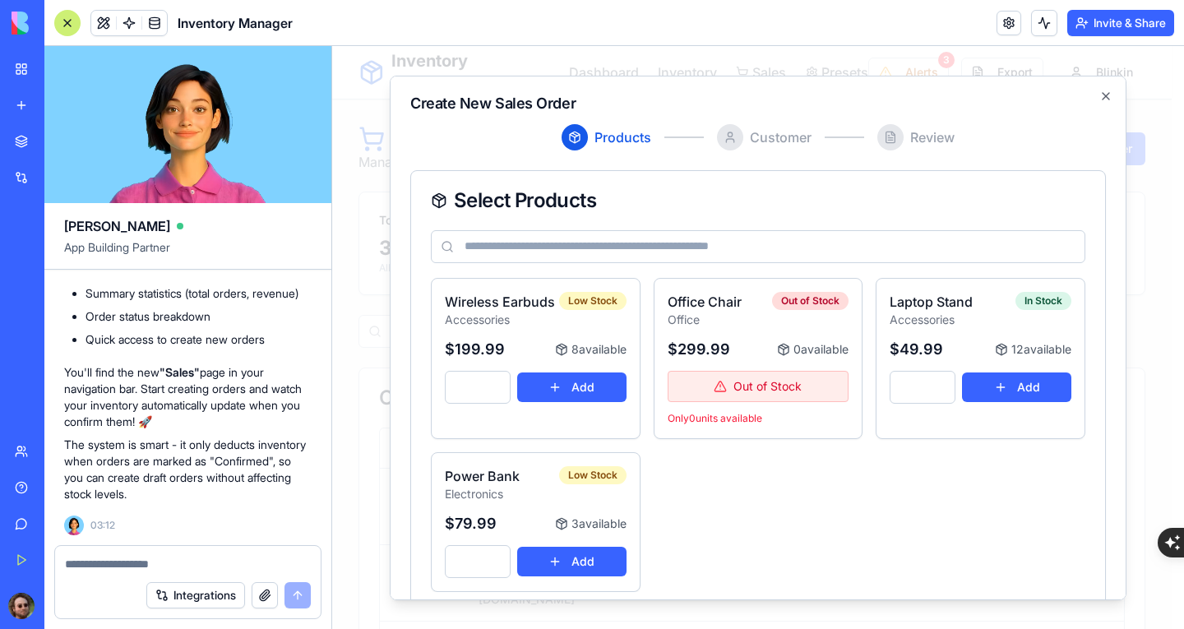
scroll to position [0, 0]
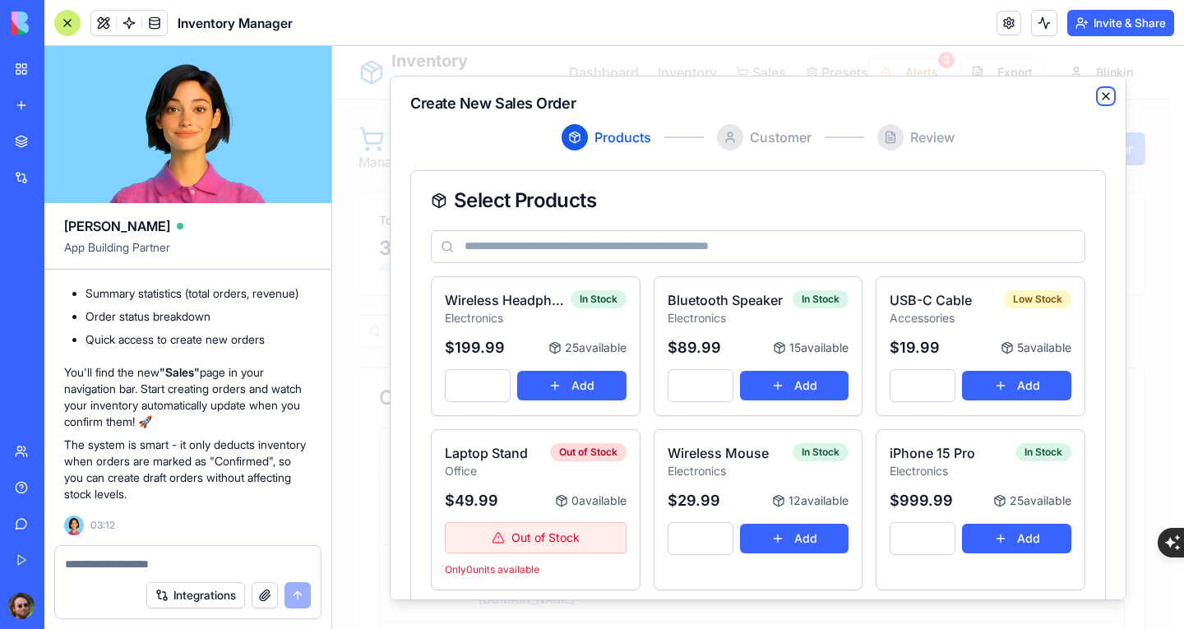
click at [1099, 98] on icon "button" at bounding box center [1105, 95] width 13 height 13
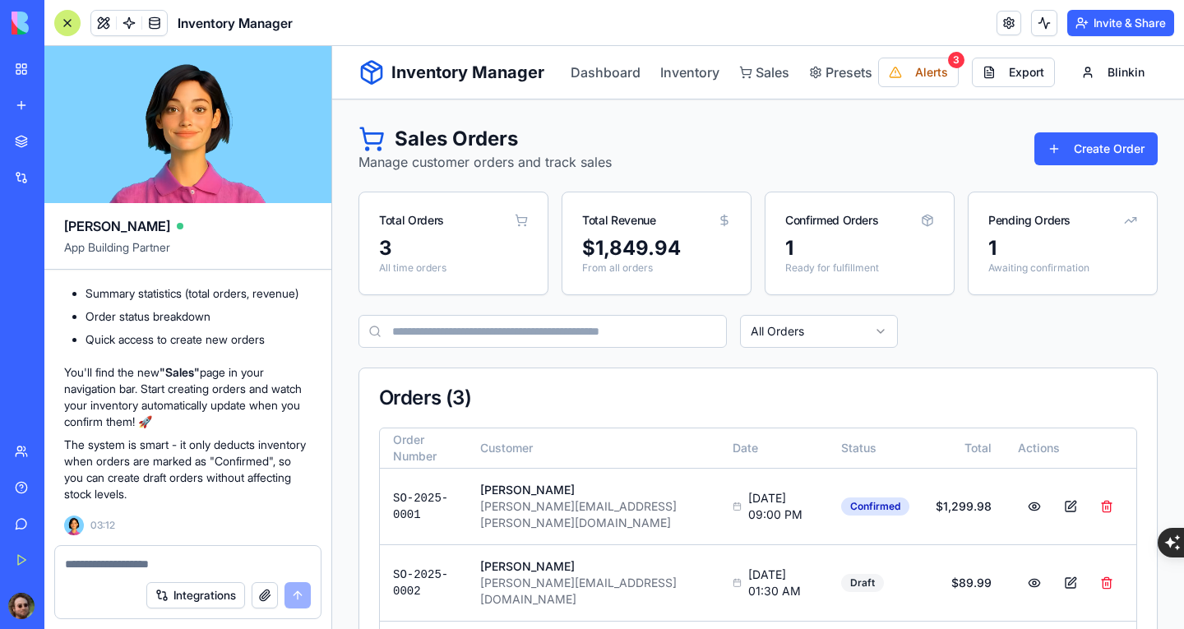
click at [212, 556] on textarea at bounding box center [188, 564] width 246 height 16
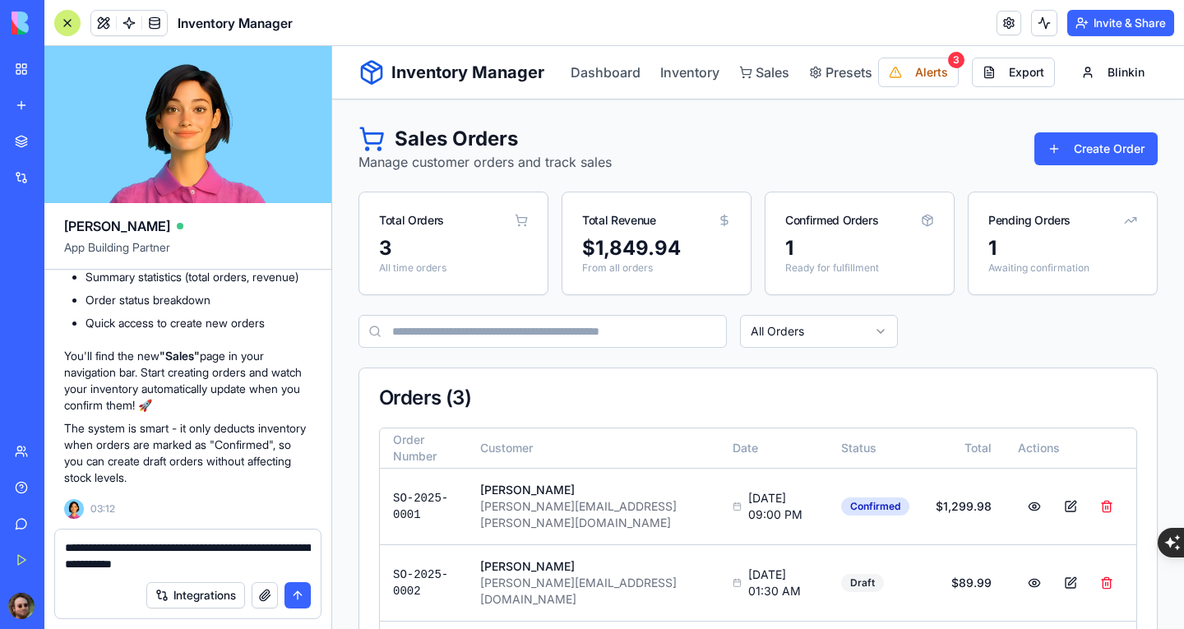
type textarea "**********"
click at [298, 599] on button "submit" at bounding box center [298, 595] width 26 height 26
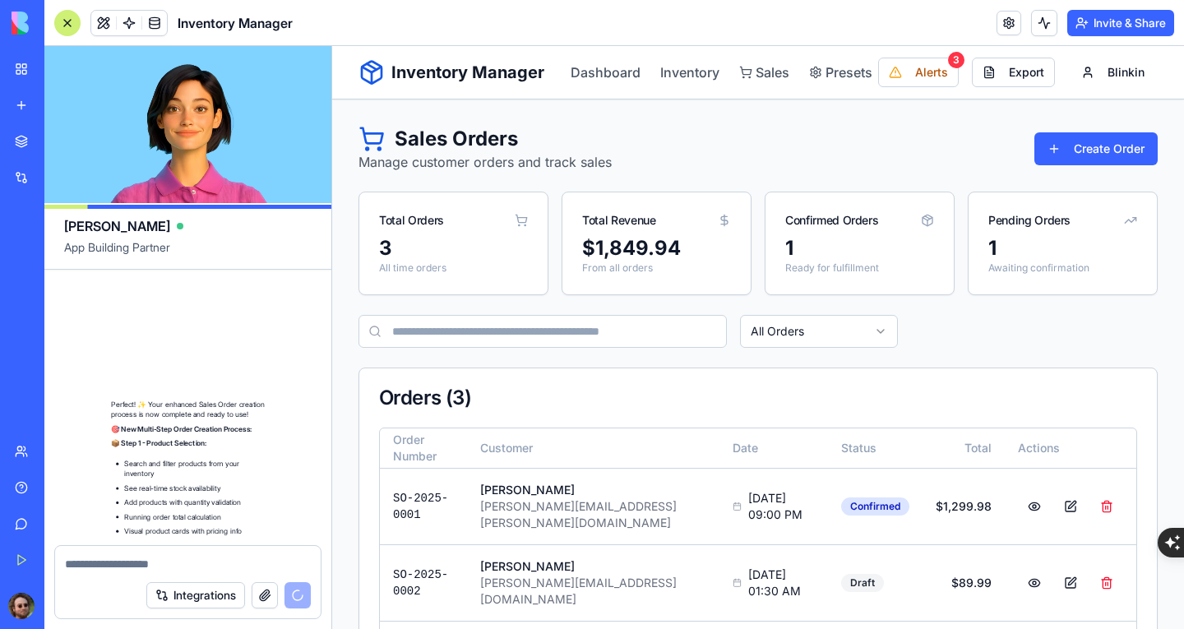
scroll to position [9691, 0]
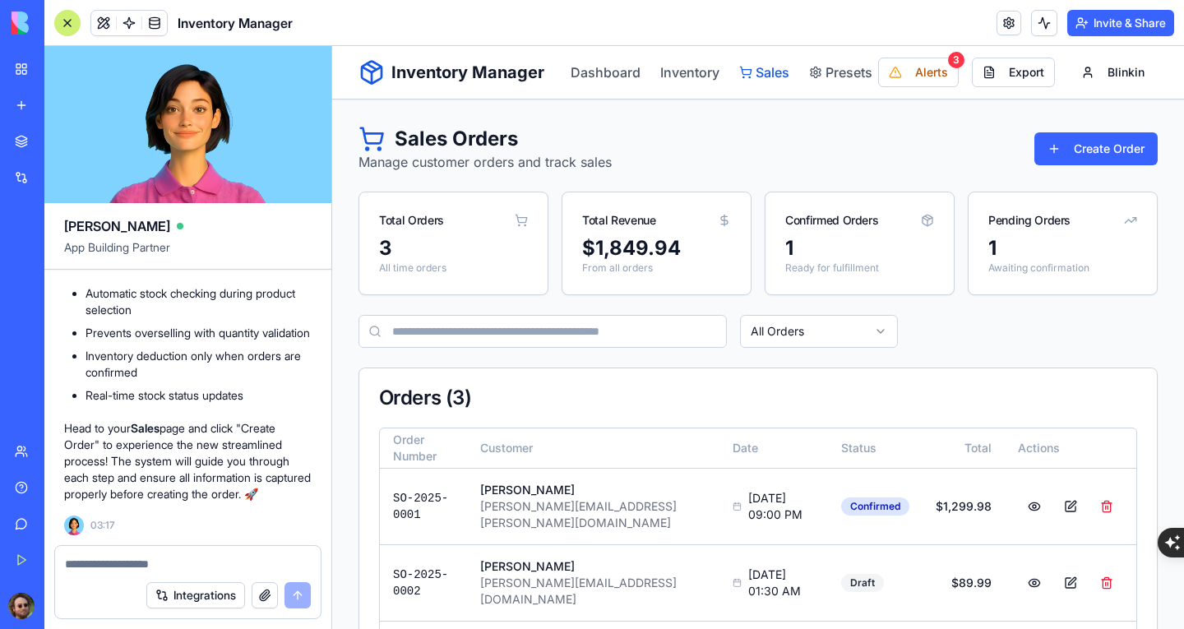
click at [761, 81] on link "Sales" at bounding box center [764, 72] width 50 height 20
click at [1056, 156] on button "Create Order" at bounding box center [1096, 148] width 123 height 33
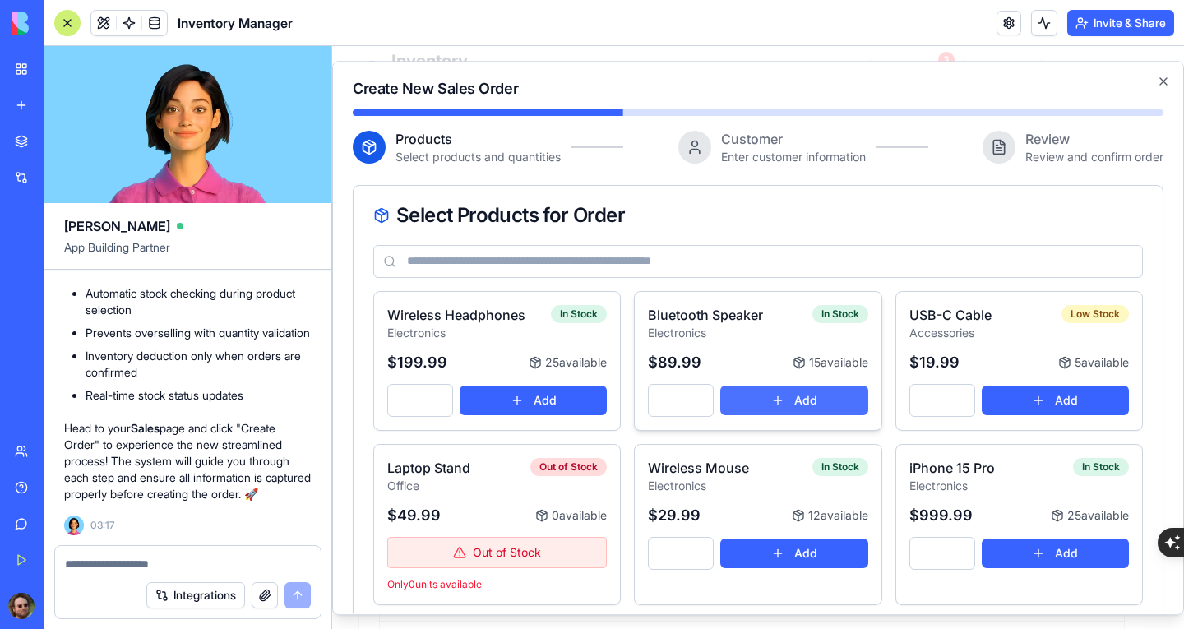
click at [762, 396] on button "Add" at bounding box center [793, 401] width 147 height 30
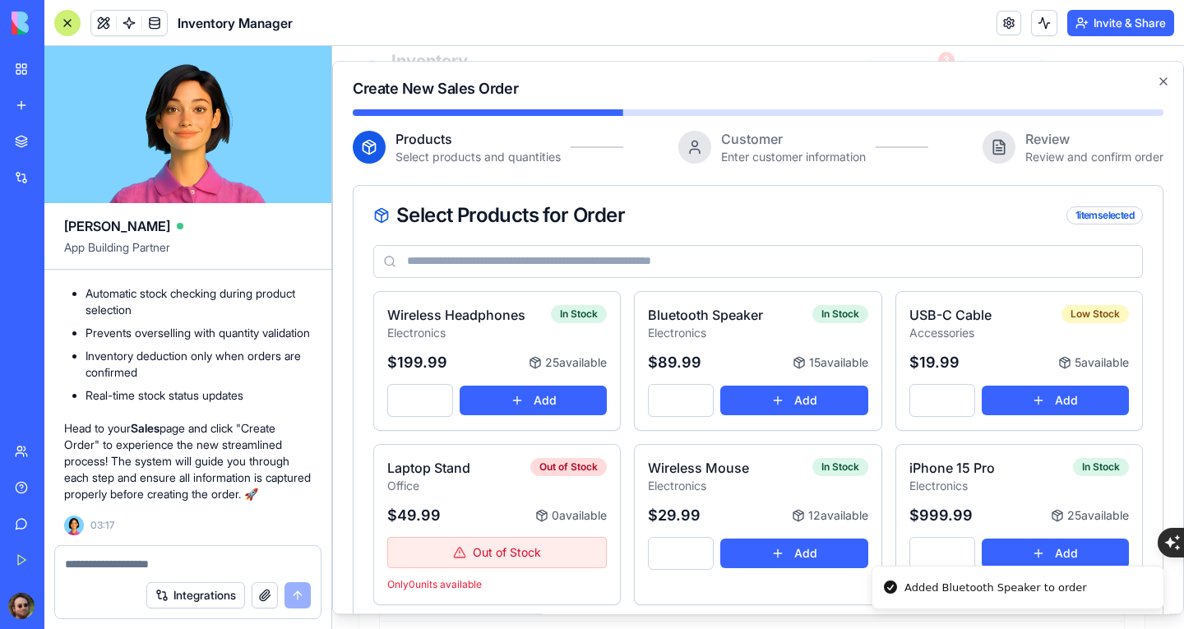
click at [1085, 218] on div "1 item selected" at bounding box center [1105, 215] width 76 height 18
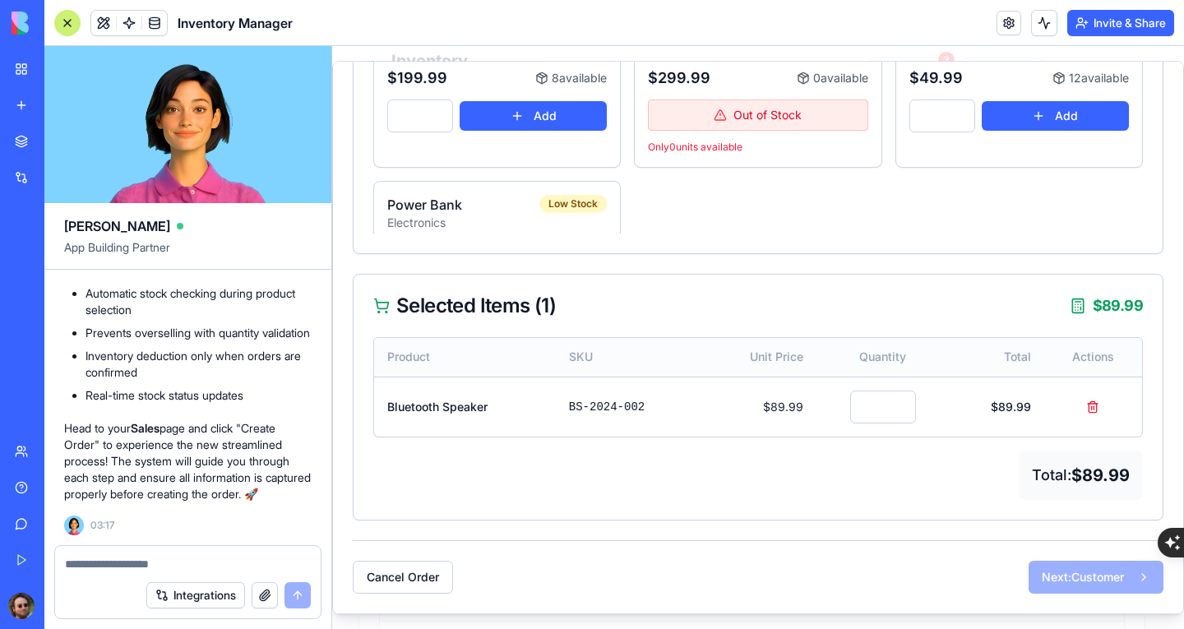
scroll to position [326, 0]
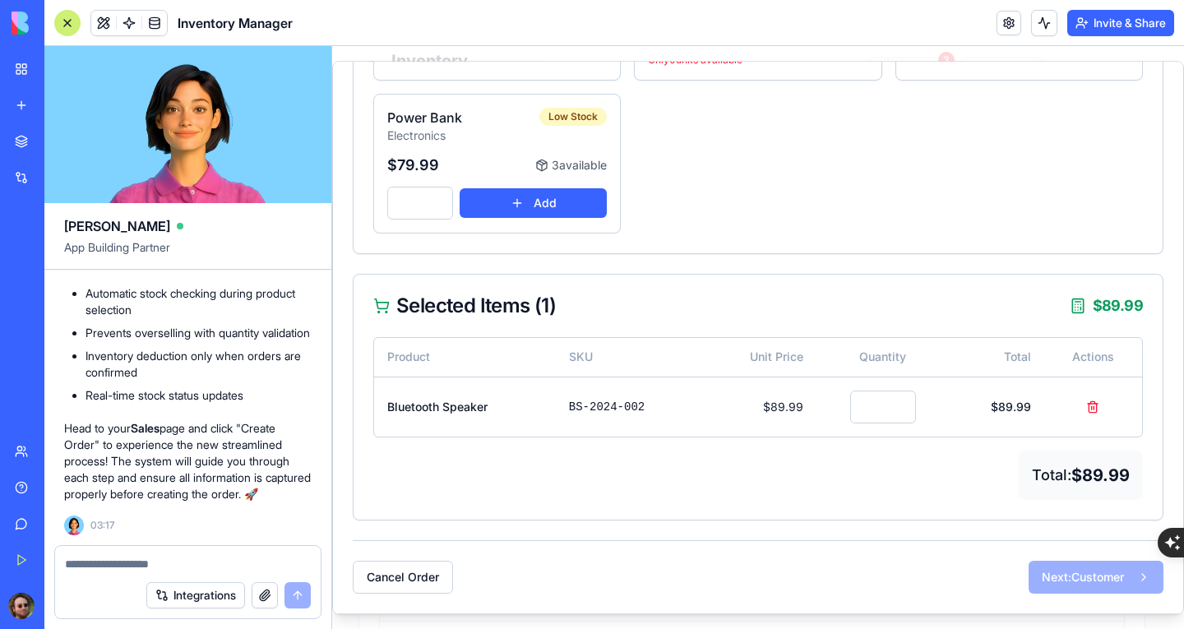
click at [1063, 572] on div "Next: Customer" at bounding box center [1096, 577] width 135 height 33
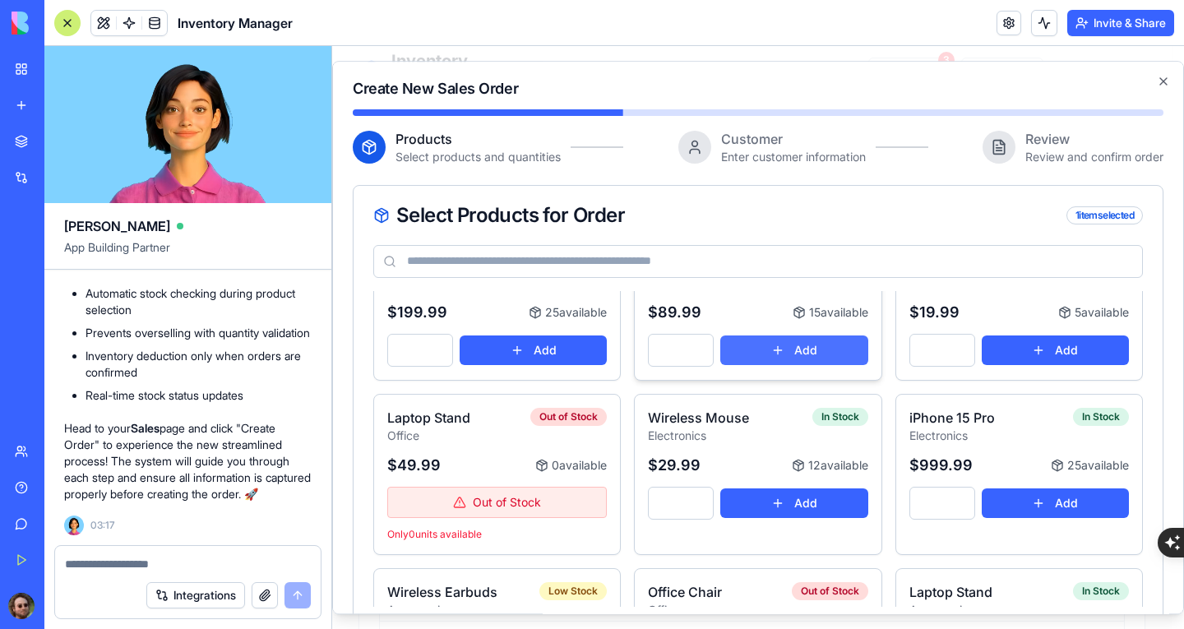
scroll to position [82, 0]
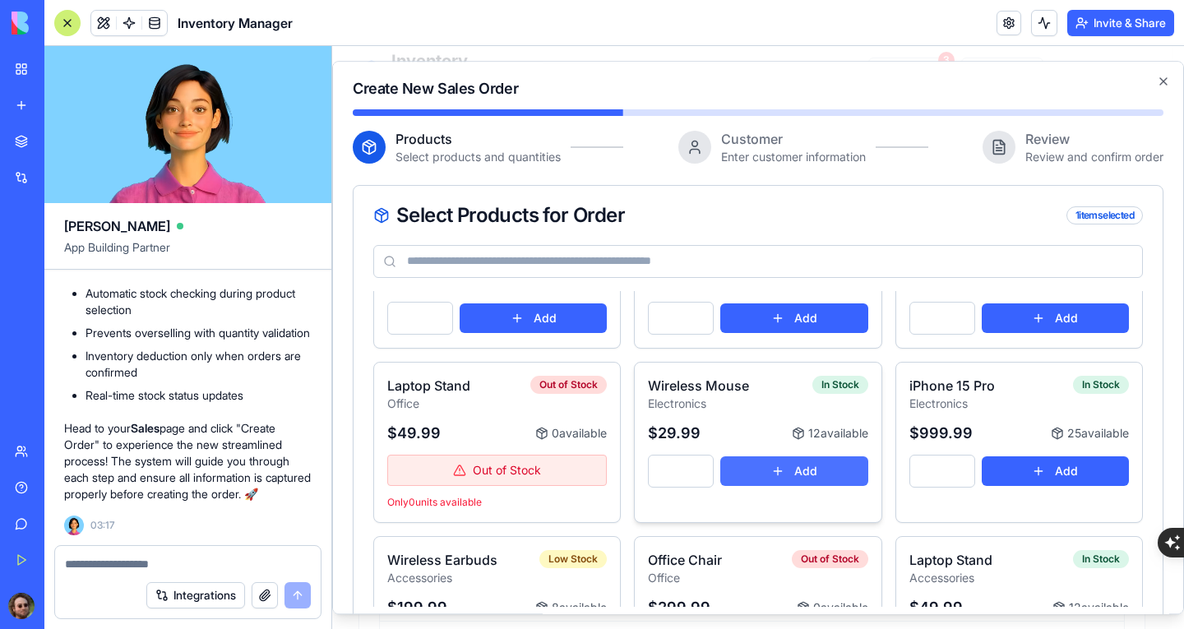
click at [821, 470] on button "Add" at bounding box center [793, 471] width 147 height 30
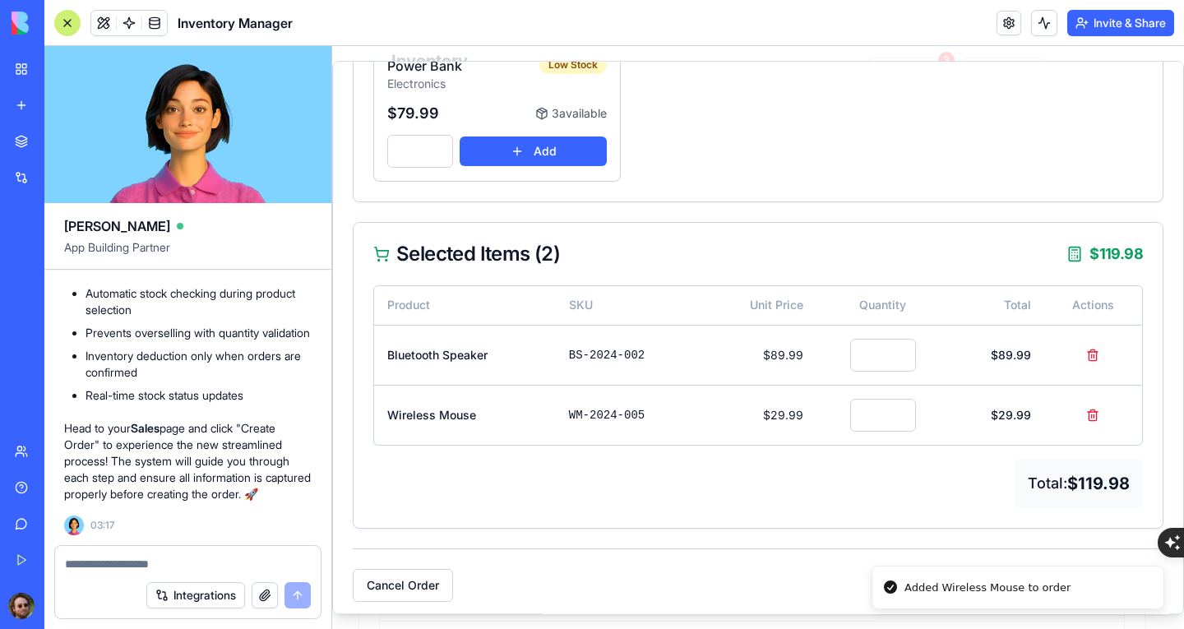
scroll to position [433, 0]
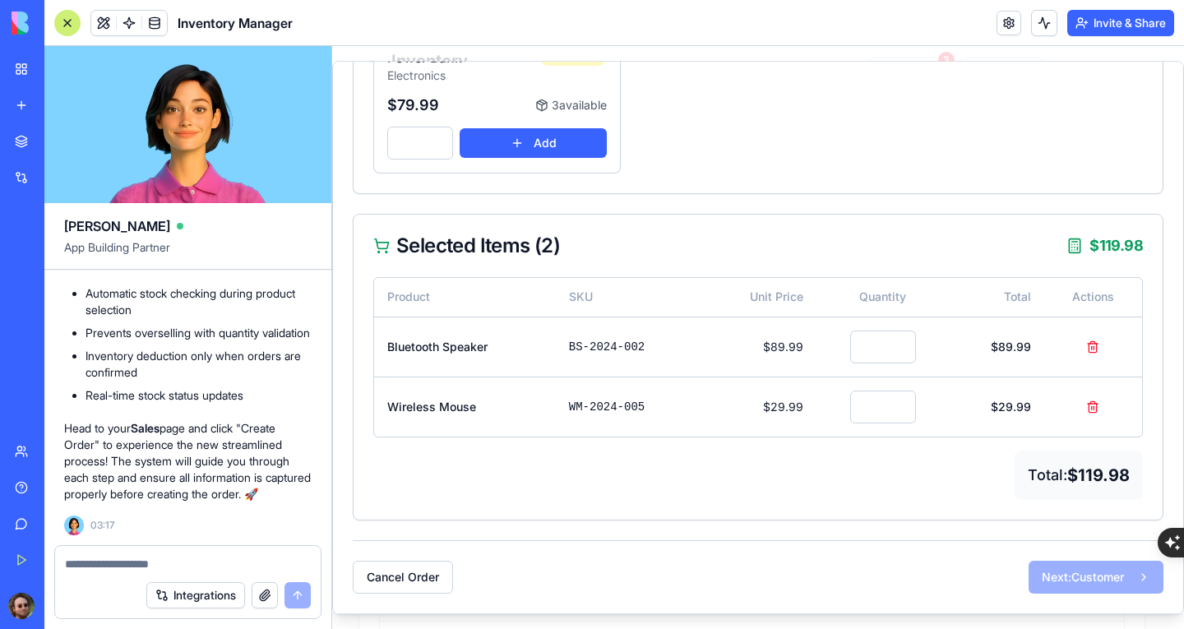
click at [1067, 565] on div "Next: Customer" at bounding box center [1096, 577] width 135 height 33
click at [1072, 573] on div "Next: Customer" at bounding box center [1096, 577] width 135 height 33
click at [1006, 402] on td "$29.99" at bounding box center [996, 407] width 95 height 60
click at [959, 362] on td "$89.99" at bounding box center [996, 347] width 95 height 60
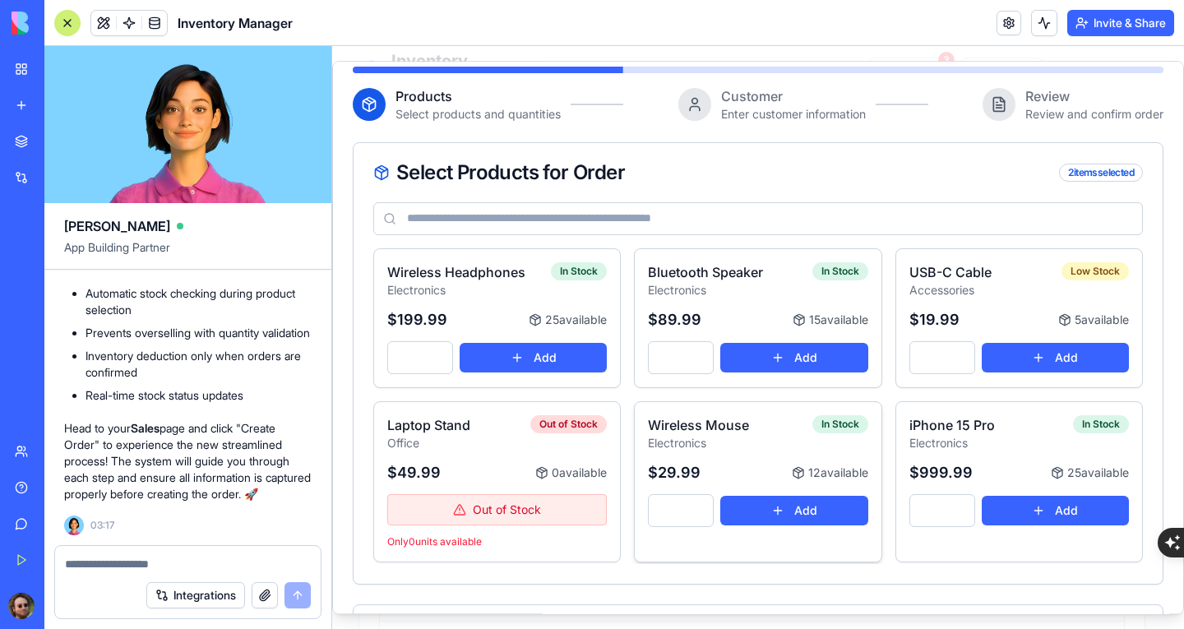
scroll to position [0, 0]
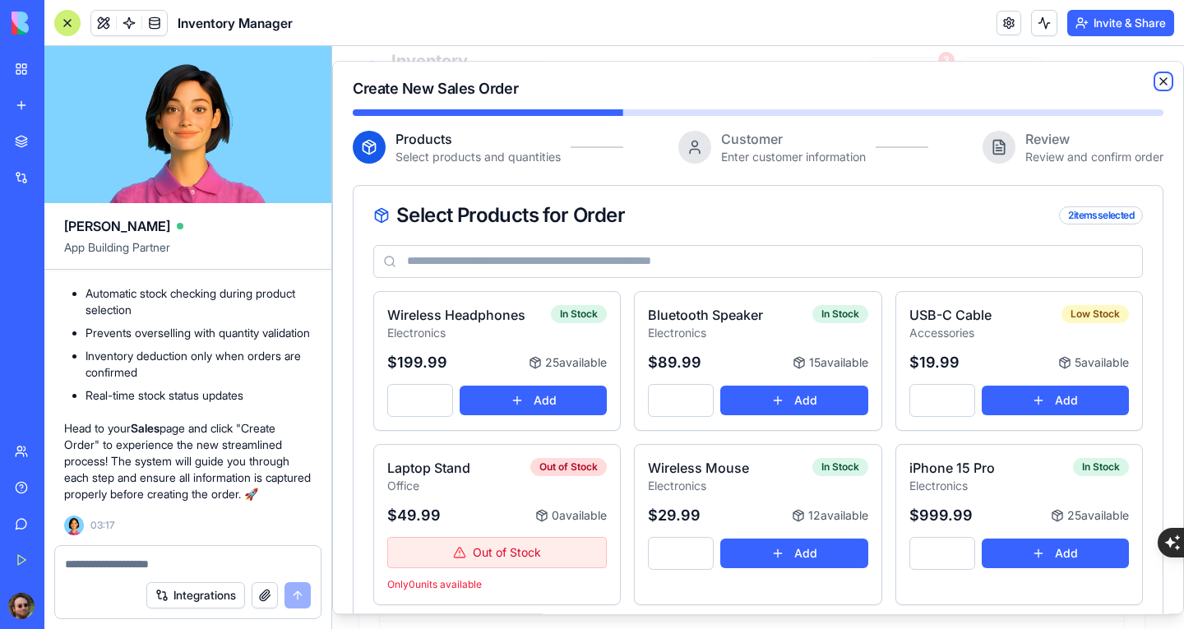
click at [1157, 81] on icon "button" at bounding box center [1163, 81] width 13 height 13
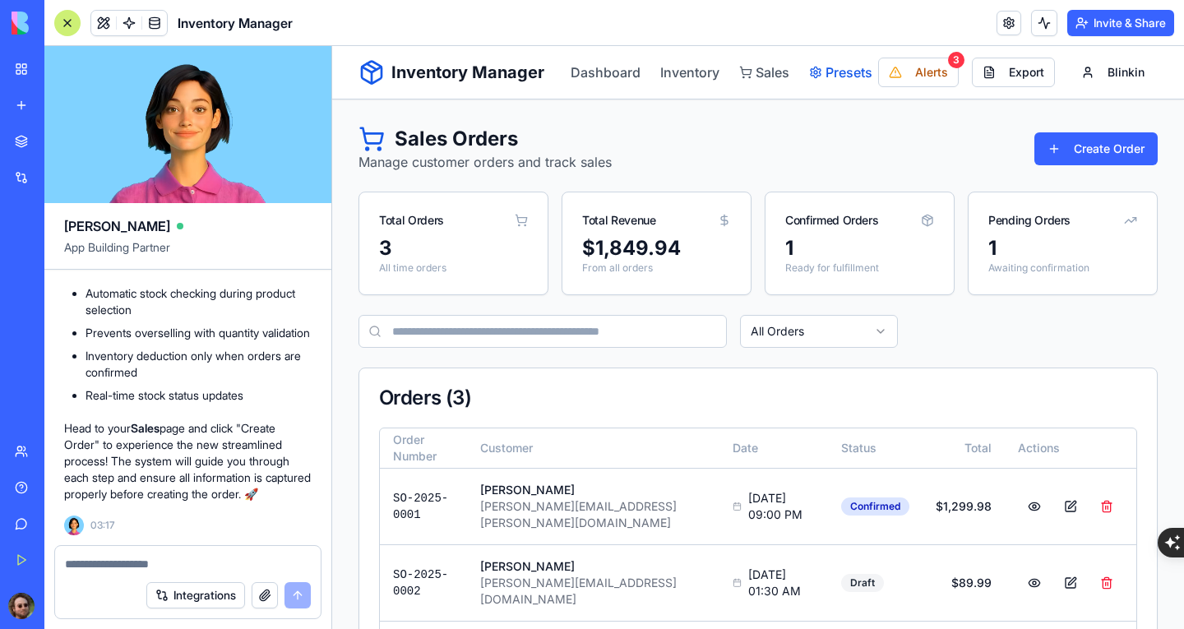
click at [820, 68] on link "Presets" at bounding box center [840, 72] width 63 height 20
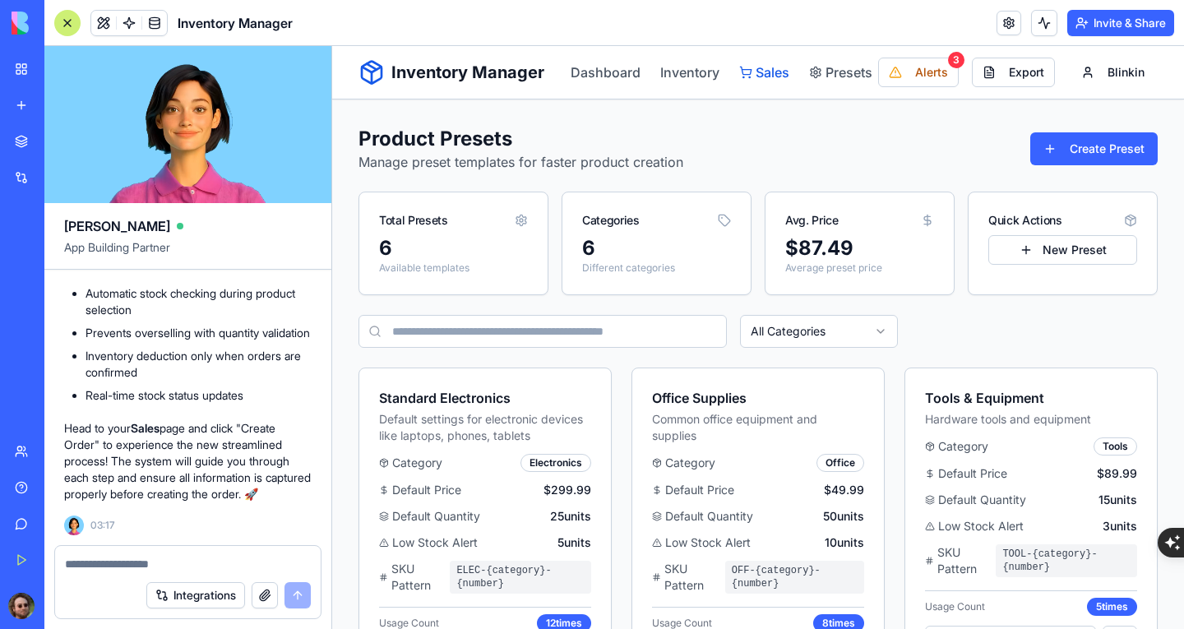
click at [780, 66] on link "Sales" at bounding box center [764, 72] width 50 height 20
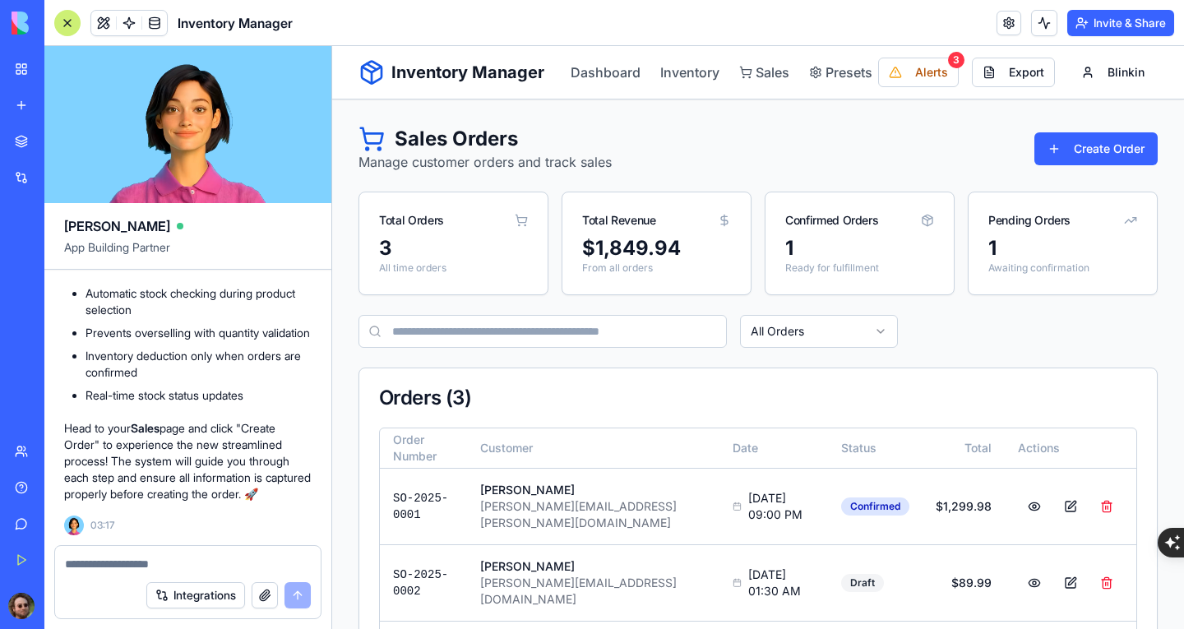
click at [678, 67] on link "Inventory" at bounding box center [689, 72] width 59 height 20
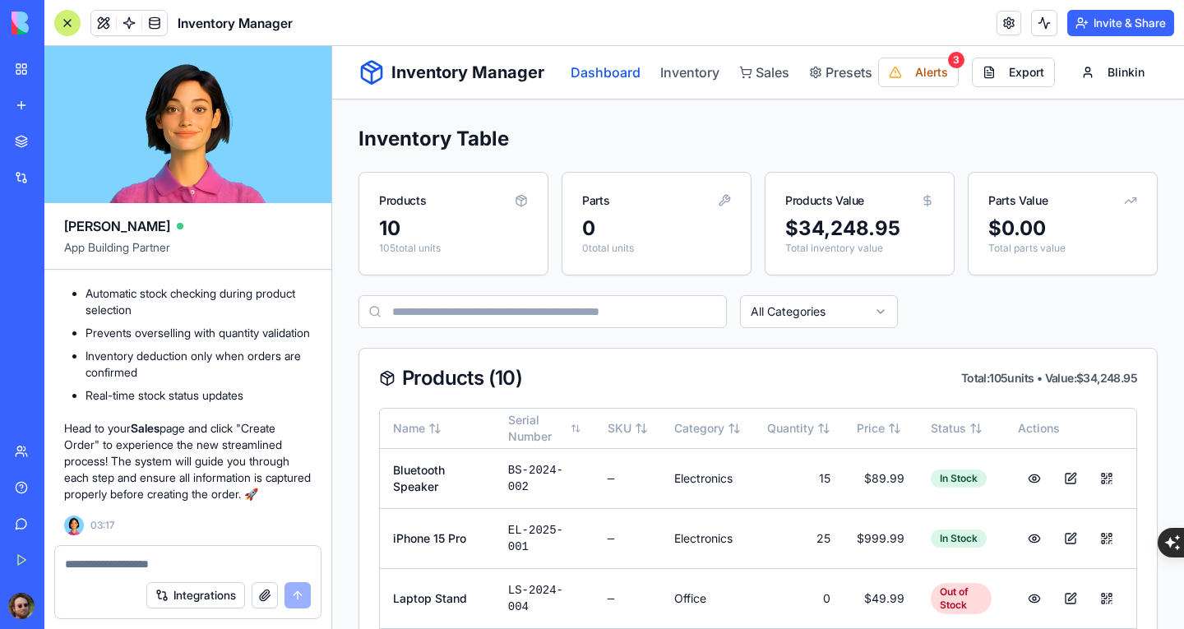
click at [624, 67] on link "Dashboard" at bounding box center [606, 72] width 70 height 20
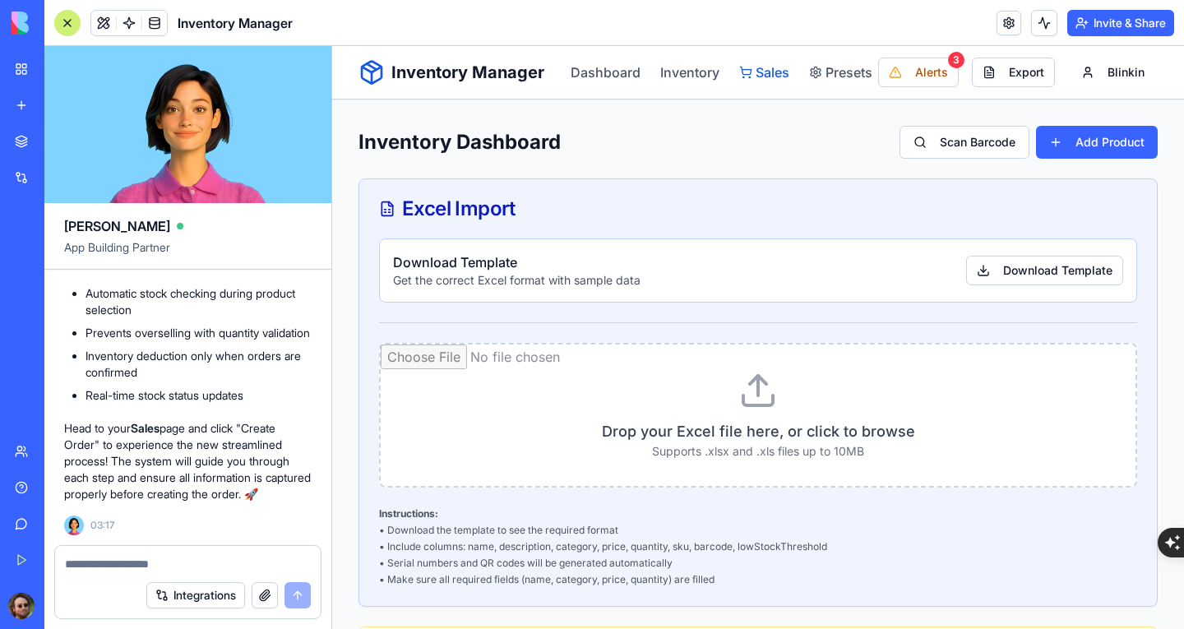
click at [765, 80] on link "Sales" at bounding box center [764, 72] width 50 height 20
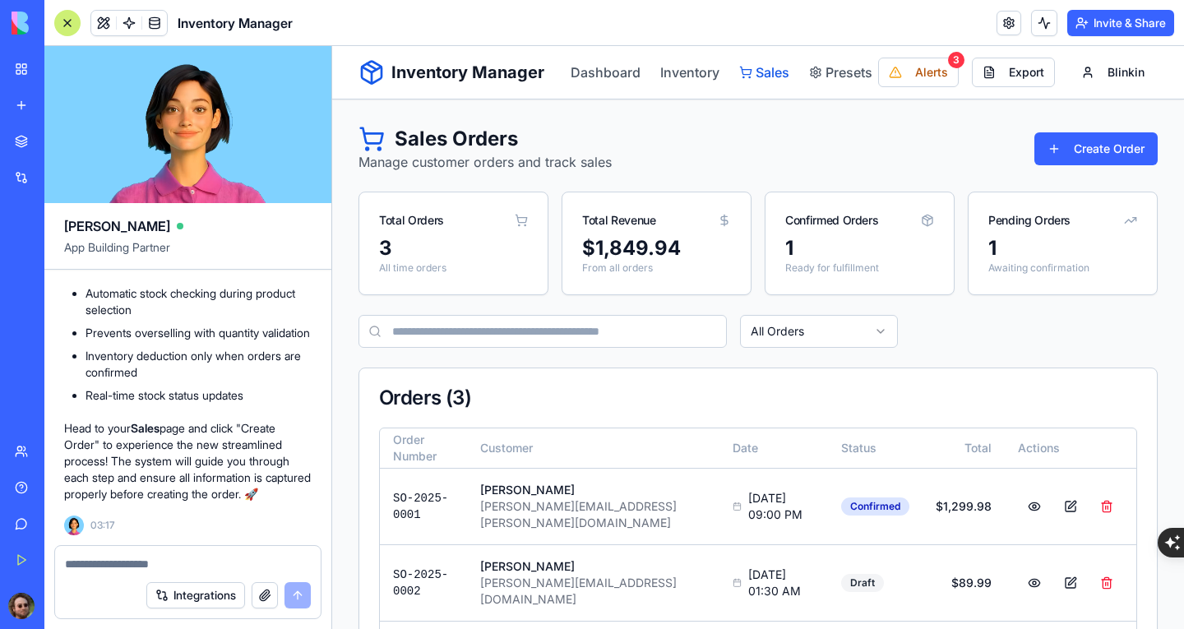
click at [771, 76] on link "Sales" at bounding box center [764, 72] width 50 height 20
